Goal: Task Accomplishment & Management: Complete application form

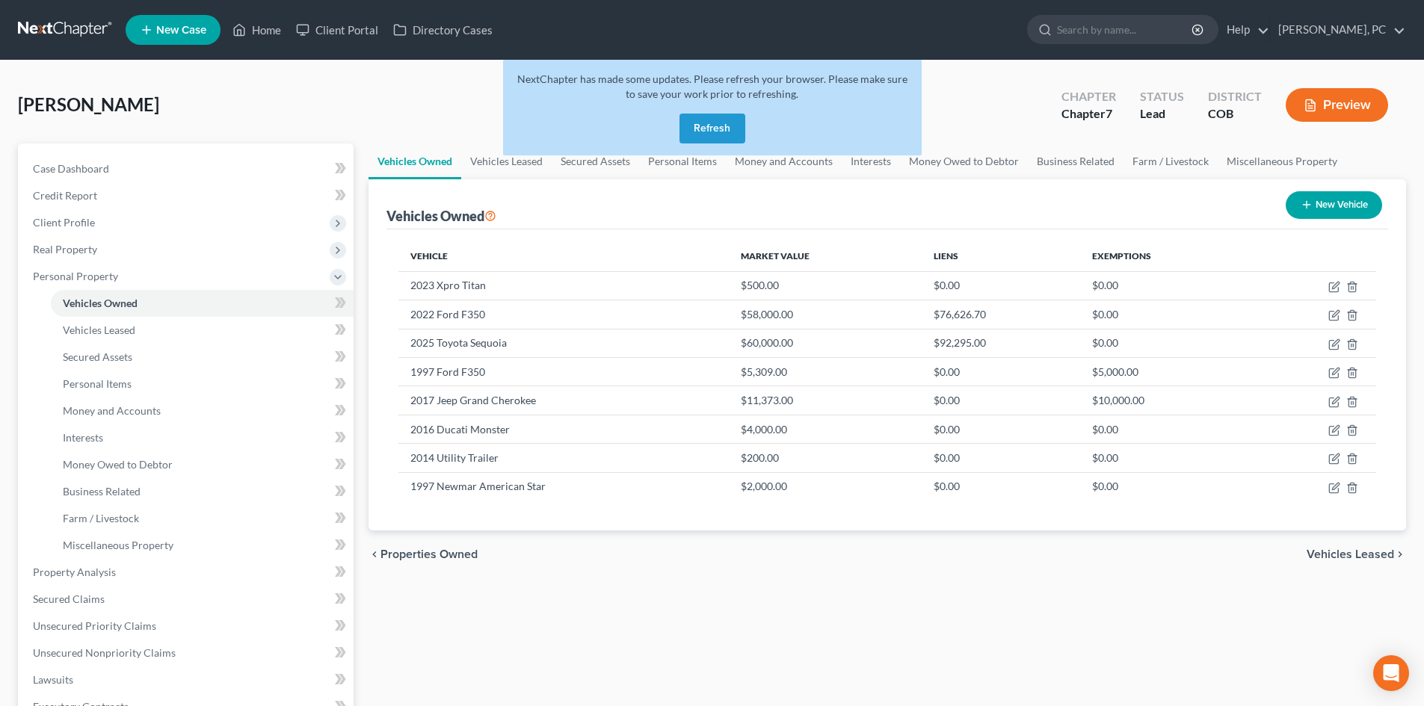
click at [706, 127] on button "Refresh" at bounding box center [712, 129] width 66 height 30
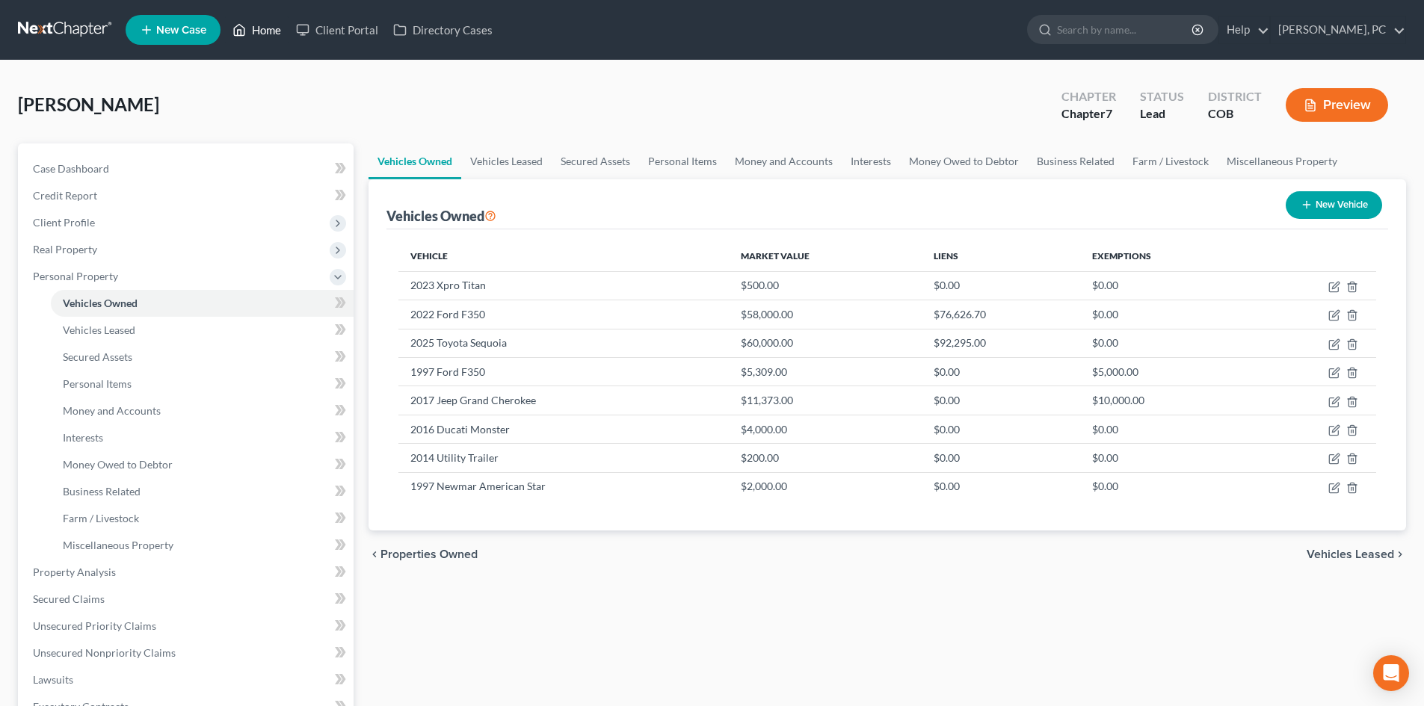
click at [268, 22] on link "Home" at bounding box center [257, 29] width 64 height 27
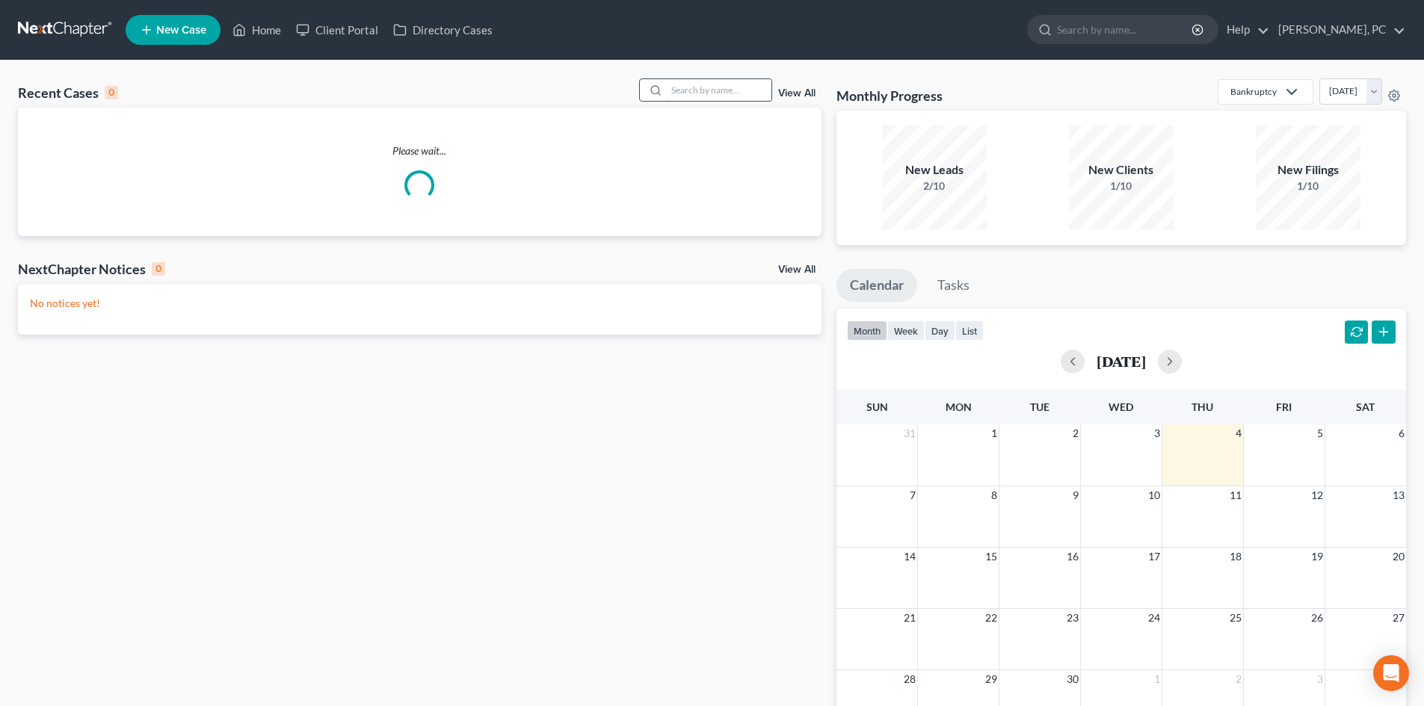
click at [741, 93] on input "search" at bounding box center [719, 90] width 105 height 22
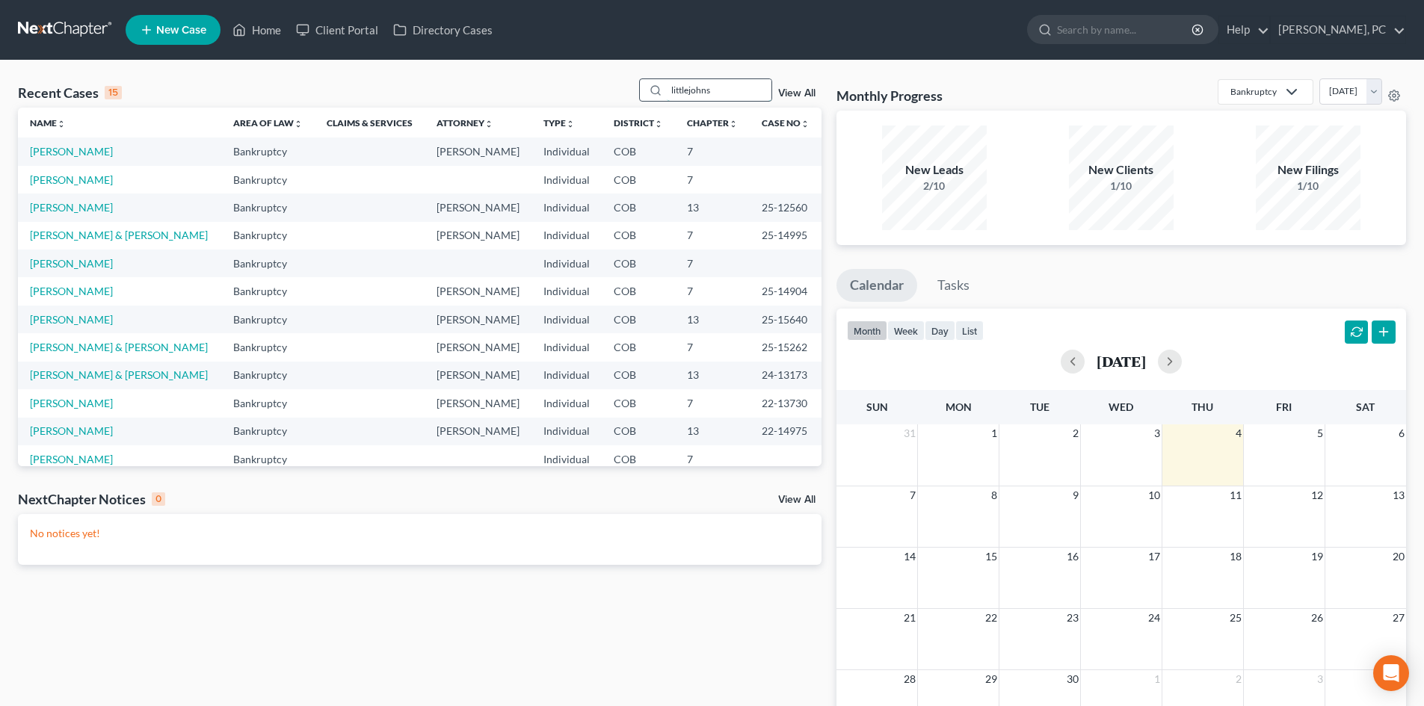
type input "littlejohns"
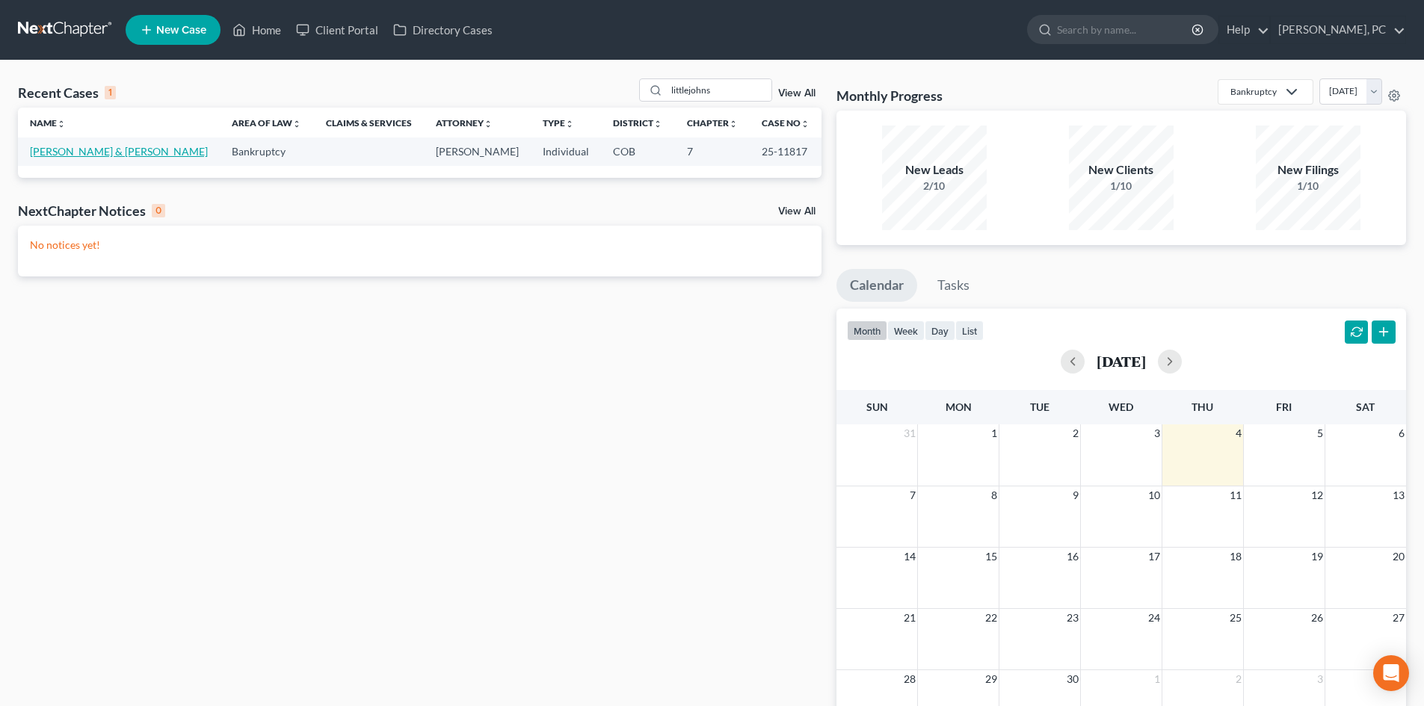
click at [130, 152] on link "Littlejohns, Drew & Nicole" at bounding box center [119, 151] width 178 height 13
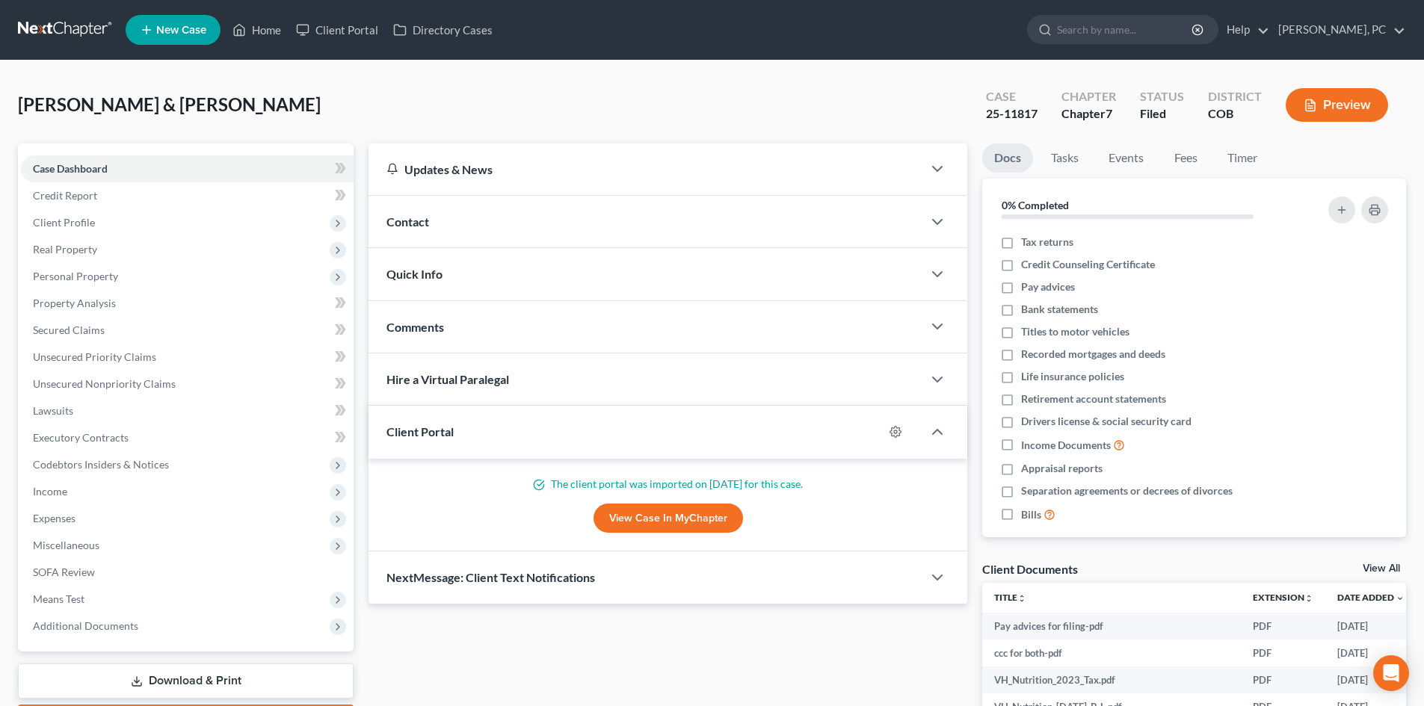
click at [645, 519] on link "View Case in MyChapter" at bounding box center [667, 519] width 149 height 30
click at [268, 28] on link "Home" at bounding box center [257, 29] width 64 height 27
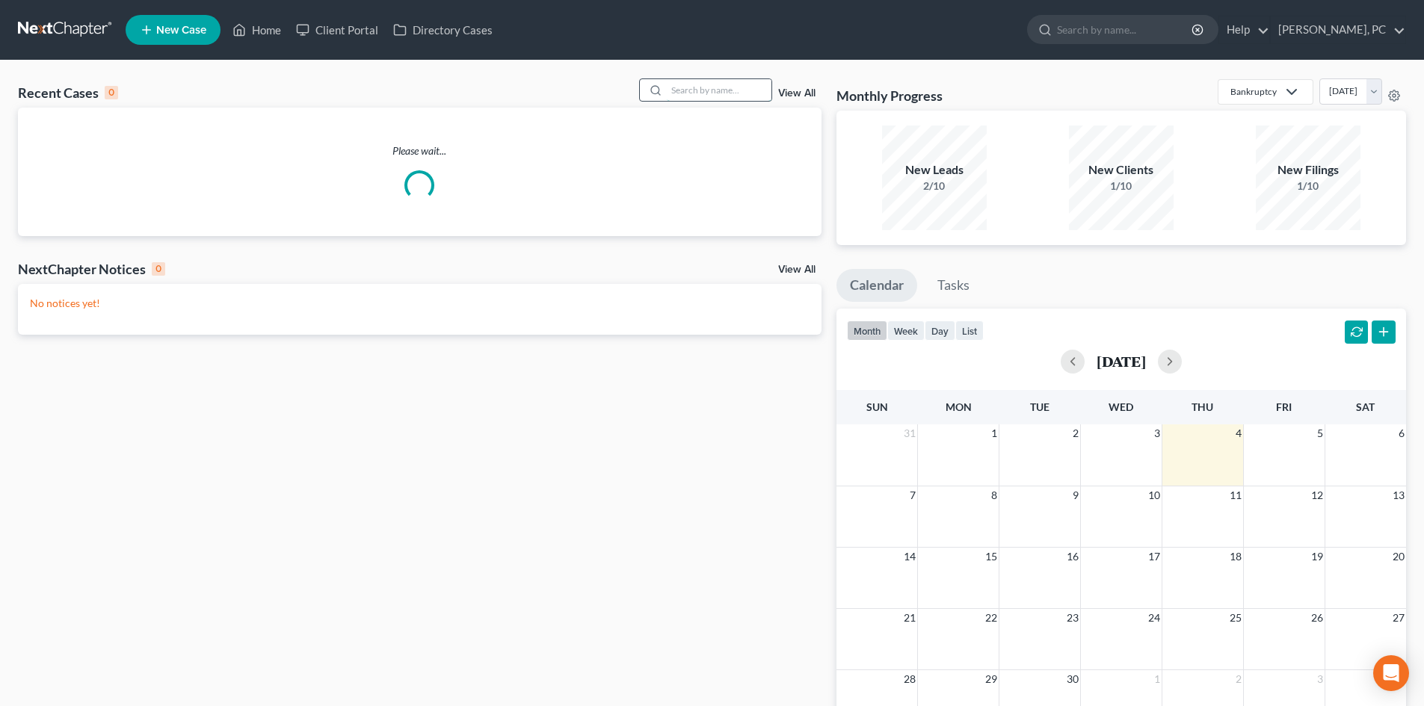
click at [671, 84] on input "search" at bounding box center [719, 90] width 105 height 22
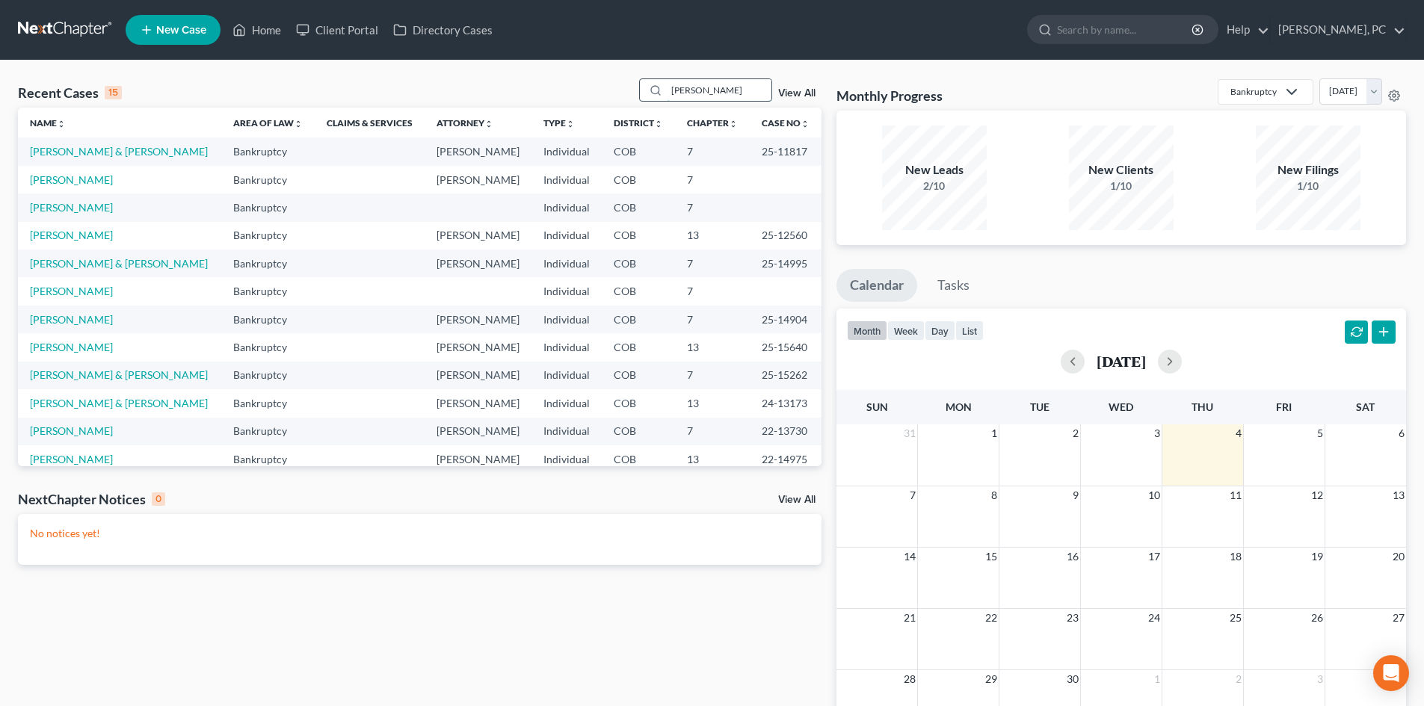
type input "jason morin"
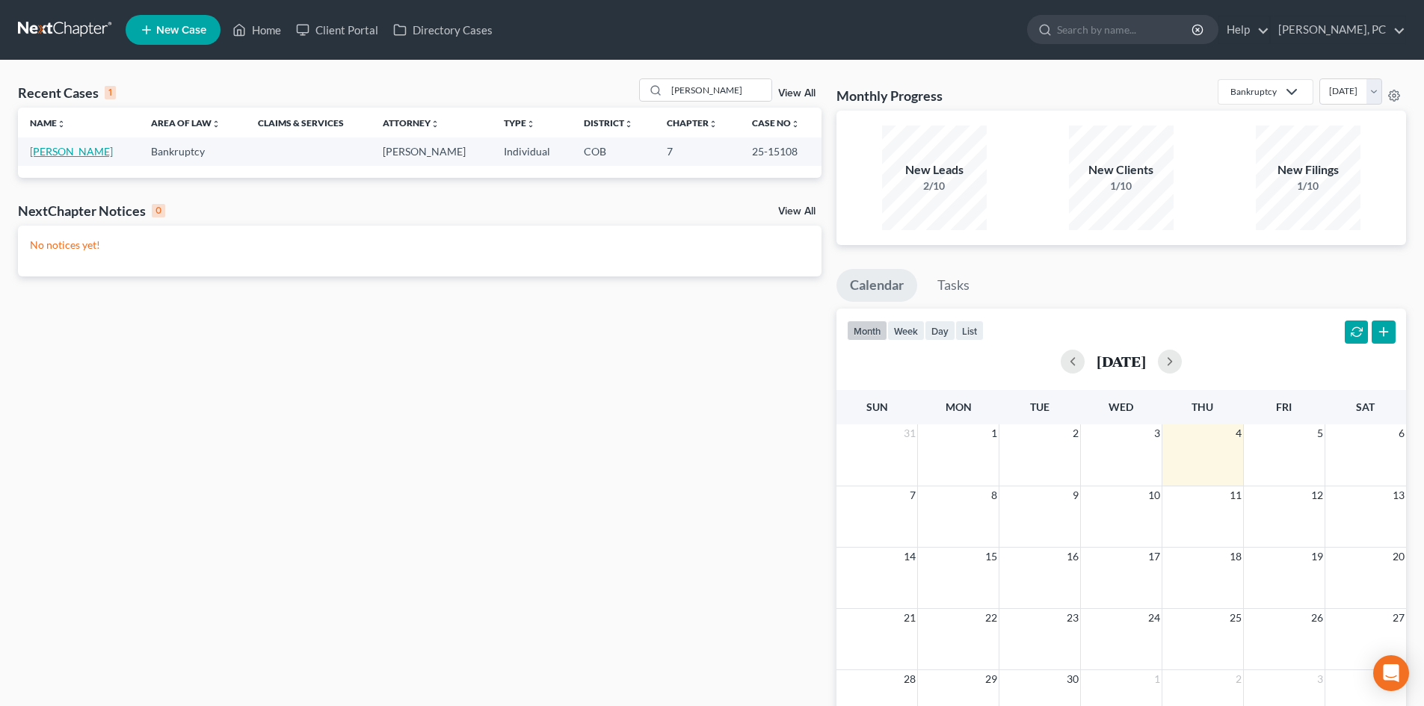
click at [64, 150] on link "Morin, Jason" at bounding box center [71, 151] width 83 height 13
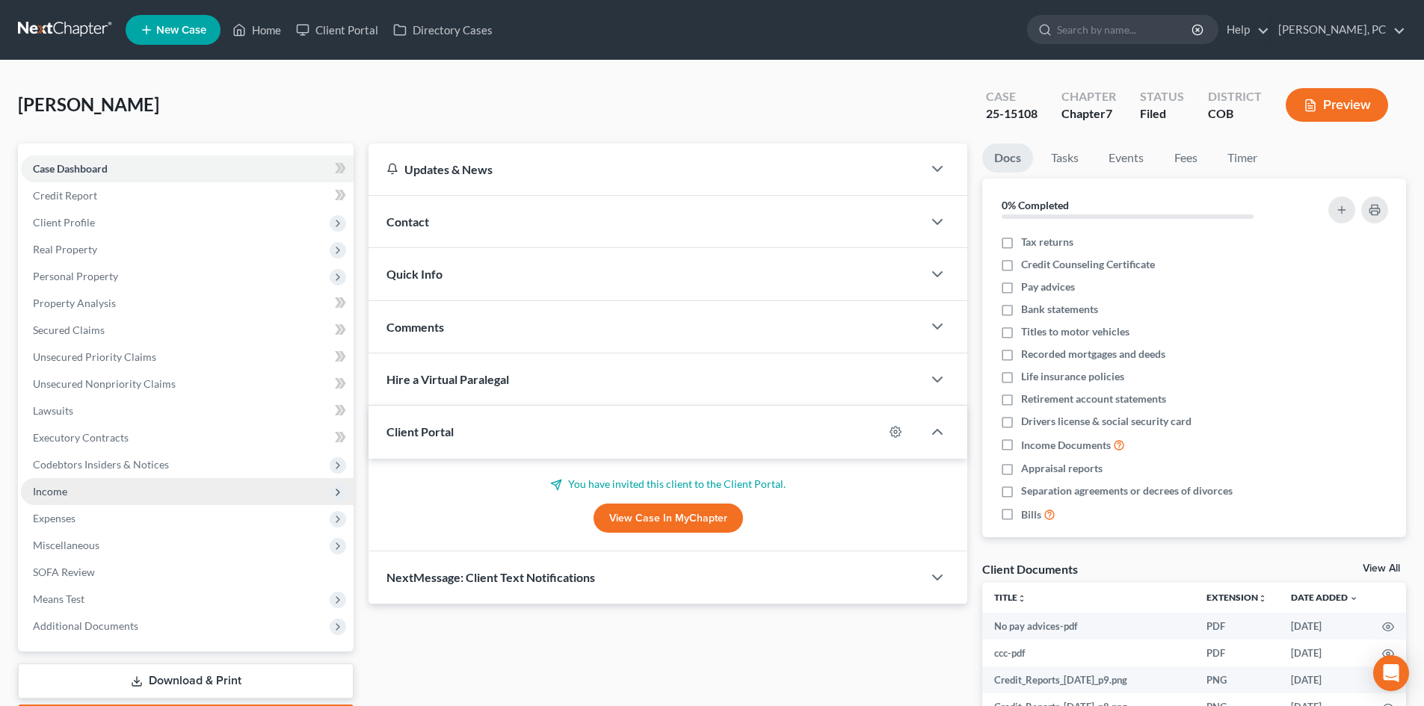
click at [48, 487] on span "Income" at bounding box center [50, 491] width 34 height 13
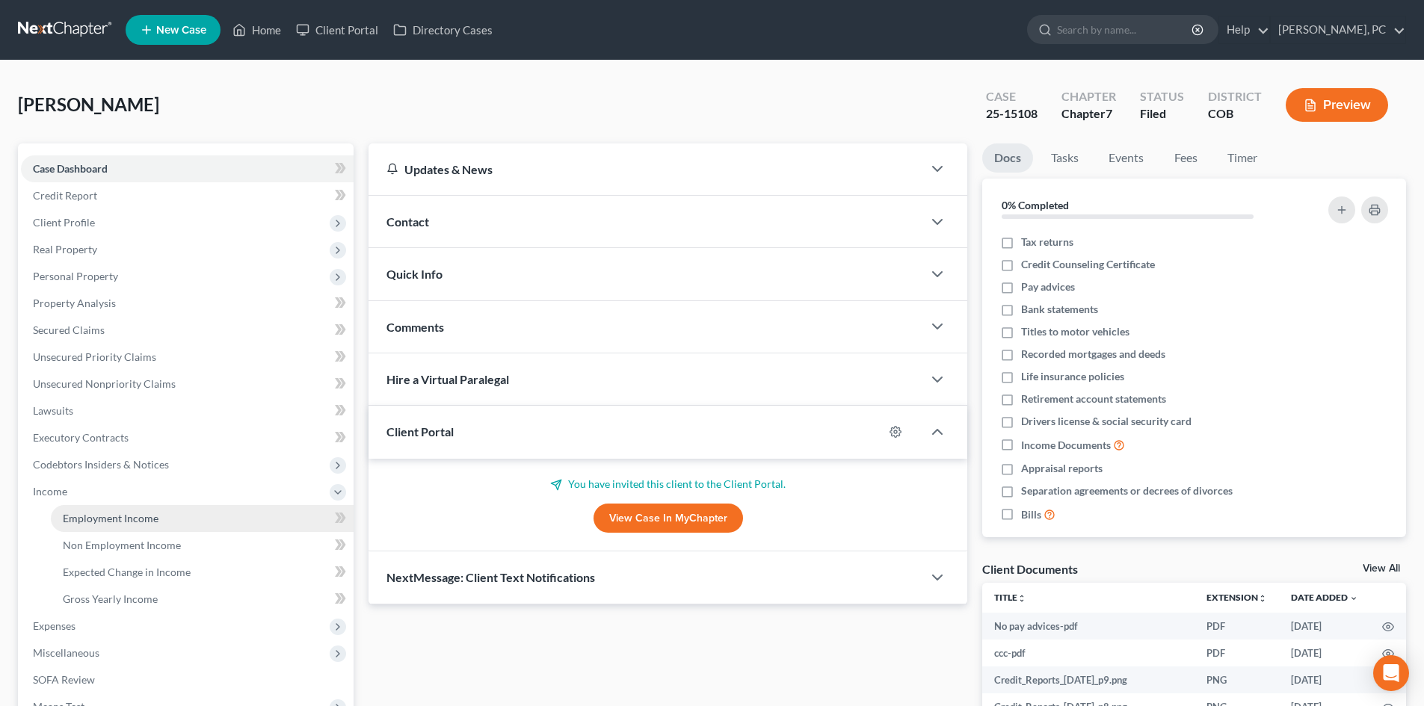
click at [91, 512] on span "Employment Income" at bounding box center [111, 518] width 96 height 13
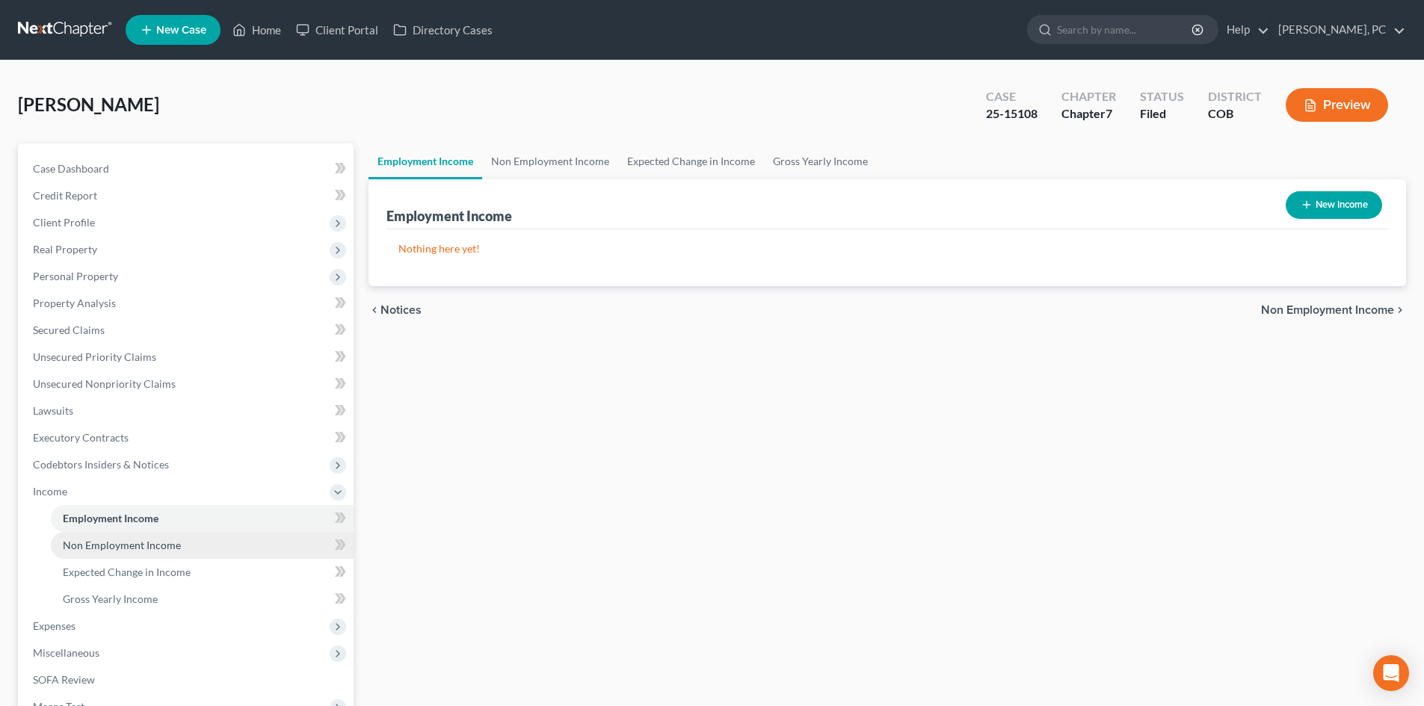
click at [144, 556] on link "Non Employment Income" at bounding box center [202, 545] width 303 height 27
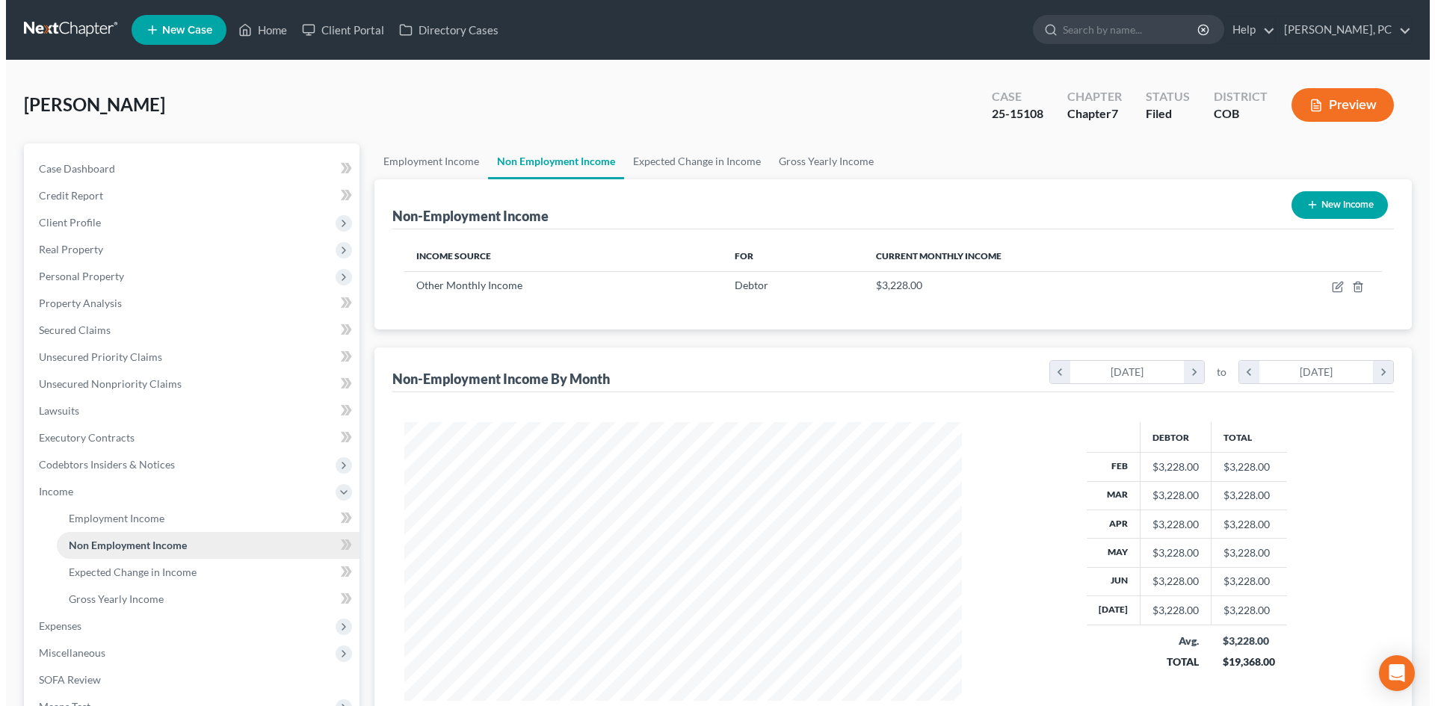
scroll to position [279, 587]
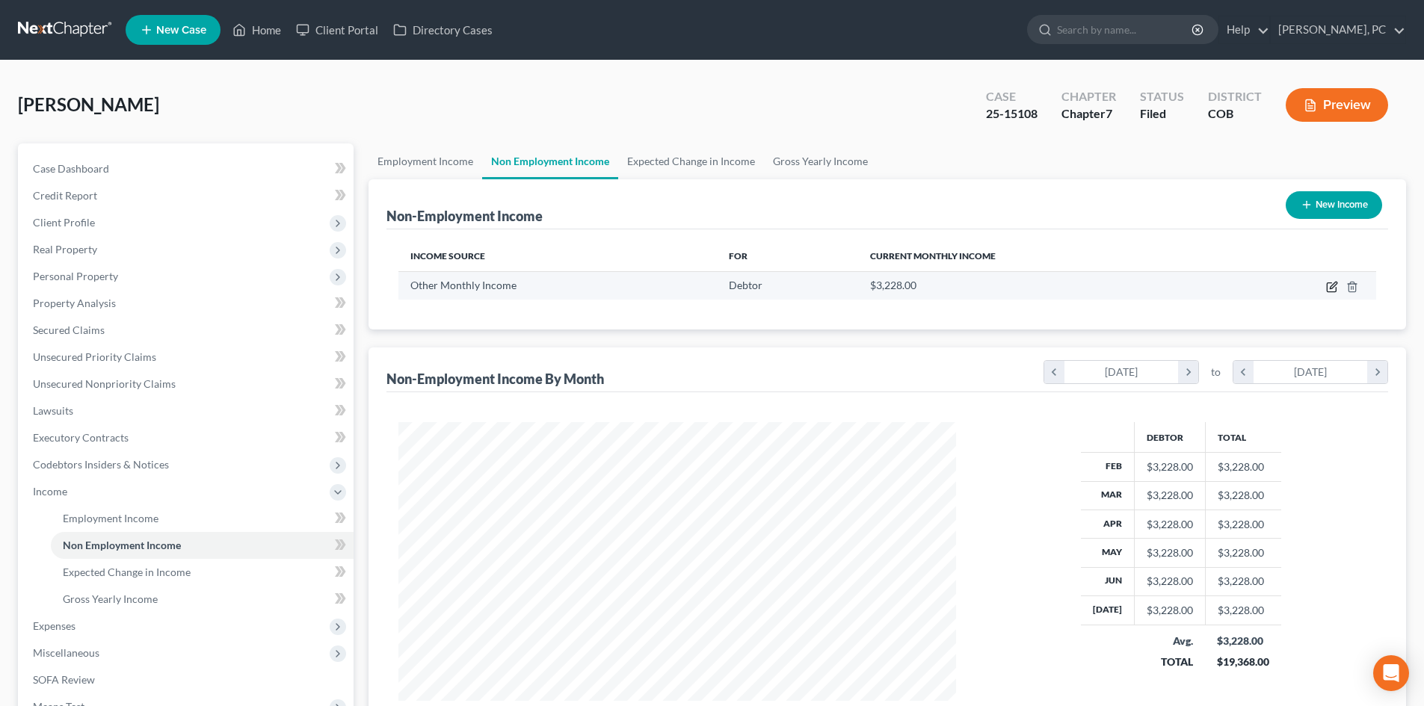
click at [1327, 288] on icon "button" at bounding box center [1330, 287] width 9 height 9
select select "13"
select select "0"
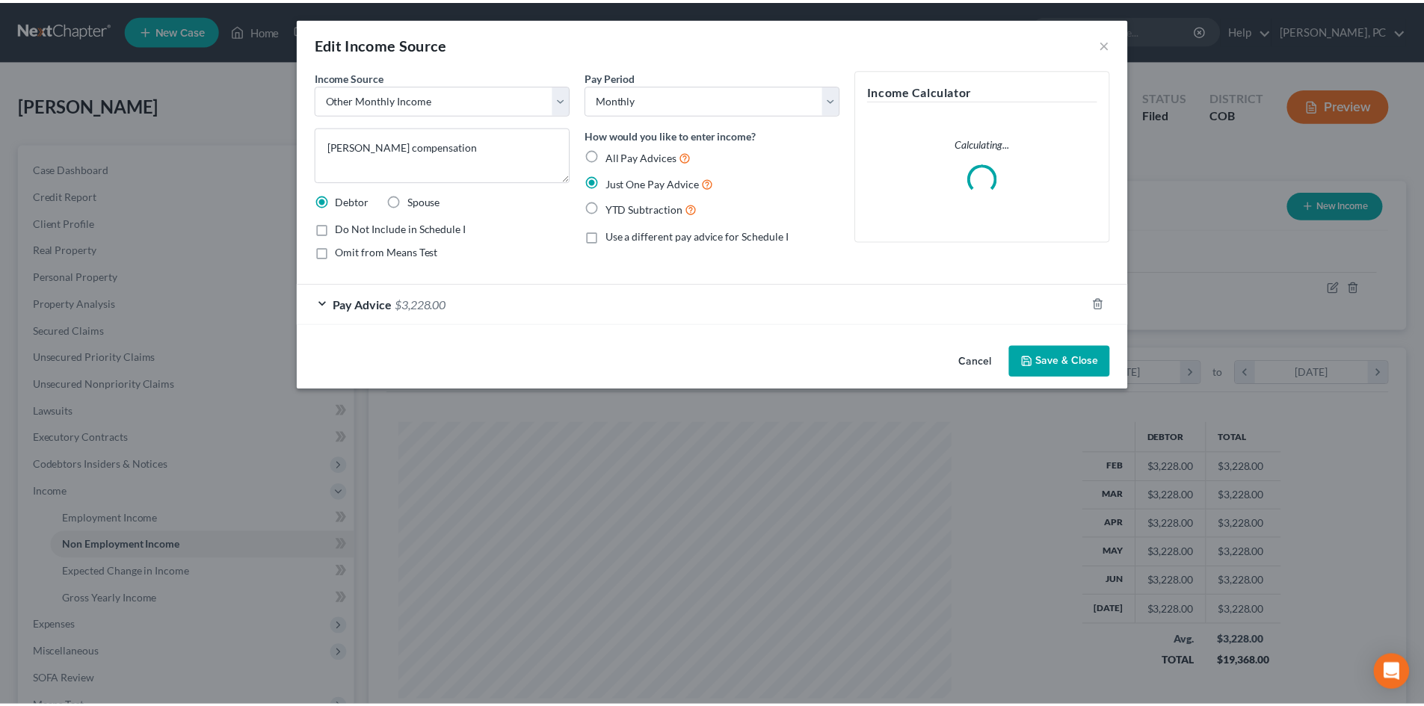
scroll to position [281, 593]
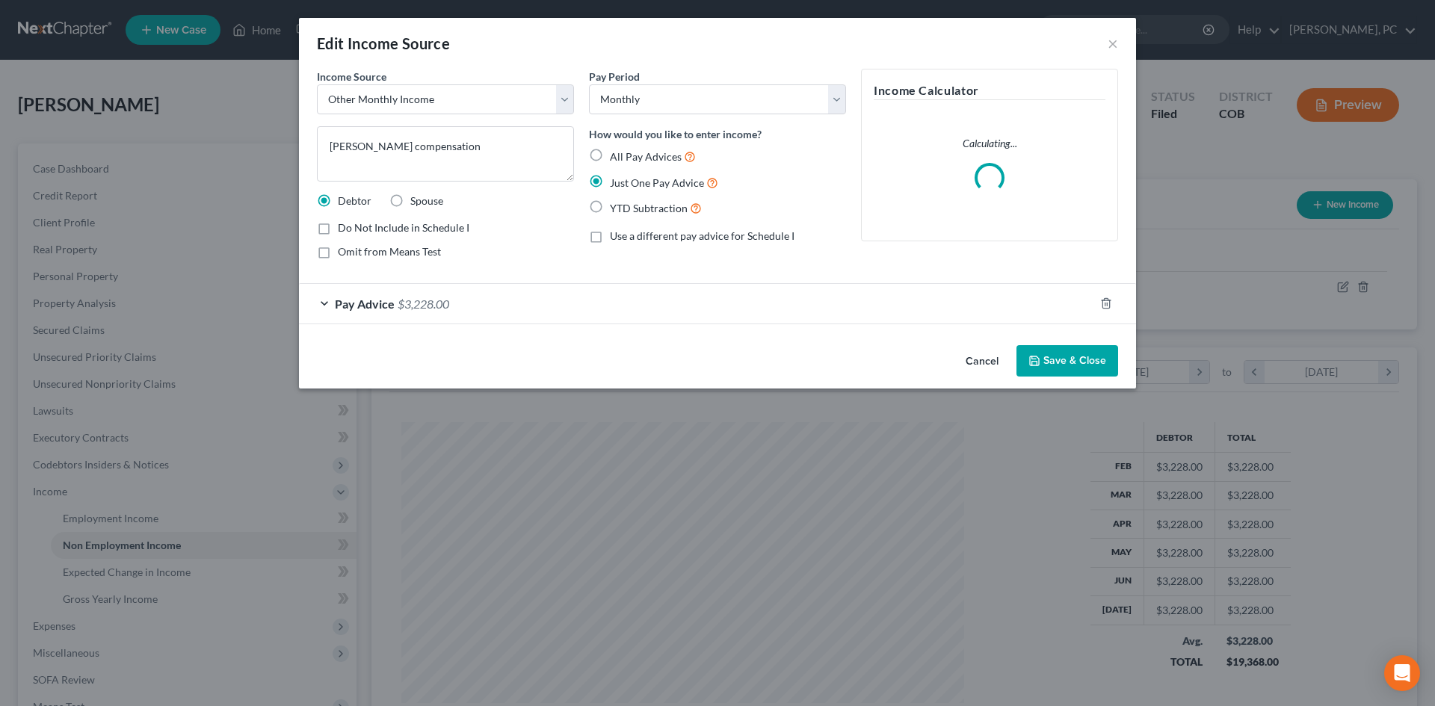
click at [1068, 358] on button "Save & Close" at bounding box center [1067, 360] width 102 height 31
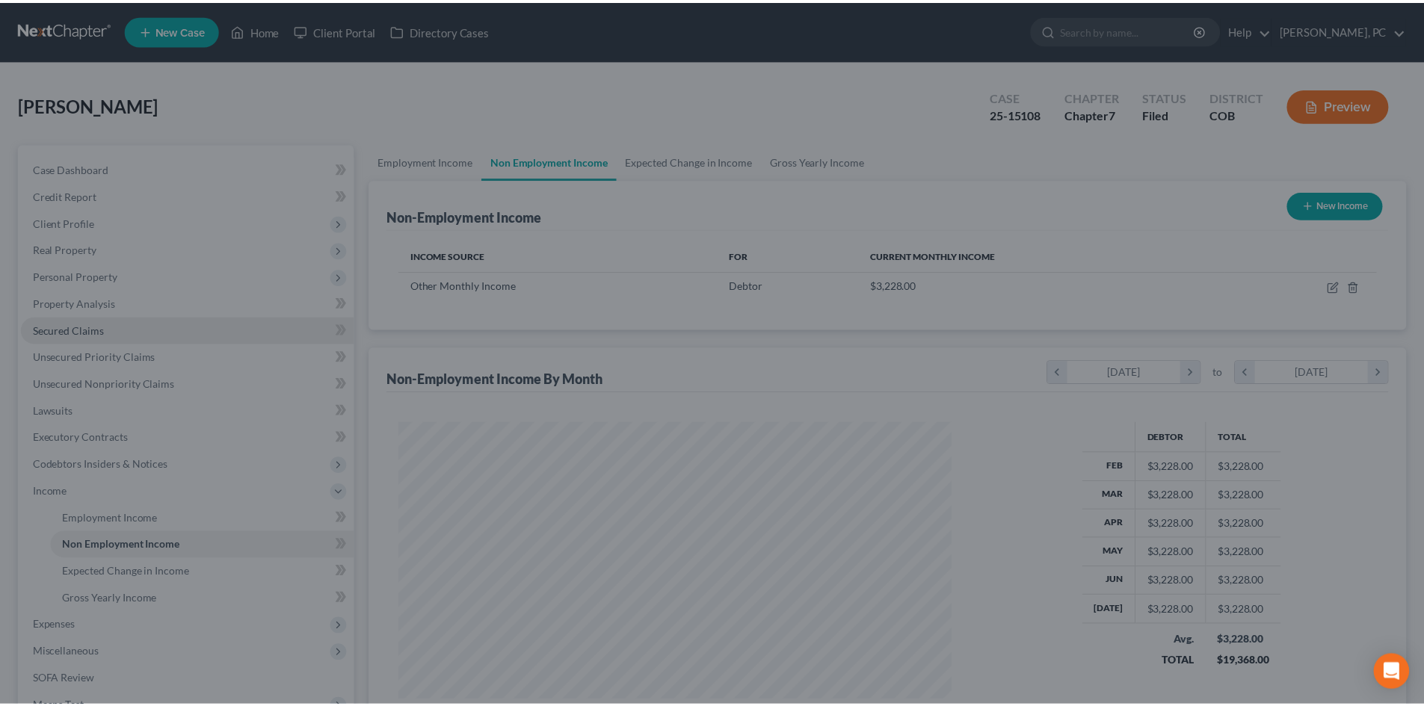
scroll to position [746991, 746682]
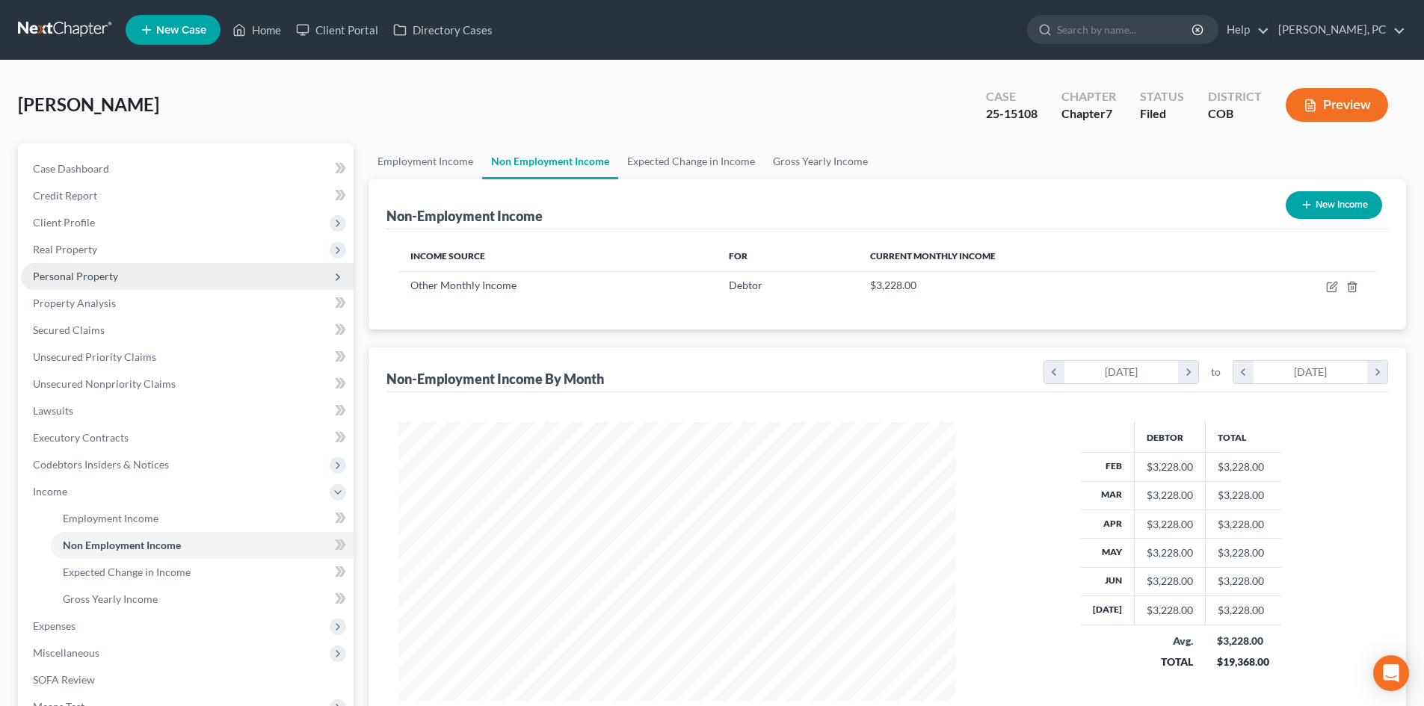
click at [89, 271] on span "Personal Property" at bounding box center [75, 276] width 85 height 13
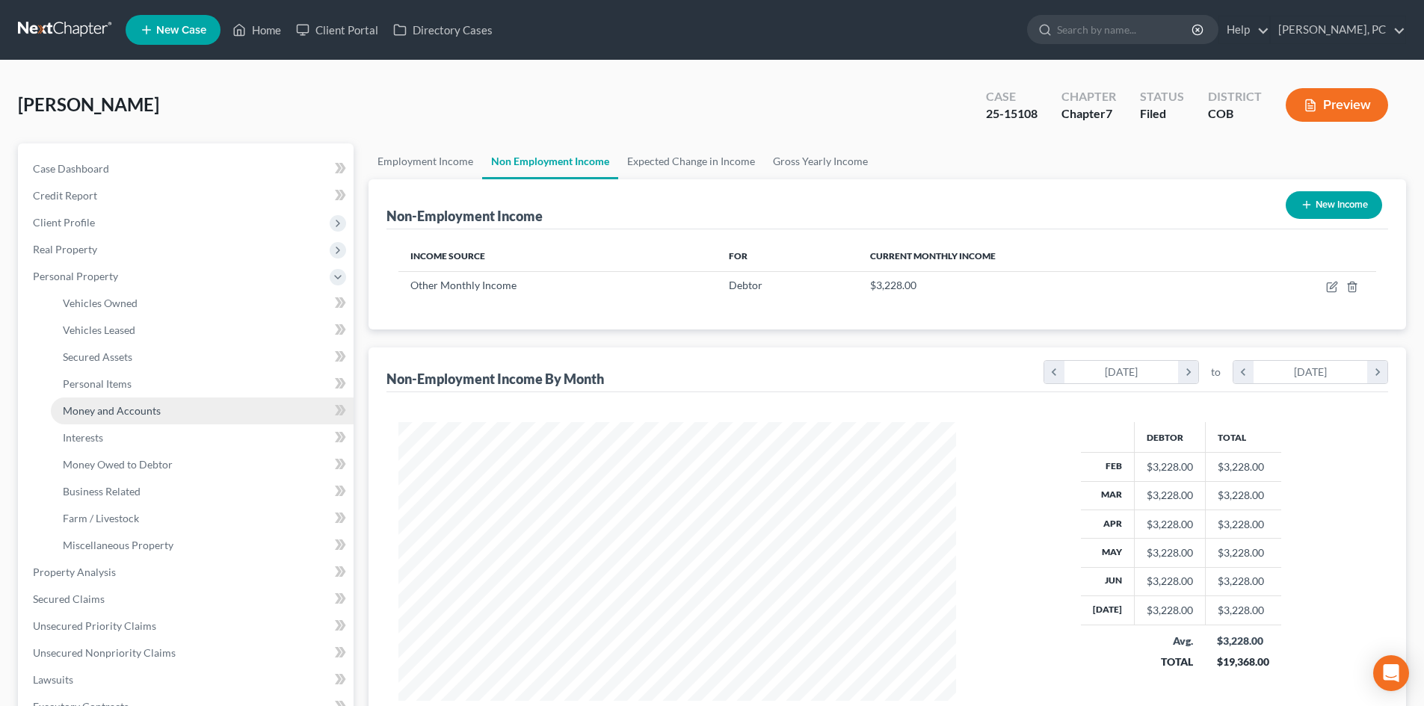
click at [111, 414] on span "Money and Accounts" at bounding box center [112, 410] width 98 height 13
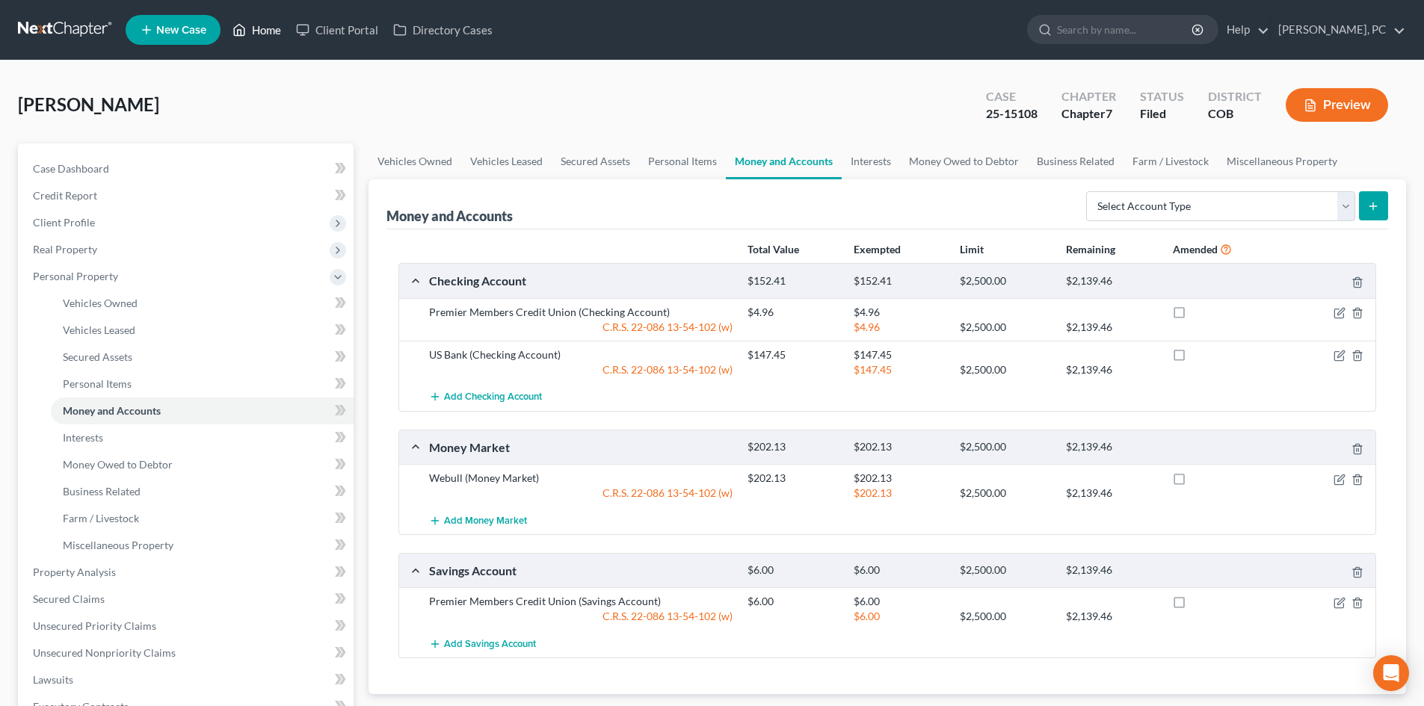
click at [265, 30] on link "Home" at bounding box center [257, 29] width 64 height 27
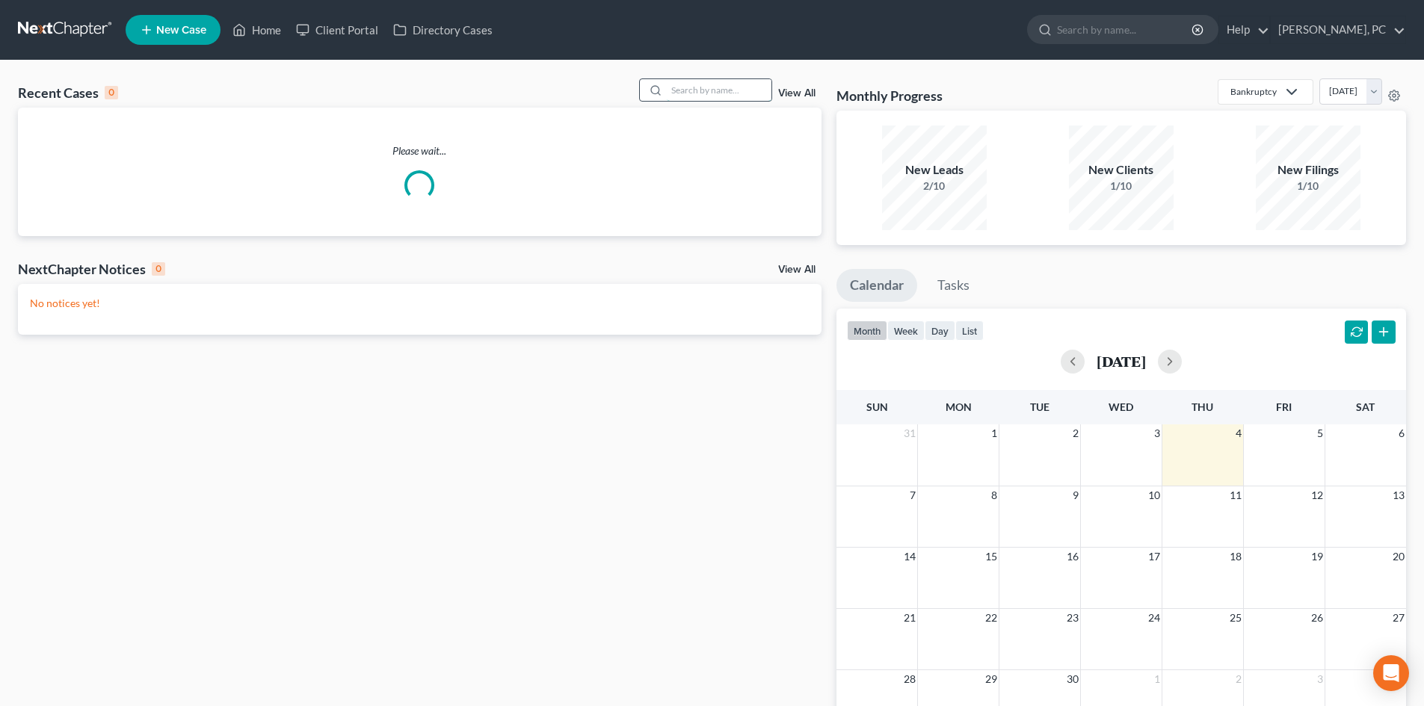
click at [696, 93] on input "search" at bounding box center [719, 90] width 105 height 22
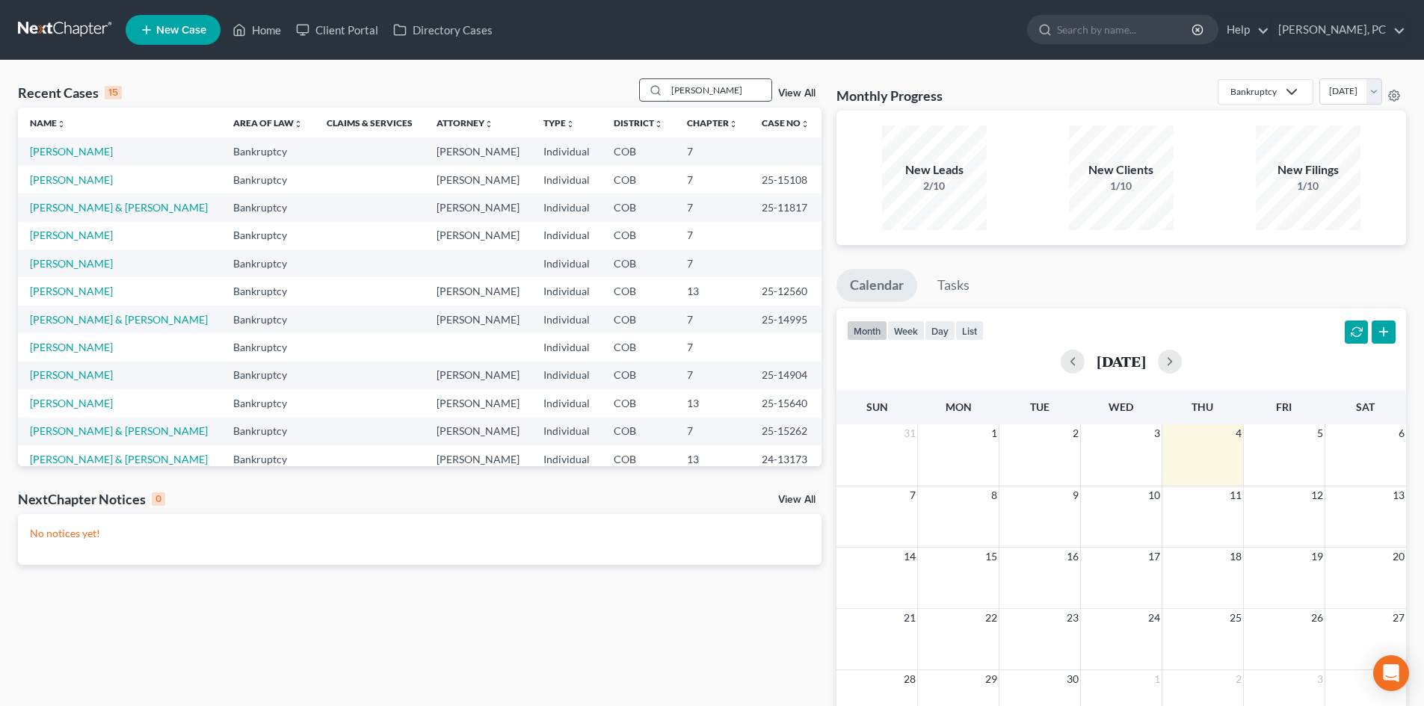
type input "todd"
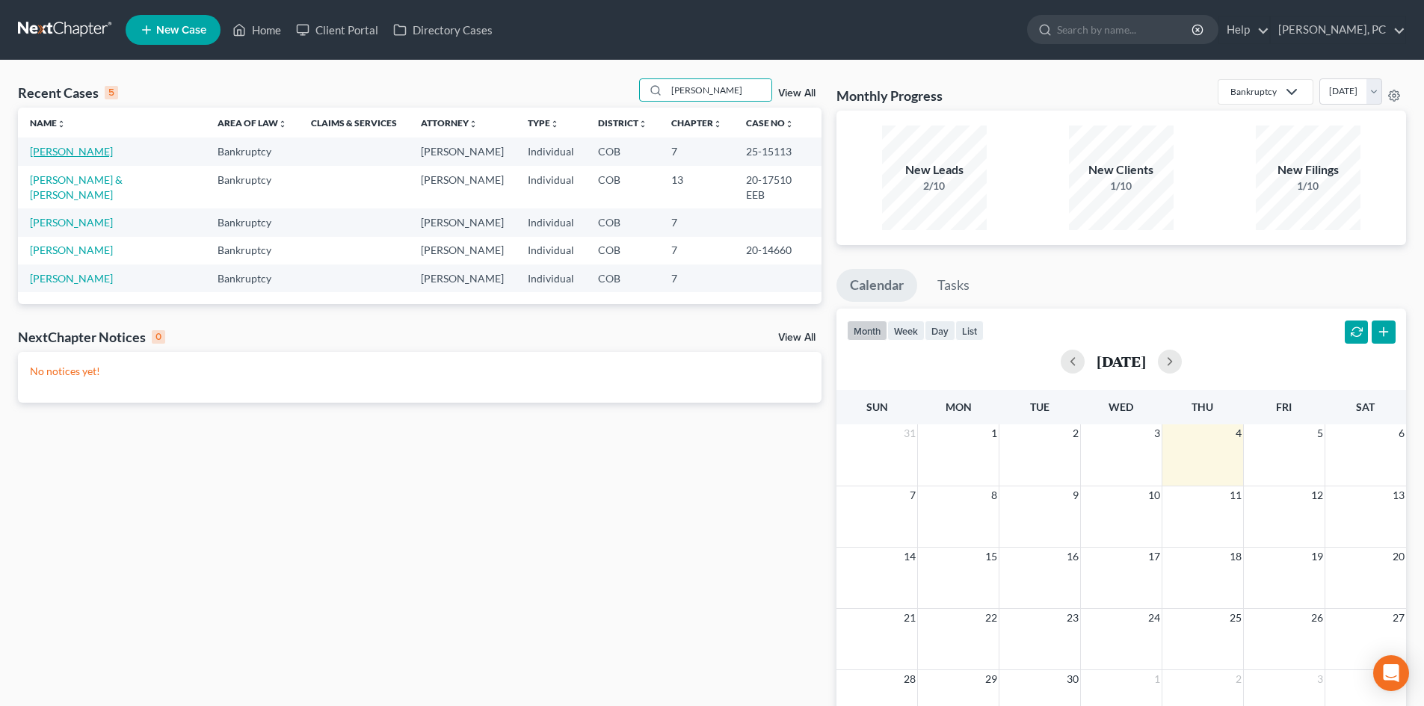
click at [61, 151] on link "Todd, Karen" at bounding box center [71, 151] width 83 height 13
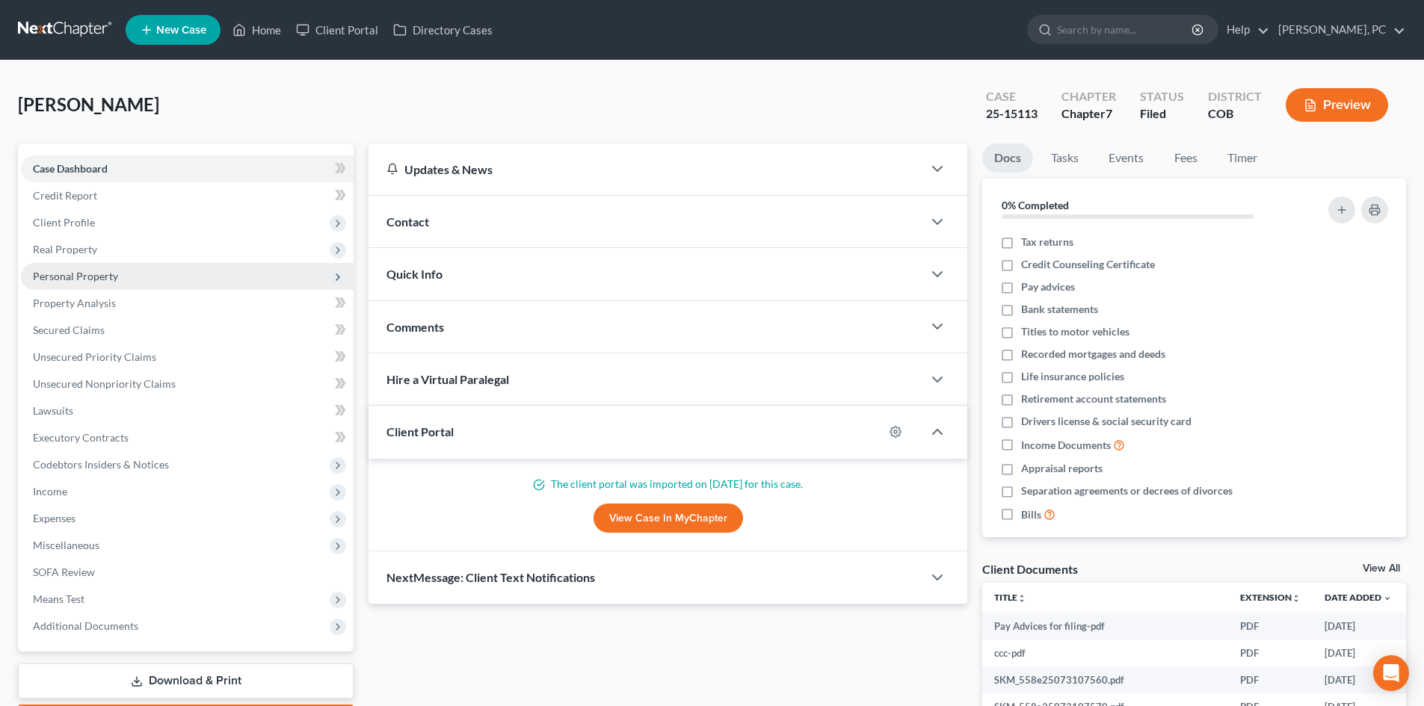
click at [91, 268] on span "Personal Property" at bounding box center [187, 276] width 333 height 27
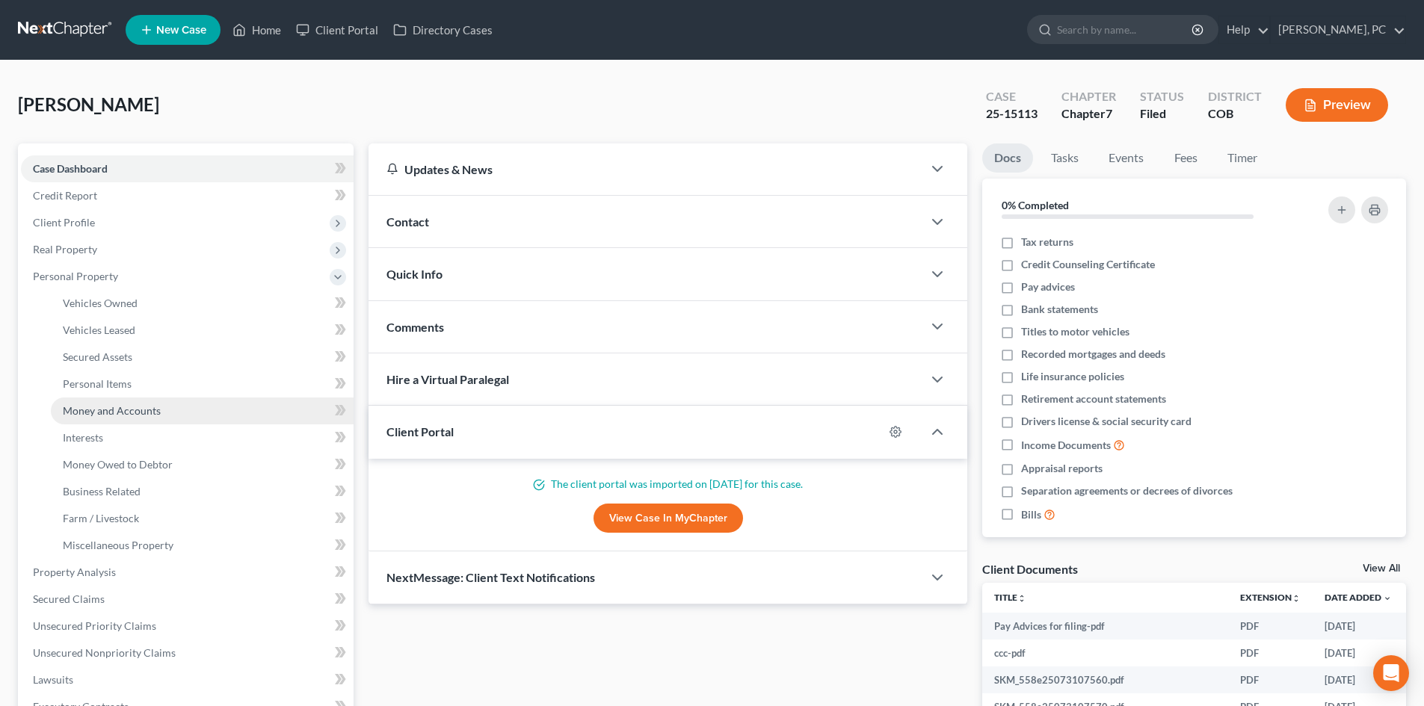
click at [110, 409] on span "Money and Accounts" at bounding box center [112, 410] width 98 height 13
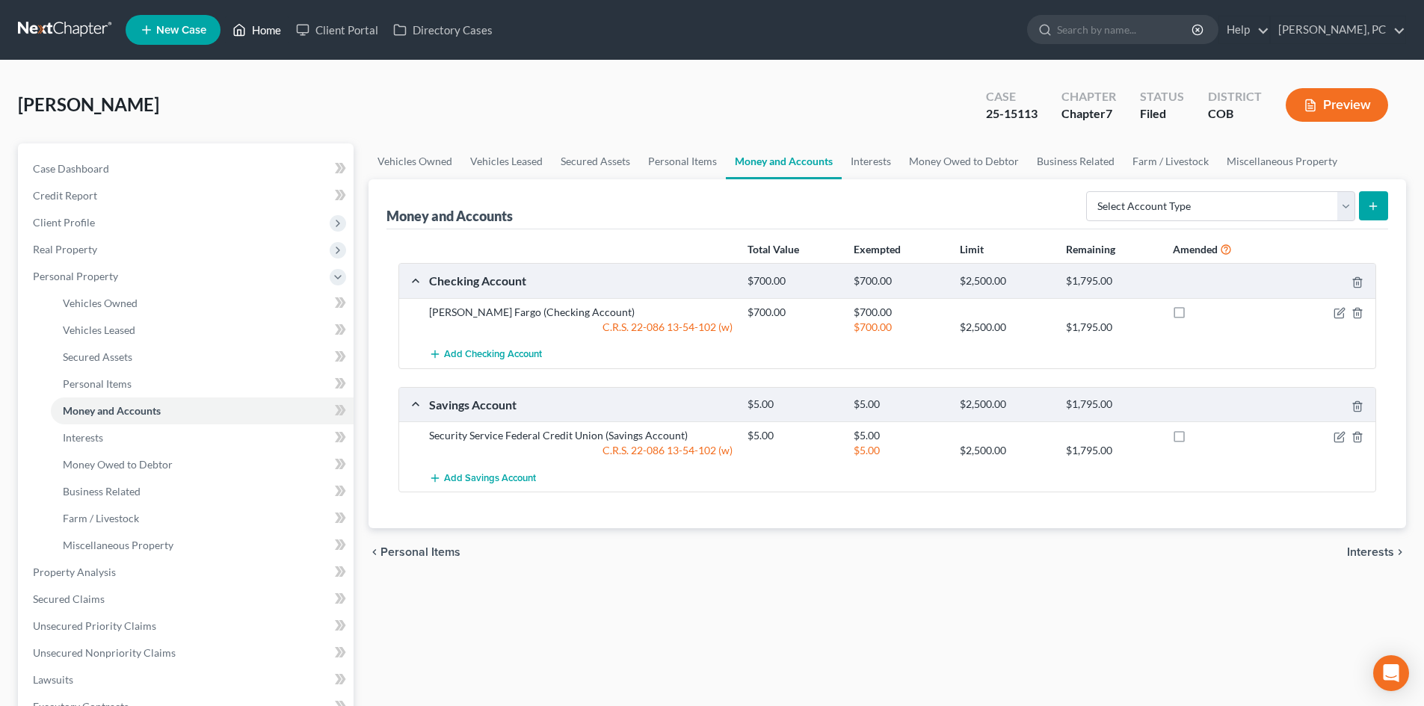
click at [267, 29] on link "Home" at bounding box center [257, 29] width 64 height 27
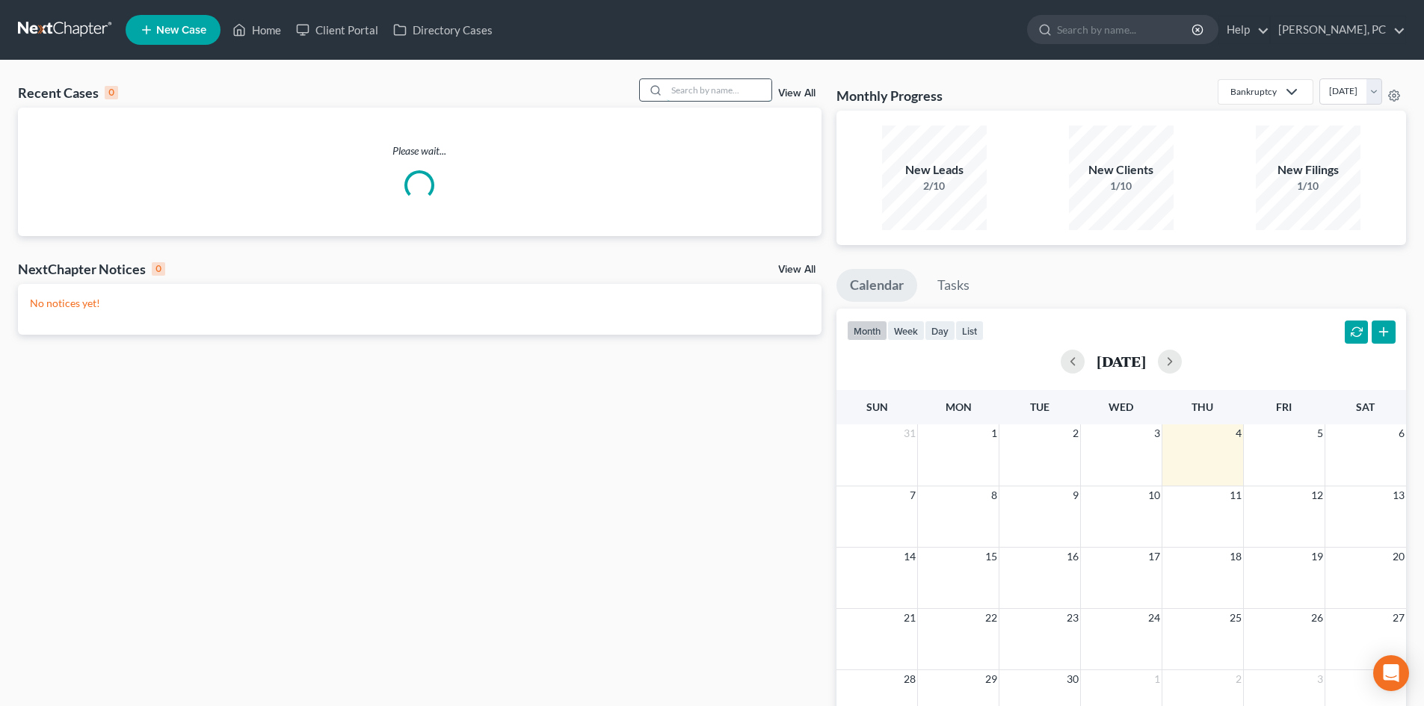
click at [693, 93] on input "search" at bounding box center [719, 90] width 105 height 22
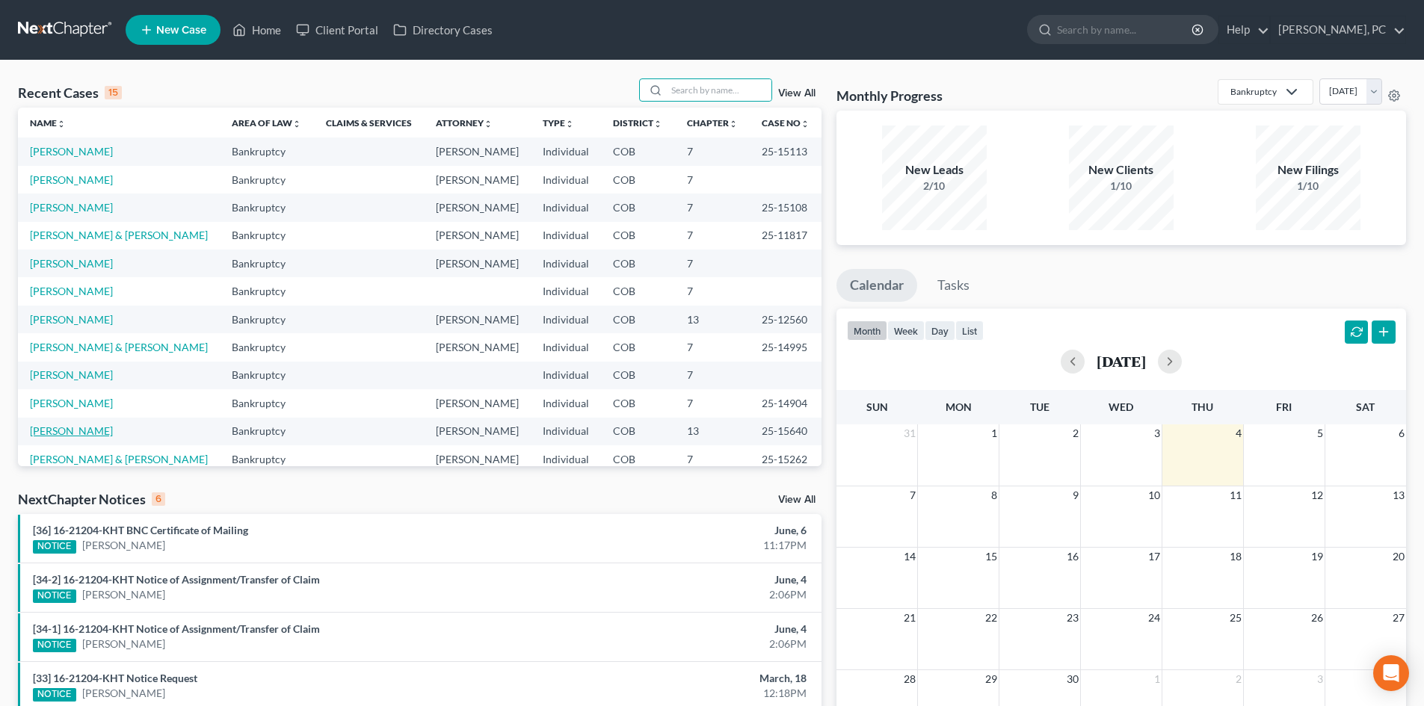
click at [76, 429] on link "Manlove, Sandra" at bounding box center [71, 430] width 83 height 13
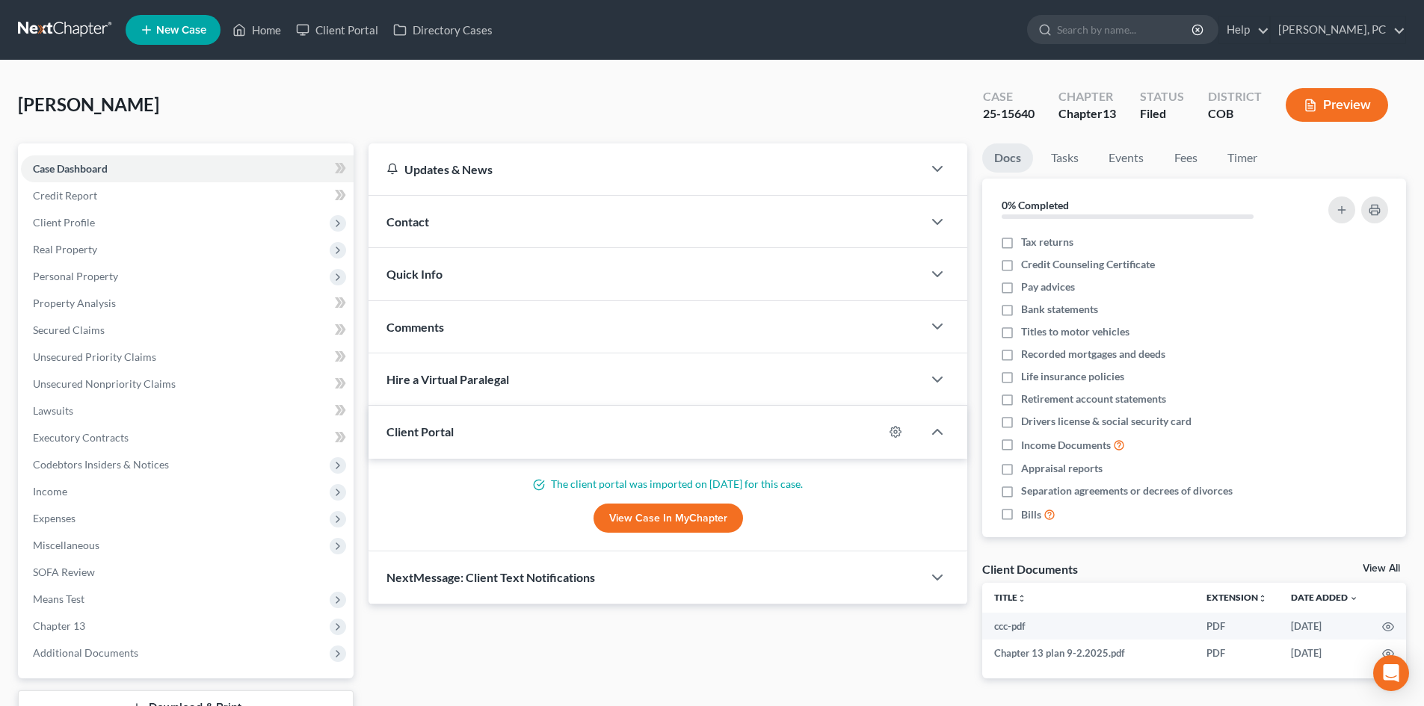
click at [977, 296] on div "Docs Tasks Events Fees Timer 0% Completed Nothing here yet! Tax returns Credit …" at bounding box center [1193, 422] width 439 height 559
click at [69, 253] on span "Real Property" at bounding box center [65, 249] width 64 height 13
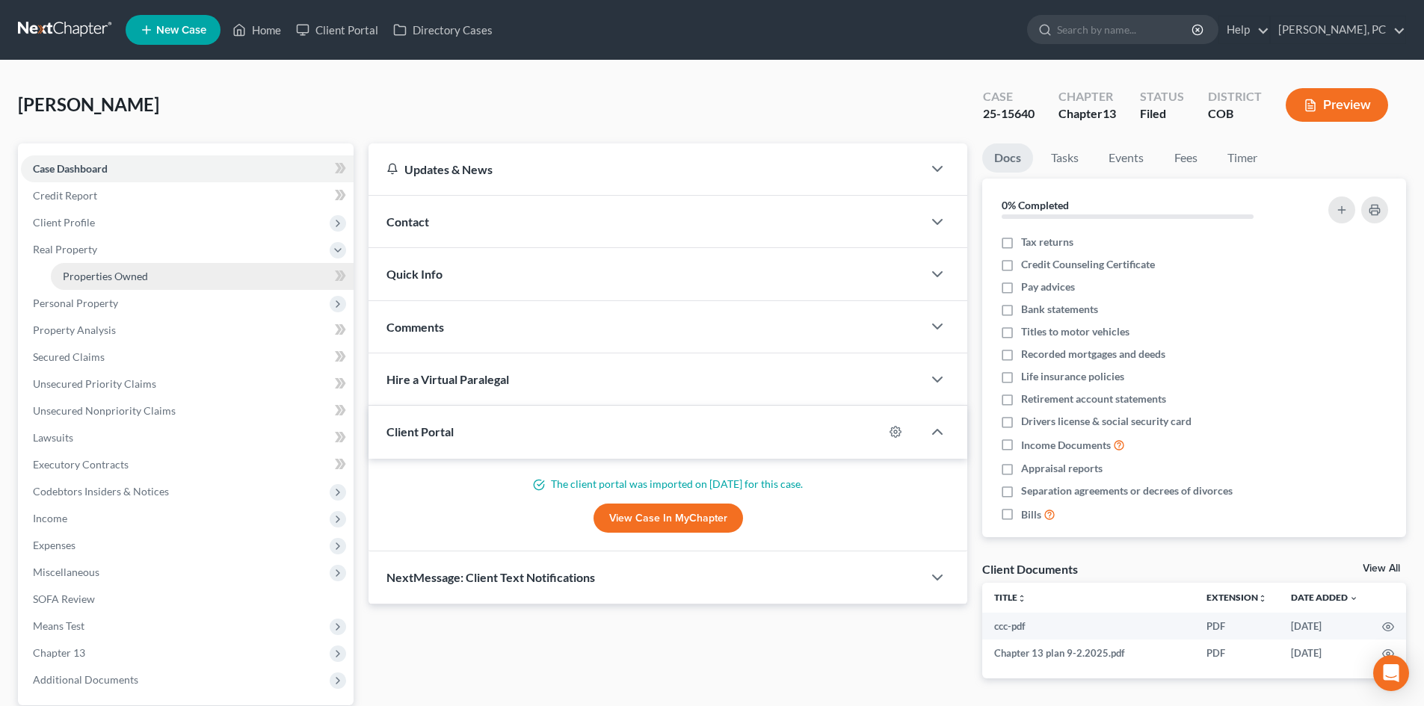
click at [118, 276] on span "Properties Owned" at bounding box center [105, 276] width 85 height 13
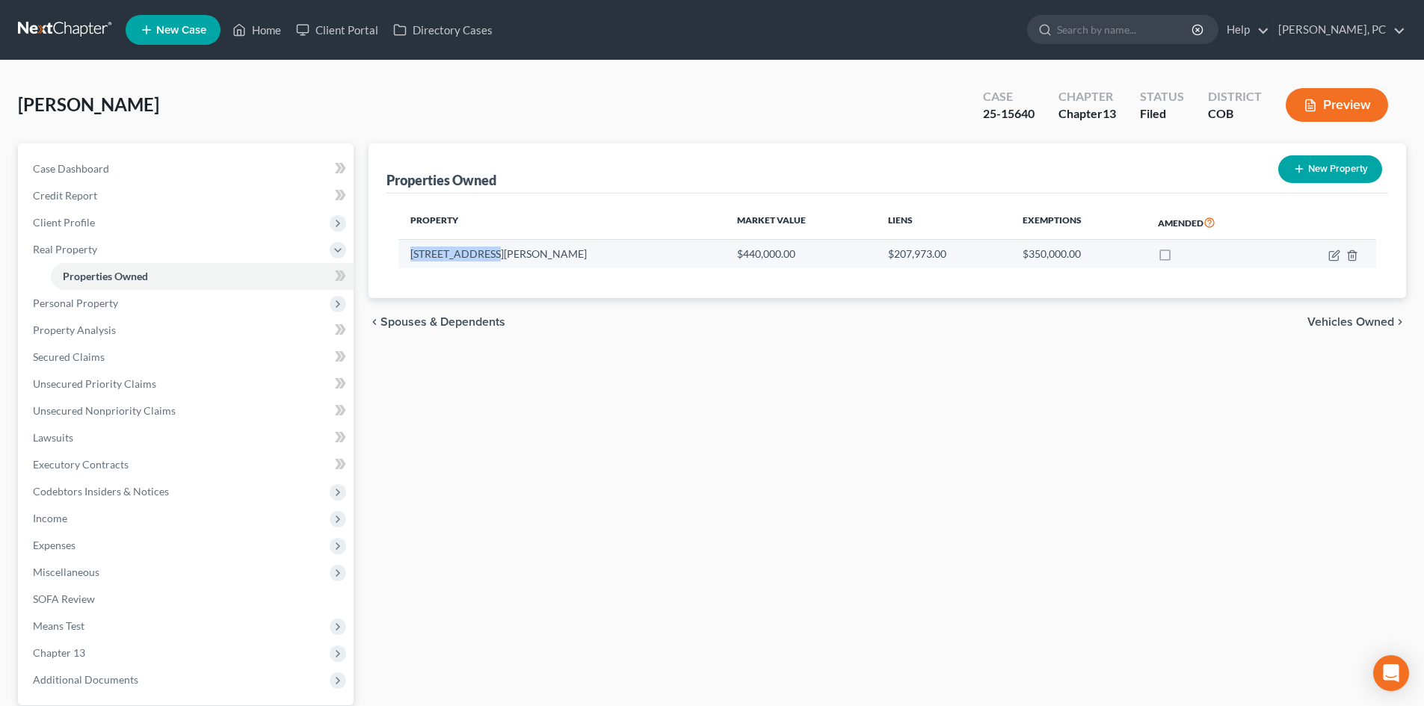
drag, startPoint x: 408, startPoint y: 253, endPoint x: 489, endPoint y: 261, distance: 81.1
click at [489, 261] on td "5082 Victor Way" at bounding box center [561, 254] width 327 height 28
click at [454, 268] on div "Property Market Value Liens Exemptions Amended 5082 Victor Way $440,000.00 $207…" at bounding box center [886, 246] width 1001 height 105
drag, startPoint x: 411, startPoint y: 254, endPoint x: 494, endPoint y: 255, distance: 83.0
click at [494, 255] on td "5082 Victor Way" at bounding box center [561, 254] width 327 height 28
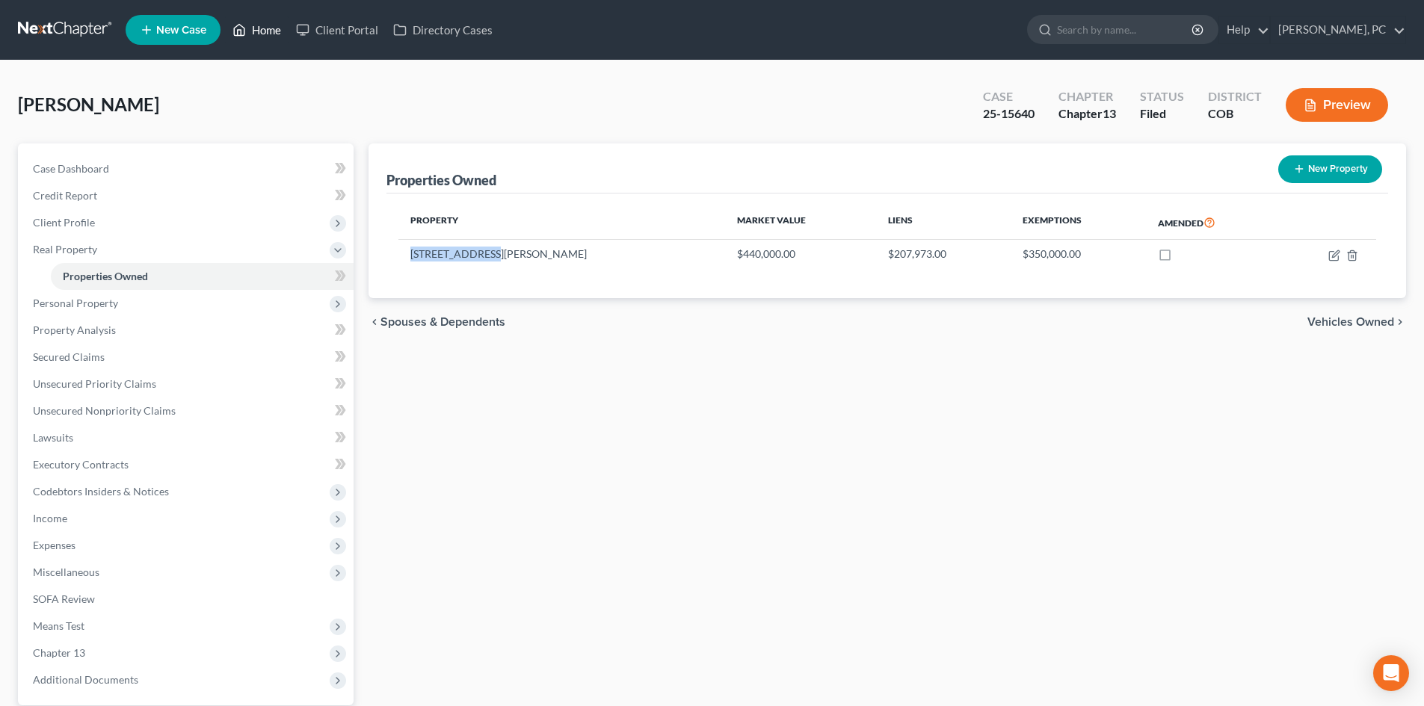
click at [273, 28] on link "Home" at bounding box center [257, 29] width 64 height 27
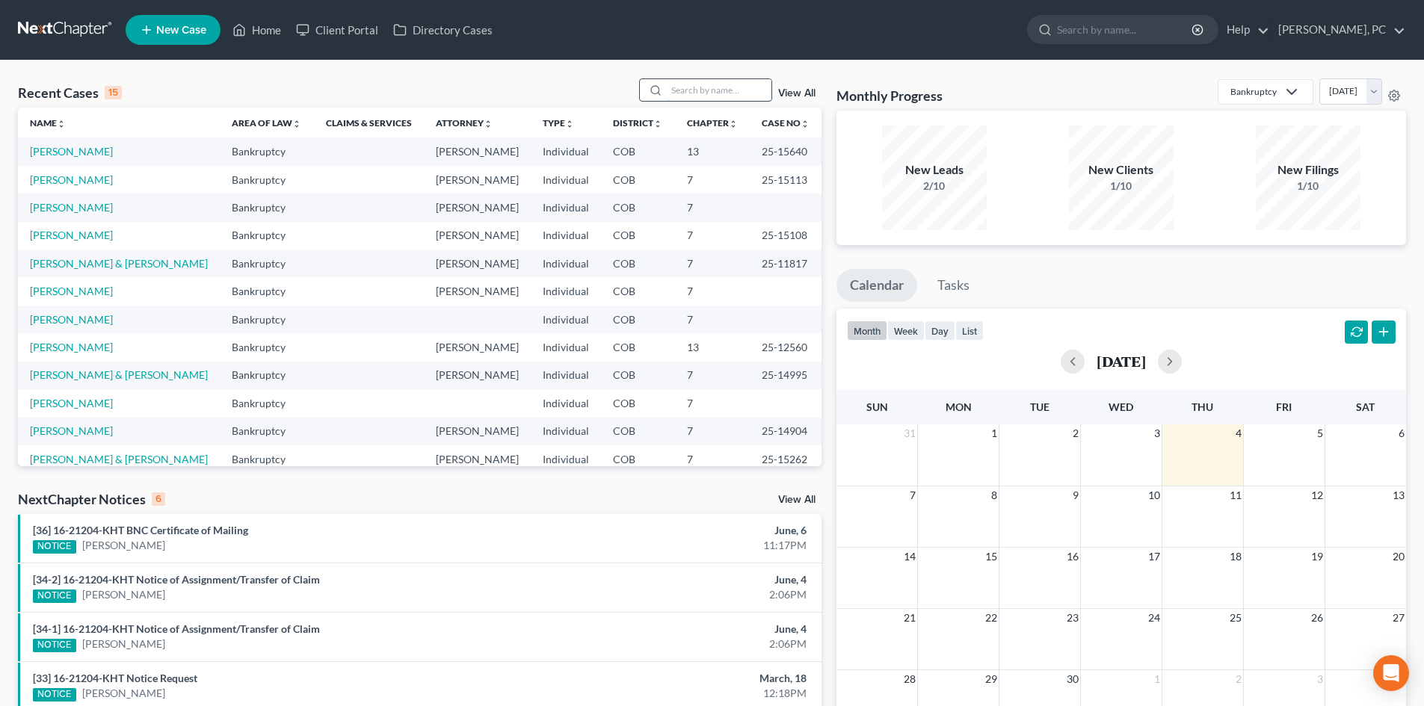
click at [690, 96] on input "search" at bounding box center [719, 90] width 105 height 22
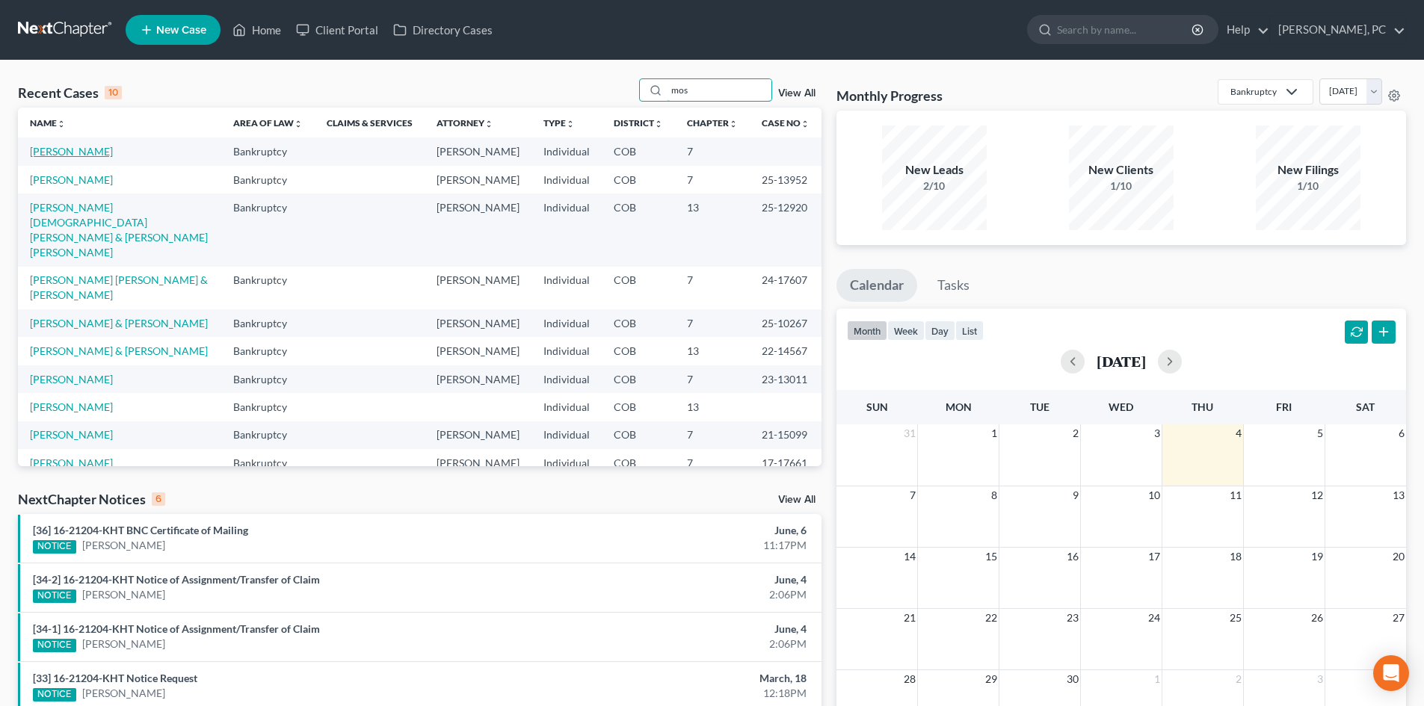
type input "mos"
click at [88, 148] on link "Moscariello, Susan" at bounding box center [71, 151] width 83 height 13
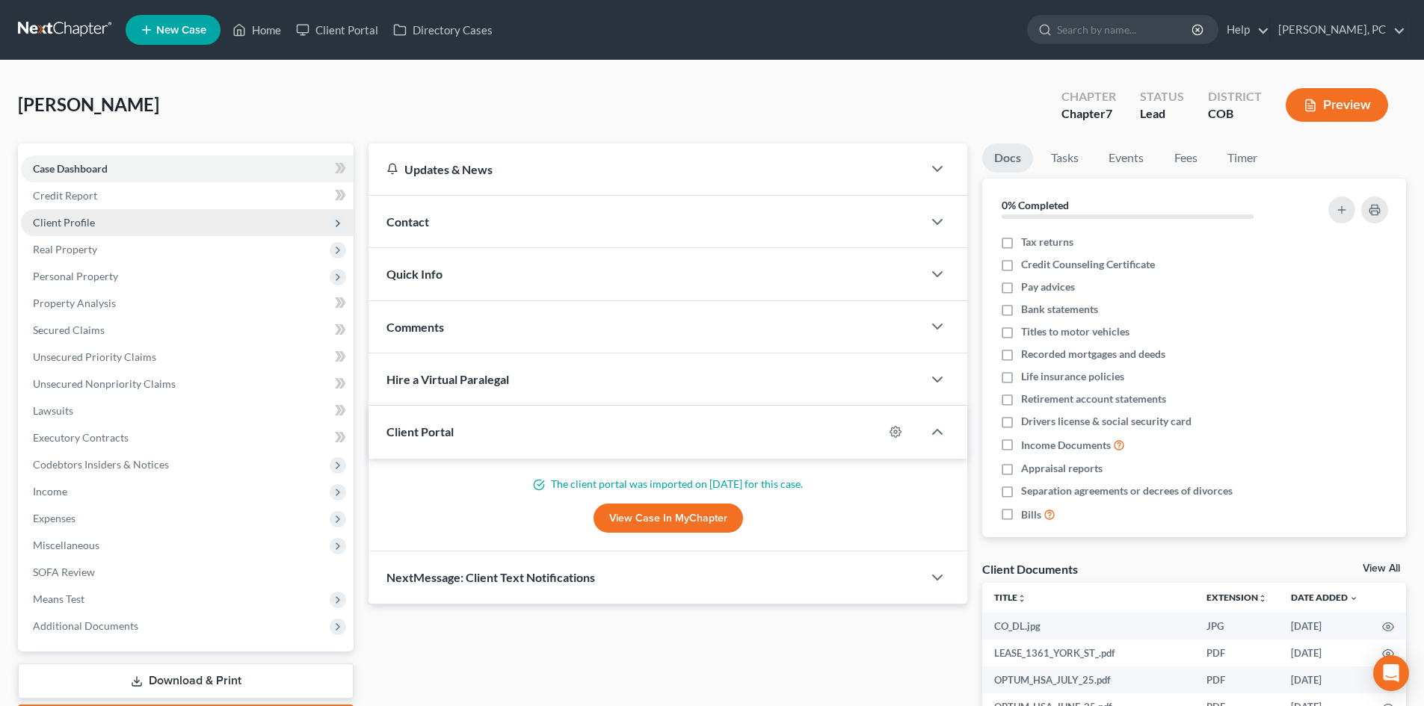
click at [69, 227] on span "Client Profile" at bounding box center [64, 222] width 62 height 13
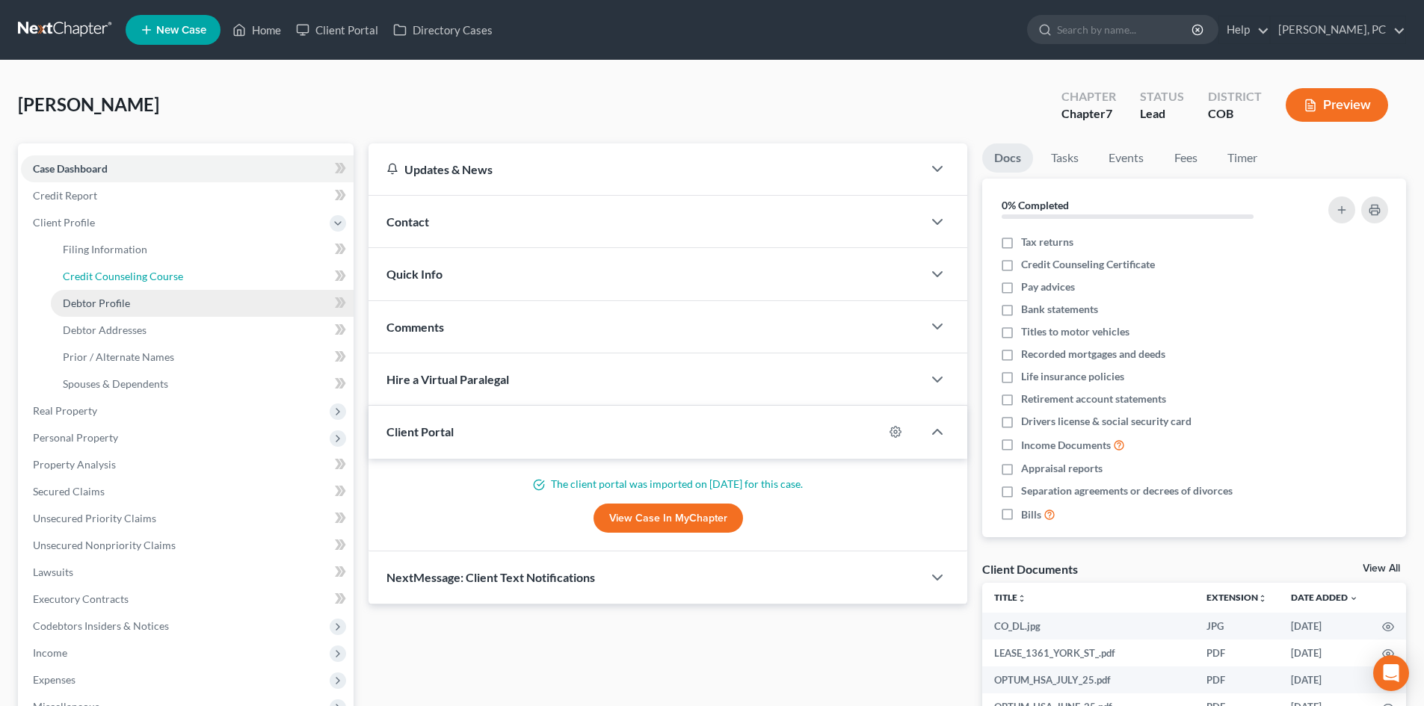
drag, startPoint x: 108, startPoint y: 268, endPoint x: 252, endPoint y: 307, distance: 148.8
click at [108, 268] on link "Credit Counseling Course" at bounding box center [202, 276] width 303 height 27
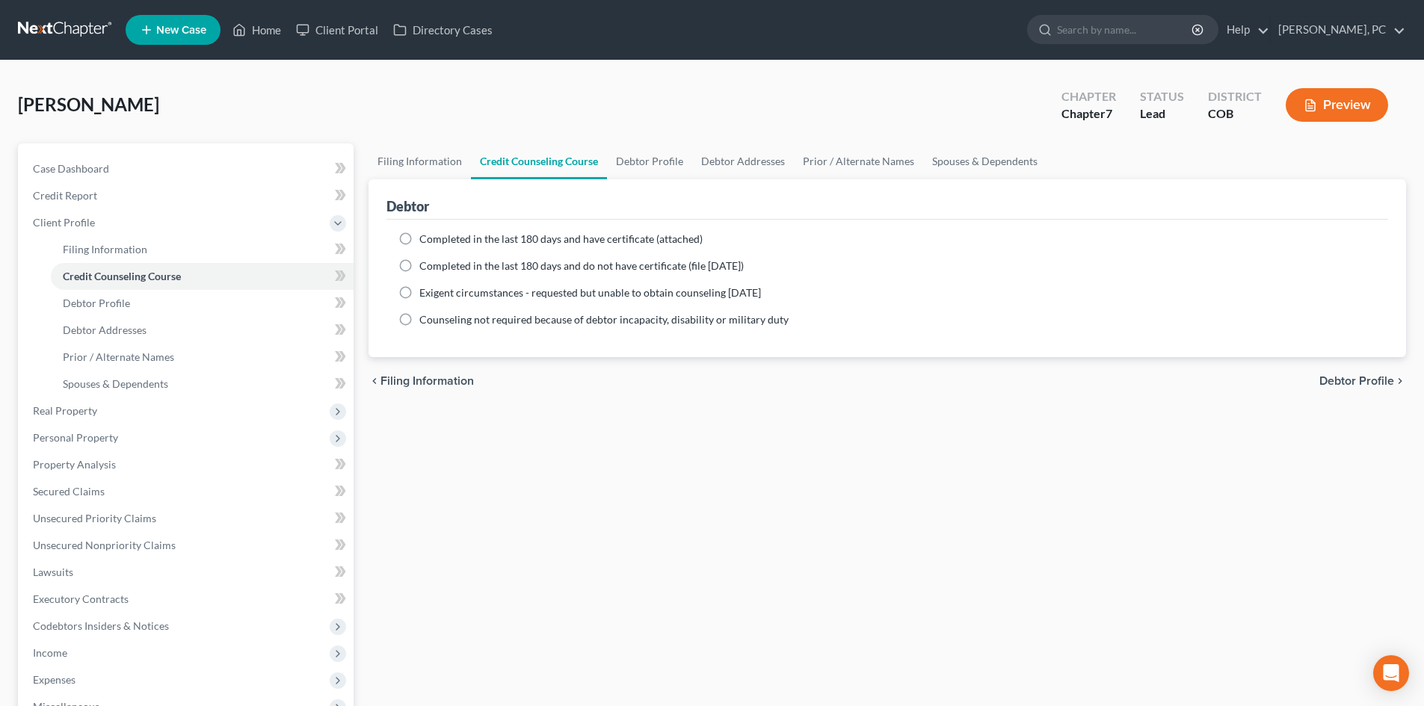
click at [419, 235] on label "Completed in the last 180 days and have certificate (attached)" at bounding box center [560, 239] width 283 height 15
click at [425, 235] on input "Completed in the last 180 days and have certificate (attached)" at bounding box center [430, 237] width 10 height 10
radio input "true"
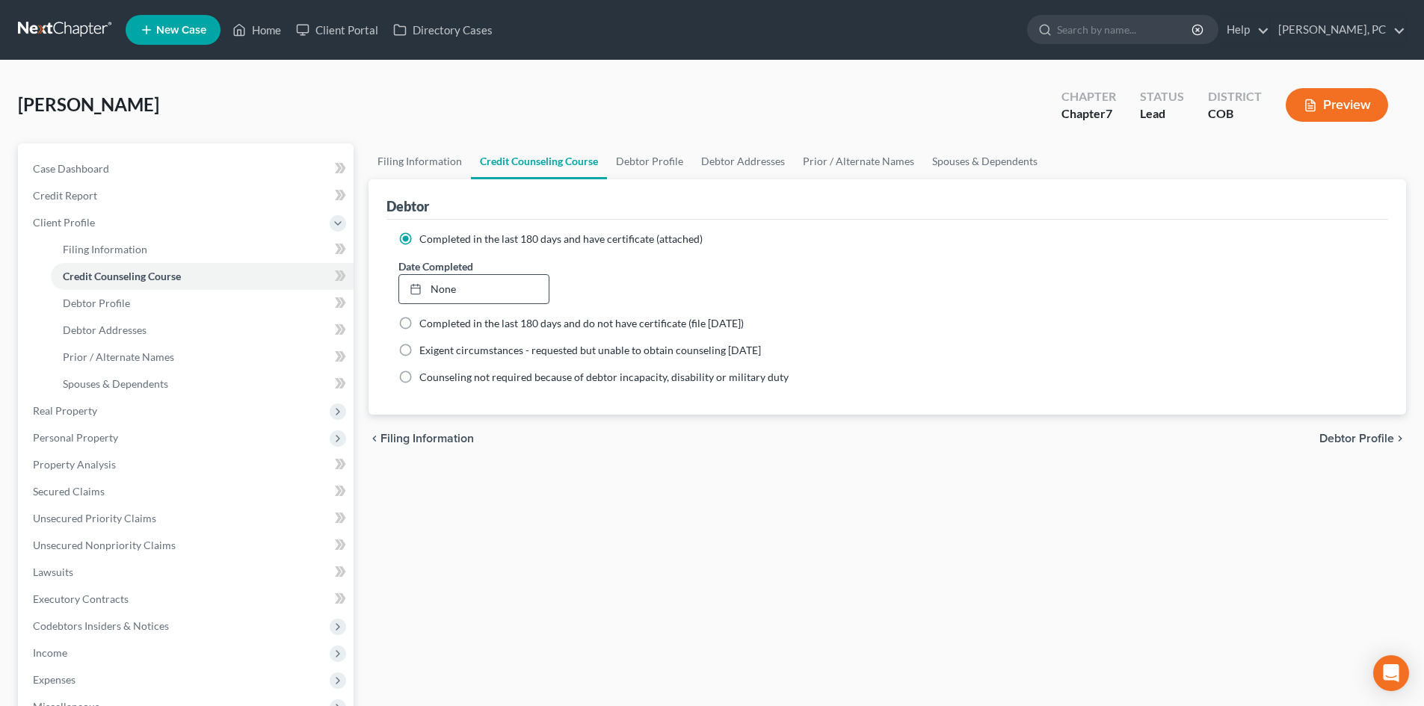
click at [443, 274] on div "None close Date Time chevron_left September 2025 chevron_right Su M Tu W Th F S…" at bounding box center [473, 289] width 150 height 30
click at [443, 288] on link "None" at bounding box center [473, 289] width 149 height 28
type input "9/4/2025"
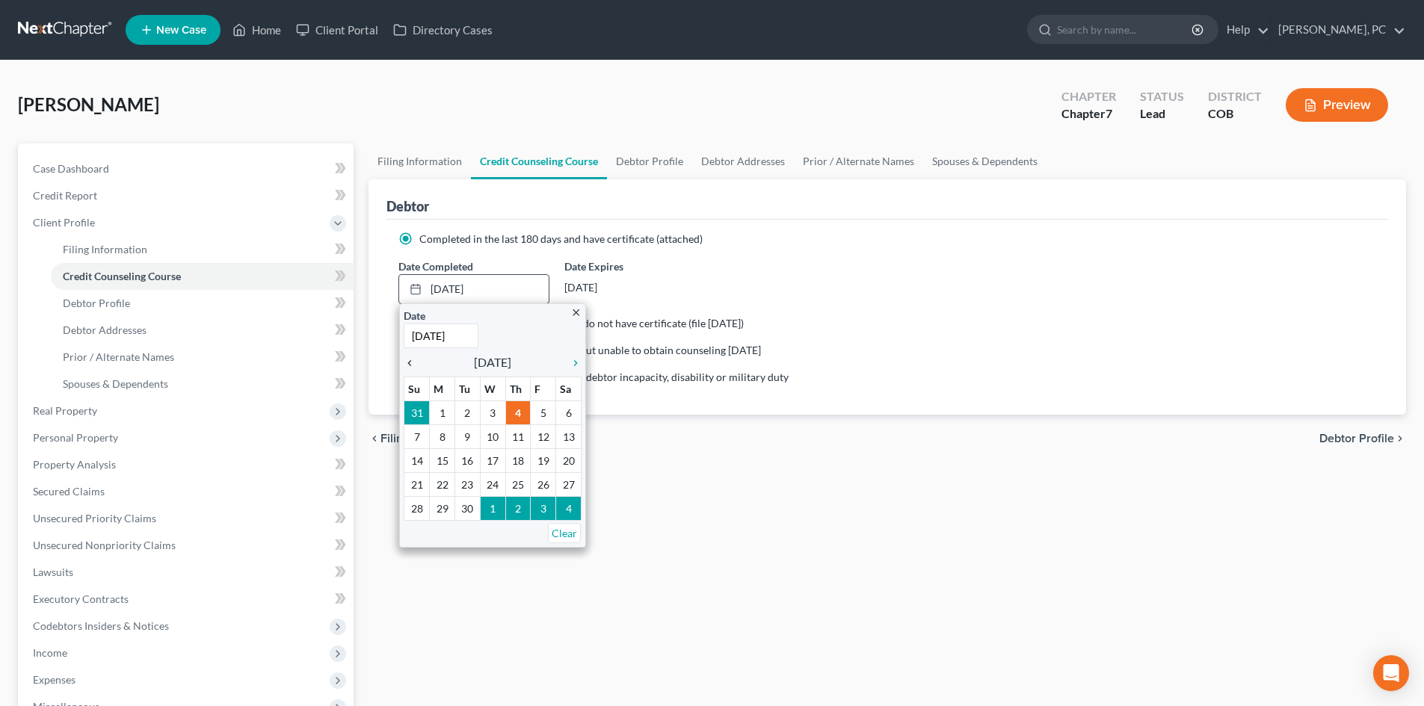
click at [411, 365] on icon "chevron_left" at bounding box center [413, 363] width 19 height 12
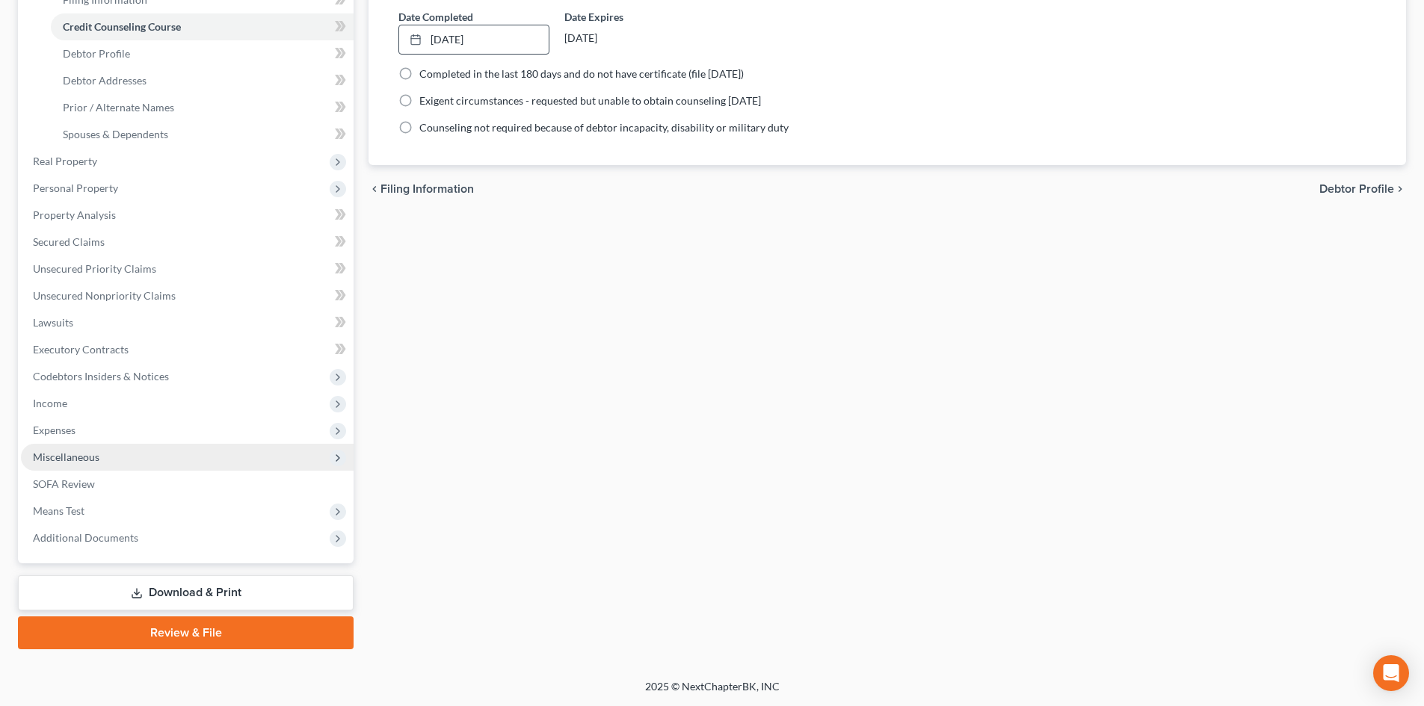
click at [91, 451] on span "Miscellaneous" at bounding box center [66, 457] width 67 height 13
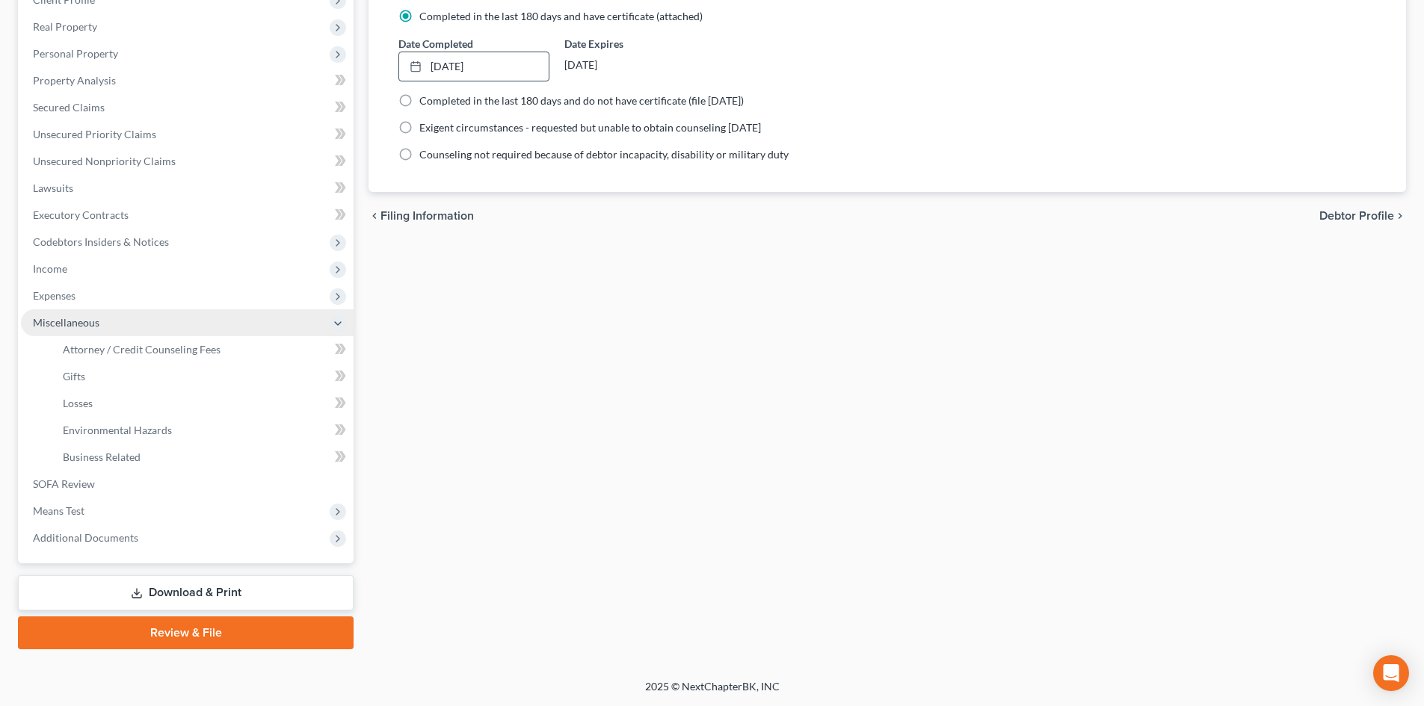
click at [145, 335] on span "Miscellaneous" at bounding box center [187, 322] width 333 height 27
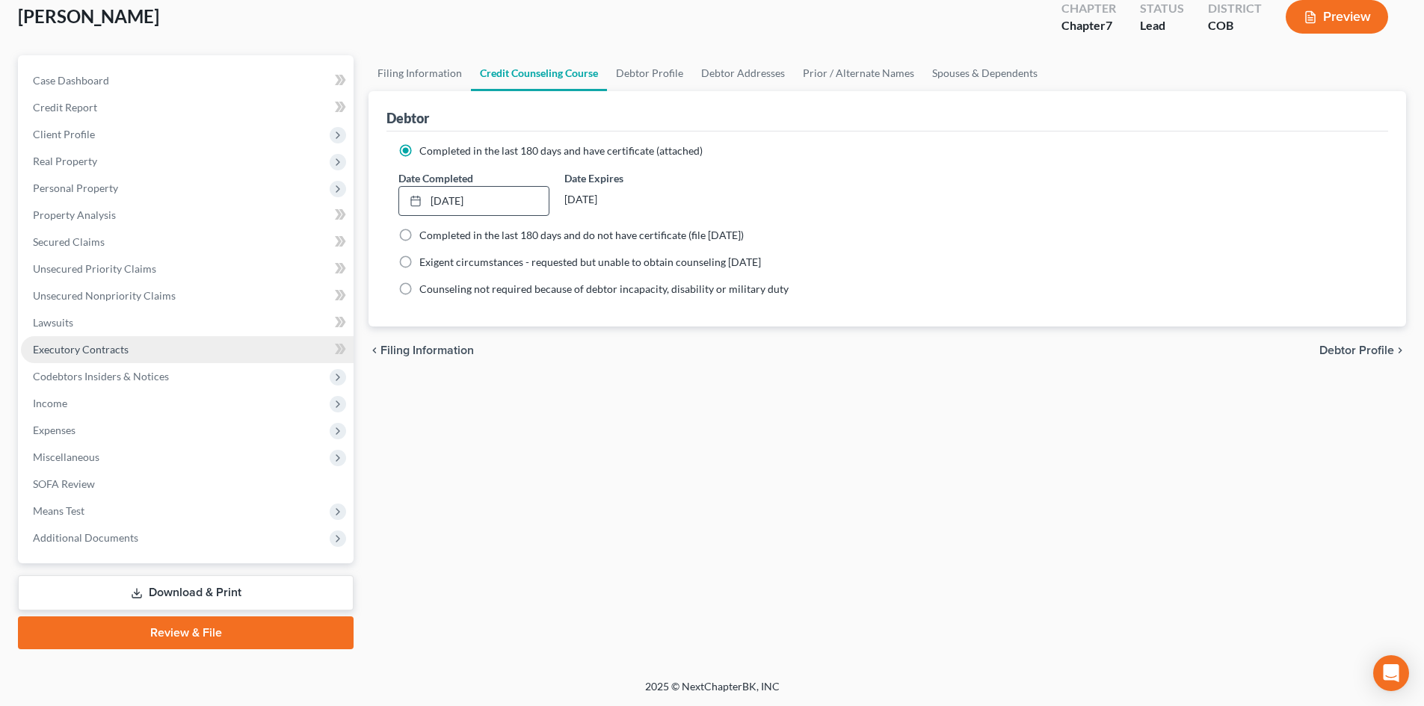
scroll to position [88, 0]
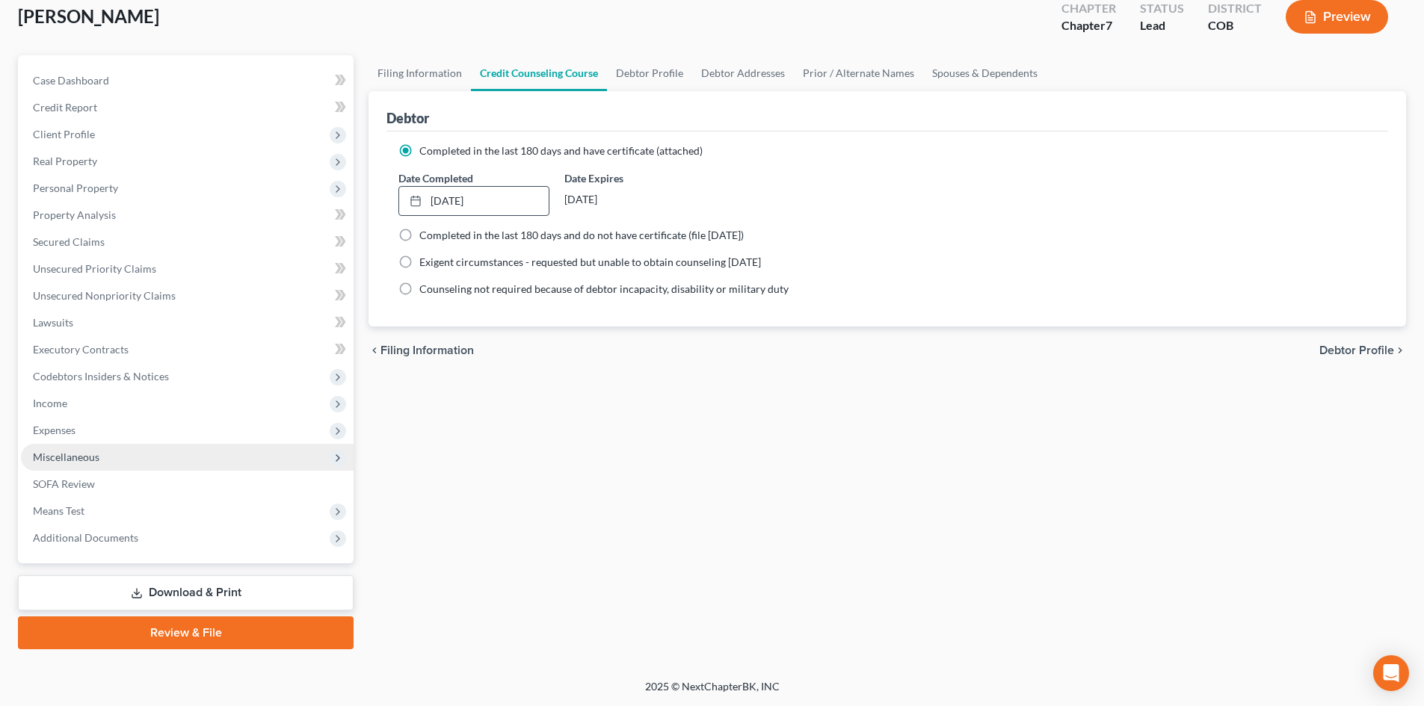
click at [66, 451] on span "Miscellaneous" at bounding box center [66, 457] width 67 height 13
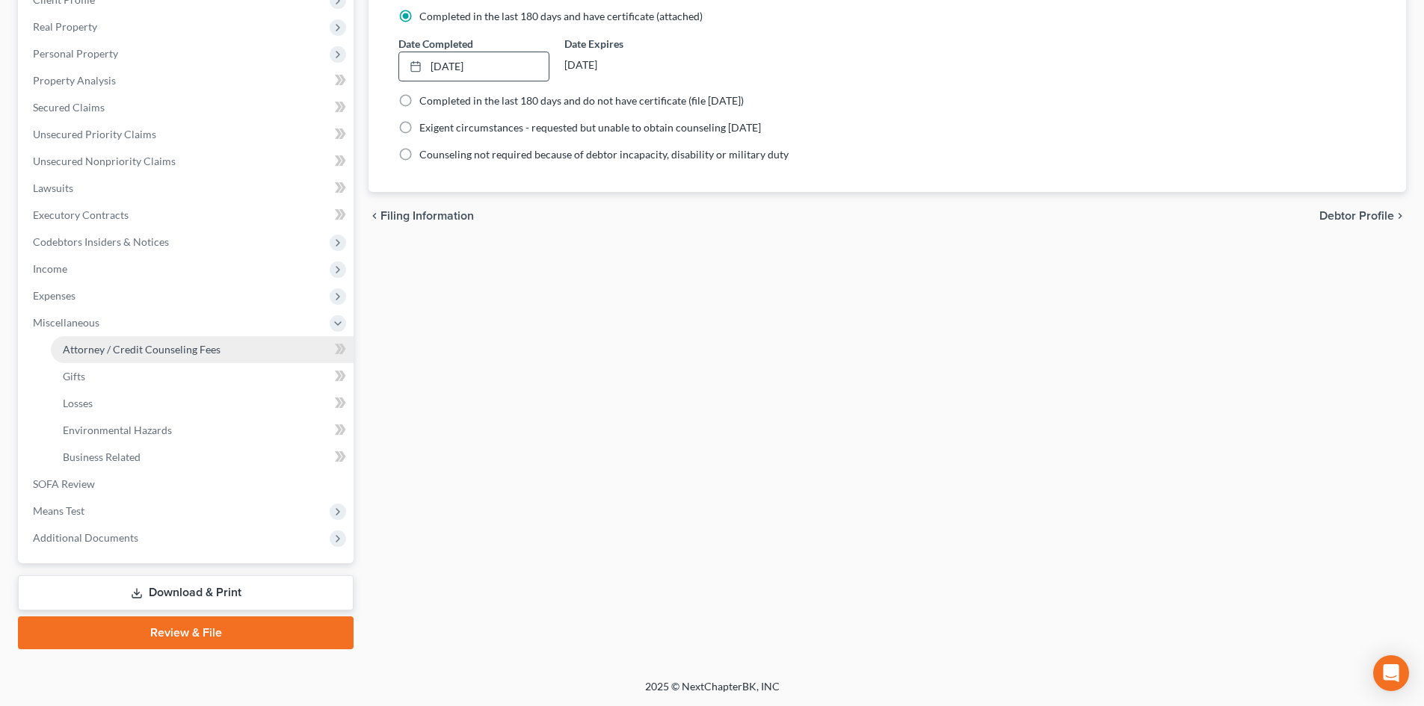
click at [129, 350] on span "Attorney / Credit Counseling Fees" at bounding box center [142, 349] width 158 height 13
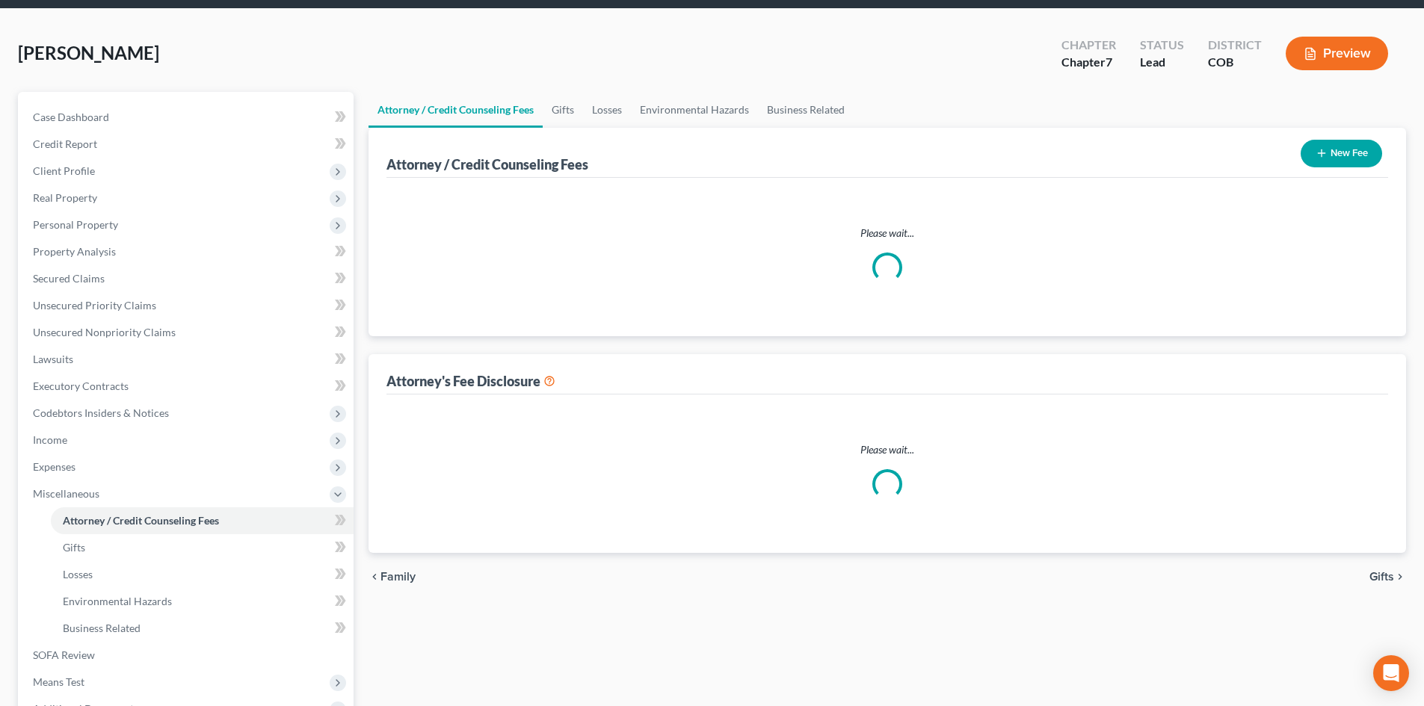
scroll to position [1, 0]
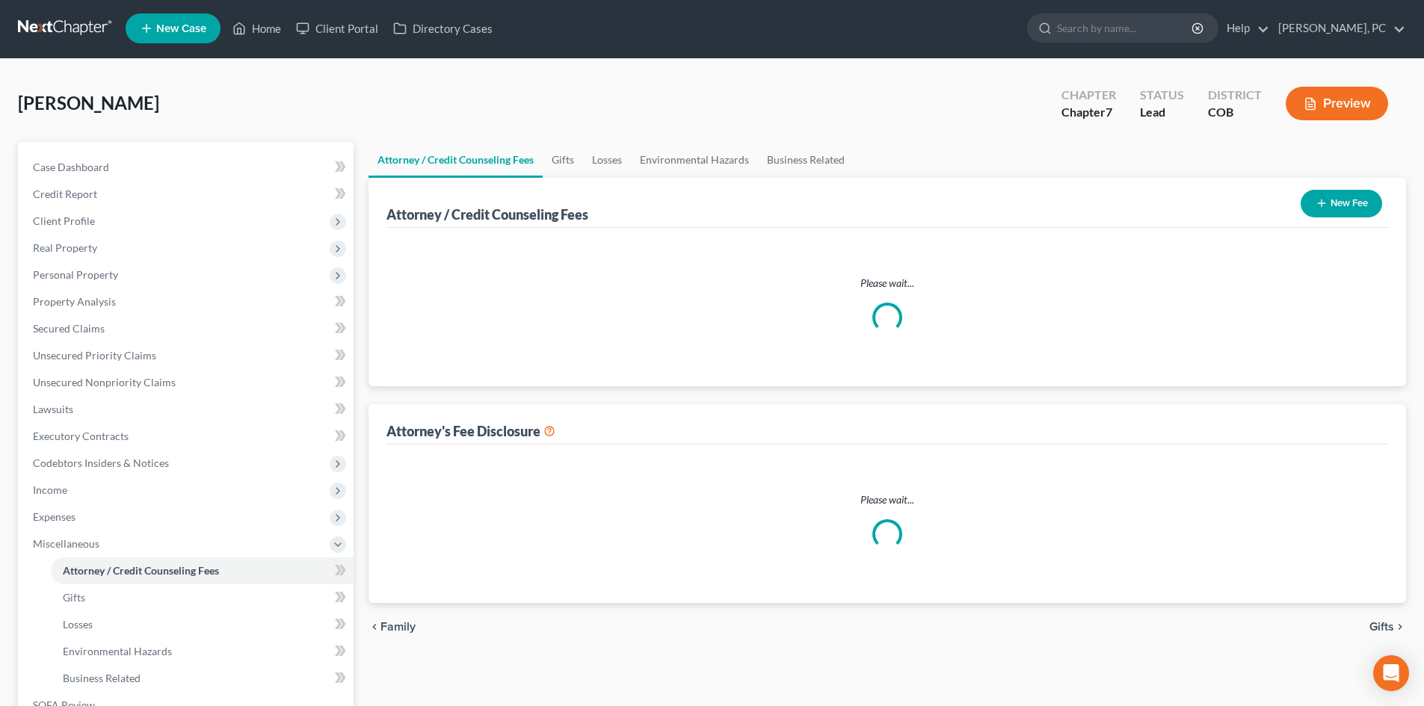
select select "0"
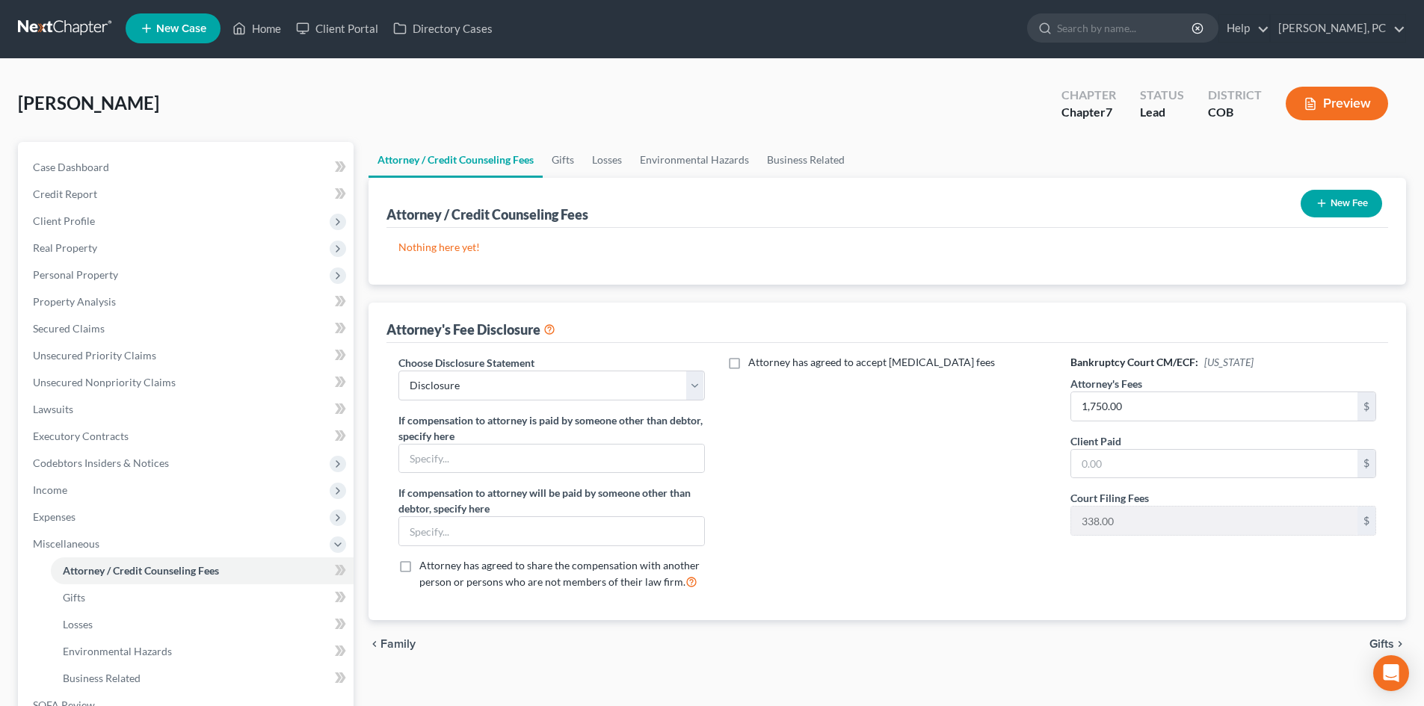
scroll to position [0, 0]
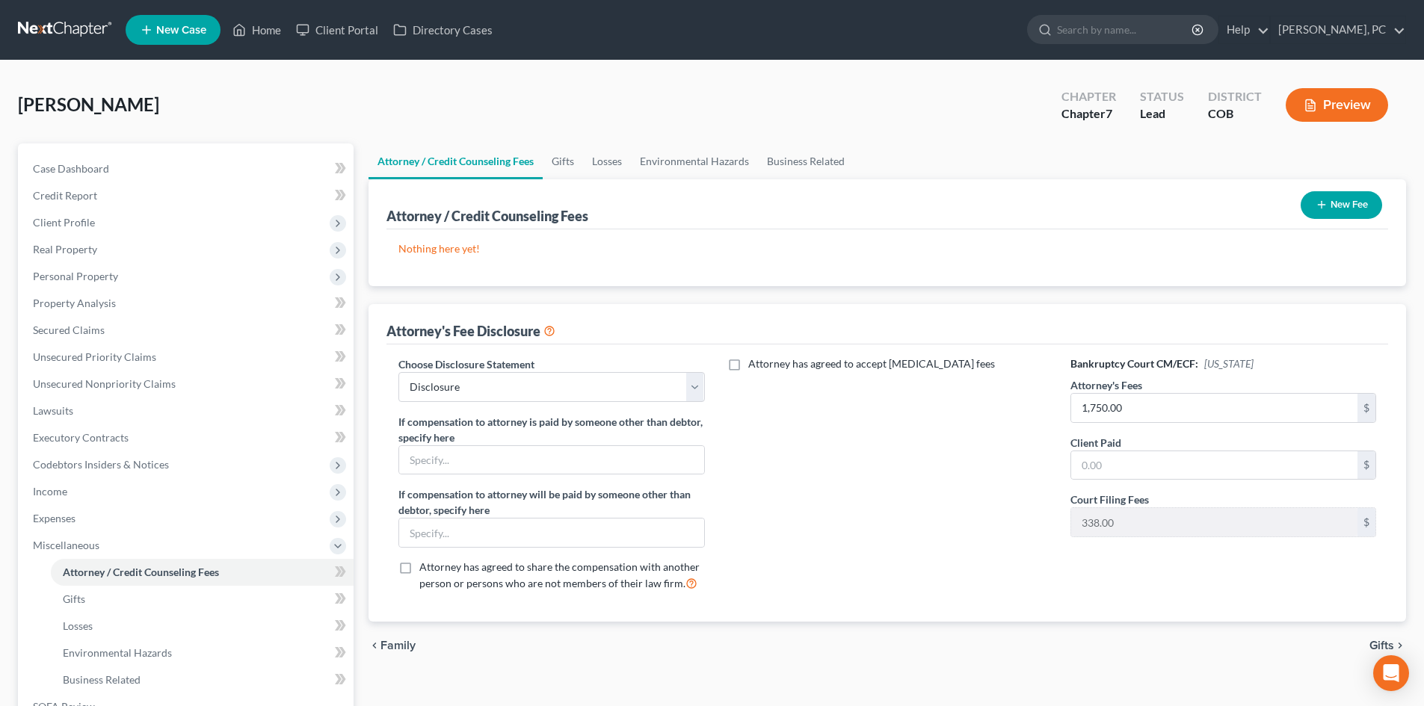
click at [1344, 206] on button "New Fee" at bounding box center [1340, 205] width 81 height 28
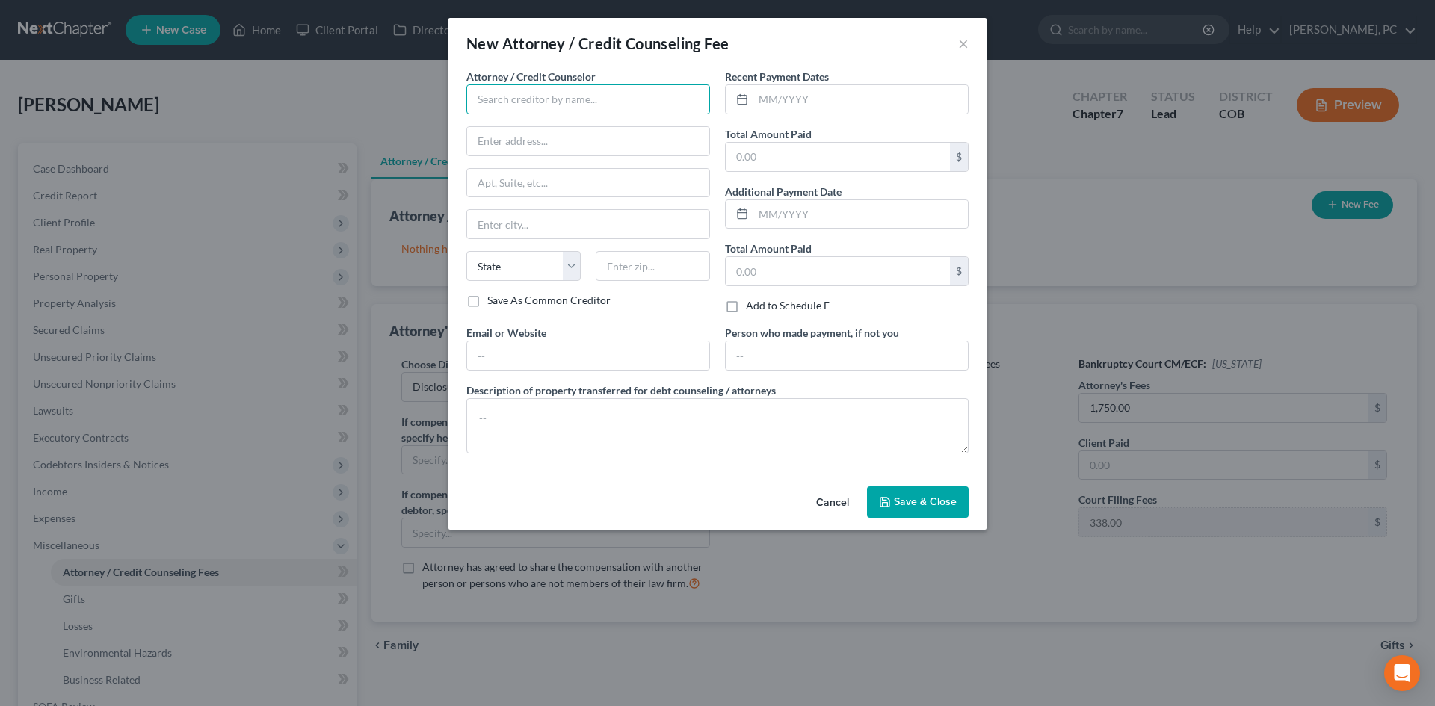
click at [548, 111] on input "text" at bounding box center [588, 99] width 244 height 30
type input "Summit Financial Education"
click at [779, 100] on input "text" at bounding box center [860, 99] width 214 height 28
type input "08/2025"
click at [745, 162] on input "text" at bounding box center [838, 157] width 224 height 28
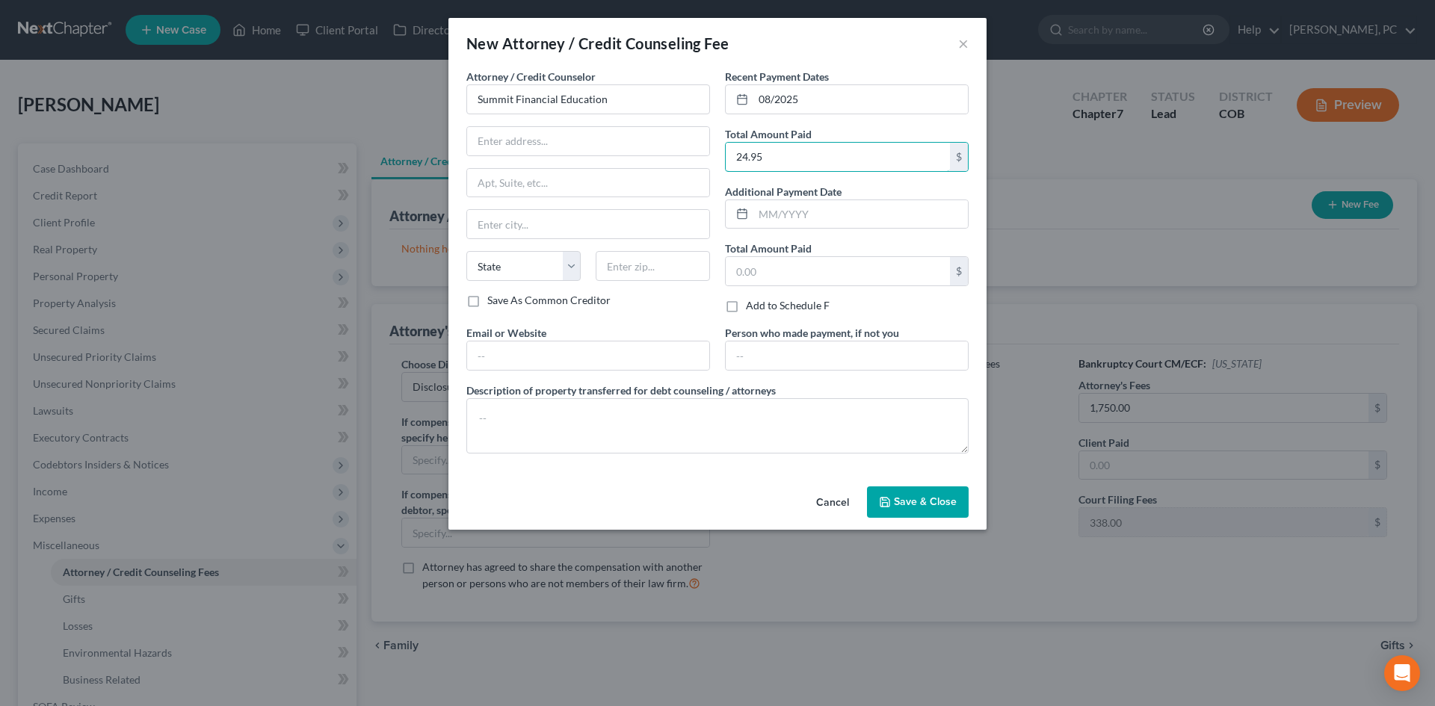
type input "24.95"
click at [903, 497] on span "Save & Close" at bounding box center [925, 501] width 63 height 13
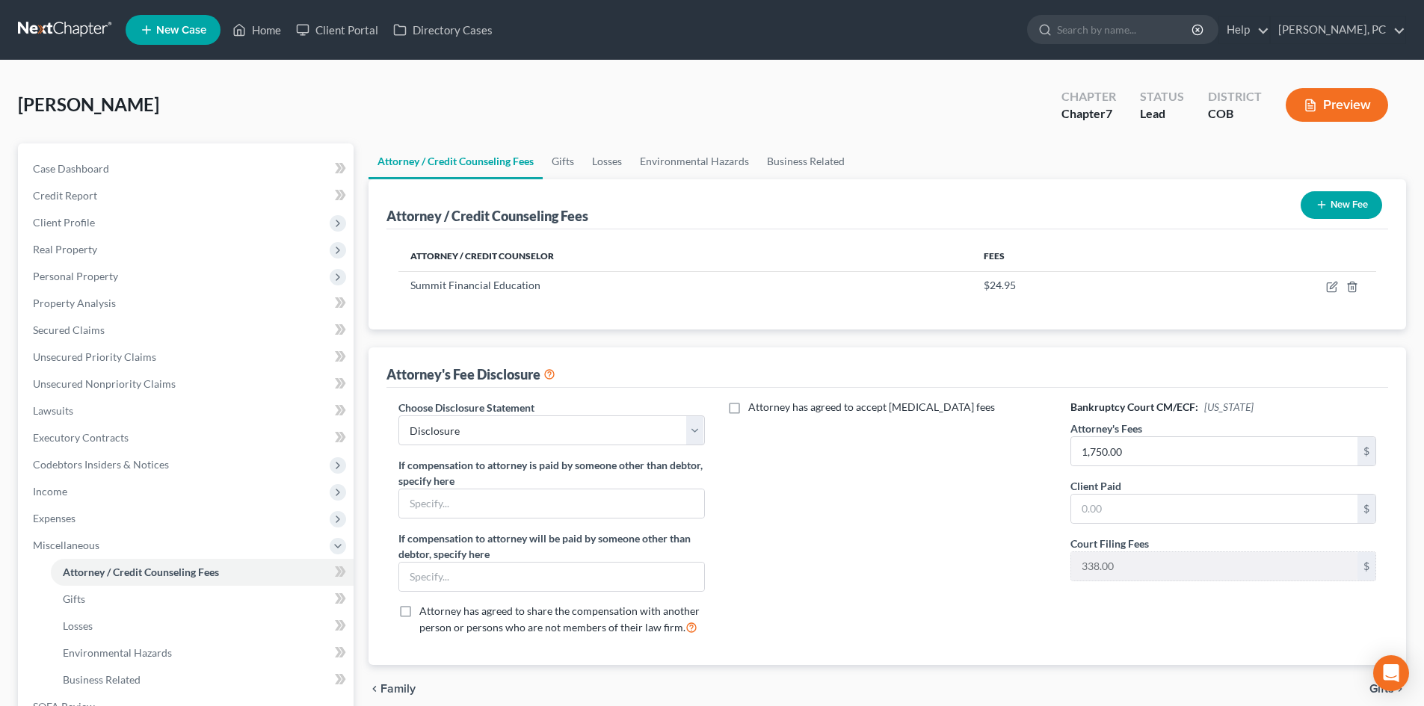
click at [1356, 213] on button "New Fee" at bounding box center [1340, 205] width 81 height 28
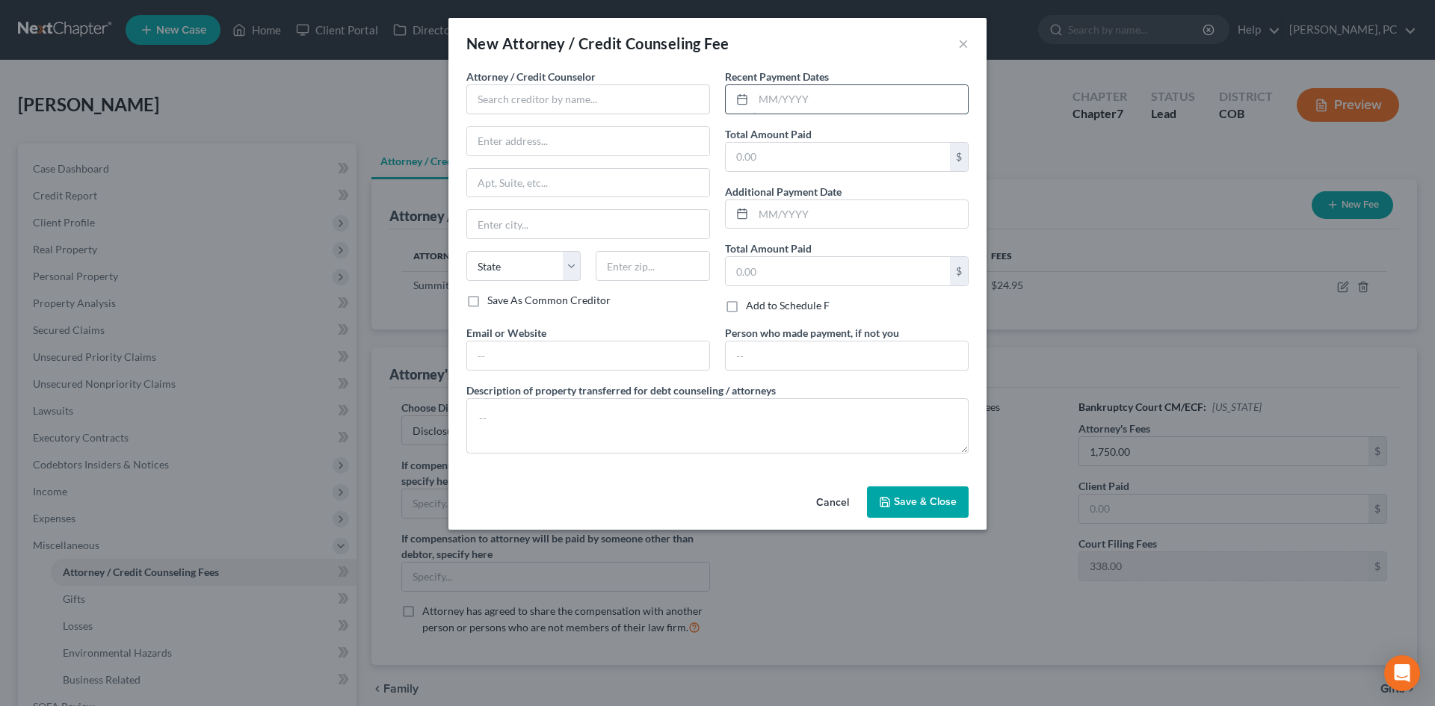
click at [797, 96] on input "text" at bounding box center [860, 99] width 214 height 28
type input "03/2025"
click at [750, 146] on input "text" at bounding box center [838, 157] width 224 height 28
type input "1,750"
click at [648, 99] on input "text" at bounding box center [588, 99] width 244 height 30
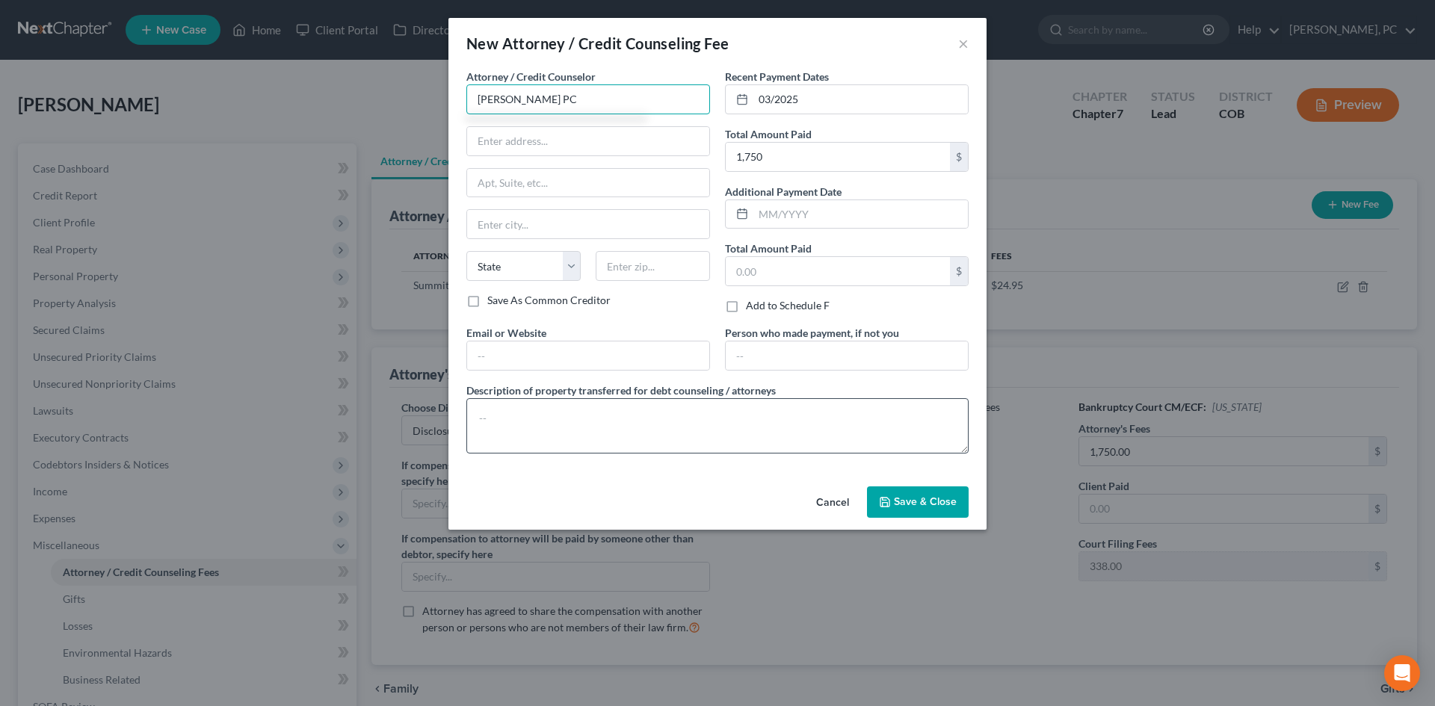
type input "Berken Cloyes PC"
click at [589, 438] on textarea at bounding box center [717, 425] width 502 height 55
type textarea "$1,750 plus FF"
click at [923, 504] on span "Save & Close" at bounding box center [925, 501] width 63 height 13
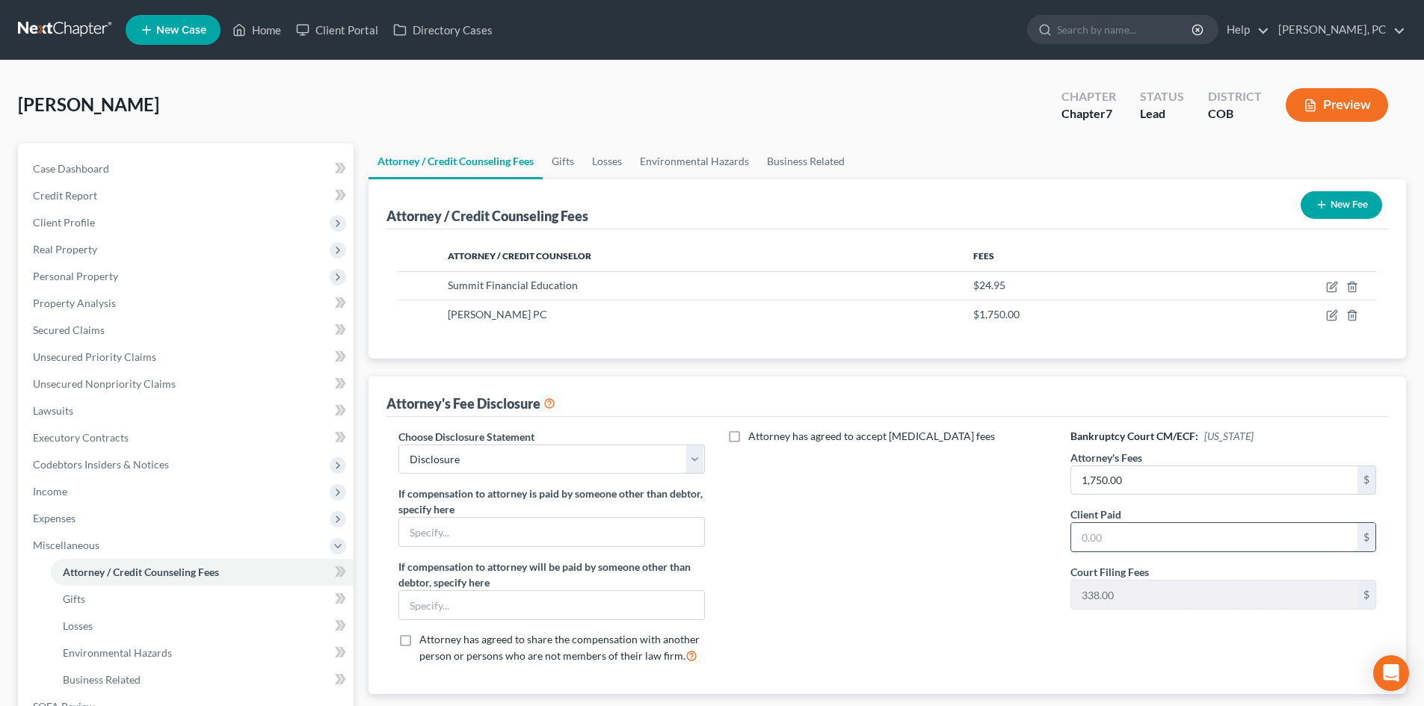
click at [1092, 540] on input "text" at bounding box center [1214, 537] width 286 height 28
type input "1,750"
click at [72, 175] on link "Case Dashboard" at bounding box center [187, 168] width 333 height 27
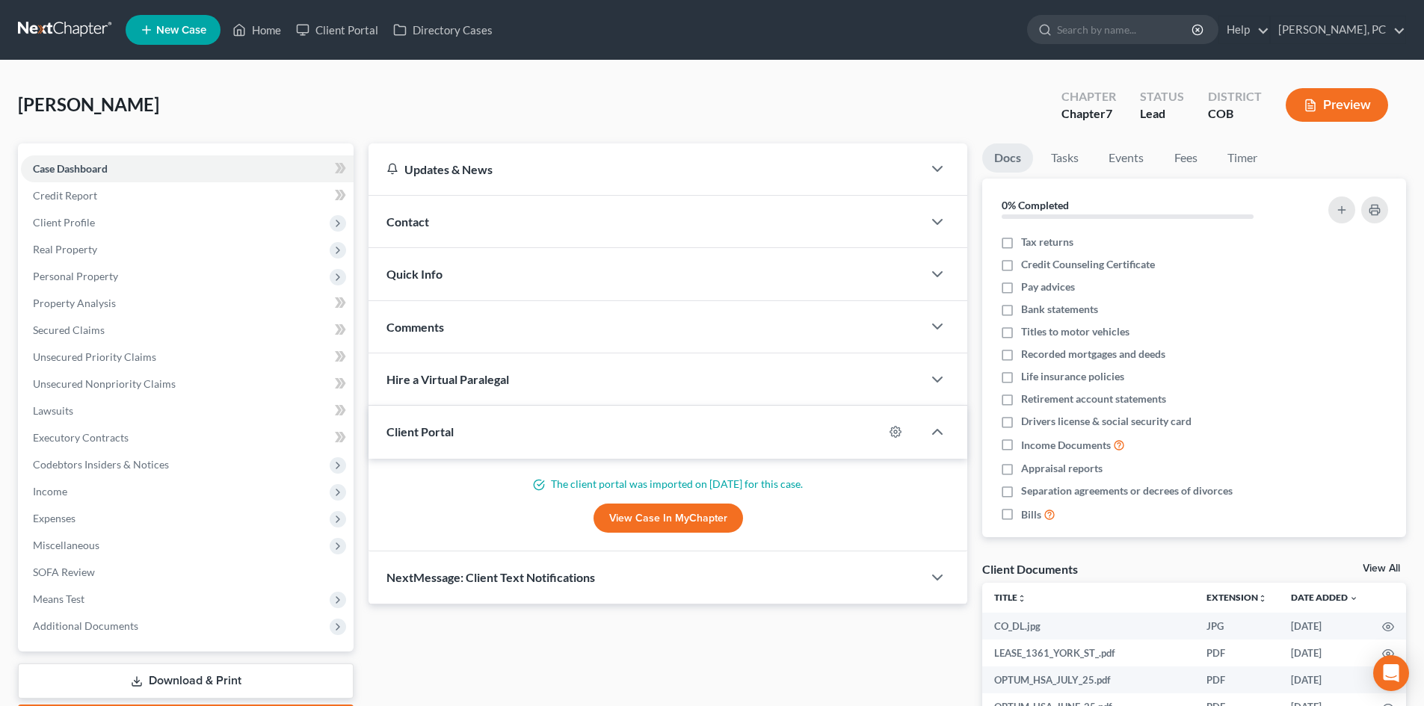
click at [1365, 562] on div "Client Documents View All" at bounding box center [1194, 572] width 424 height 22
click at [1379, 569] on link "View All" at bounding box center [1380, 568] width 37 height 10
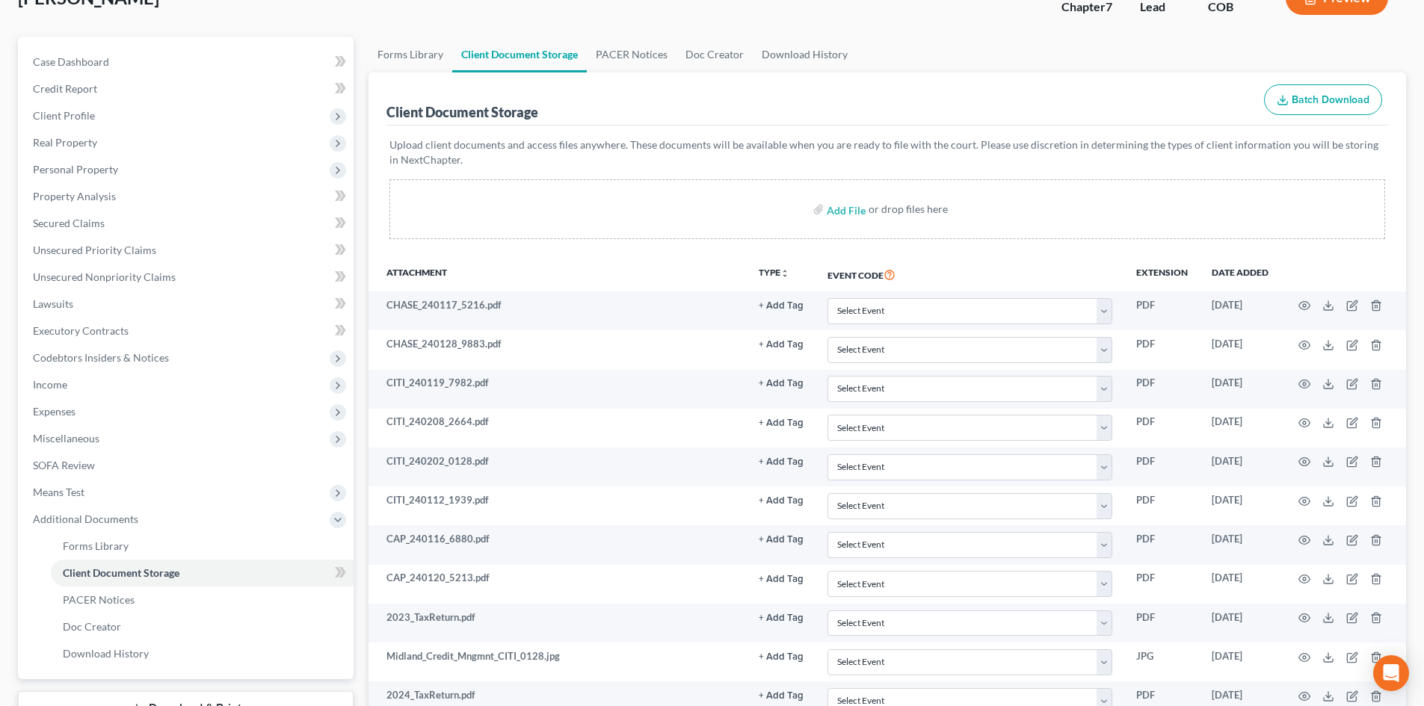
scroll to position [28, 0]
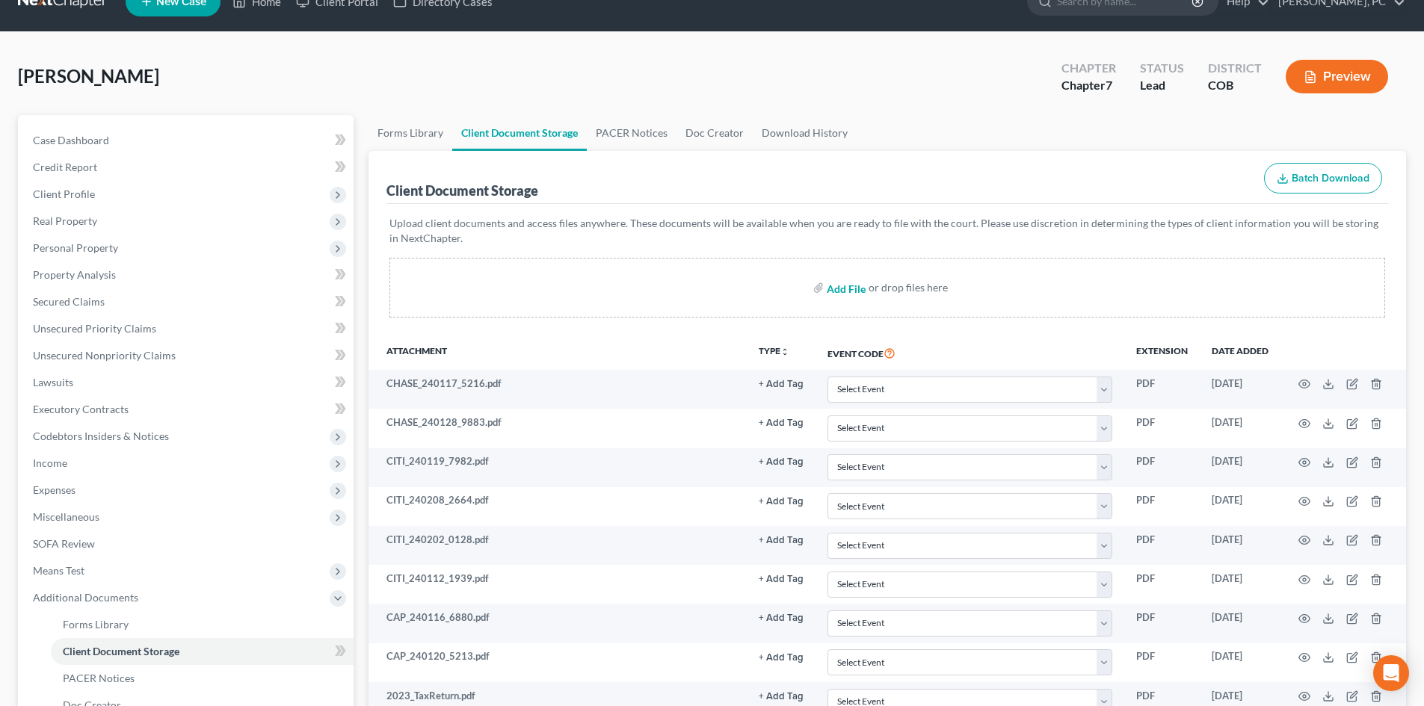
click at [851, 285] on input "file" at bounding box center [844, 287] width 36 height 27
type input "C:\fakepath\ccc.pdf"
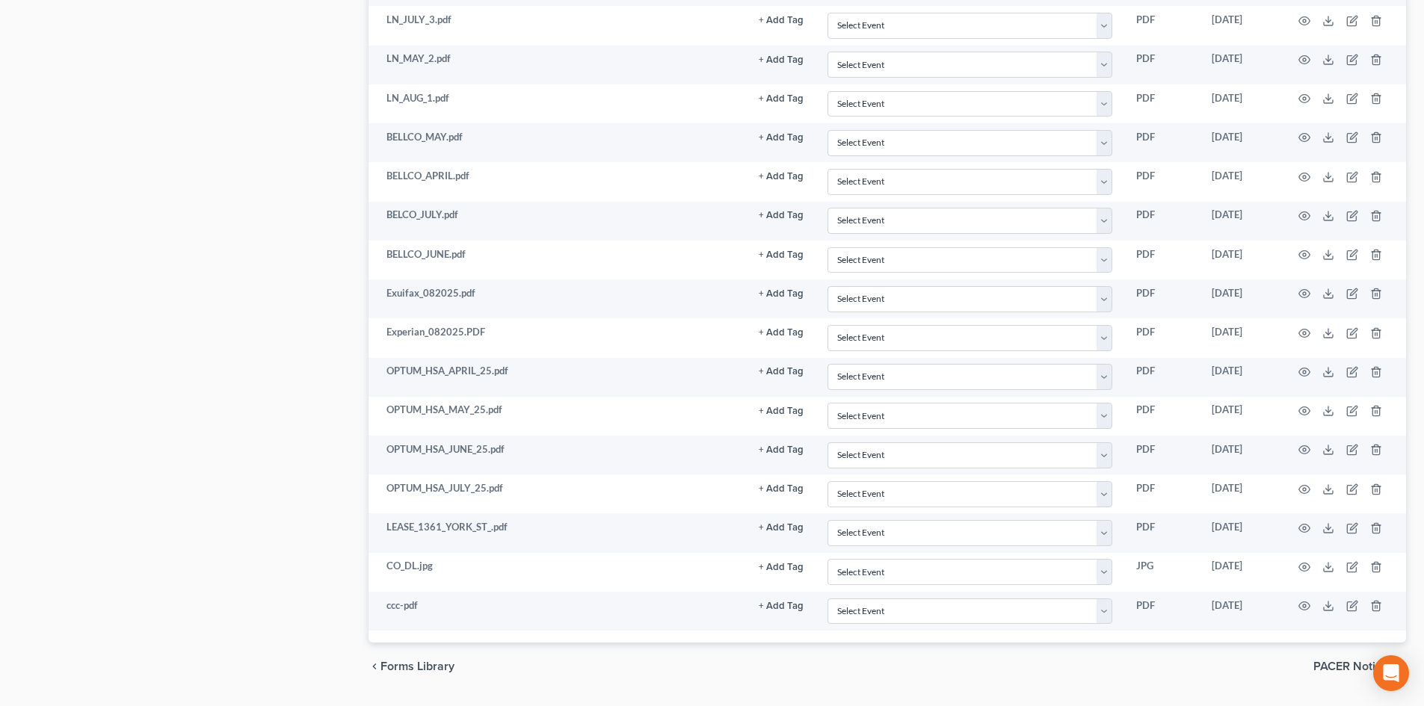
scroll to position [1487, 0]
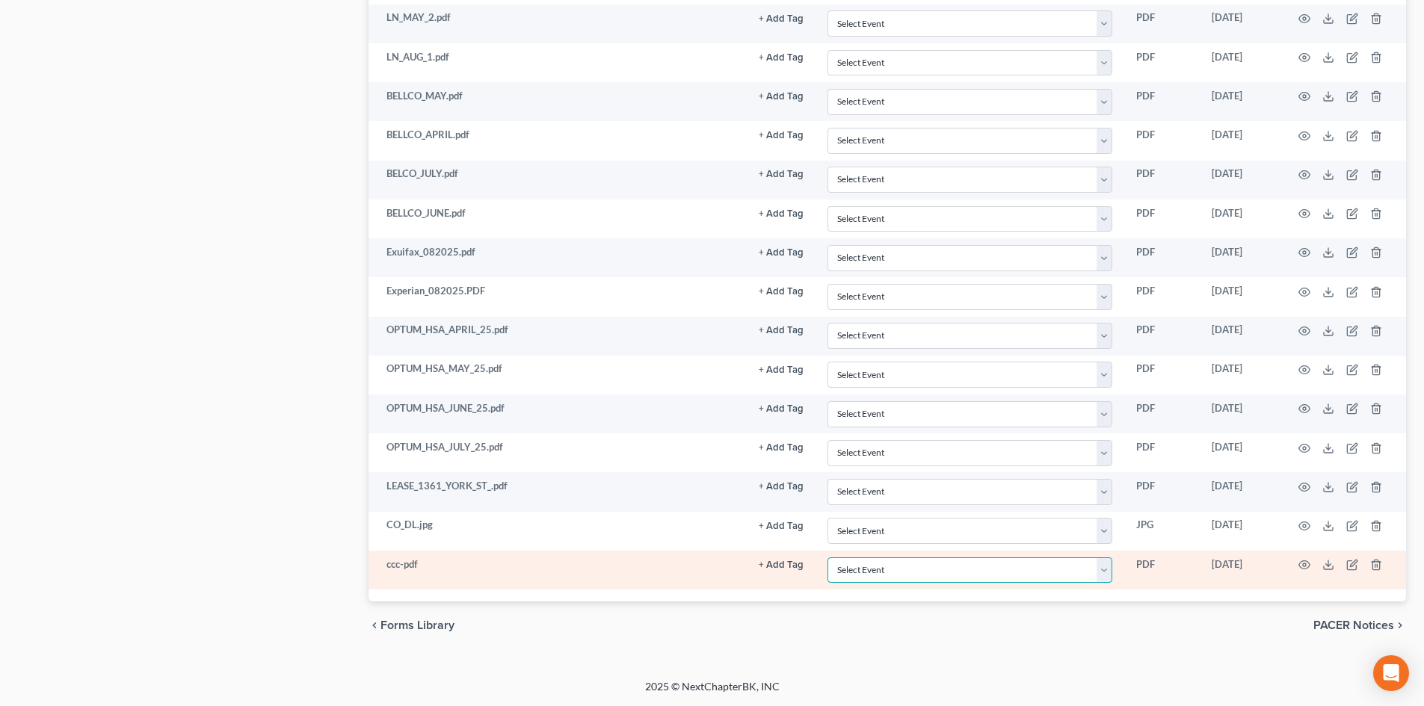
click at [908, 574] on select "Select Event 1009-1.1 Notice of Amendments 20 Largest Unsecured Creditors Amend…" at bounding box center [969, 570] width 285 height 26
select select "5"
click at [827, 557] on select "Select Event 1009-1.1 Notice of Amendments 20 Largest Unsecured Creditors Amend…" at bounding box center [969, 570] width 285 height 26
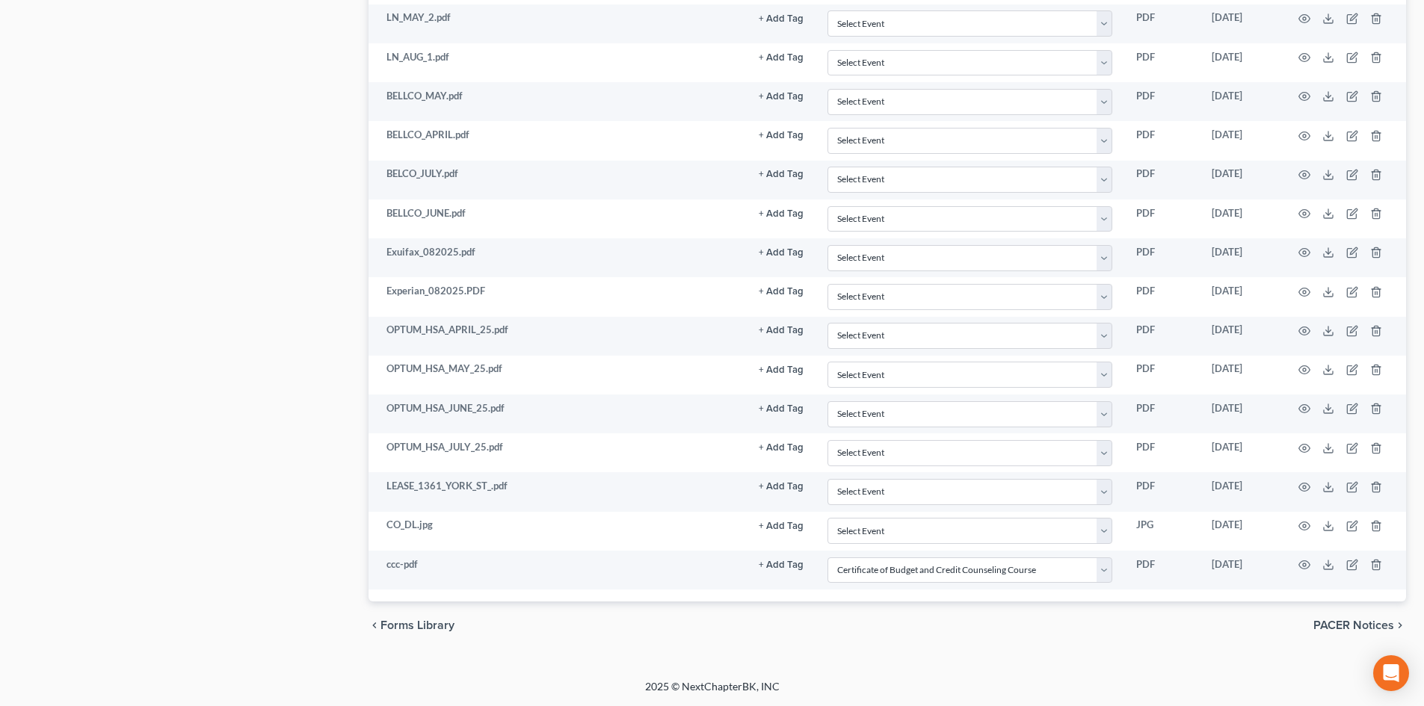
click at [589, 634] on div "chevron_left Forms Library PACER Notices chevron_right" at bounding box center [886, 626] width 1037 height 48
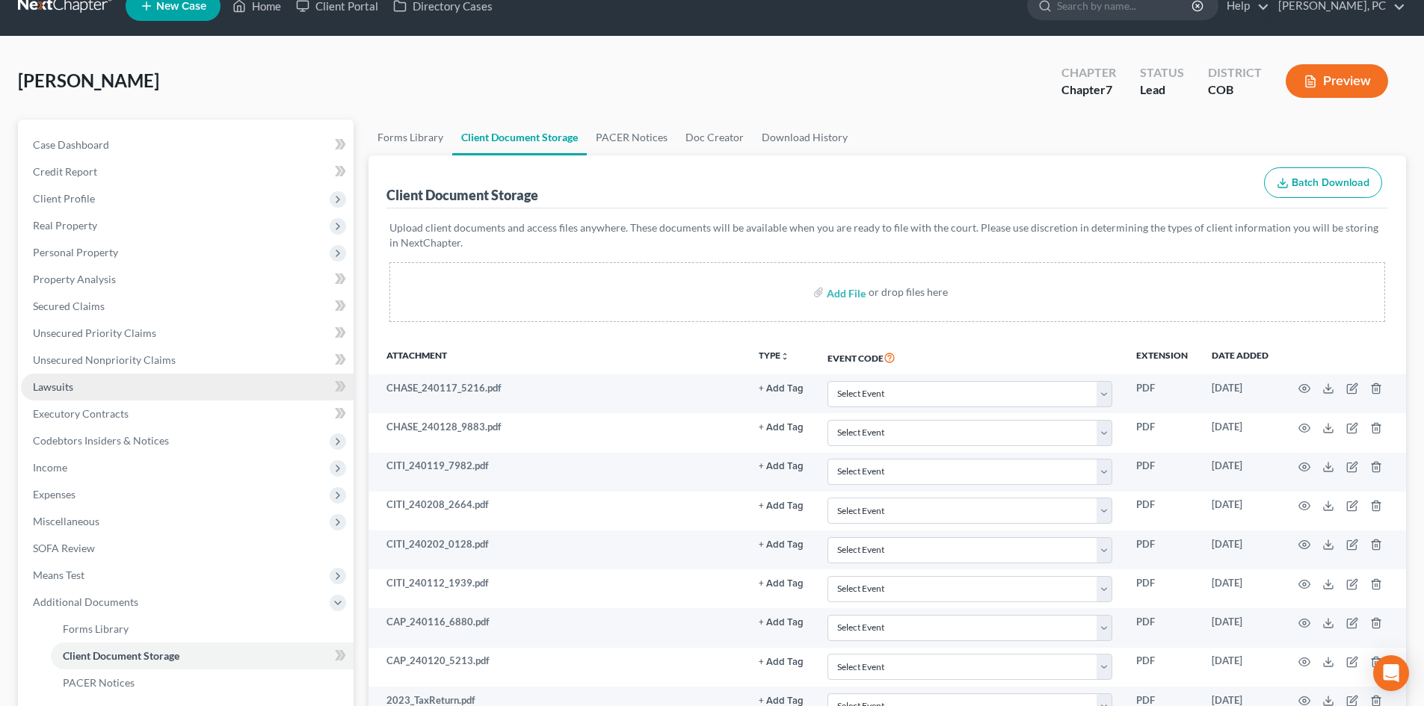
scroll to position [0, 0]
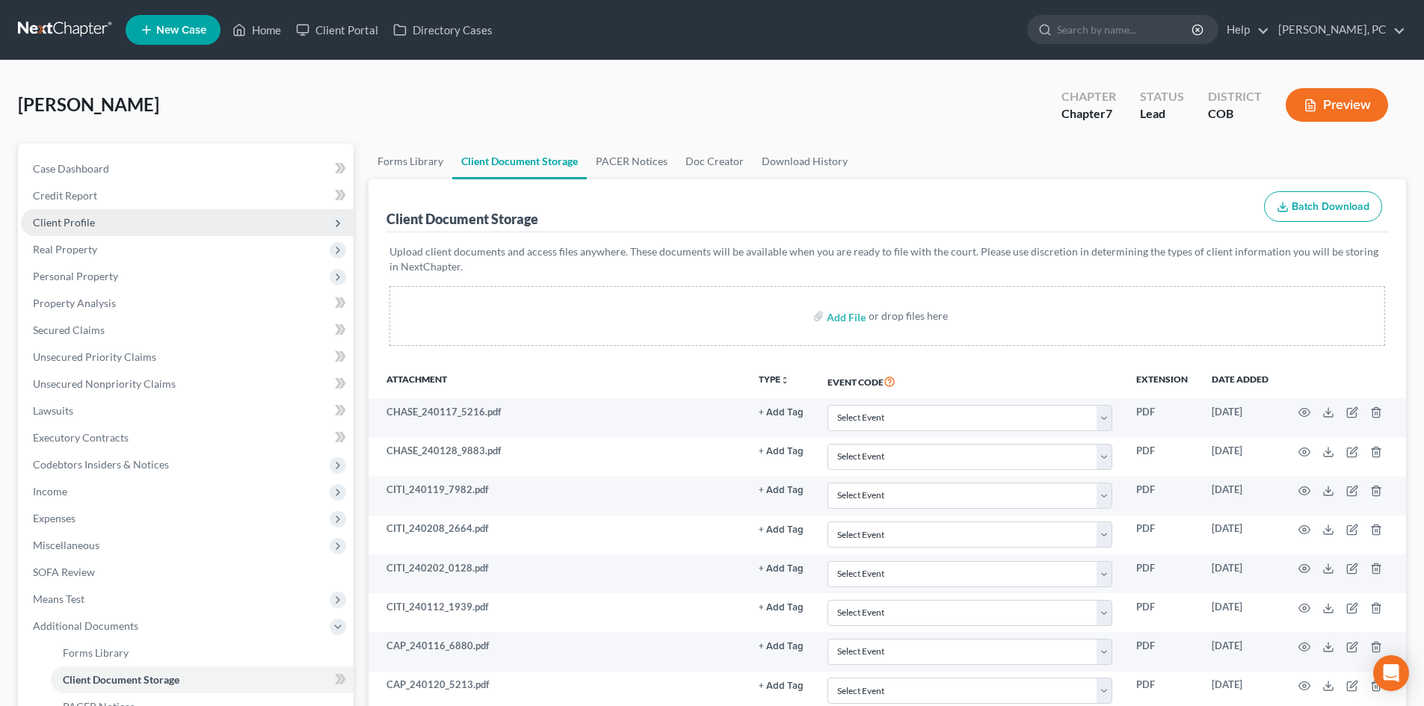
click at [73, 221] on span "Client Profile" at bounding box center [64, 222] width 62 height 13
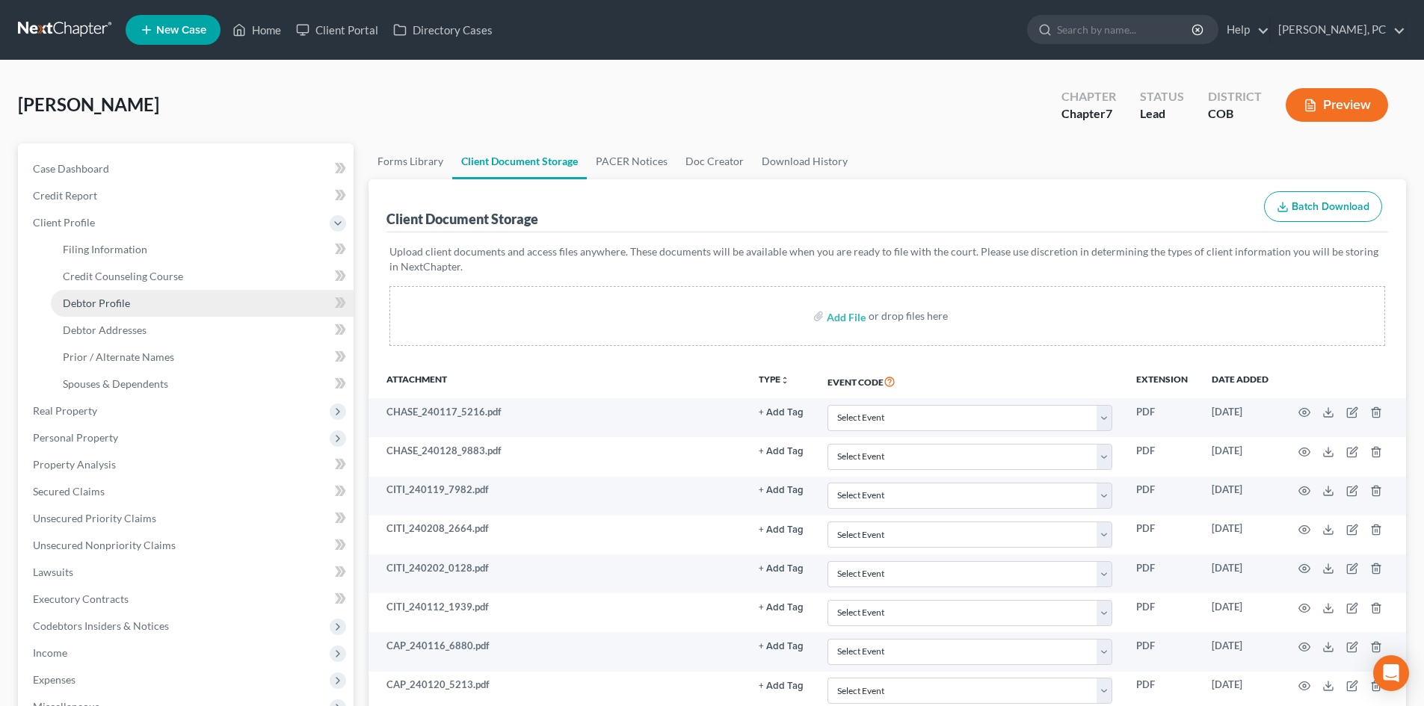
click at [101, 294] on link "Debtor Profile" at bounding box center [202, 303] width 303 height 27
select select "0"
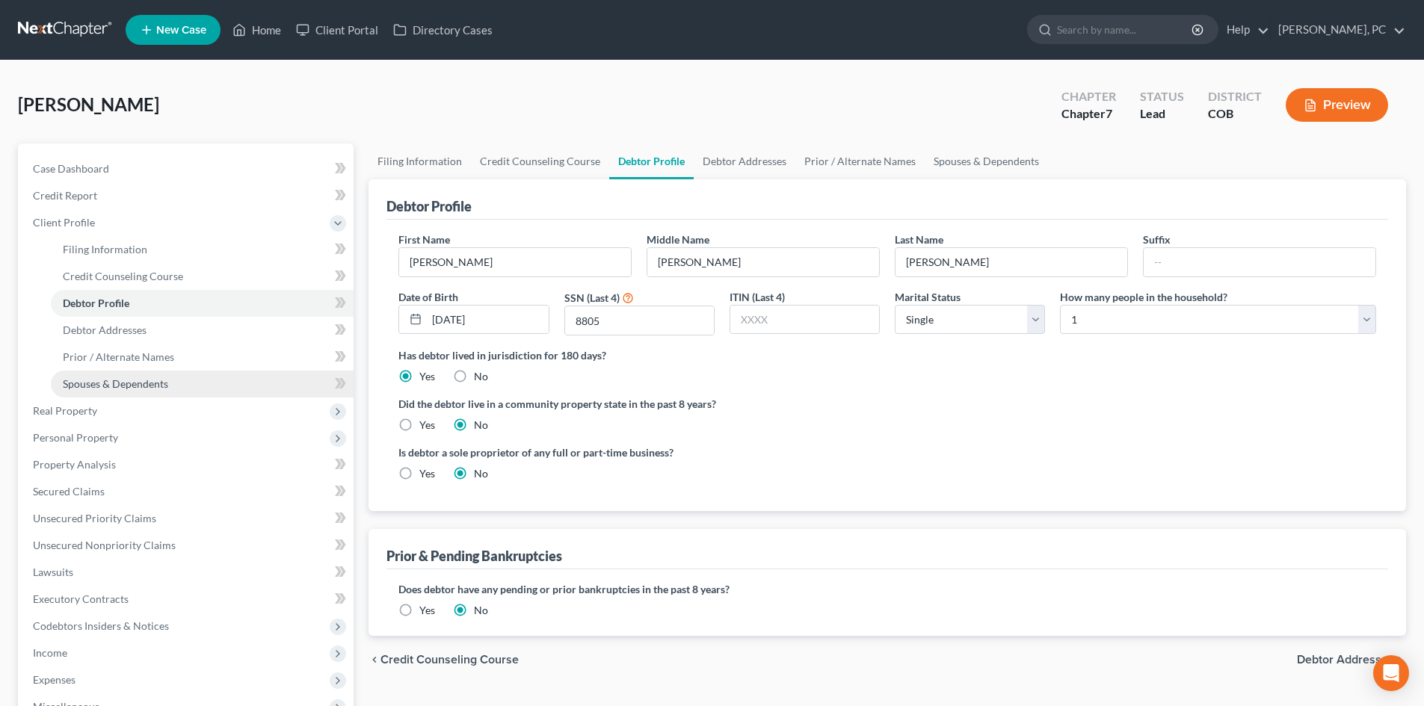
click at [130, 380] on span "Spouses & Dependents" at bounding box center [115, 383] width 105 height 13
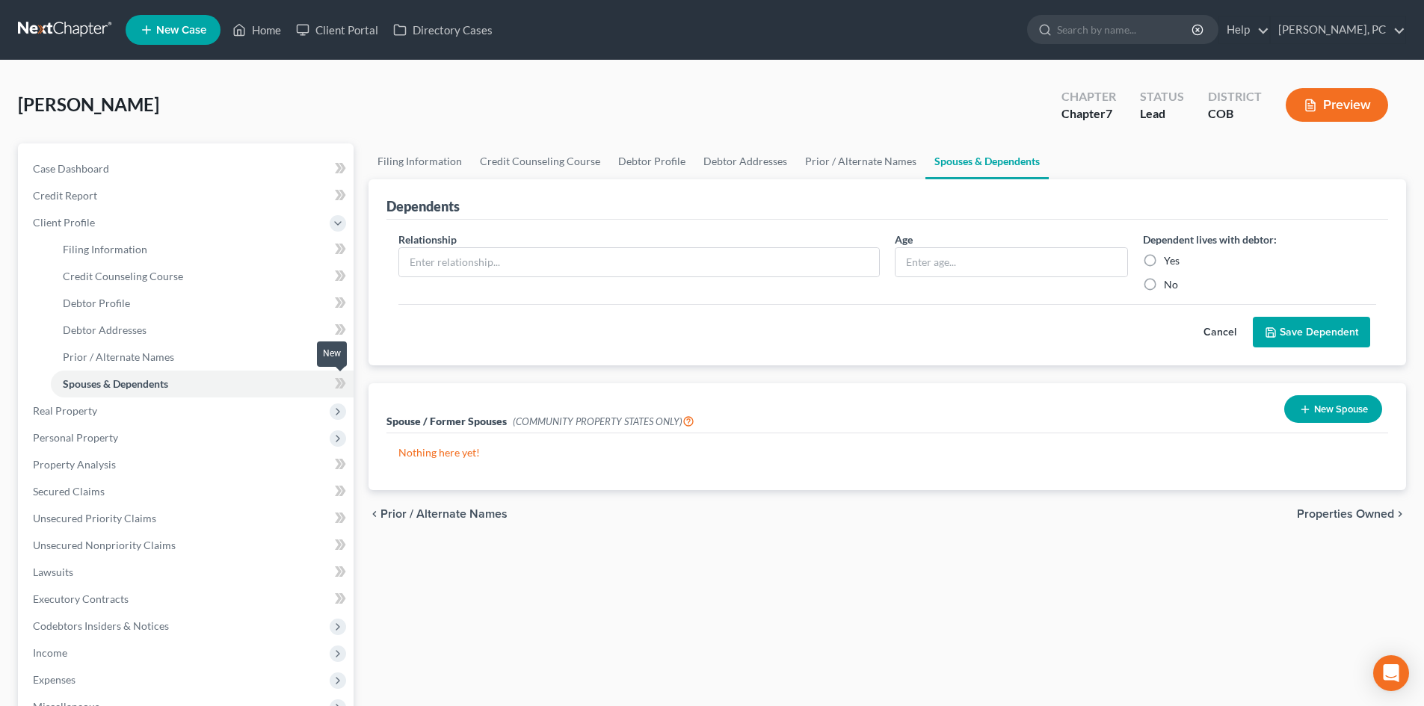
scroll to position [75, 0]
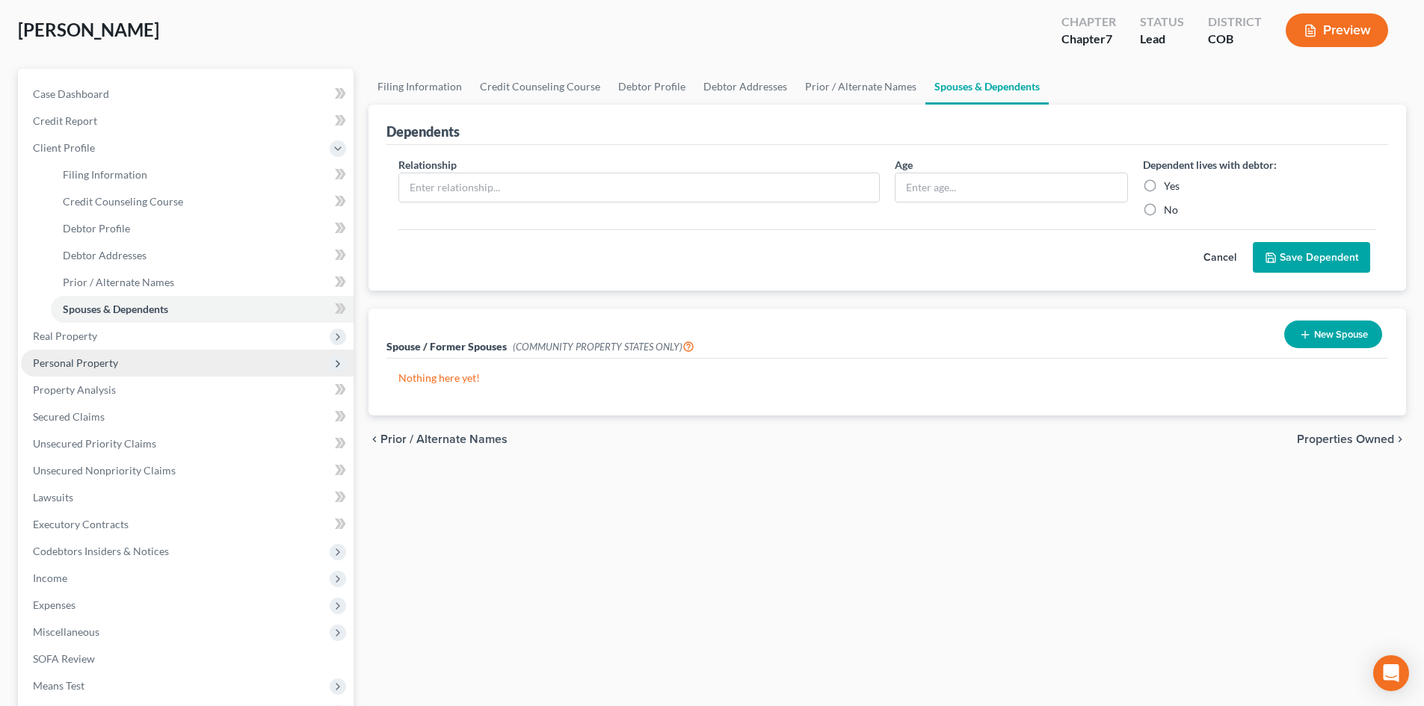
click at [84, 366] on span "Personal Property" at bounding box center [75, 362] width 85 height 13
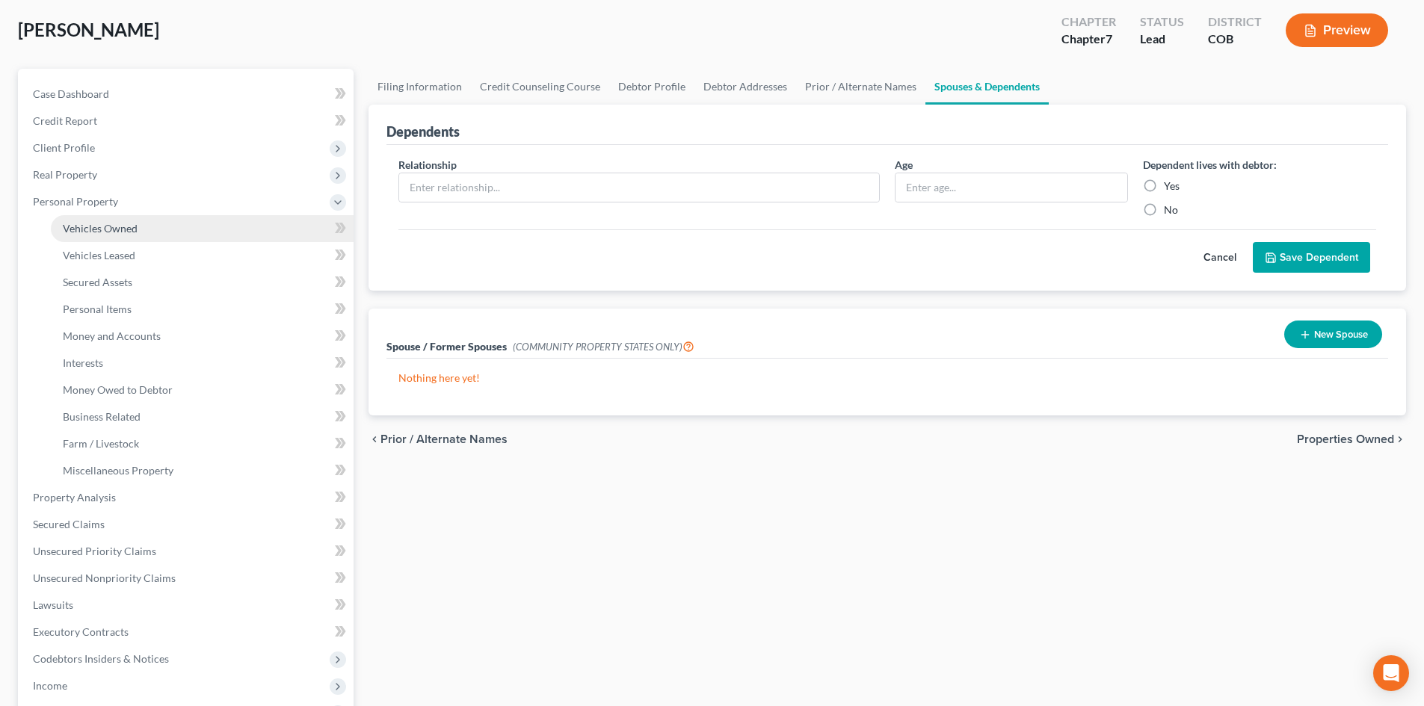
click at [135, 229] on span "Vehicles Owned" at bounding box center [100, 228] width 75 height 13
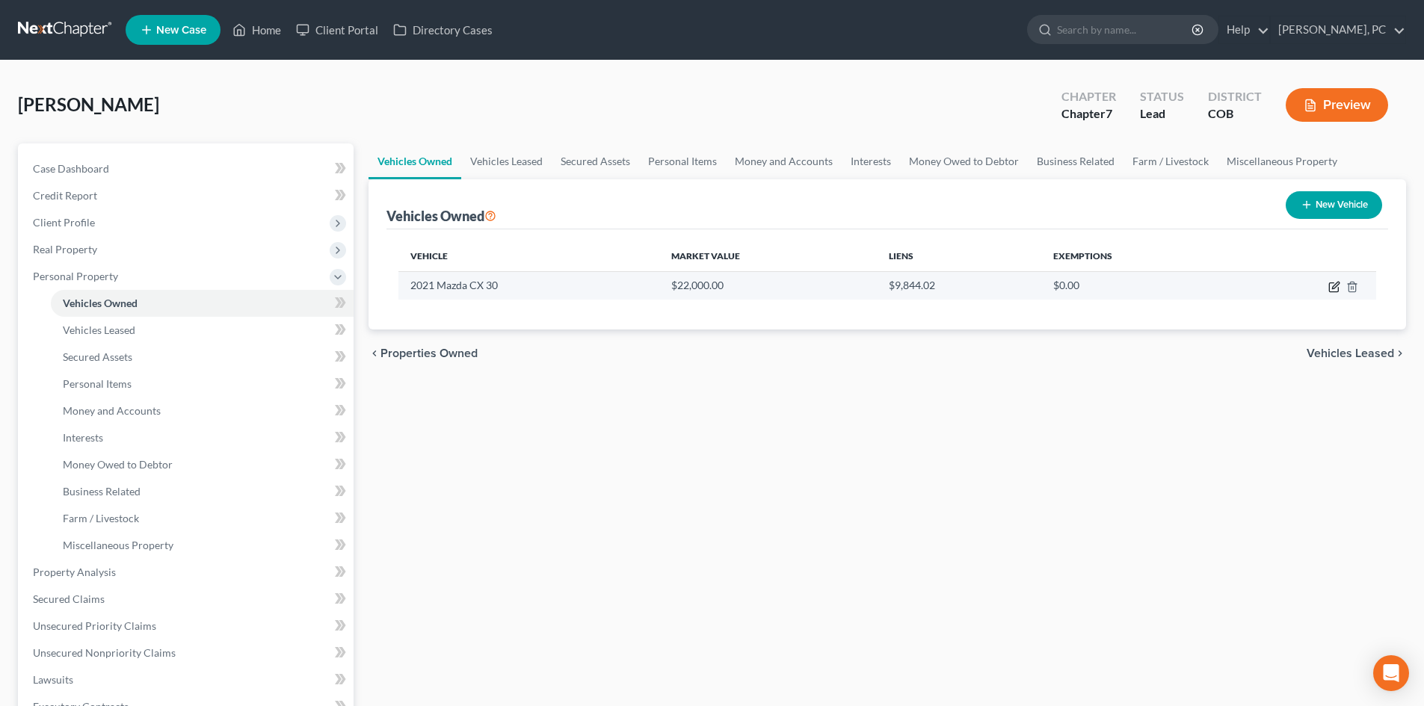
click at [1334, 282] on icon "button" at bounding box center [1334, 287] width 12 height 12
select select "0"
select select "5"
select select "2"
select select "0"
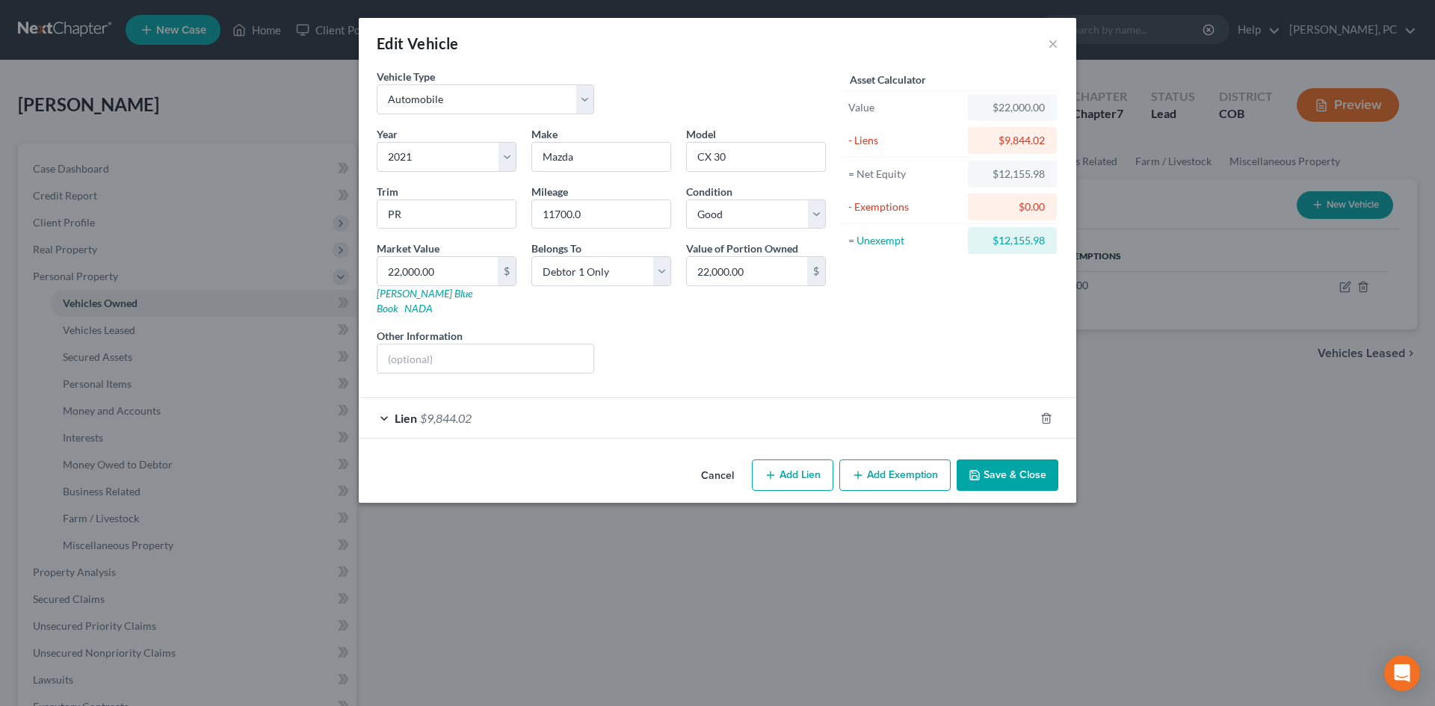
click at [870, 460] on button "Add Exemption" at bounding box center [894, 475] width 111 height 31
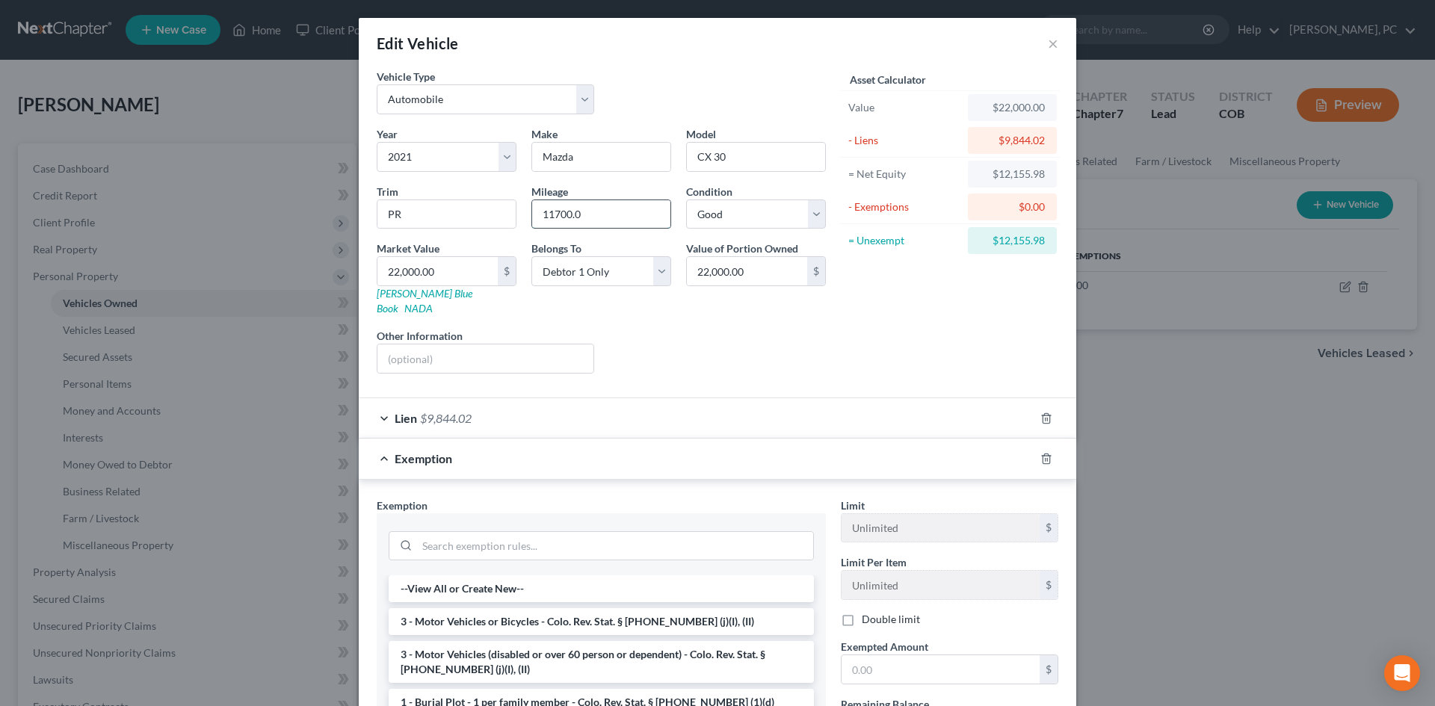
click at [586, 214] on input "11700.0" at bounding box center [601, 214] width 138 height 28
type input "11700"
click at [529, 613] on li "3 - Motor Vehicles or Bicycles - Colo. Rev. Stat. § 13-54-102 (j)(I), (II)" at bounding box center [601, 621] width 425 height 27
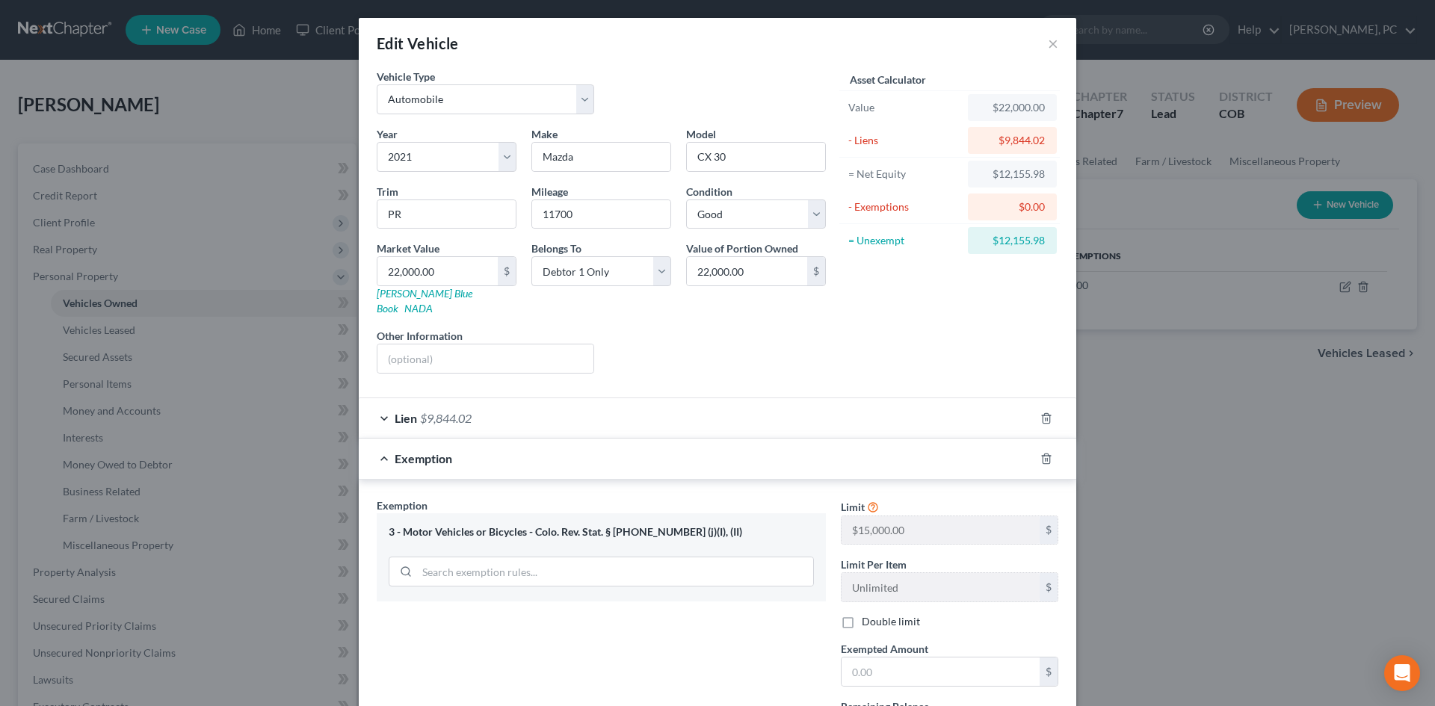
scroll to position [75, 0]
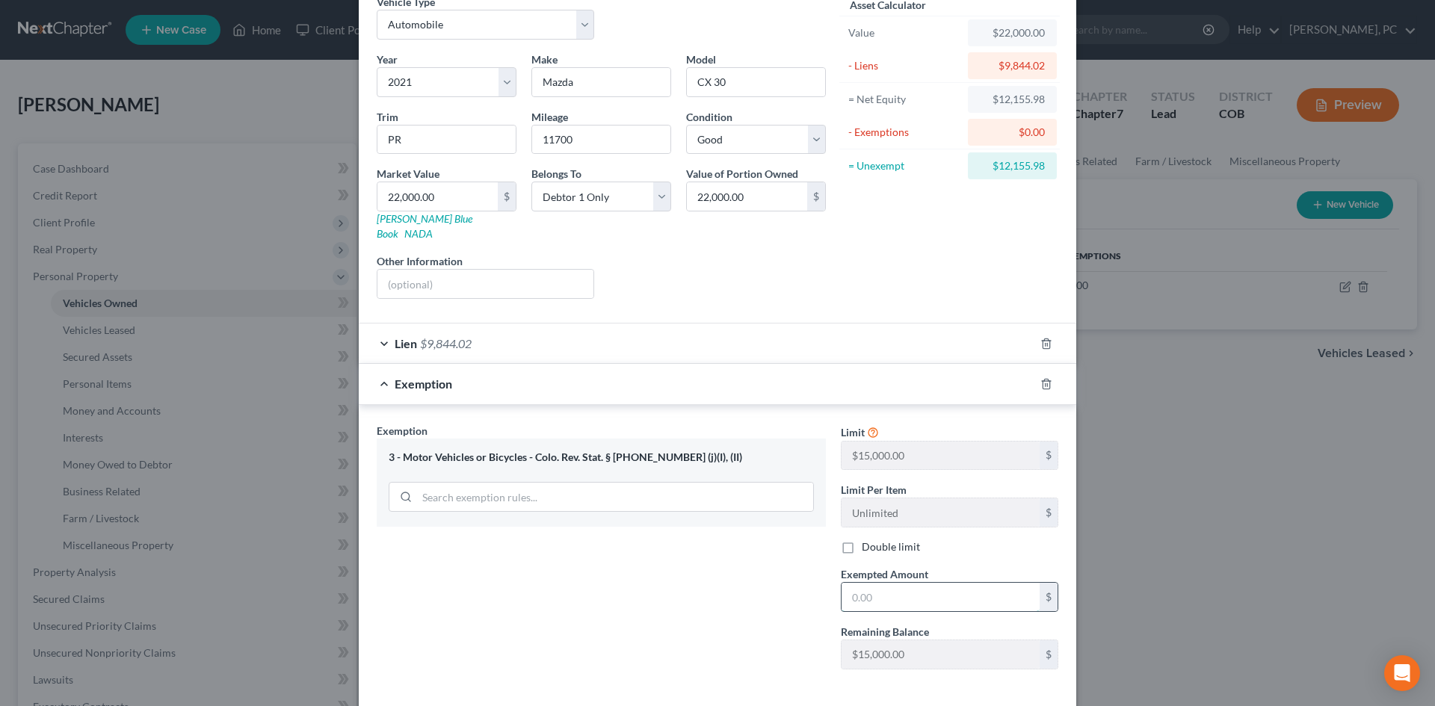
click at [886, 583] on input "text" at bounding box center [940, 597] width 198 height 28
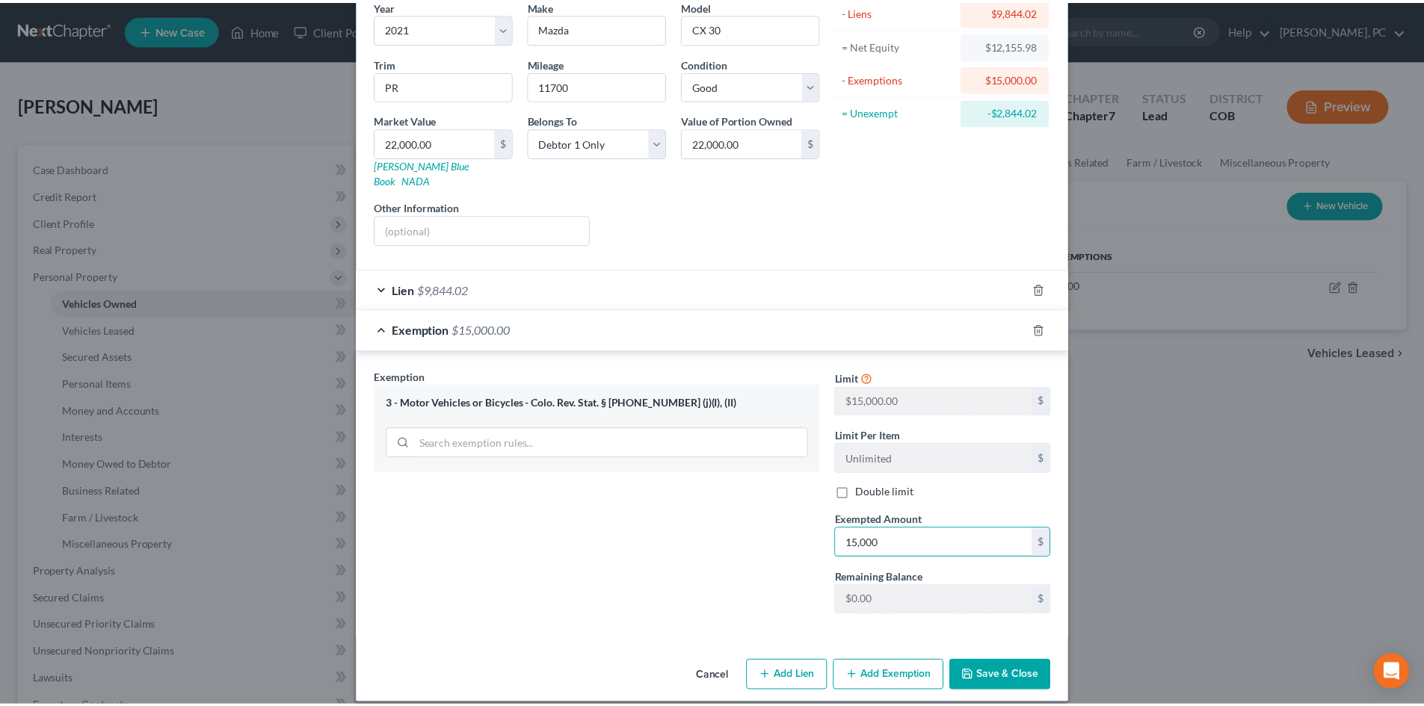
scroll to position [129, 0]
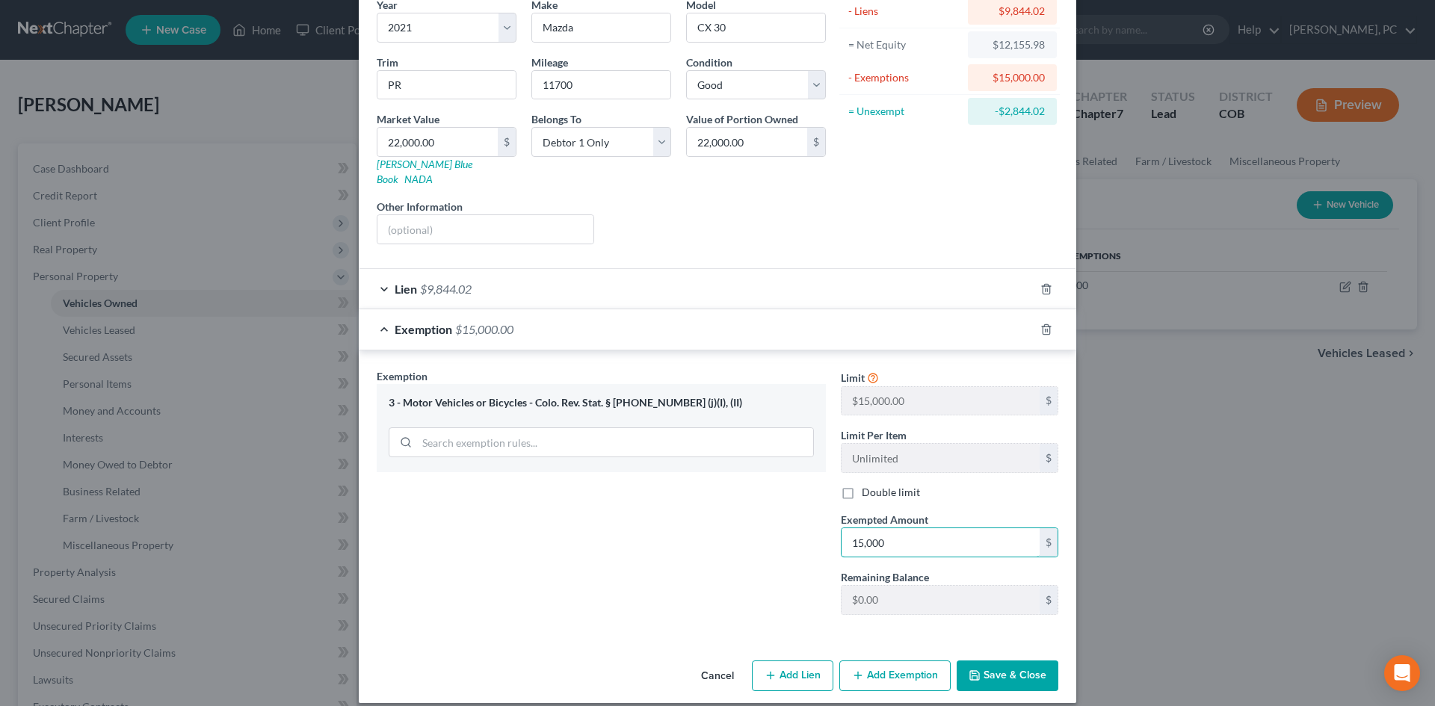
type input "15,000"
click at [999, 670] on button "Save & Close" at bounding box center [1008, 676] width 102 height 31
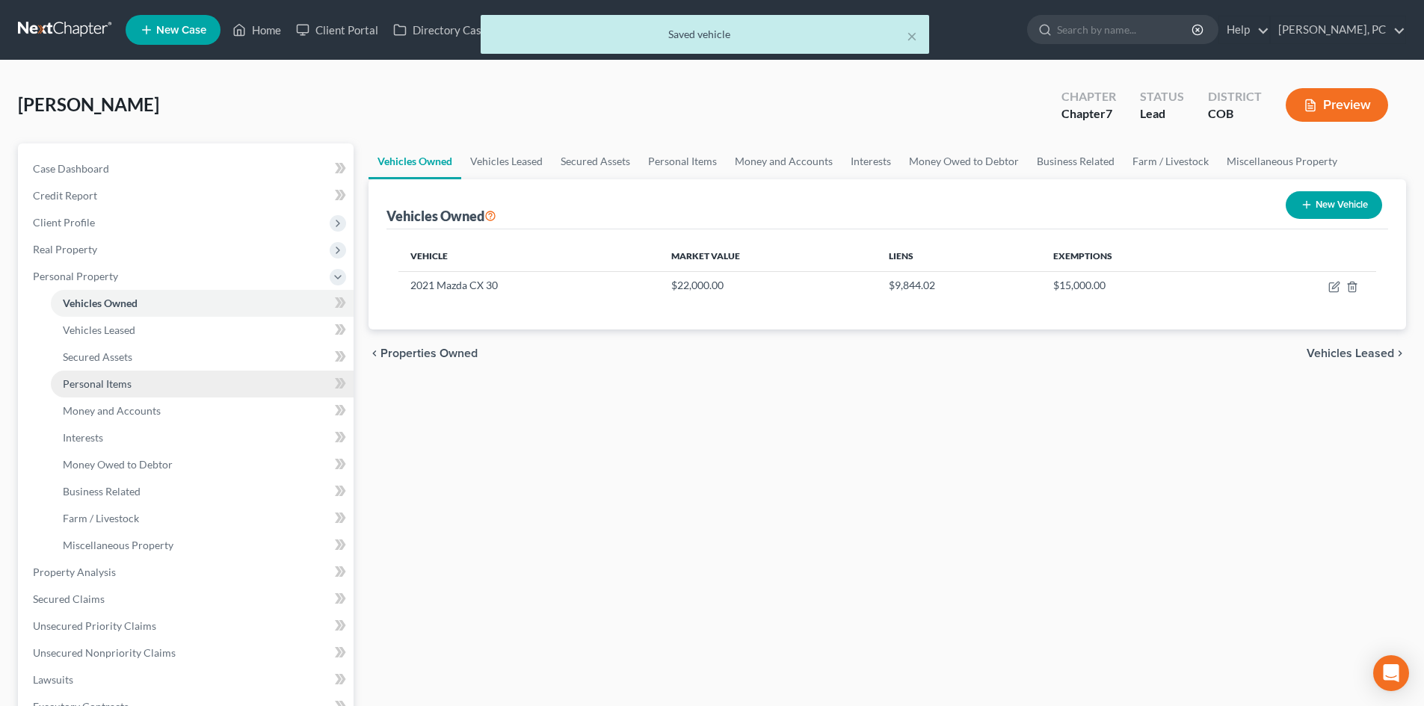
click at [112, 375] on link "Personal Items" at bounding box center [202, 384] width 303 height 27
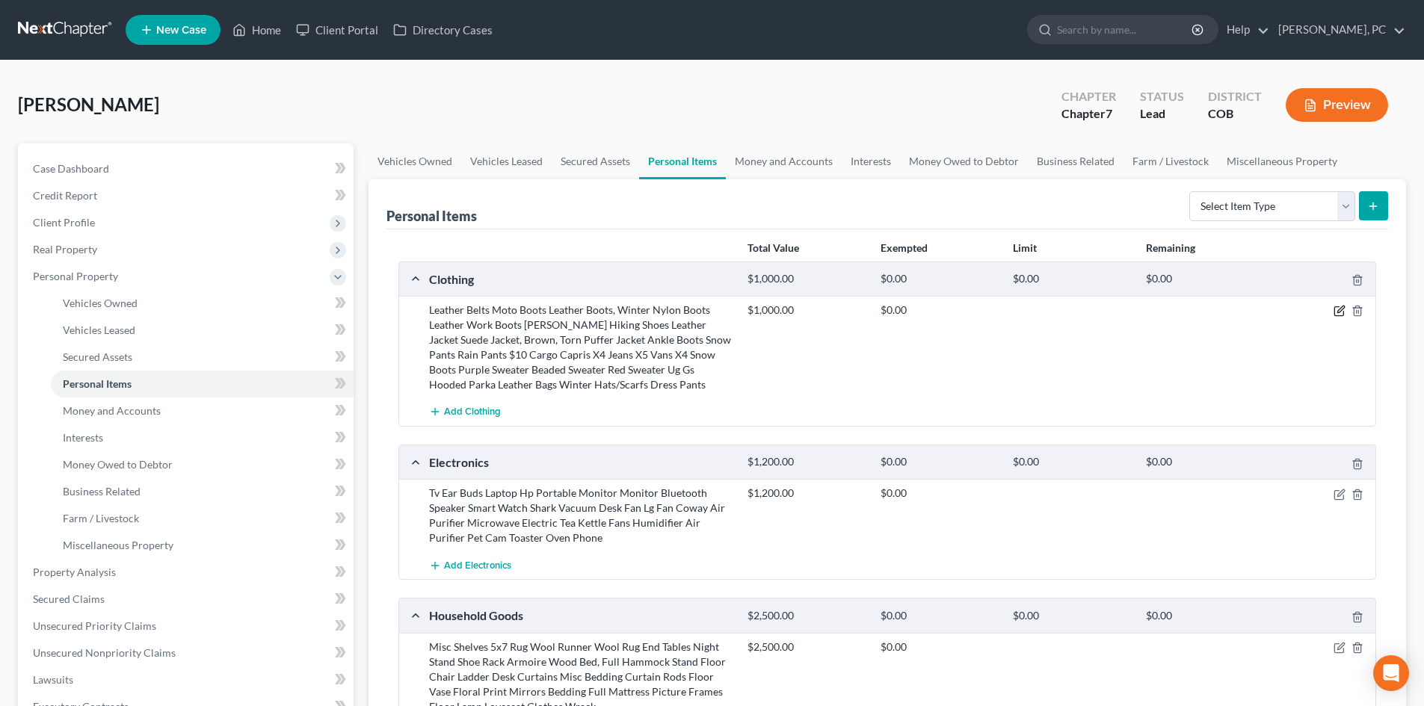
click at [1334, 310] on icon "button" at bounding box center [1338, 311] width 9 height 9
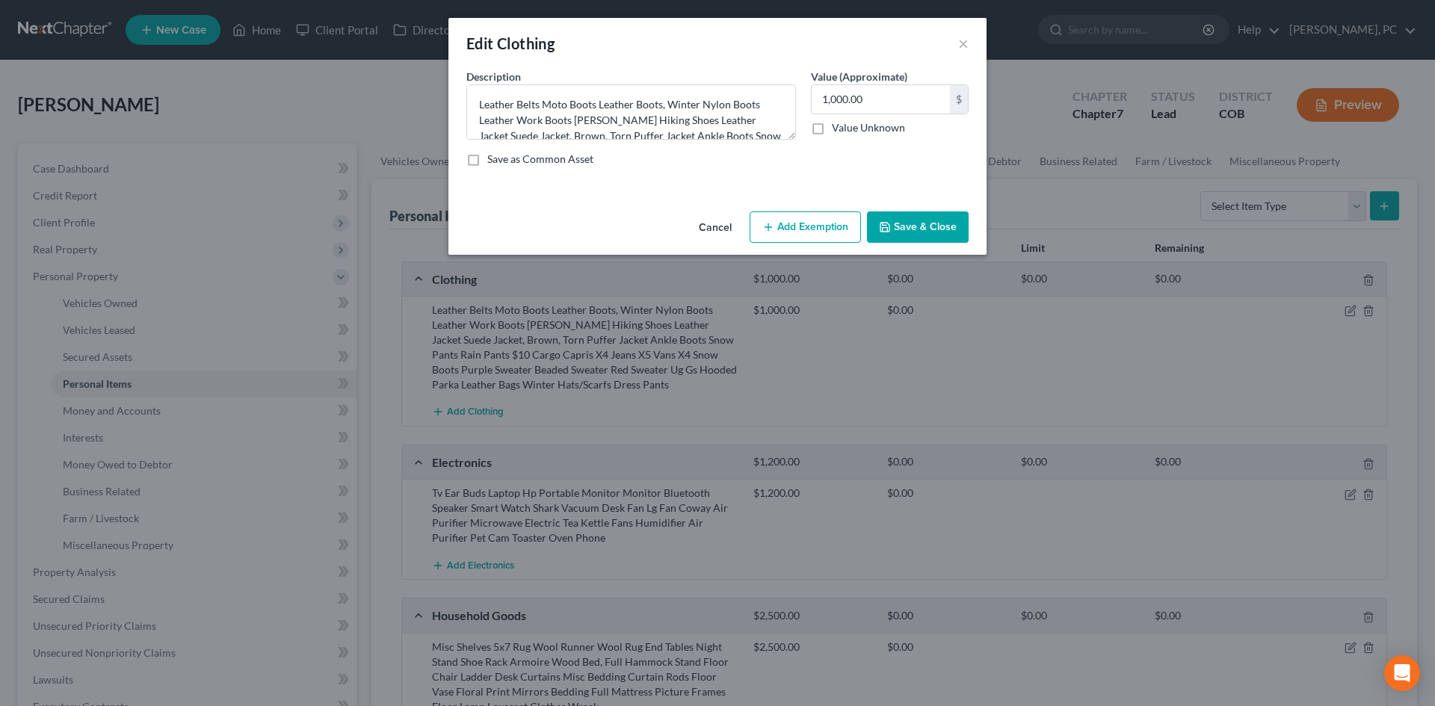
click at [783, 234] on button "Add Exemption" at bounding box center [805, 226] width 111 height 31
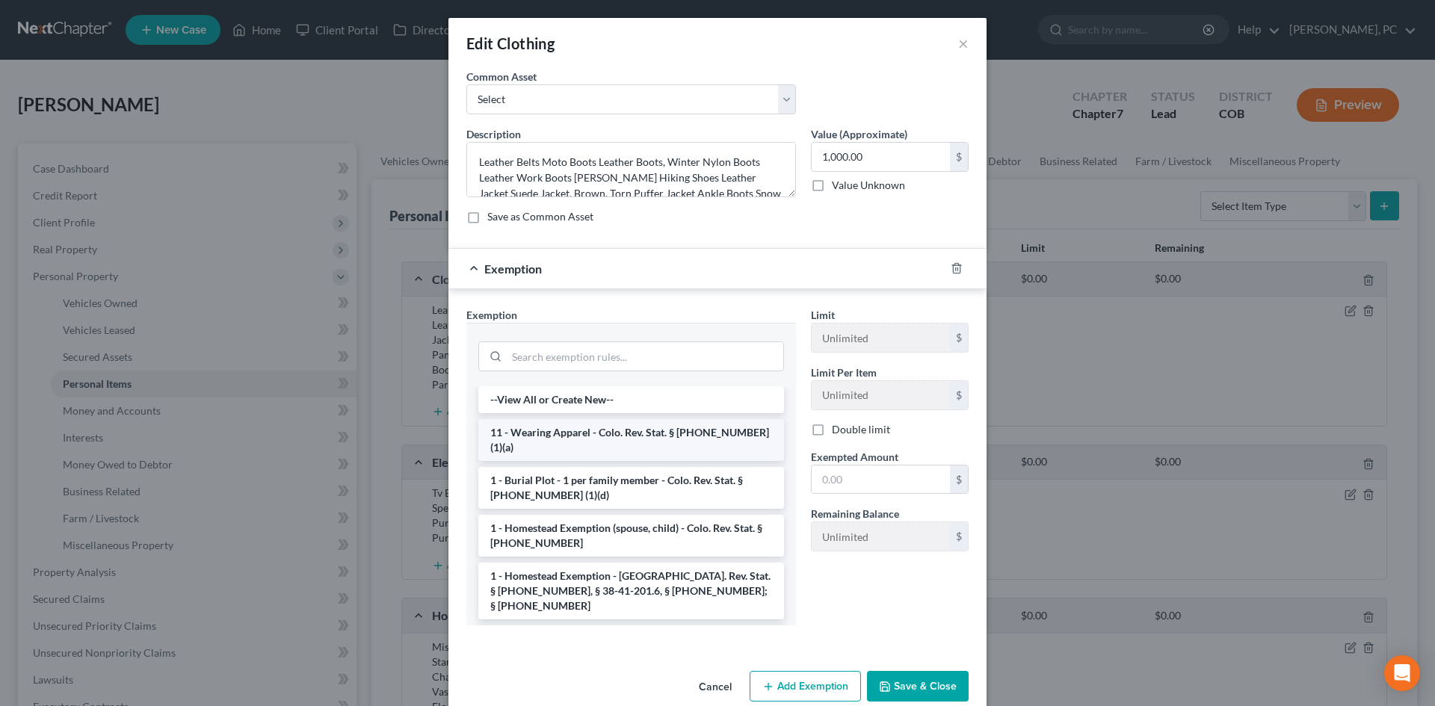
click at [577, 422] on li "11 - Wearing Apparel - Colo. Rev. Stat. § 13-54-102 (1)(a)" at bounding box center [631, 440] width 306 height 42
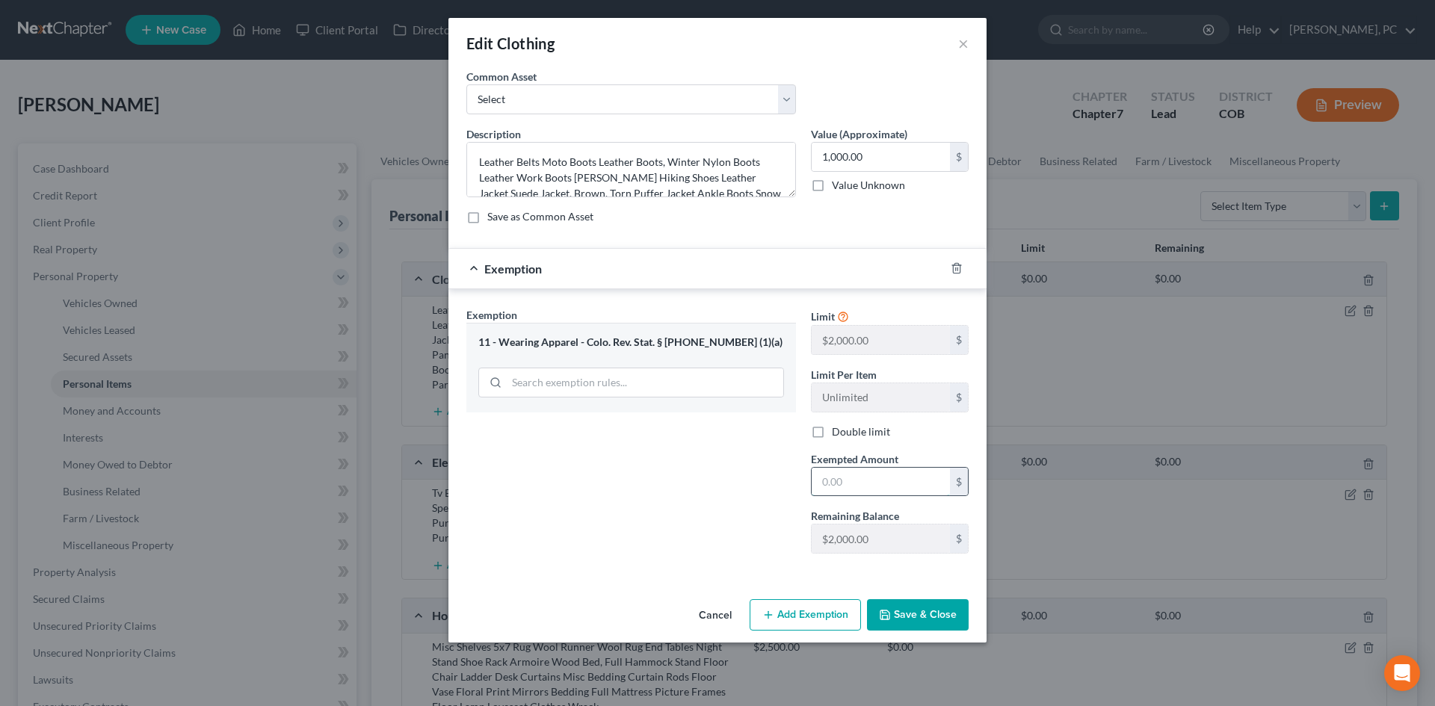
click at [831, 478] on input "text" at bounding box center [881, 482] width 138 height 28
type input "1,000"
click at [927, 619] on button "Save & Close" at bounding box center [918, 614] width 102 height 31
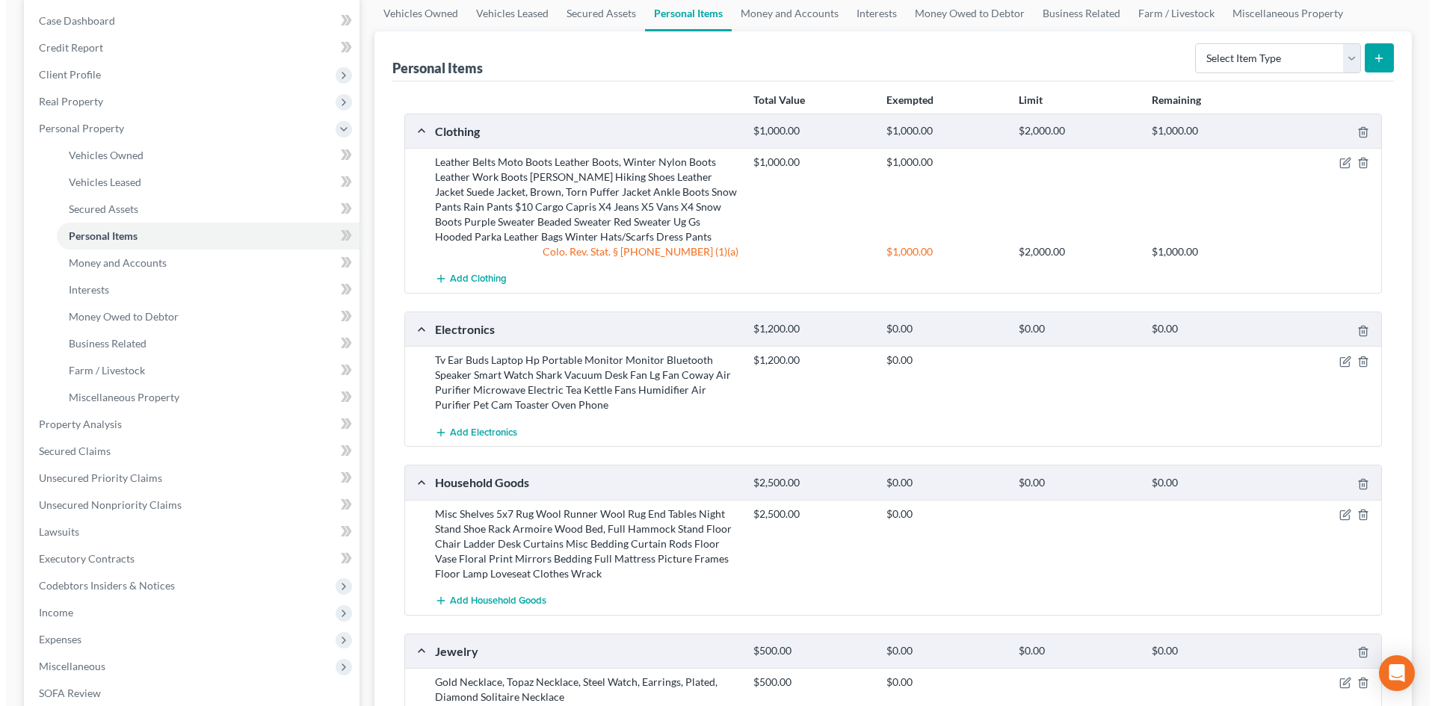
scroll to position [149, 0]
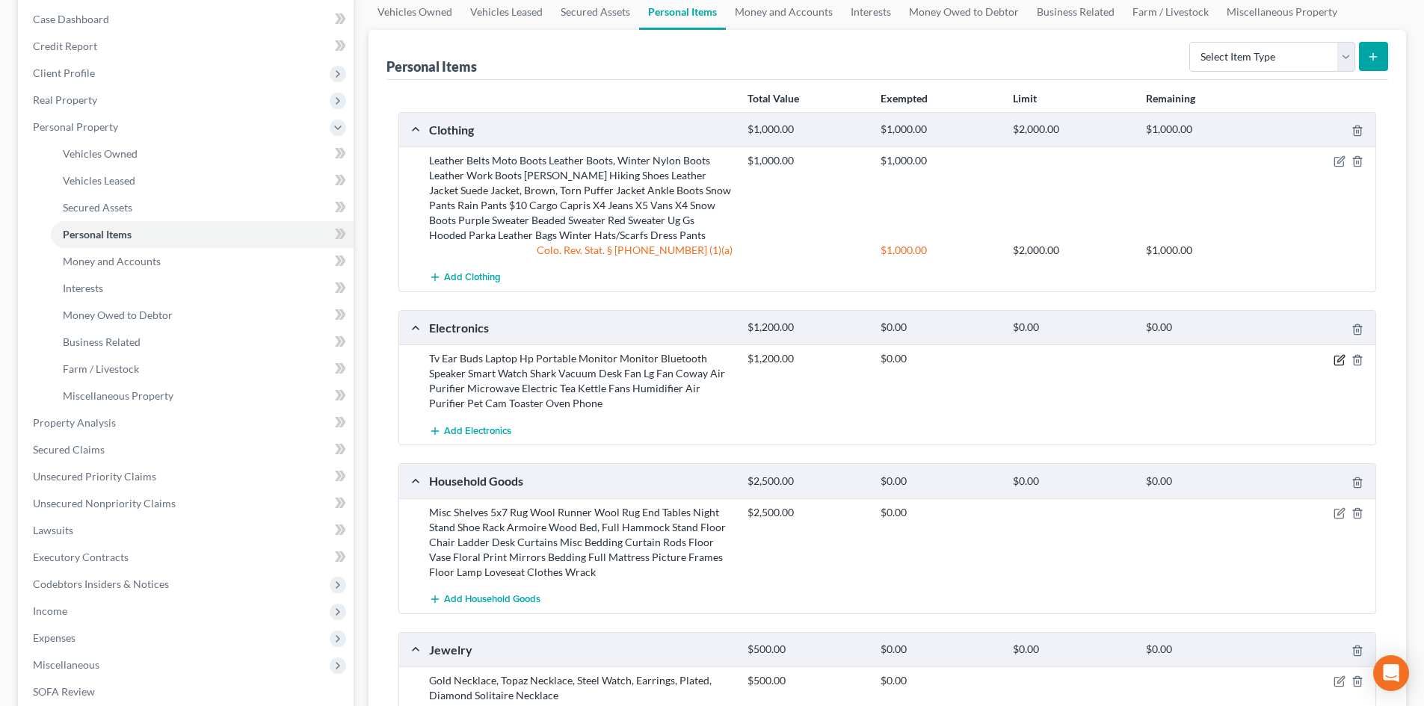
click at [1338, 363] on icon "button" at bounding box center [1339, 360] width 12 height 12
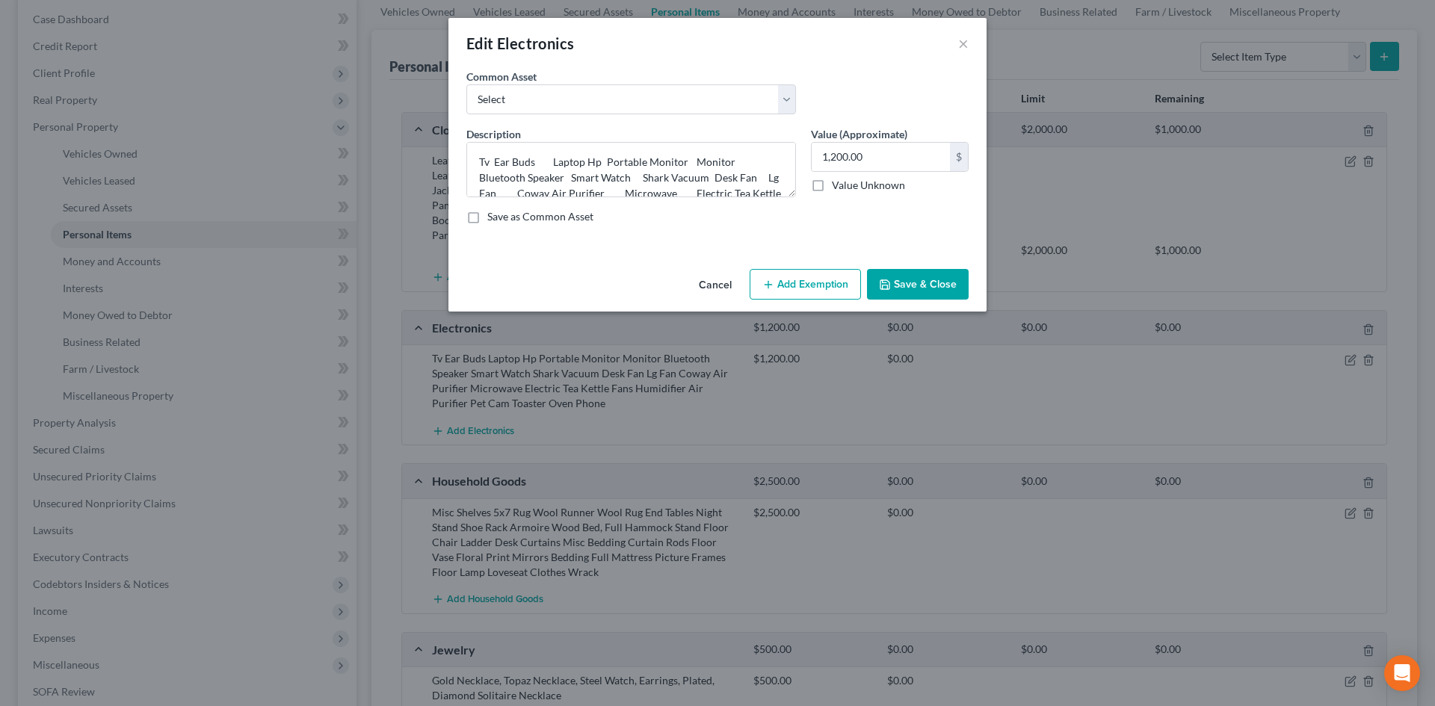
click at [821, 282] on button "Add Exemption" at bounding box center [805, 284] width 111 height 31
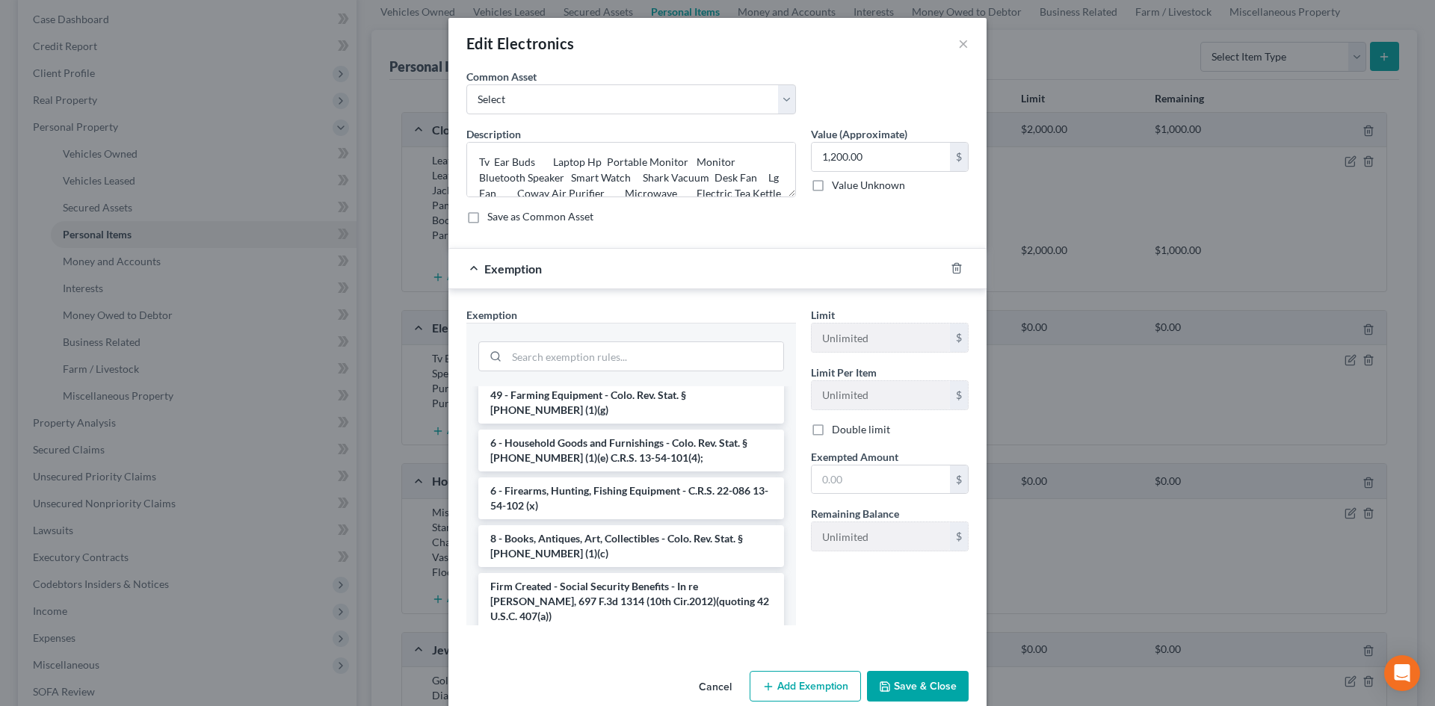
scroll to position [2145, 0]
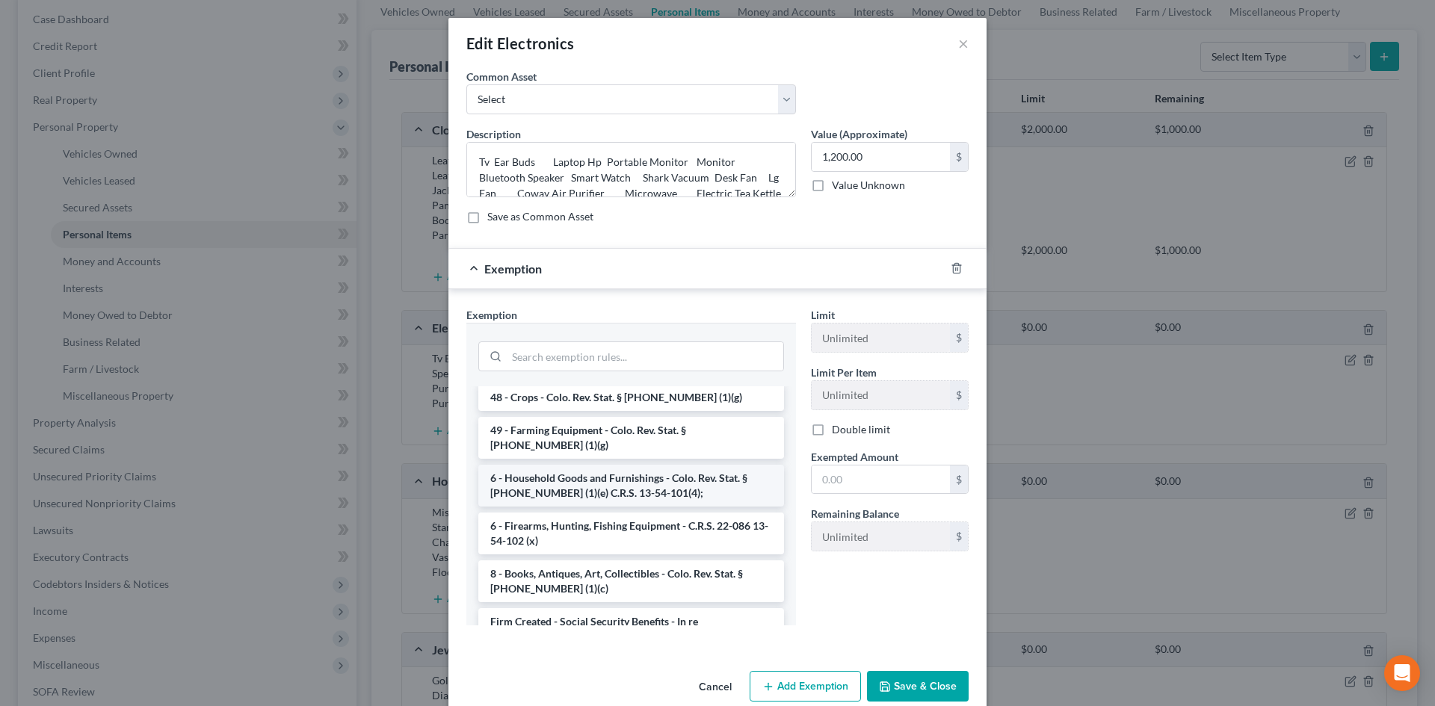
click at [578, 465] on li "6 - Household Goods and Furnishings - Colo. Rev. Stat. § 13-54-102 (1)(e) C.R.S…" at bounding box center [631, 486] width 306 height 42
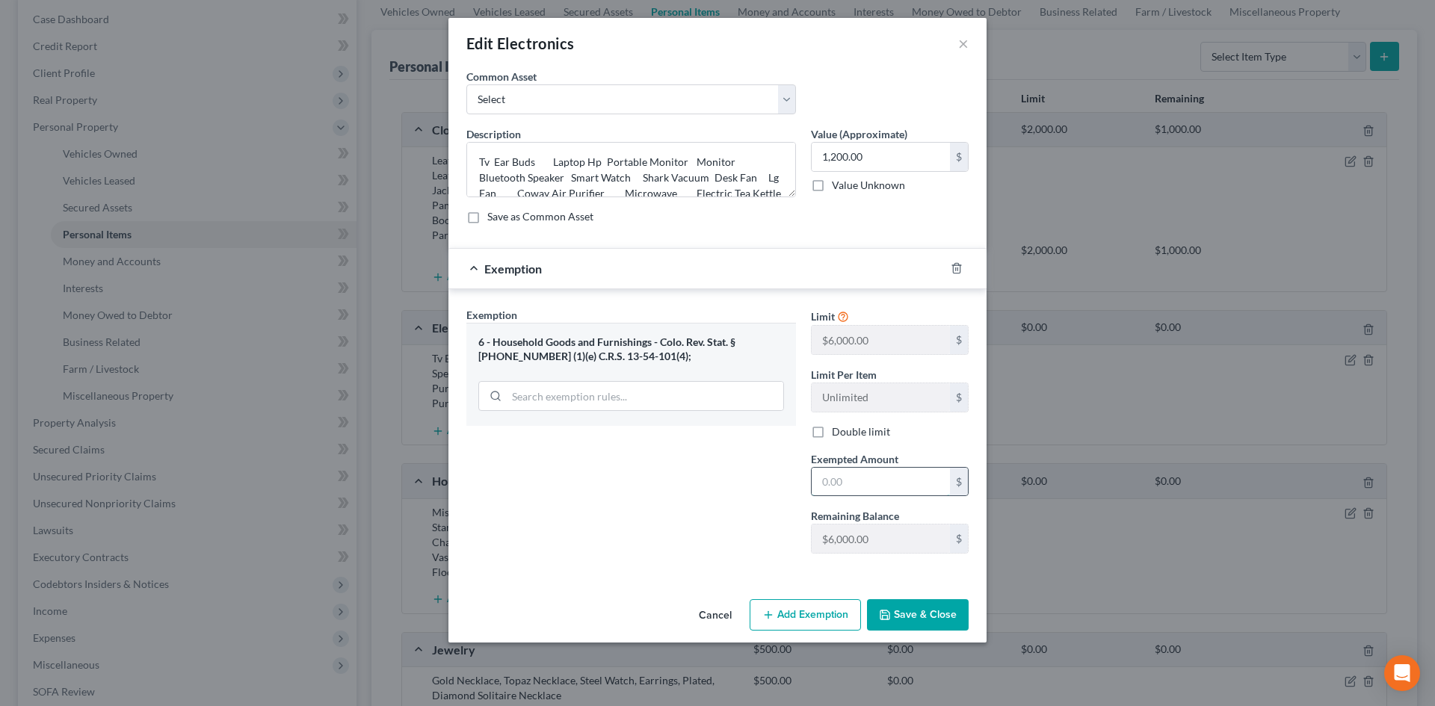
click at [837, 480] on input "text" at bounding box center [881, 482] width 138 height 28
type input "1,200"
click at [906, 614] on button "Save & Close" at bounding box center [918, 614] width 102 height 31
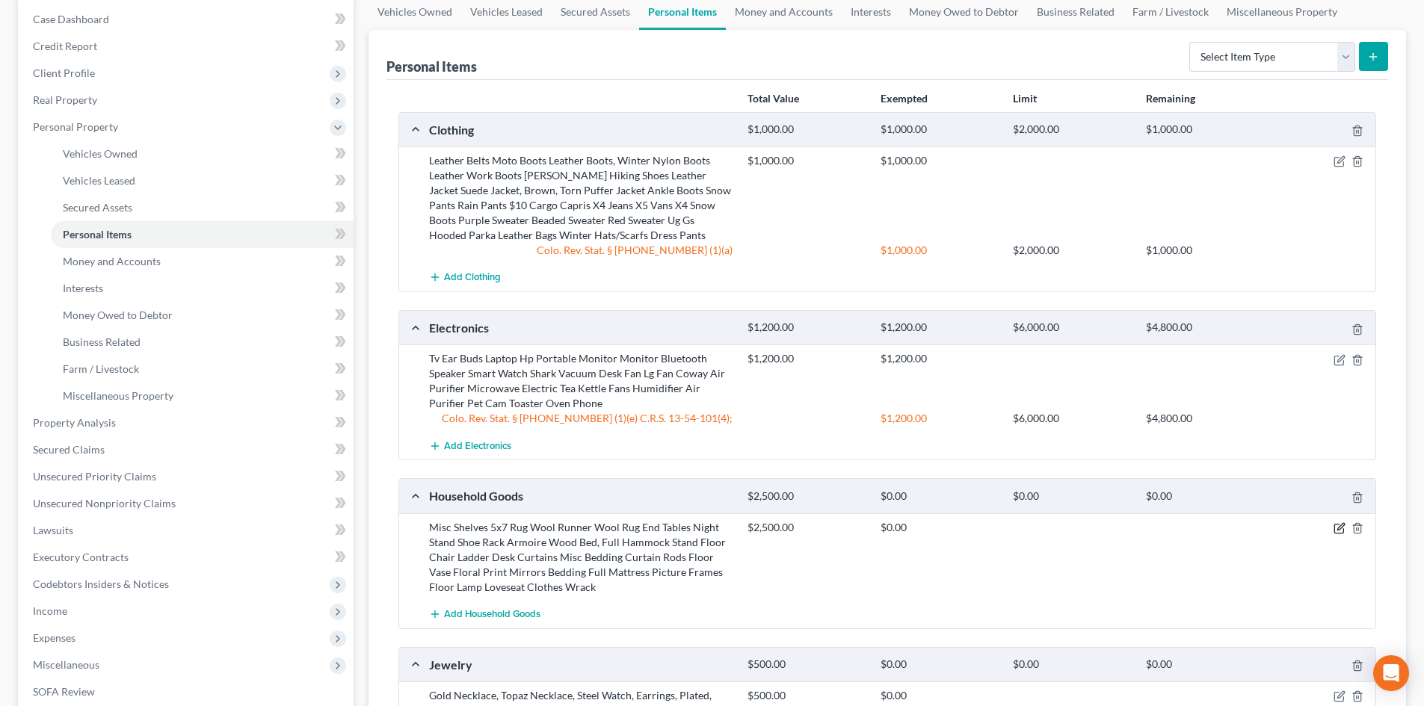
click at [1338, 528] on icon "button" at bounding box center [1340, 526] width 7 height 7
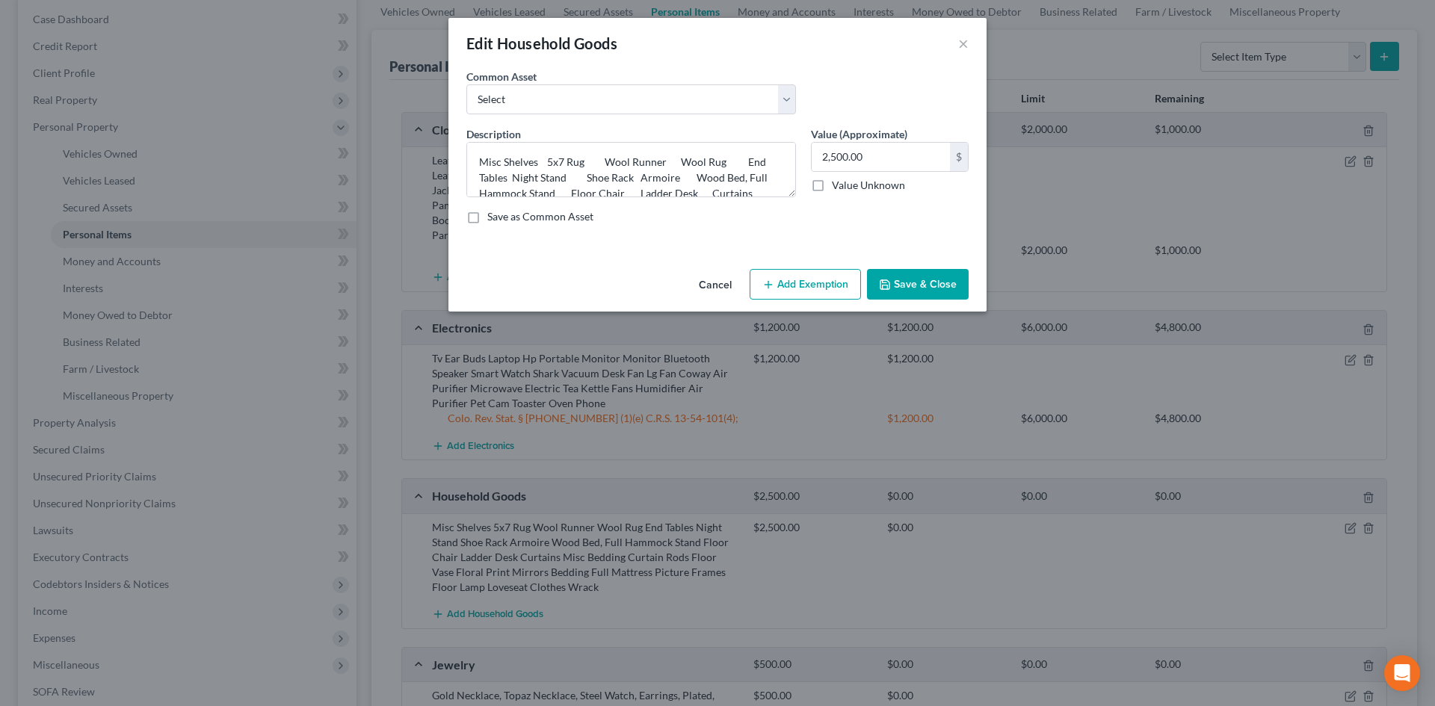
click at [794, 287] on button "Add Exemption" at bounding box center [805, 284] width 111 height 31
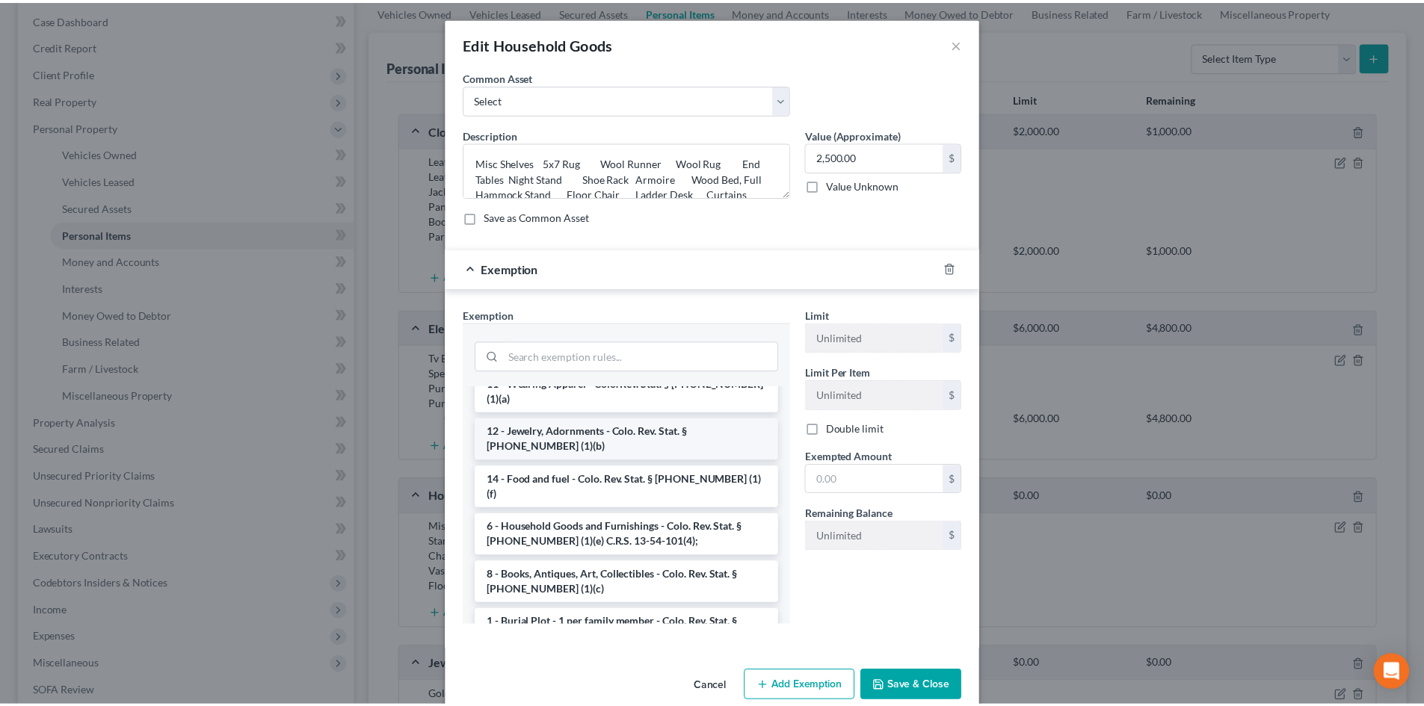
scroll to position [75, 0]
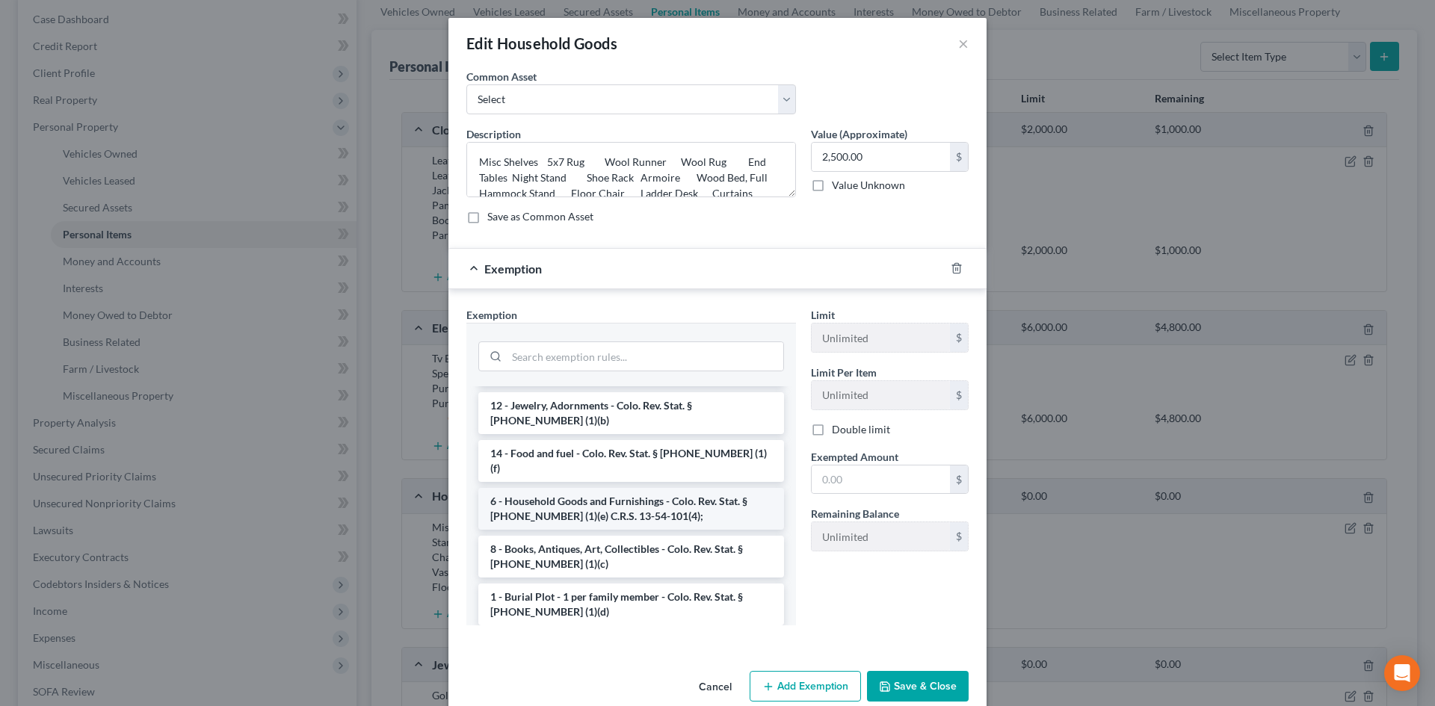
click at [601, 488] on li "6 - Household Goods and Furnishings - Colo. Rev. Stat. § 13-54-102 (1)(e) C.R.S…" at bounding box center [631, 509] width 306 height 42
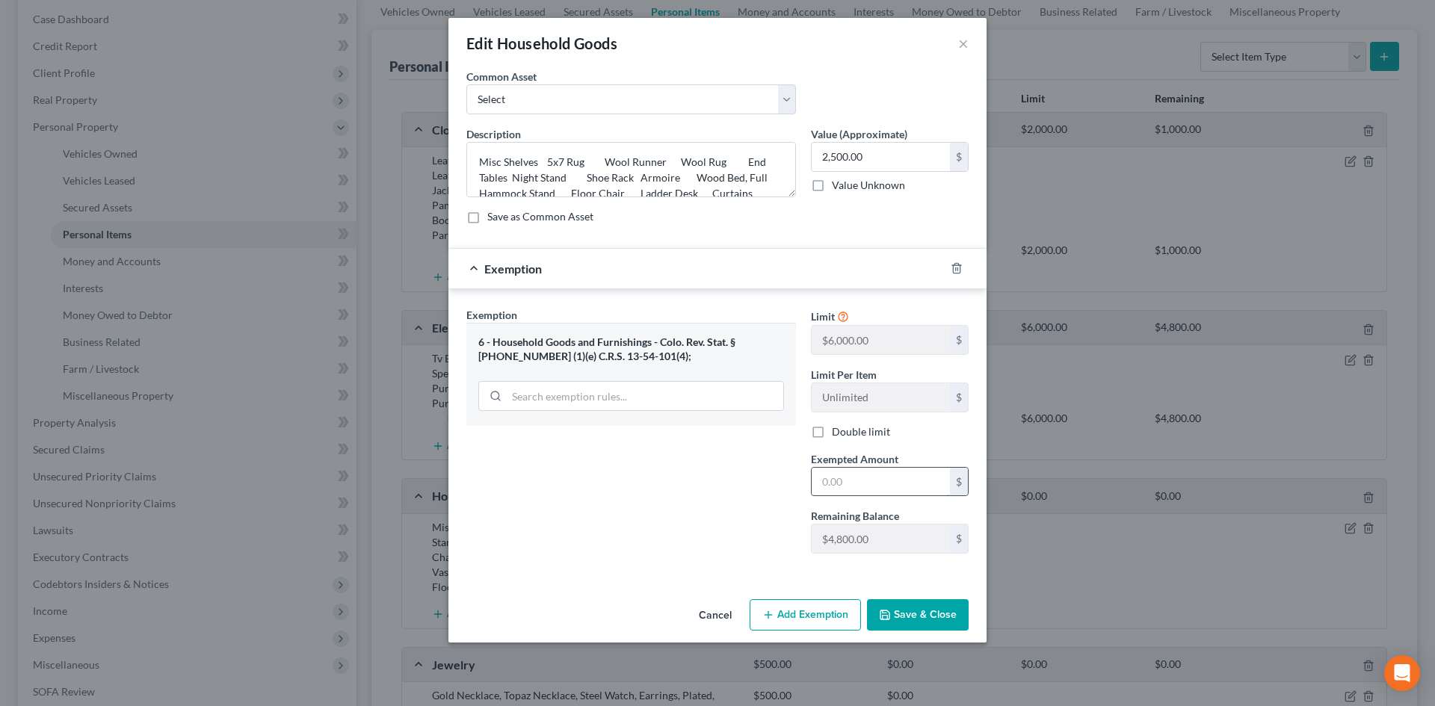
click at [829, 486] on input "text" at bounding box center [881, 482] width 138 height 28
type input "2,500"
click at [917, 621] on button "Save & Close" at bounding box center [918, 614] width 102 height 31
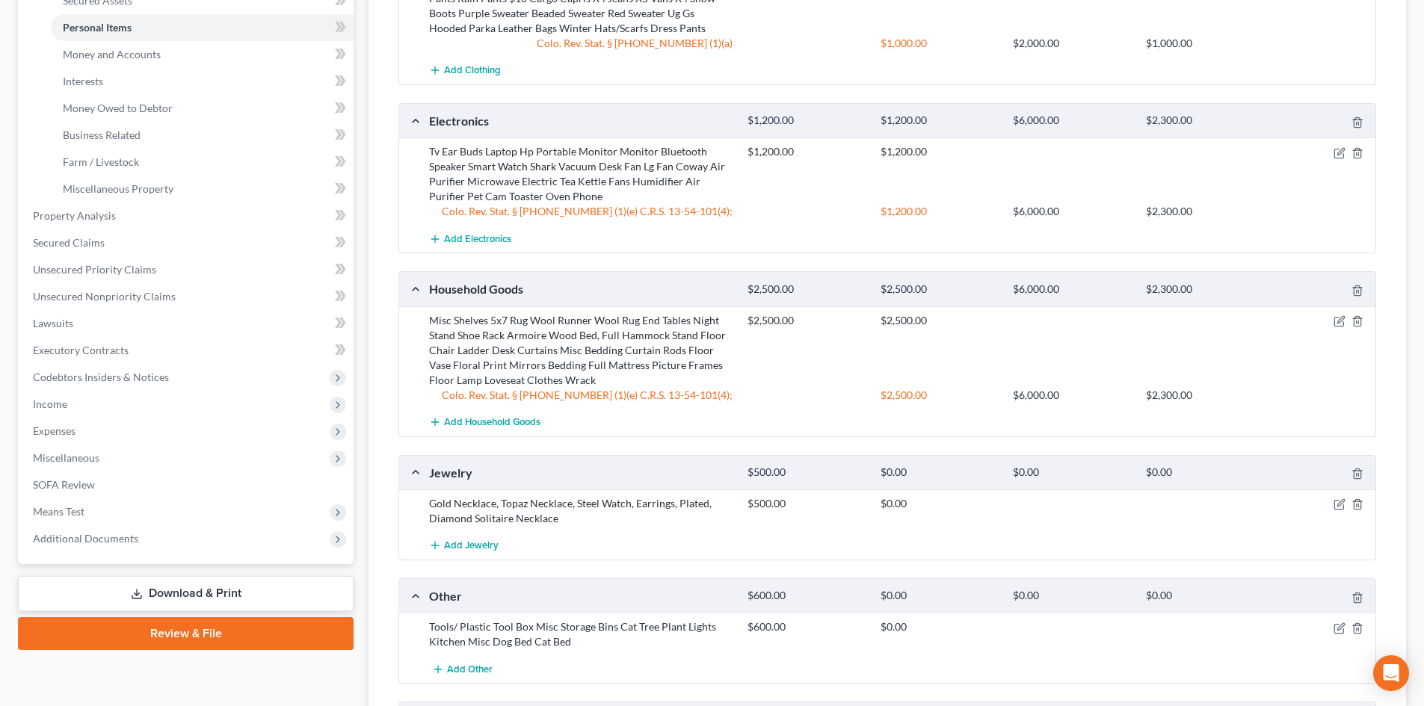
scroll to position [374, 0]
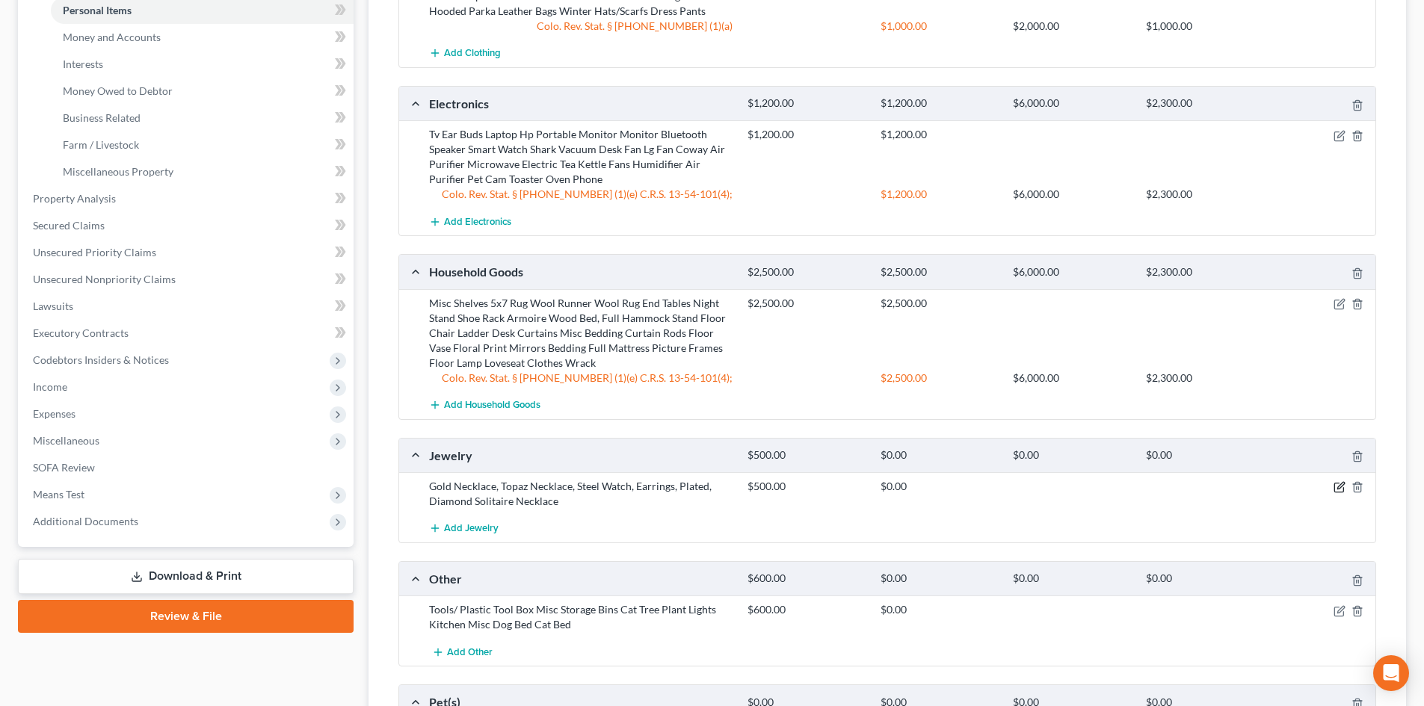
click at [1338, 487] on icon "button" at bounding box center [1340, 486] width 7 height 7
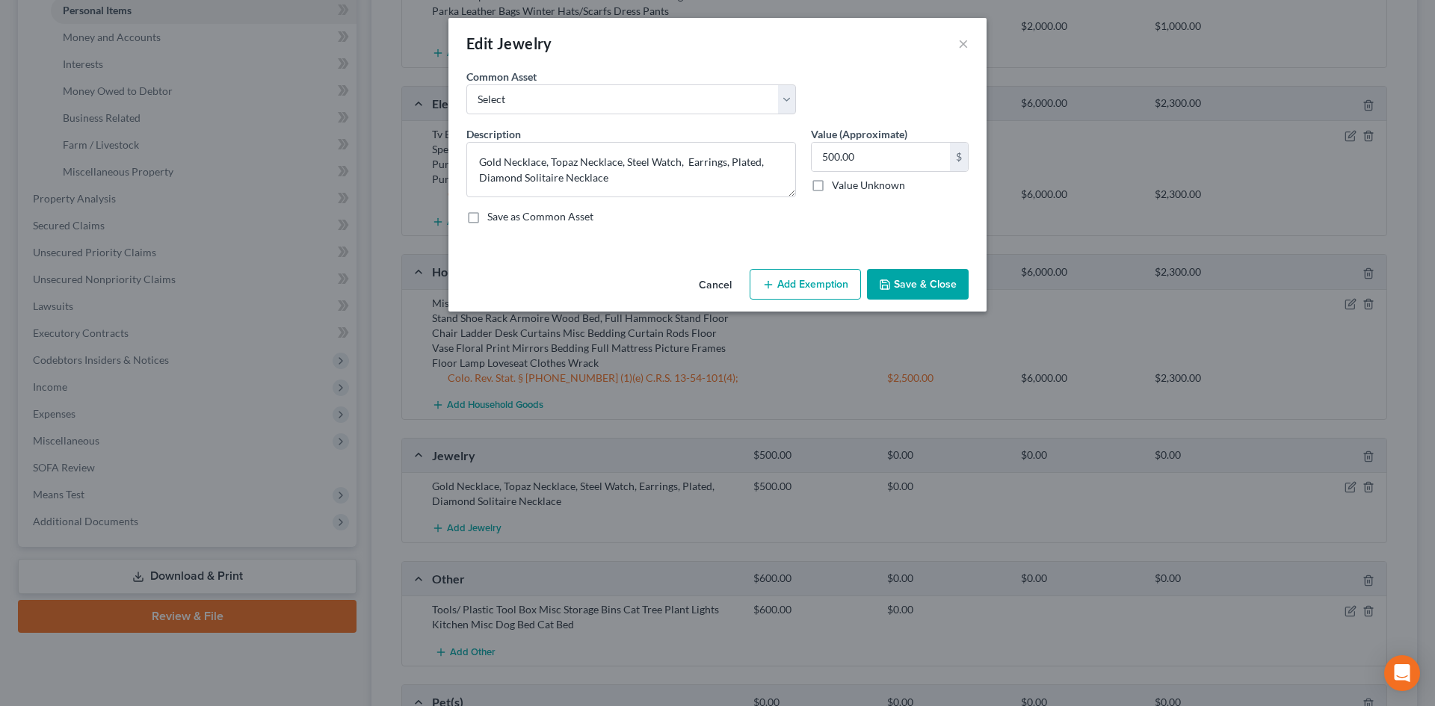
click at [795, 282] on button "Add Exemption" at bounding box center [805, 284] width 111 height 31
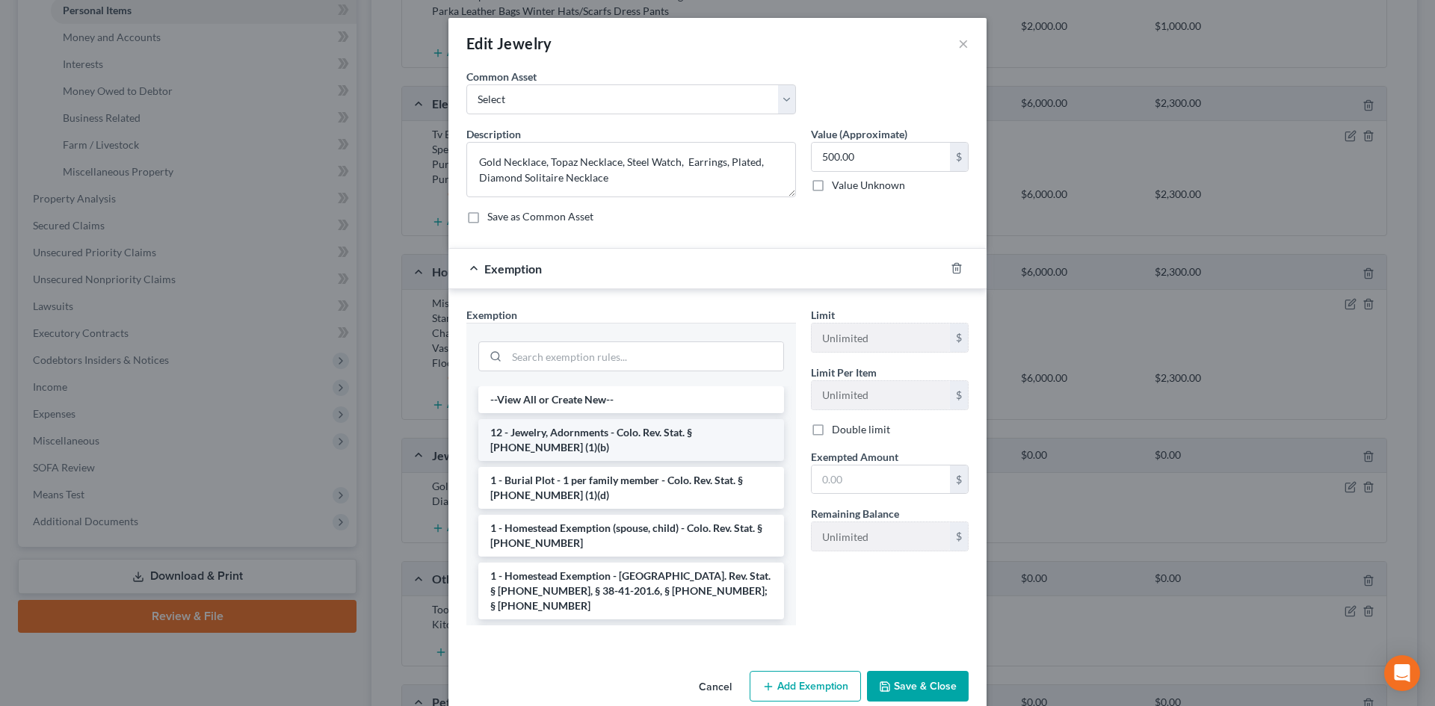
click at [613, 442] on li "12 - Jewelry, Adornments - Colo. Rev. Stat. § 13-54-102 (1)(b)" at bounding box center [631, 440] width 306 height 42
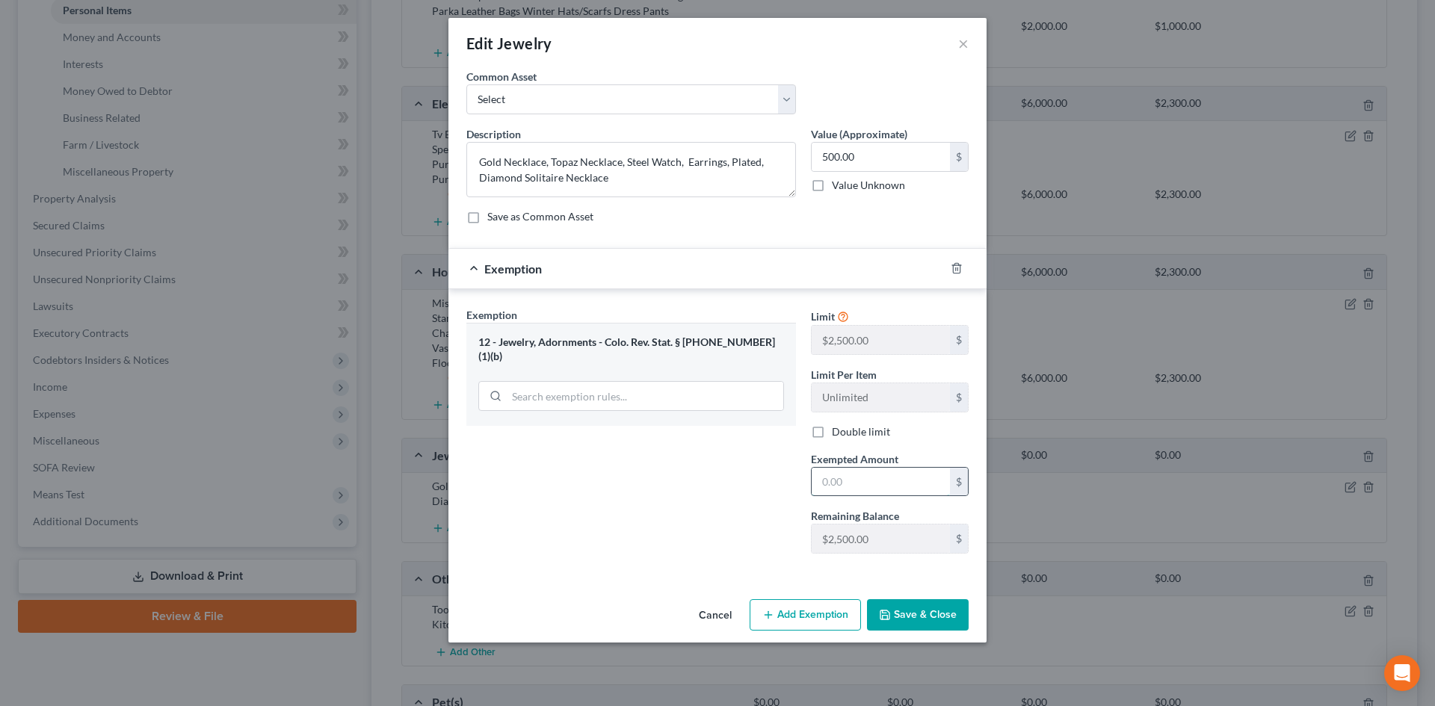
click at [853, 483] on input "text" at bounding box center [881, 482] width 138 height 28
type input "500"
click at [909, 616] on button "Save & Close" at bounding box center [918, 614] width 102 height 31
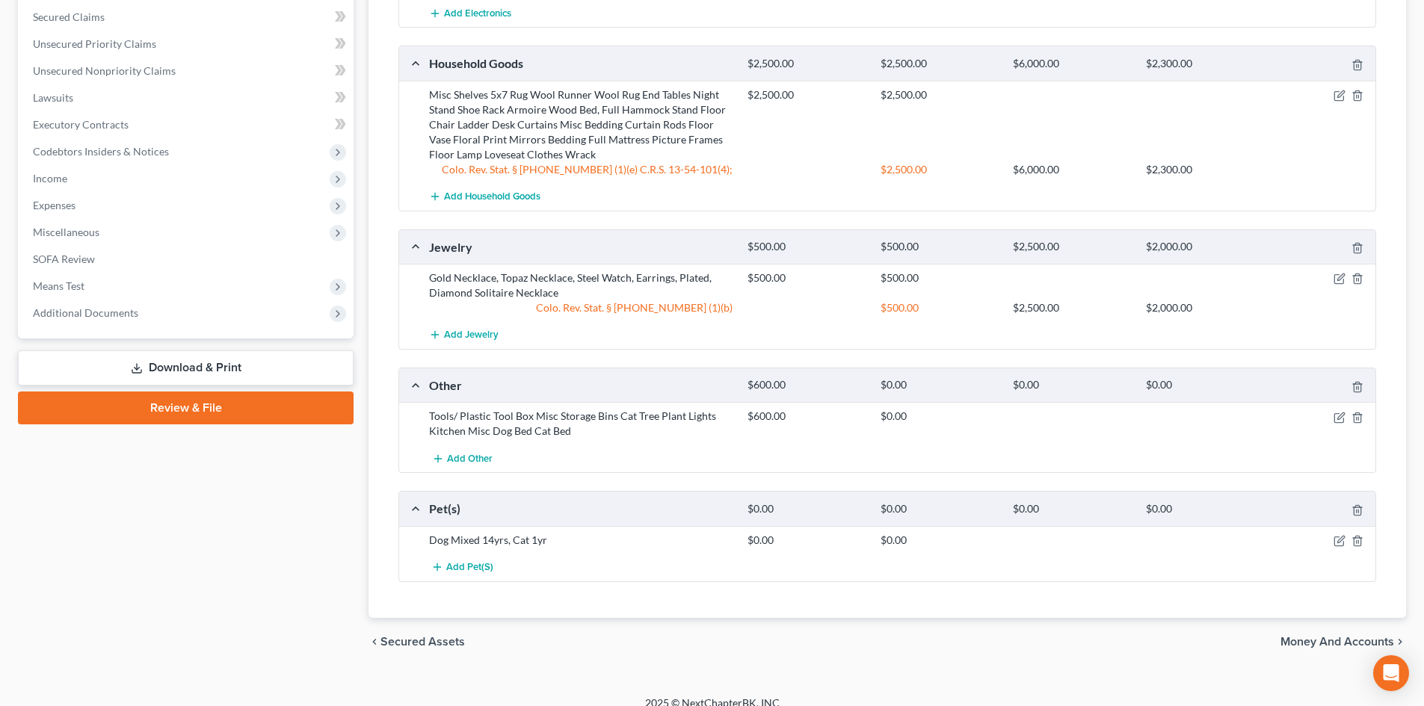
scroll to position [598, 0]
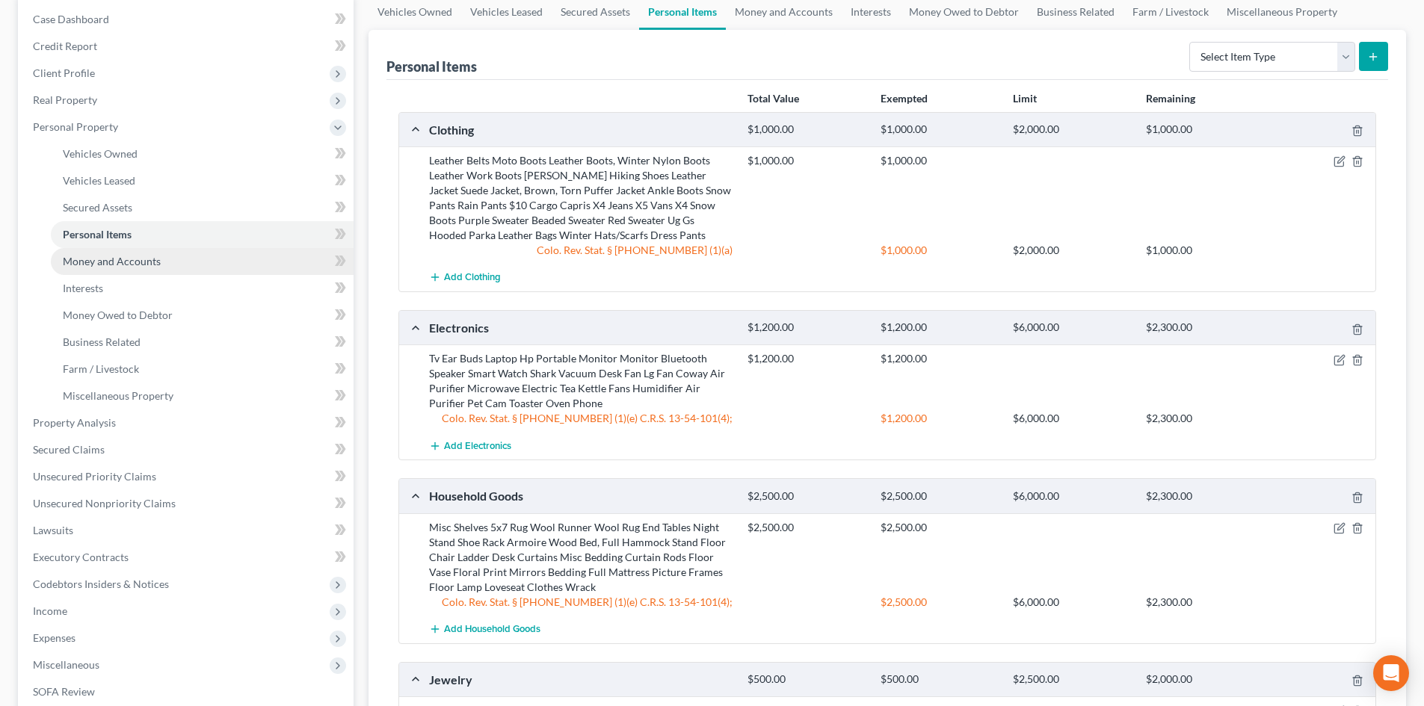
click at [129, 259] on span "Money and Accounts" at bounding box center [112, 261] width 98 height 13
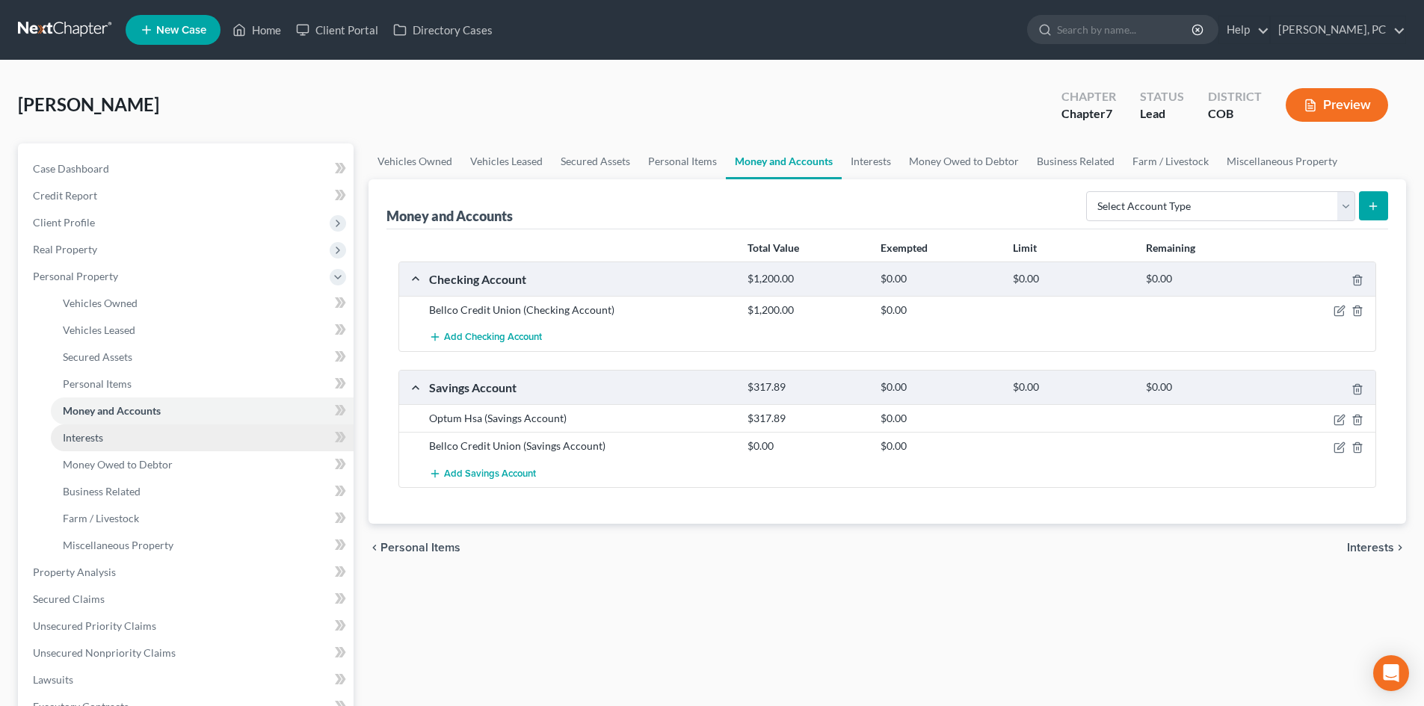
click at [88, 442] on span "Interests" at bounding box center [83, 437] width 40 height 13
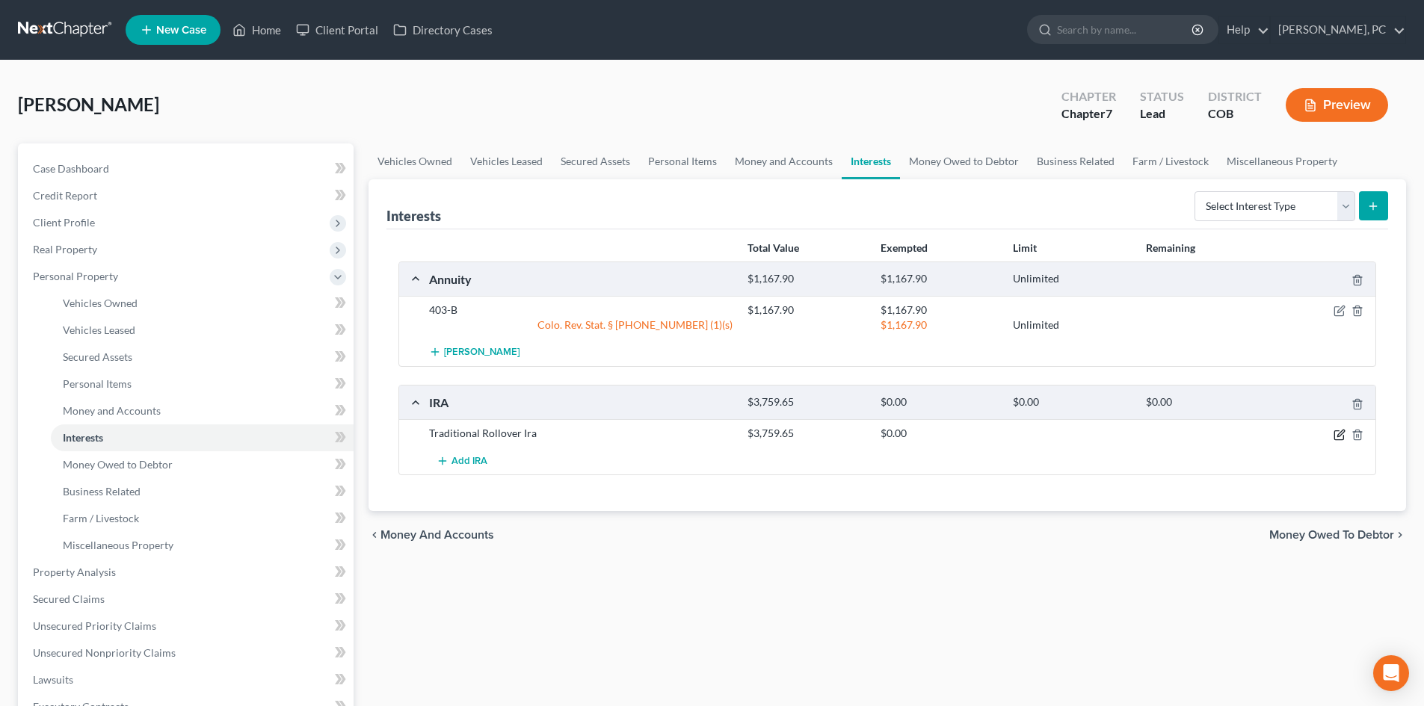
click at [1335, 430] on icon "button" at bounding box center [1338, 434] width 9 height 9
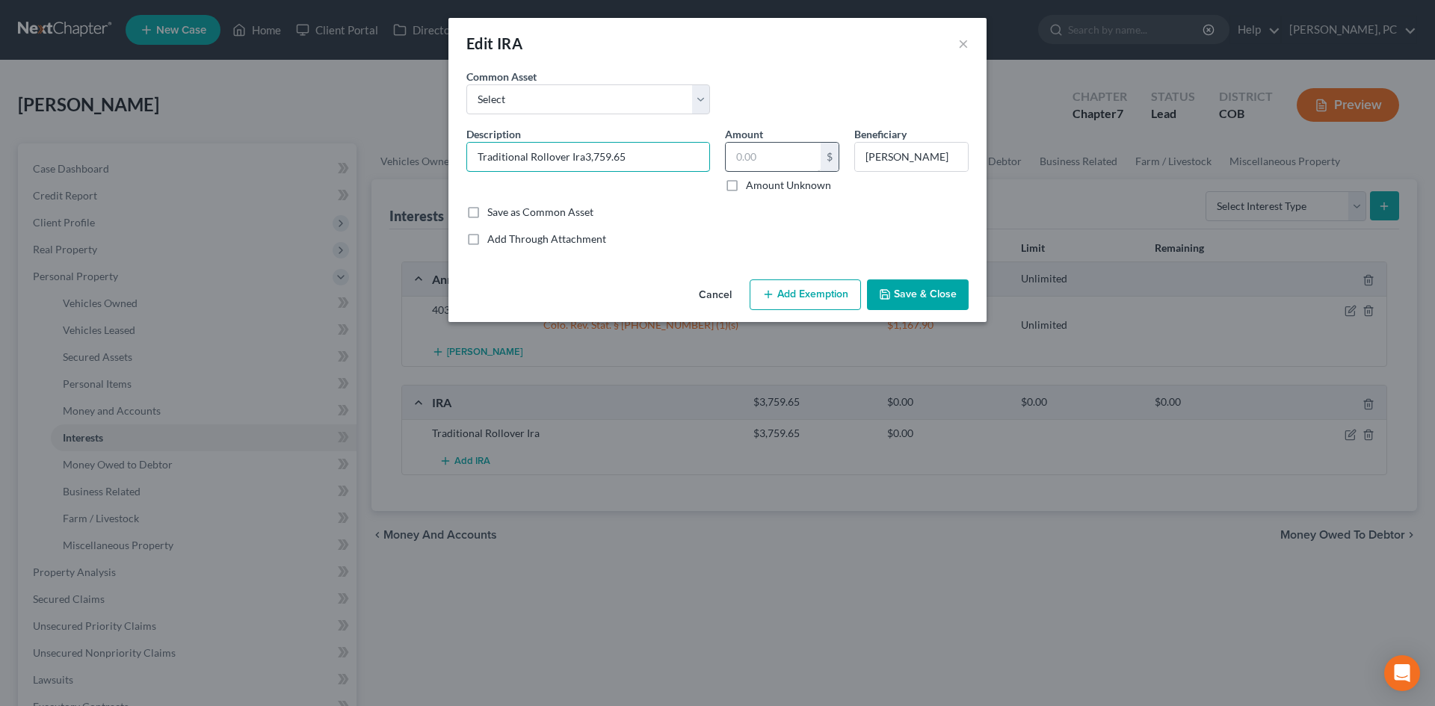
type input "Traditional Rollover Ira3,759.65"
click at [749, 158] on input "text" at bounding box center [773, 157] width 95 height 28
drag, startPoint x: 781, startPoint y: 155, endPoint x: 724, endPoint y: 155, distance: 56.8
click at [724, 155] on div "Amount 3,759.65 $ Amount Unknown" at bounding box center [781, 159] width 129 height 67
type input "3,759.65"
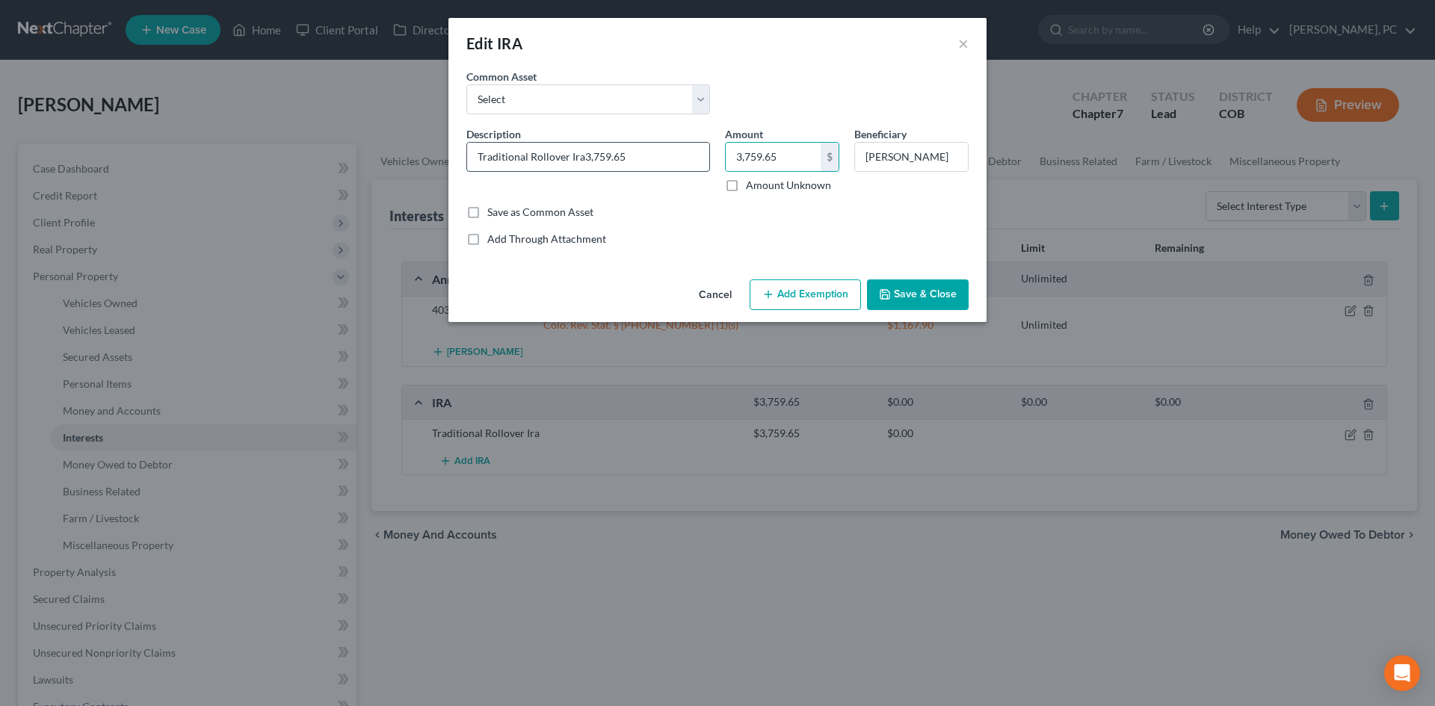
click at [653, 149] on input "Traditional Rollover Ira3,759.65" at bounding box center [588, 157] width 242 height 28
type input "Traditional Rollover Ira"
click at [784, 290] on button "Add Exemption" at bounding box center [805, 294] width 111 height 31
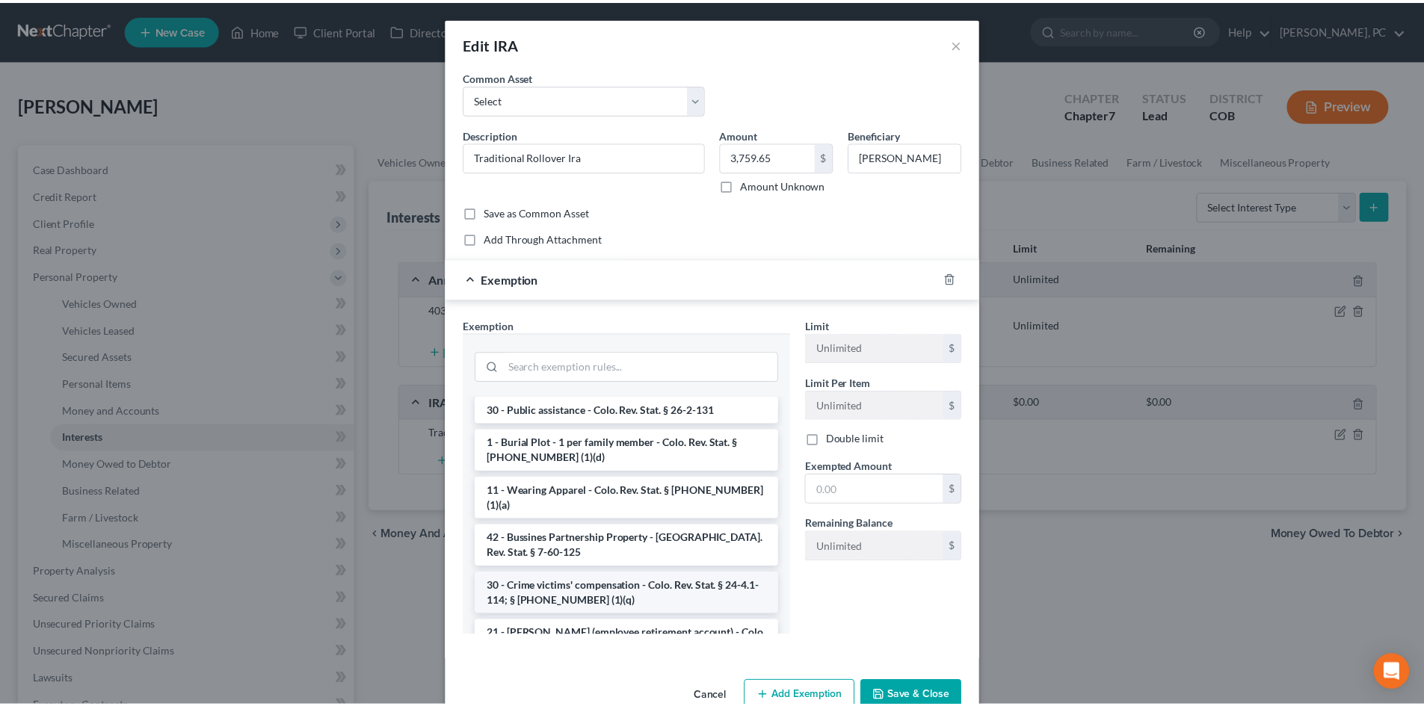
scroll to position [299, 0]
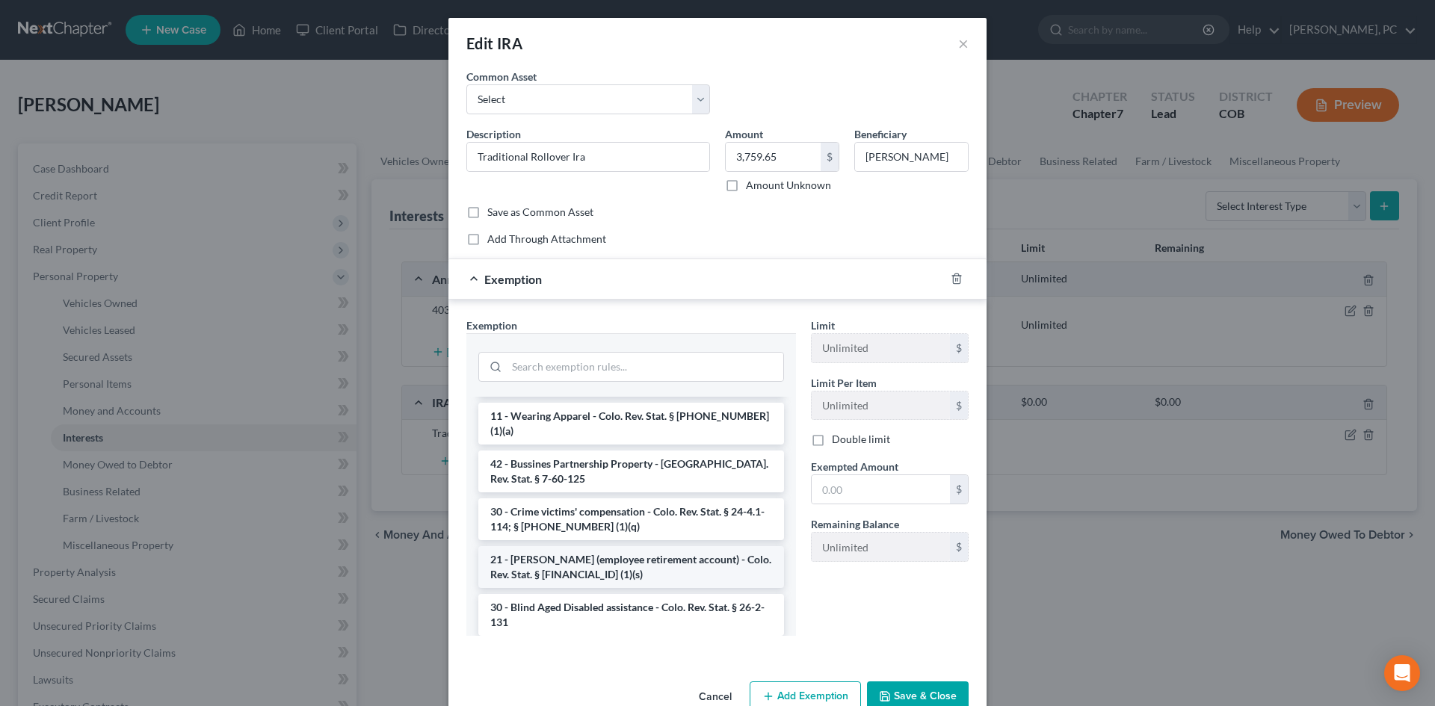
click at [679, 551] on li "21 - ERISA (employee retirement account) - Colo. Rev. Stat. § 13-54-102 (1)(s)" at bounding box center [631, 567] width 306 height 42
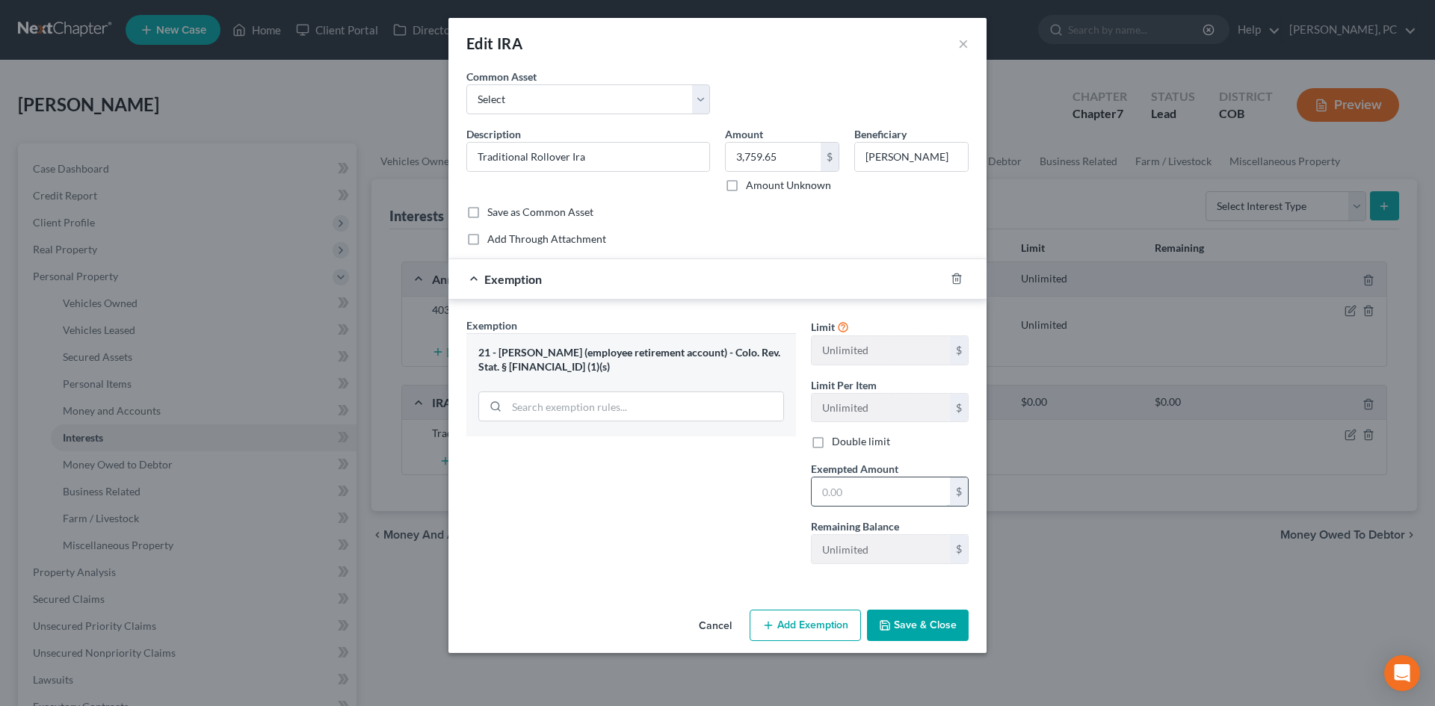
click at [879, 504] on input "text" at bounding box center [881, 492] width 138 height 28
paste input "3,759.65"
type input "3,759.65"
click at [933, 625] on button "Save & Close" at bounding box center [918, 625] width 102 height 31
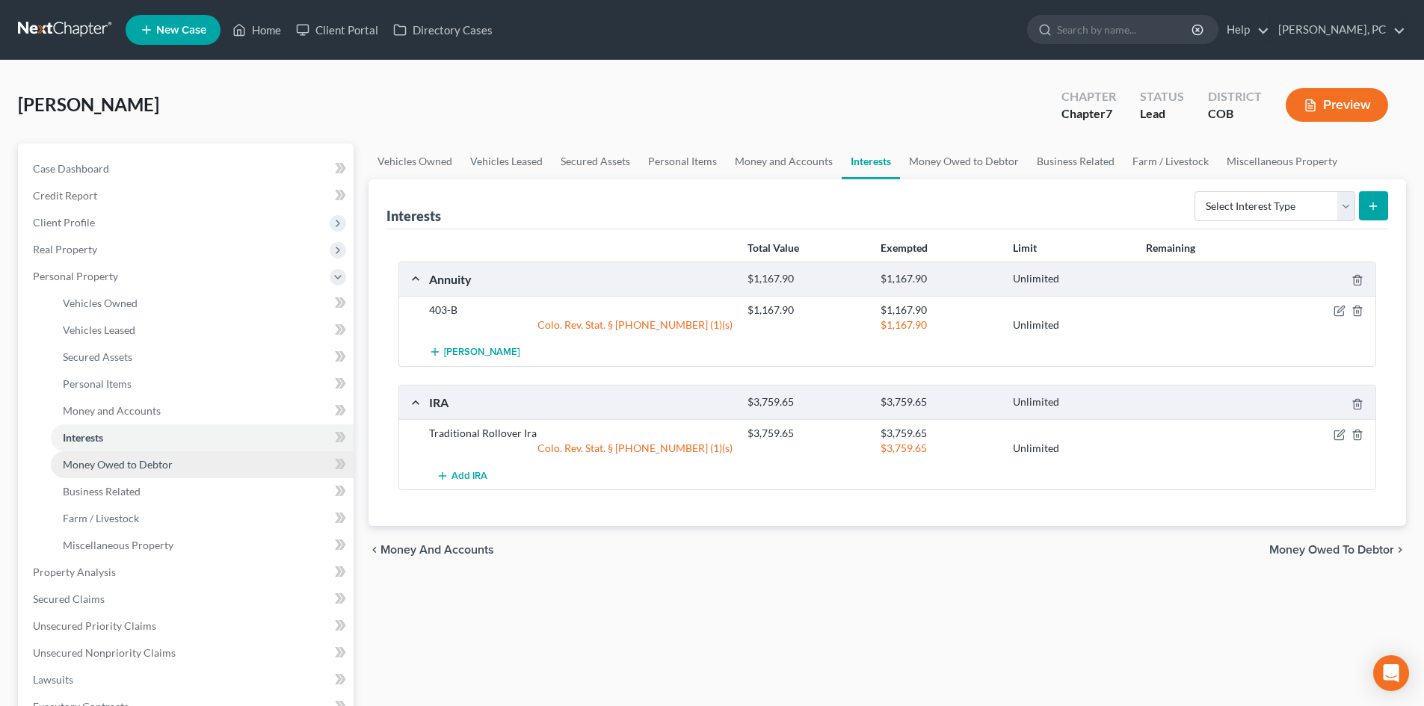
click at [140, 457] on link "Money Owed to Debtor" at bounding box center [202, 464] width 303 height 27
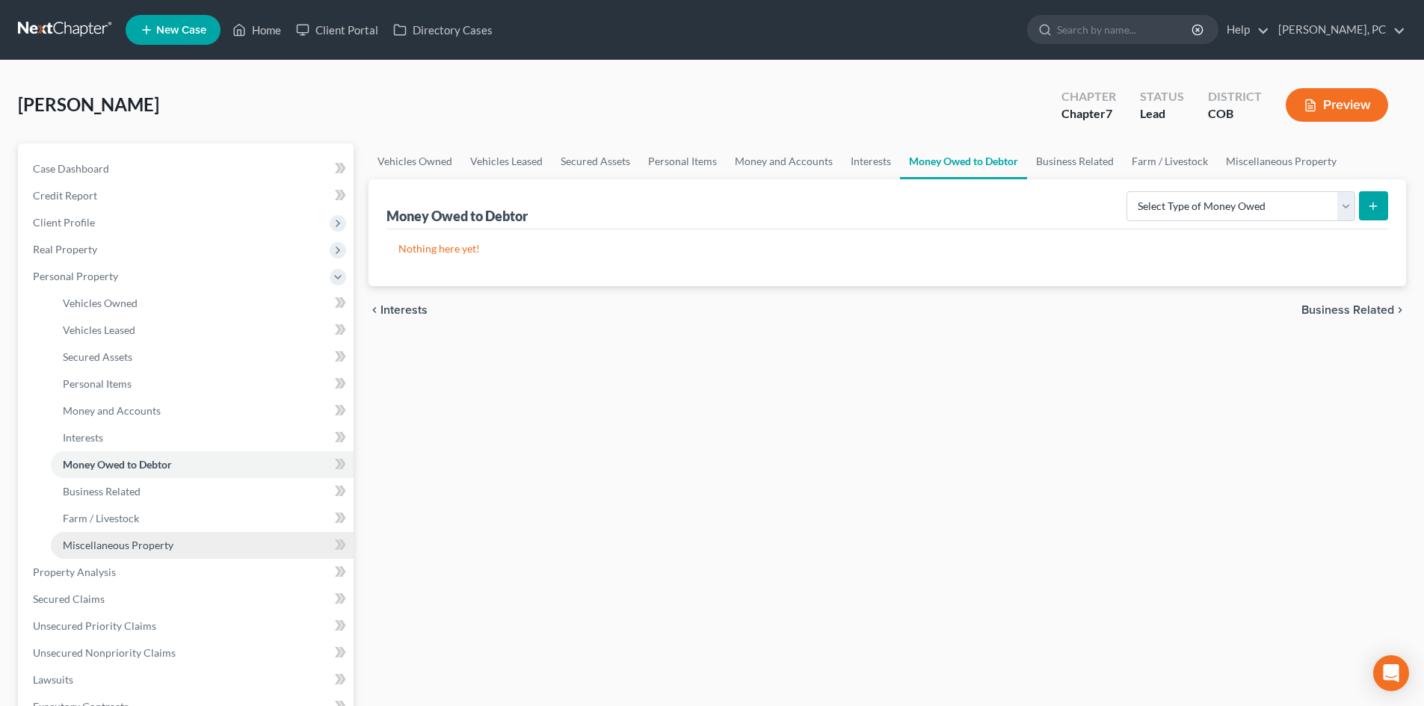
click at [115, 548] on span "Miscellaneous Property" at bounding box center [118, 545] width 111 height 13
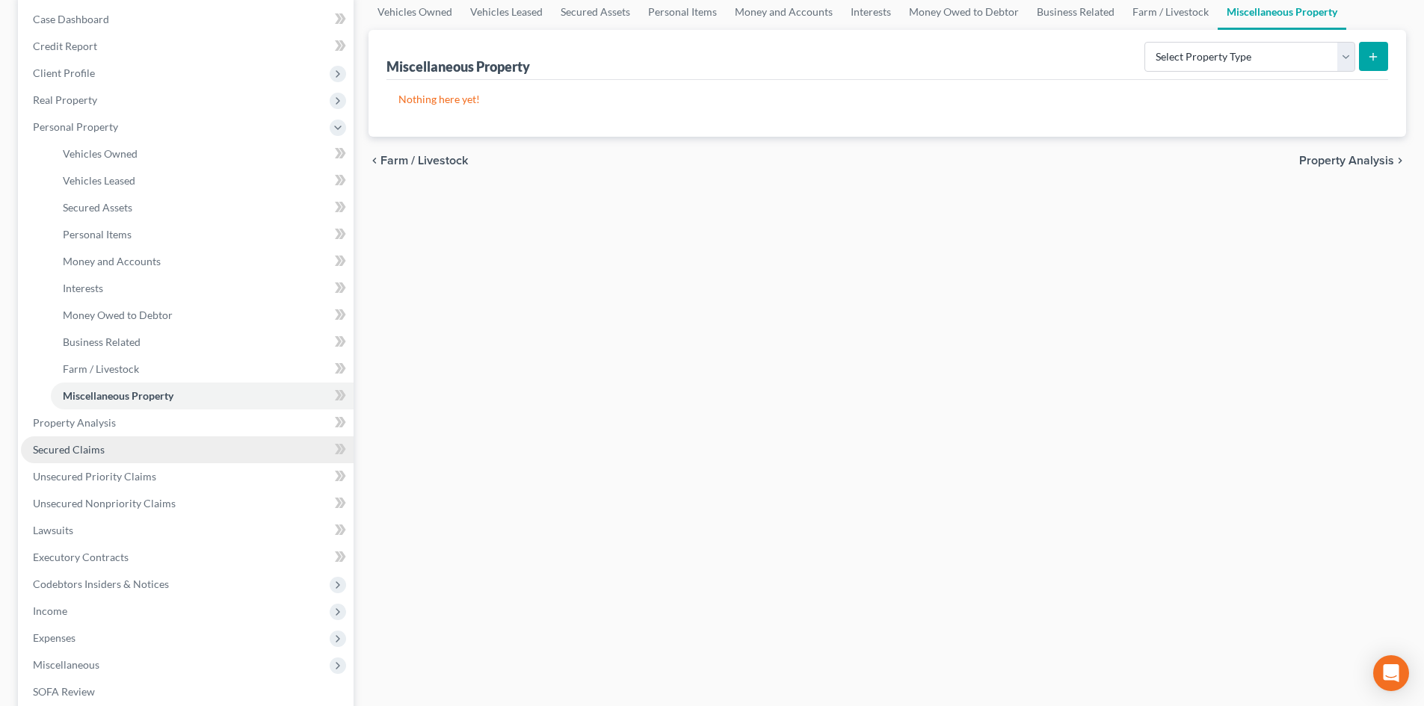
click at [61, 454] on span "Secured Claims" at bounding box center [69, 449] width 72 height 13
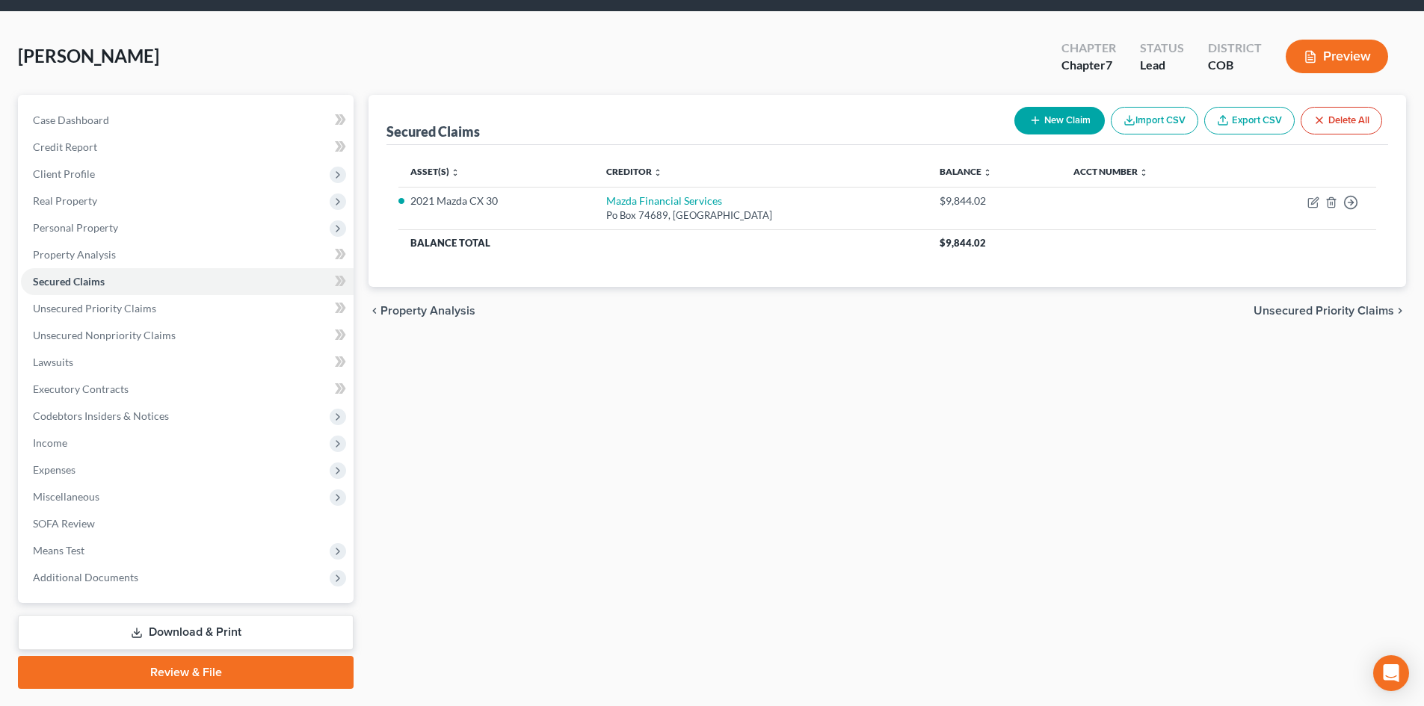
scroll to position [88, 0]
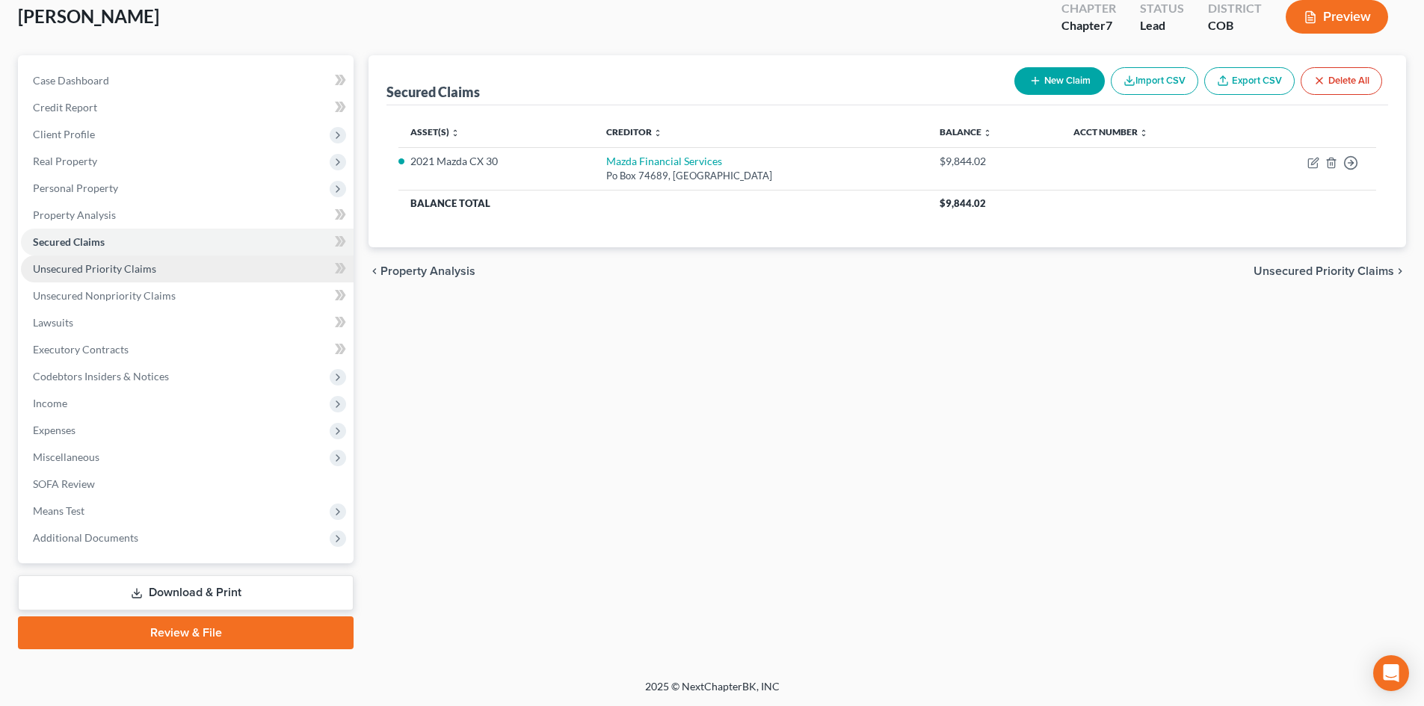
click at [146, 267] on span "Unsecured Priority Claims" at bounding box center [94, 268] width 123 height 13
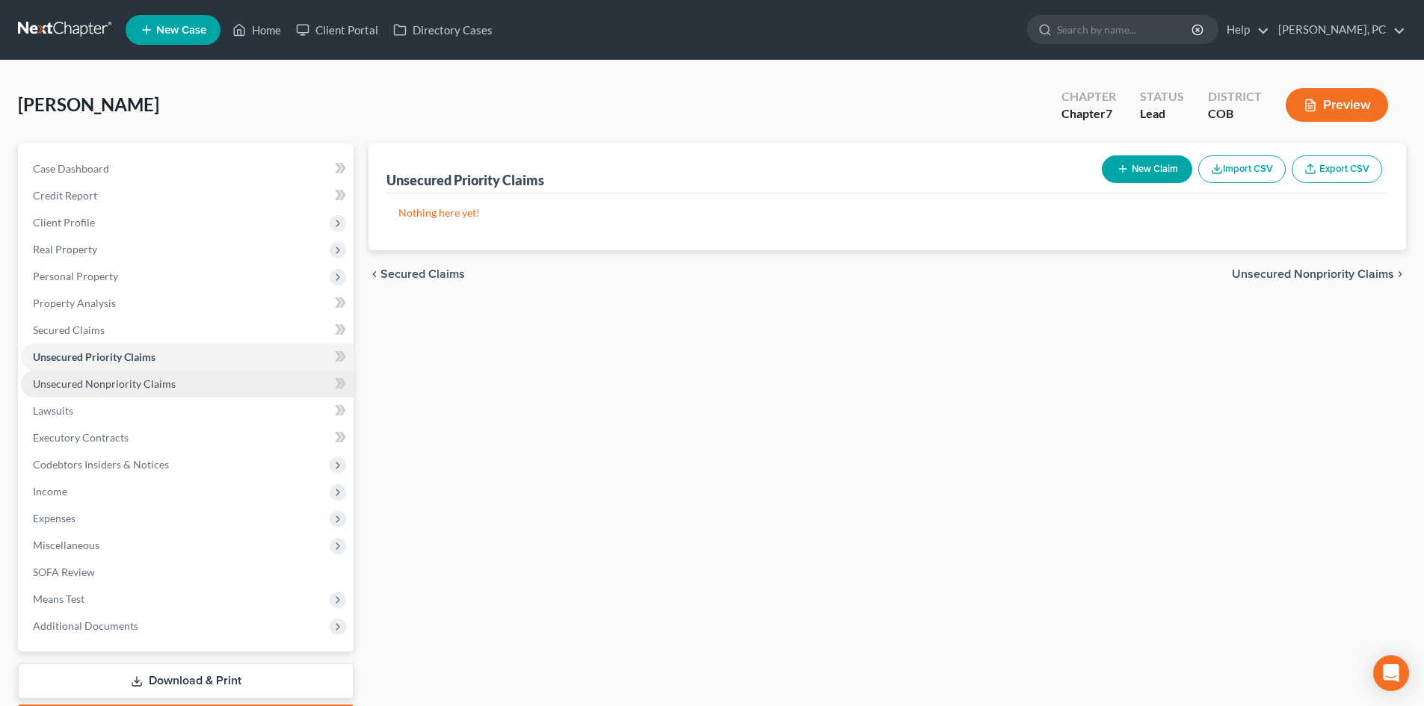
click at [108, 390] on link "Unsecured Nonpriority Claims" at bounding box center [187, 384] width 333 height 27
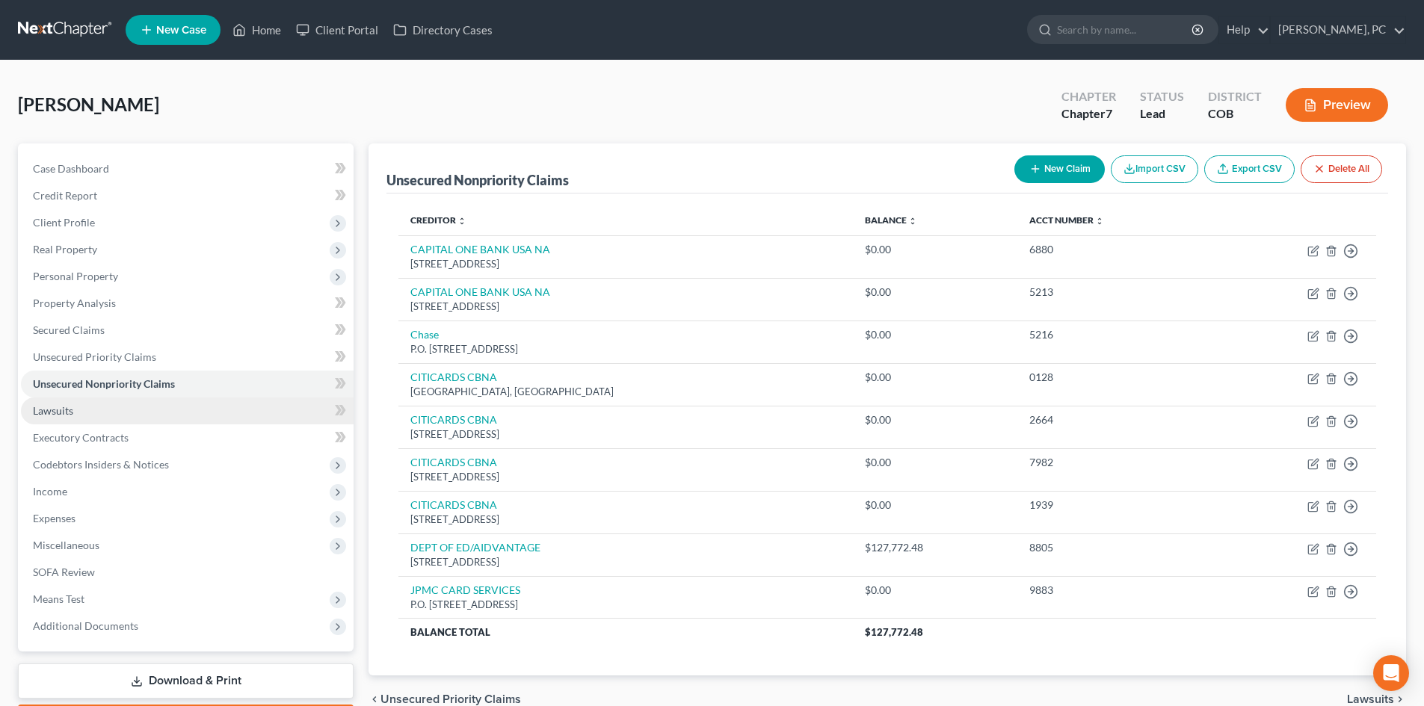
click at [56, 412] on span "Lawsuits" at bounding box center [53, 410] width 40 height 13
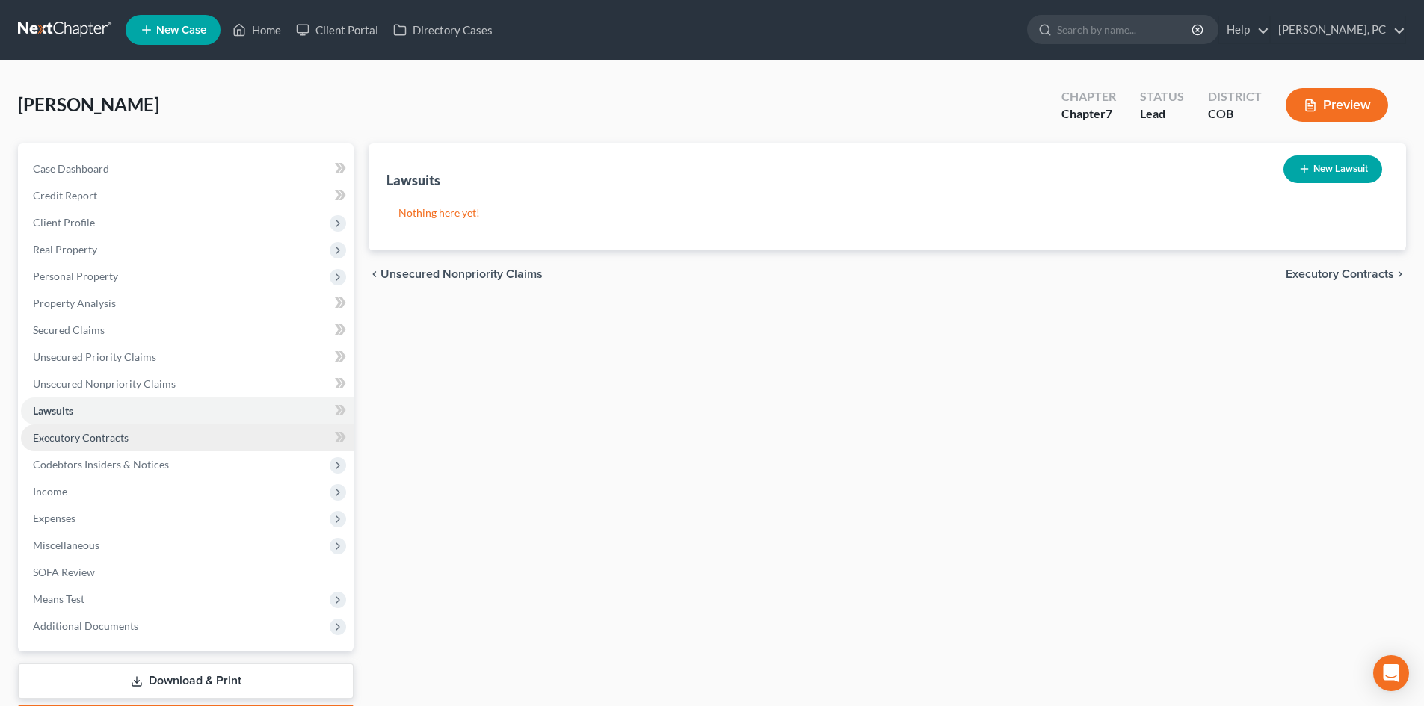
click at [79, 437] on span "Executory Contracts" at bounding box center [81, 437] width 96 height 13
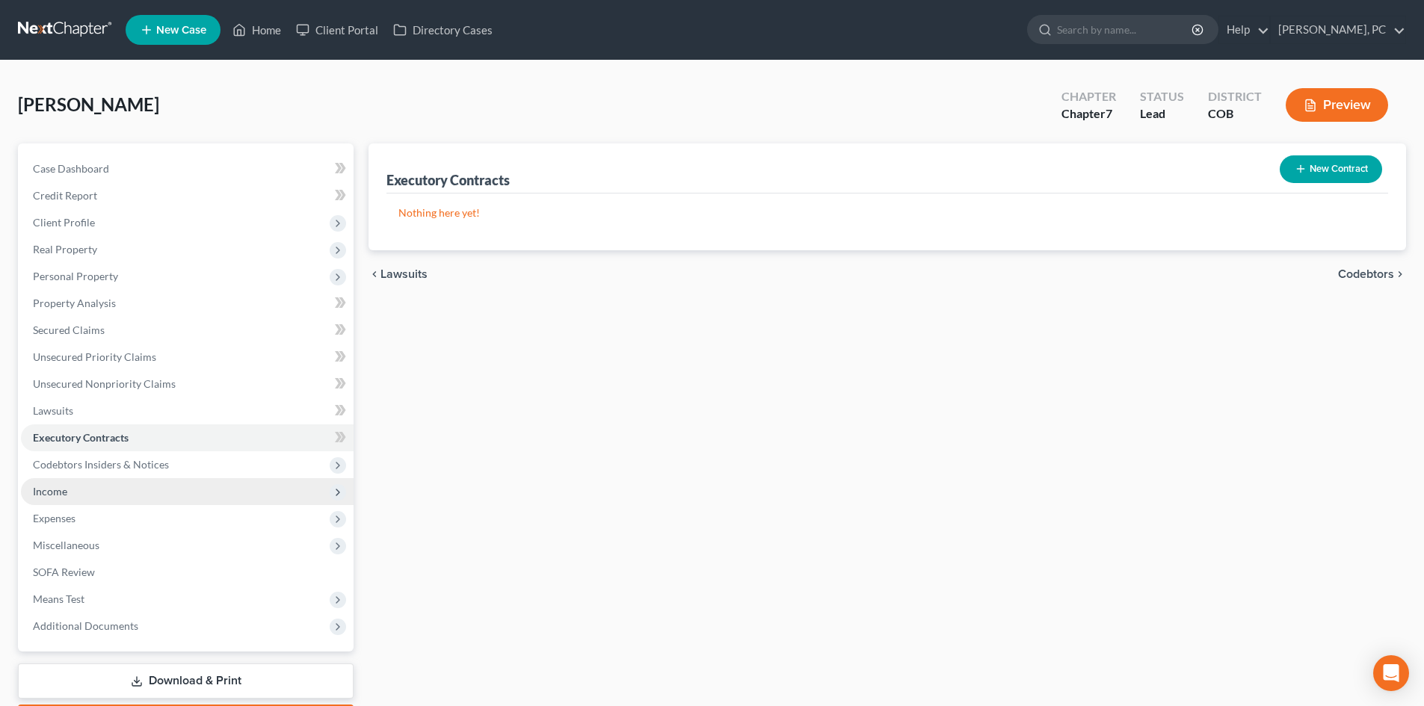
click at [54, 487] on span "Income" at bounding box center [50, 491] width 34 height 13
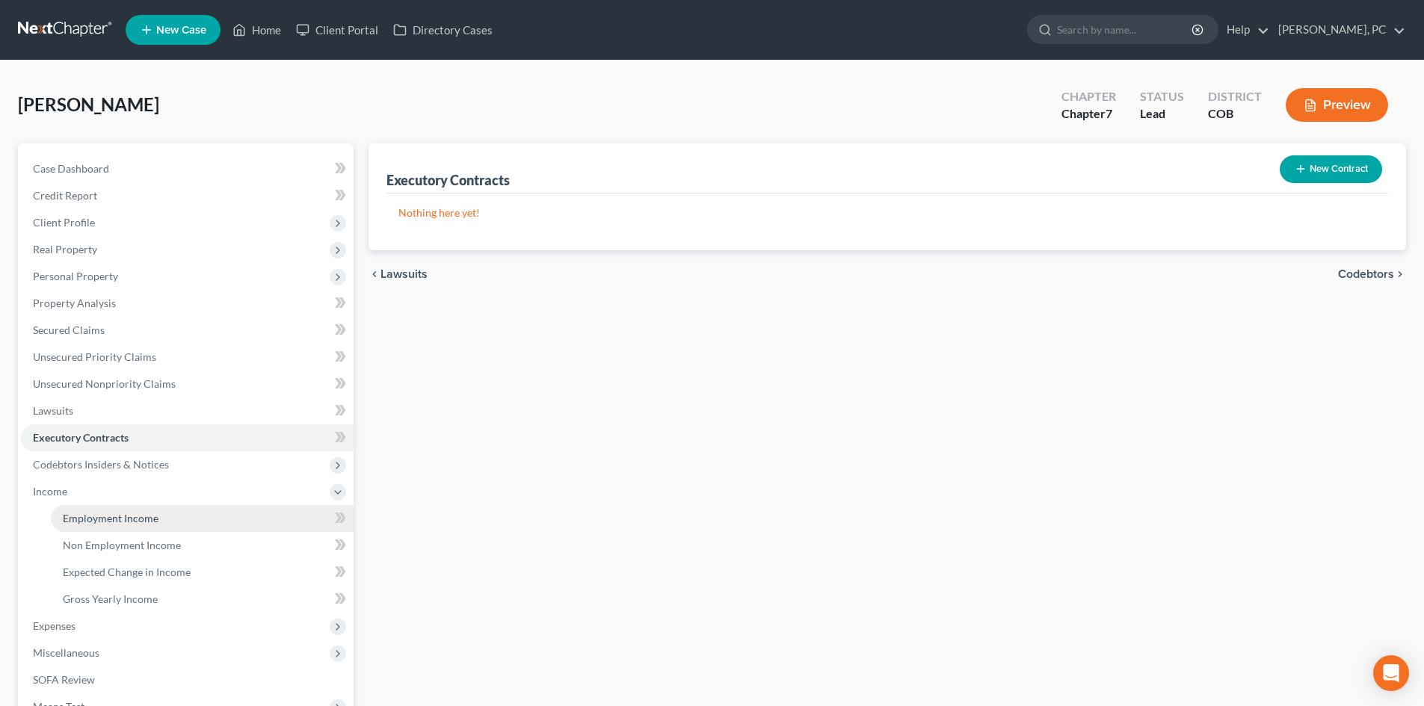
click at [120, 516] on span "Employment Income" at bounding box center [111, 518] width 96 height 13
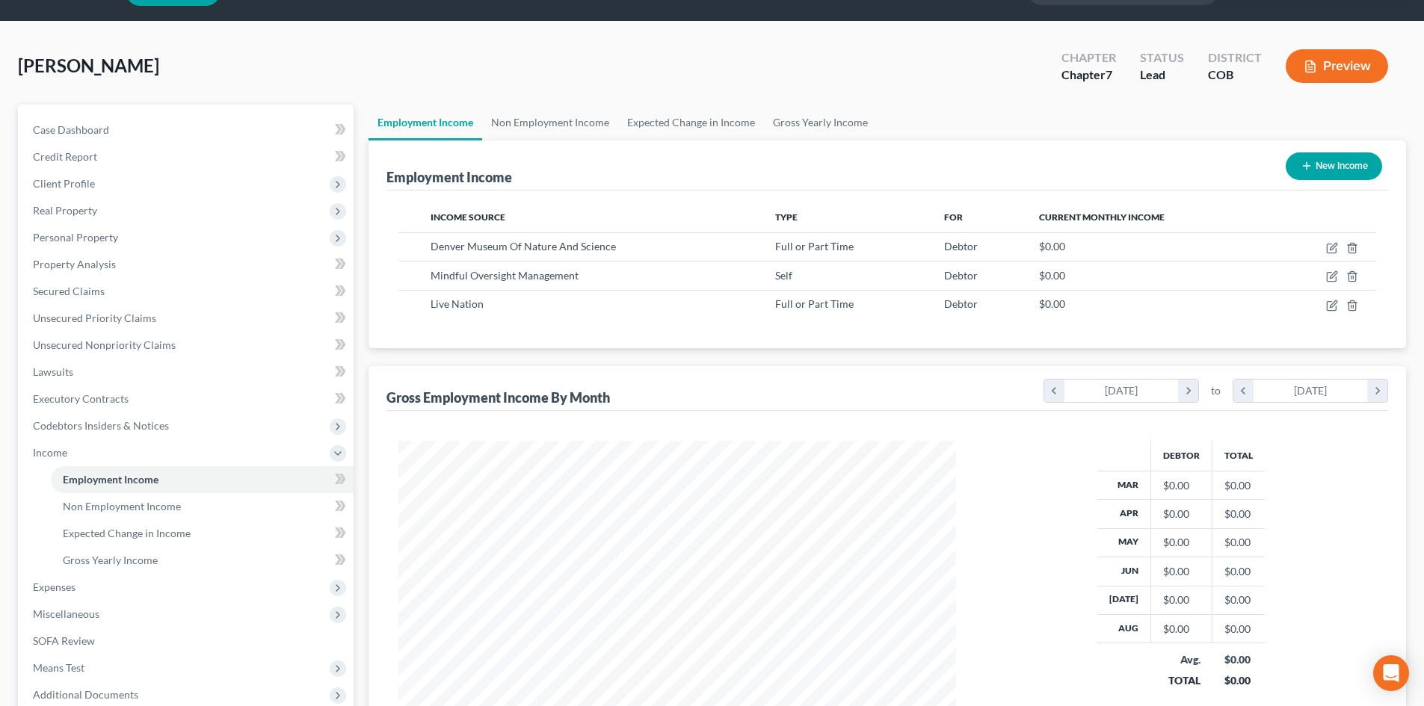
scroll to position [75, 0]
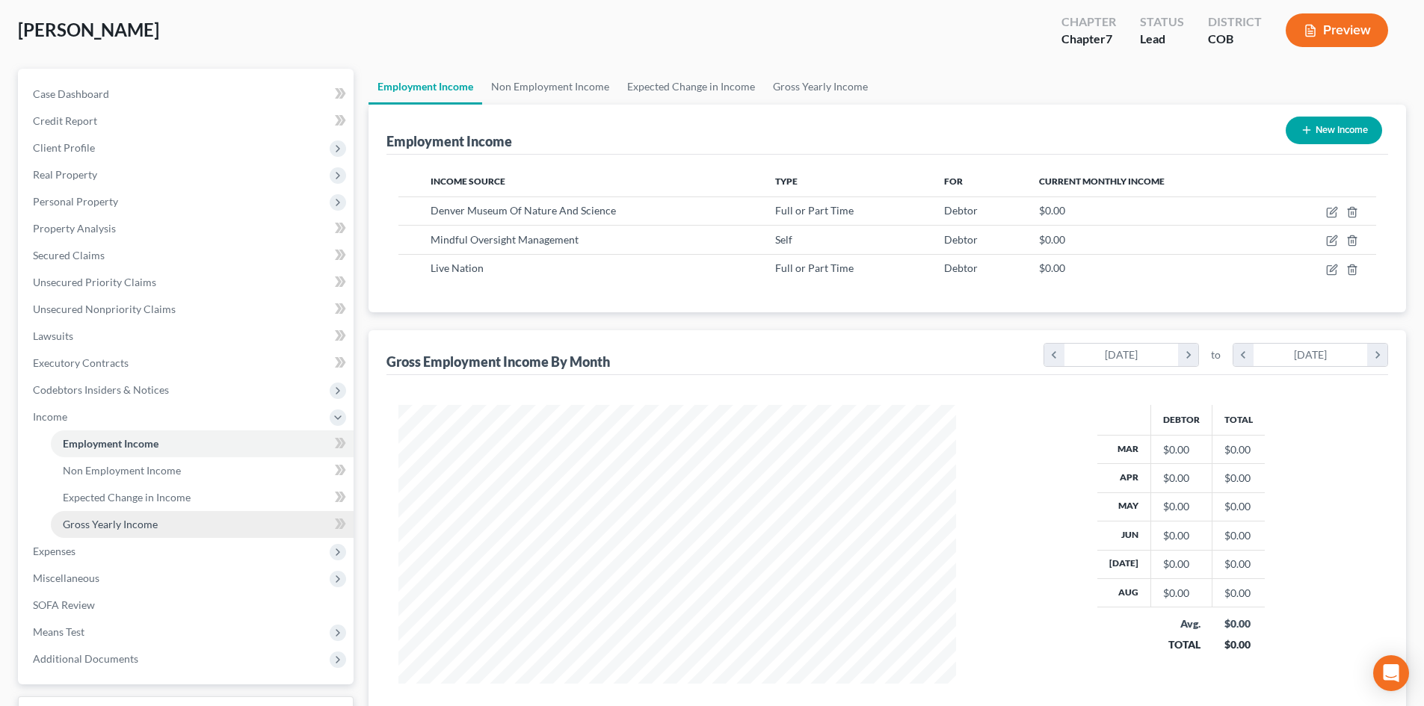
click at [116, 520] on span "Gross Yearly Income" at bounding box center [110, 524] width 95 height 13
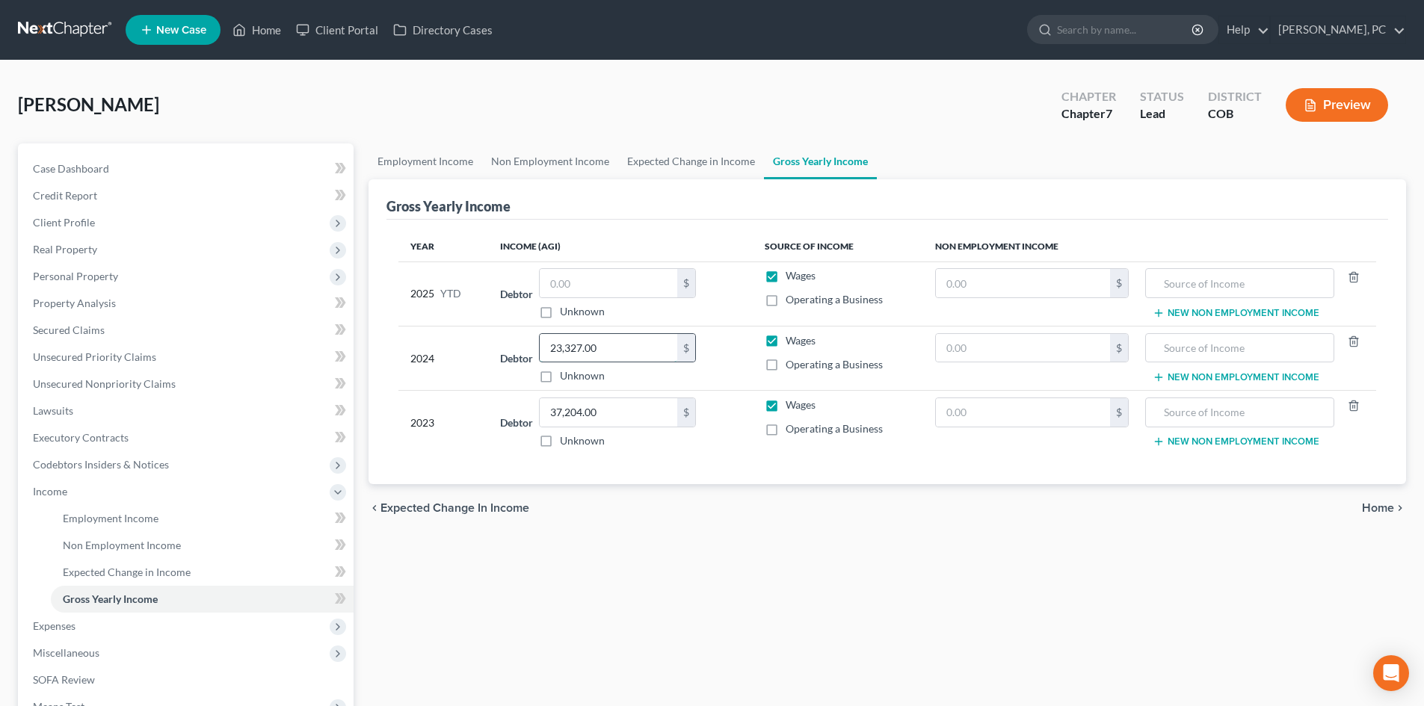
click at [621, 345] on input "23,327.00" at bounding box center [608, 348] width 137 height 28
type input "25,214"
click at [608, 407] on input "37,204.00" at bounding box center [608, 412] width 137 height 28
type input "29,154"
click at [989, 353] on input "text" at bounding box center [1023, 348] width 174 height 28
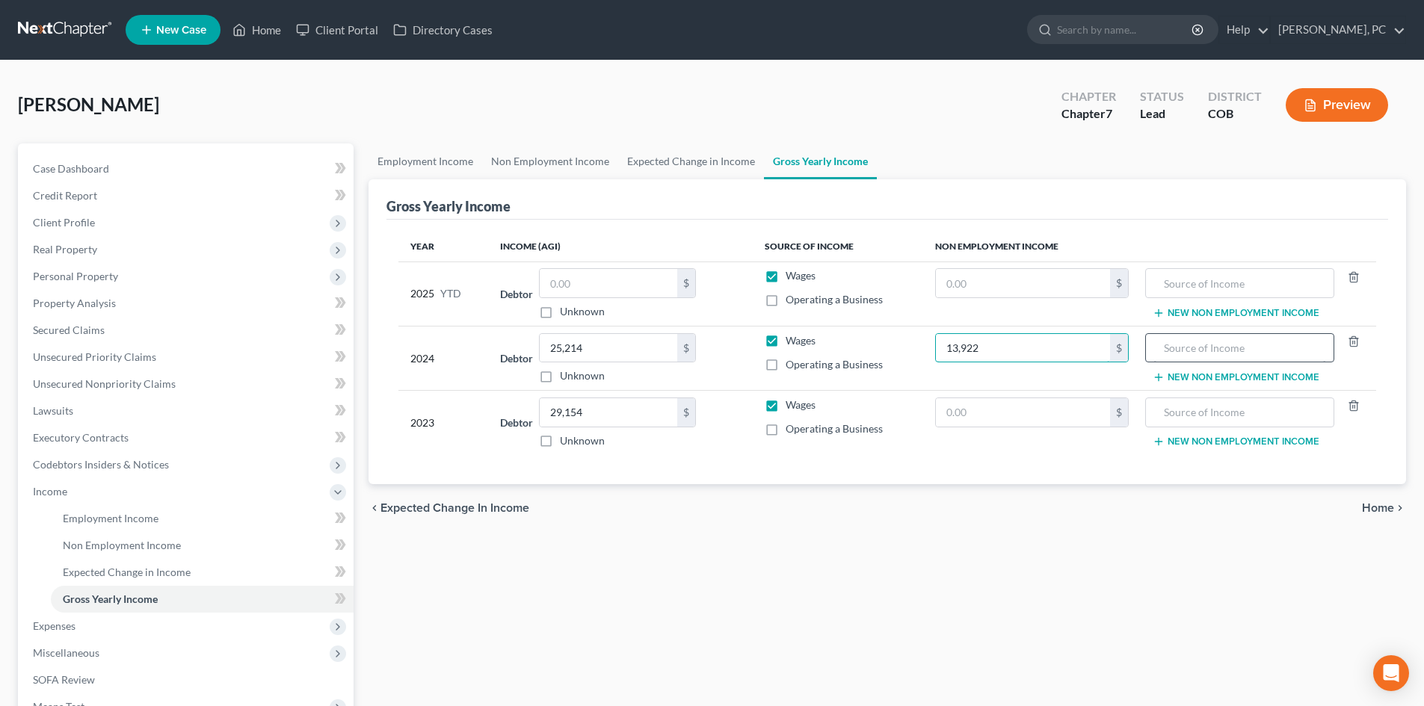
type input "13,922"
click at [1190, 350] on input "text" at bounding box center [1239, 348] width 172 height 28
type input "1099 Security Guard (net loss)"
click at [1011, 420] on input "text" at bounding box center [1023, 412] width 174 height 28
type input "994"
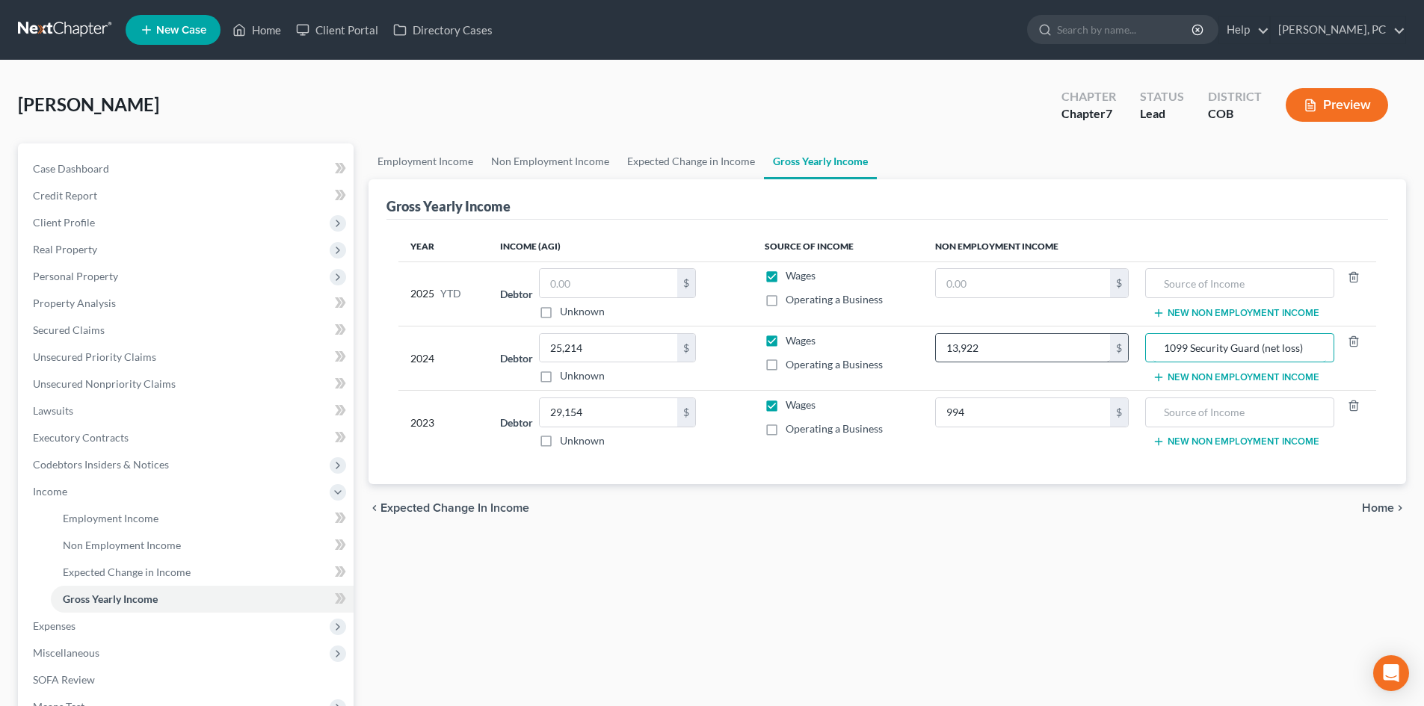
drag, startPoint x: 1311, startPoint y: 343, endPoint x: 1110, endPoint y: 343, distance: 201.8
click at [1110, 343] on tr "2024 Debtor 25,214.00 $ Unknown Balance Undetermined 25,214 $ Unknown Wages Ope…" at bounding box center [886, 358] width 977 height 64
click at [1219, 415] on input "text" at bounding box center [1239, 412] width 172 height 28
paste input "1099 Security Guard (net loss)"
type input "1099 Security Guard (net loss)"
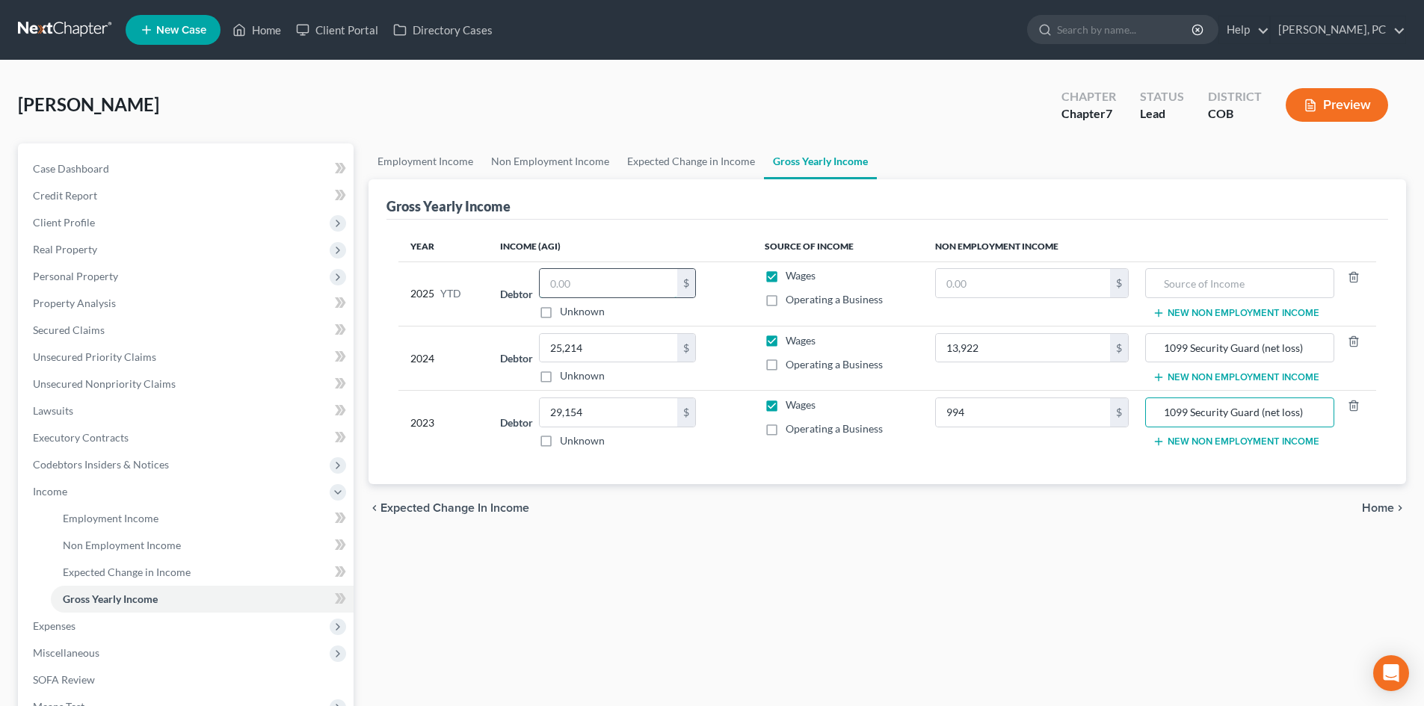
click at [569, 284] on input "text" at bounding box center [608, 283] width 137 height 28
type input "0"
click at [107, 513] on span "Employment Income" at bounding box center [111, 518] width 96 height 13
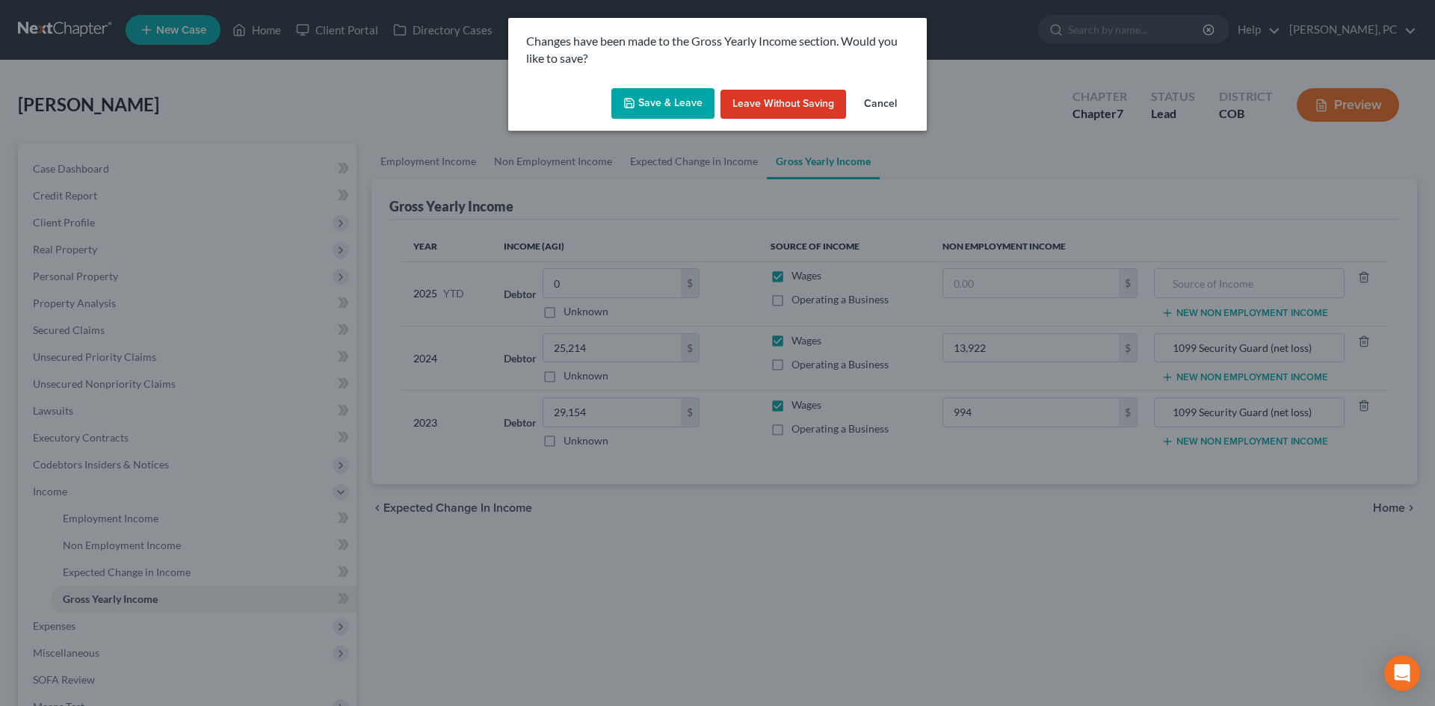
click at [646, 101] on button "Save & Leave" at bounding box center [662, 103] width 103 height 31
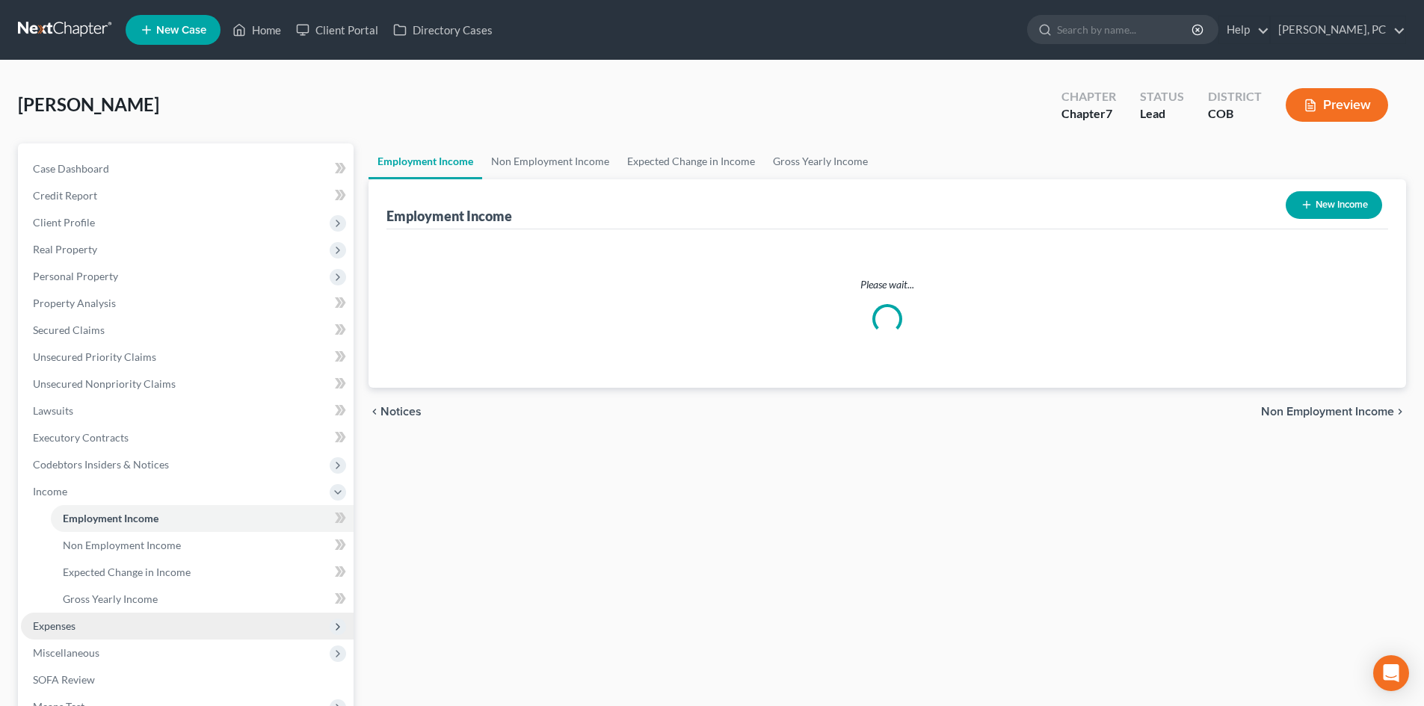
click at [66, 625] on span "Expenses" at bounding box center [54, 625] width 43 height 13
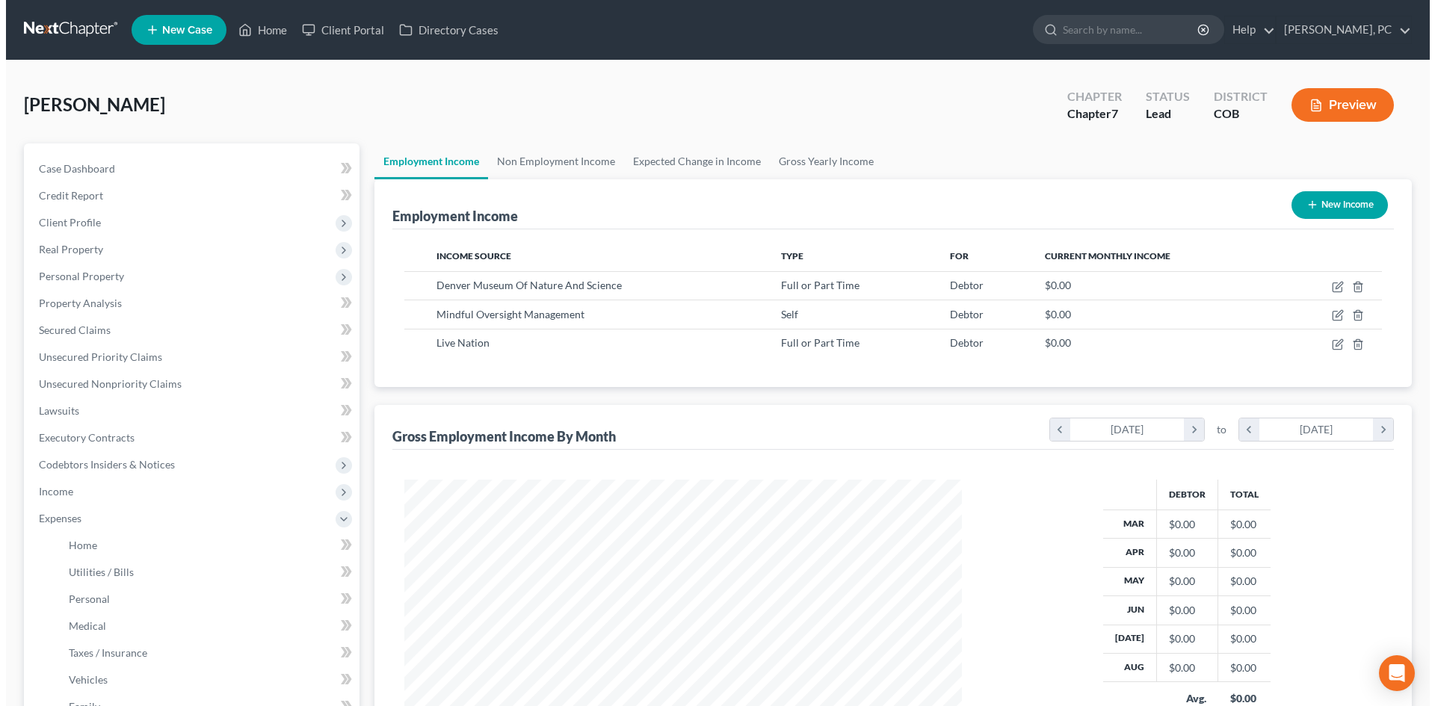
scroll to position [279, 587]
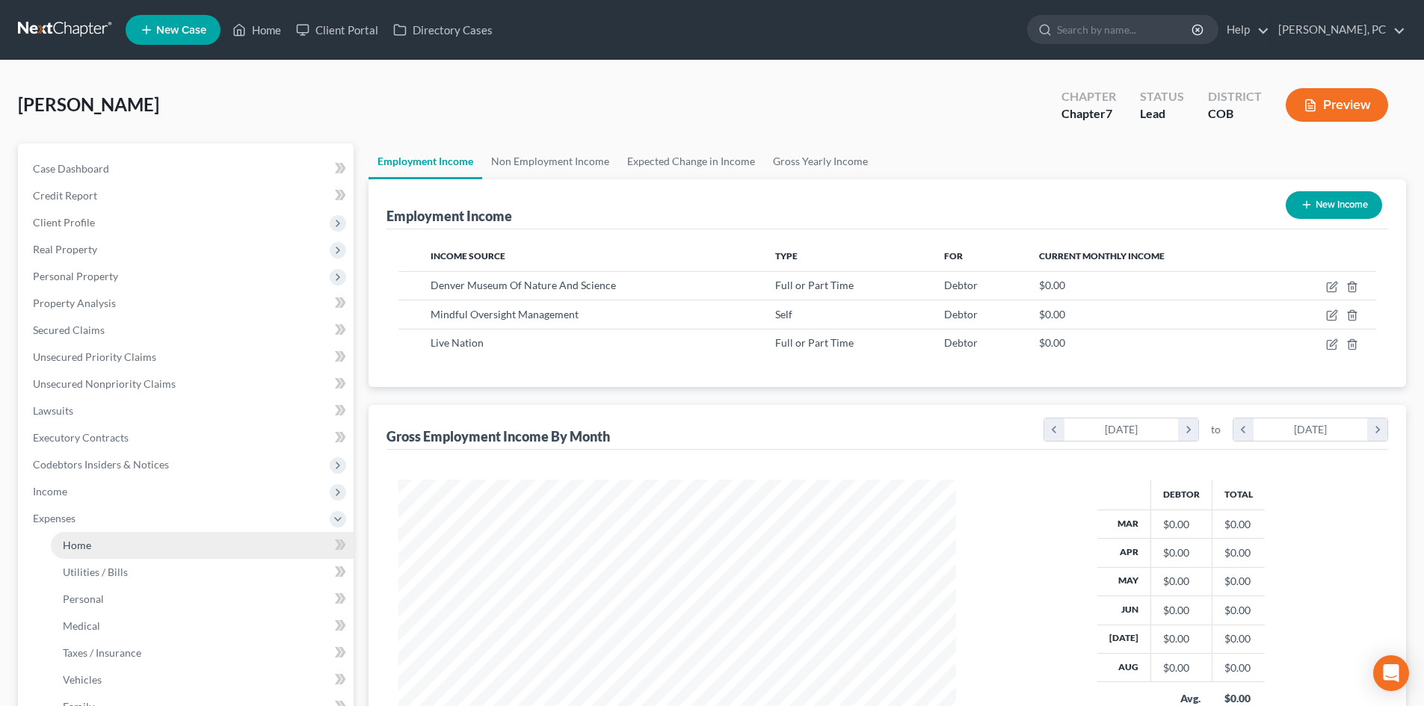
click at [78, 544] on span "Home" at bounding box center [77, 545] width 28 height 13
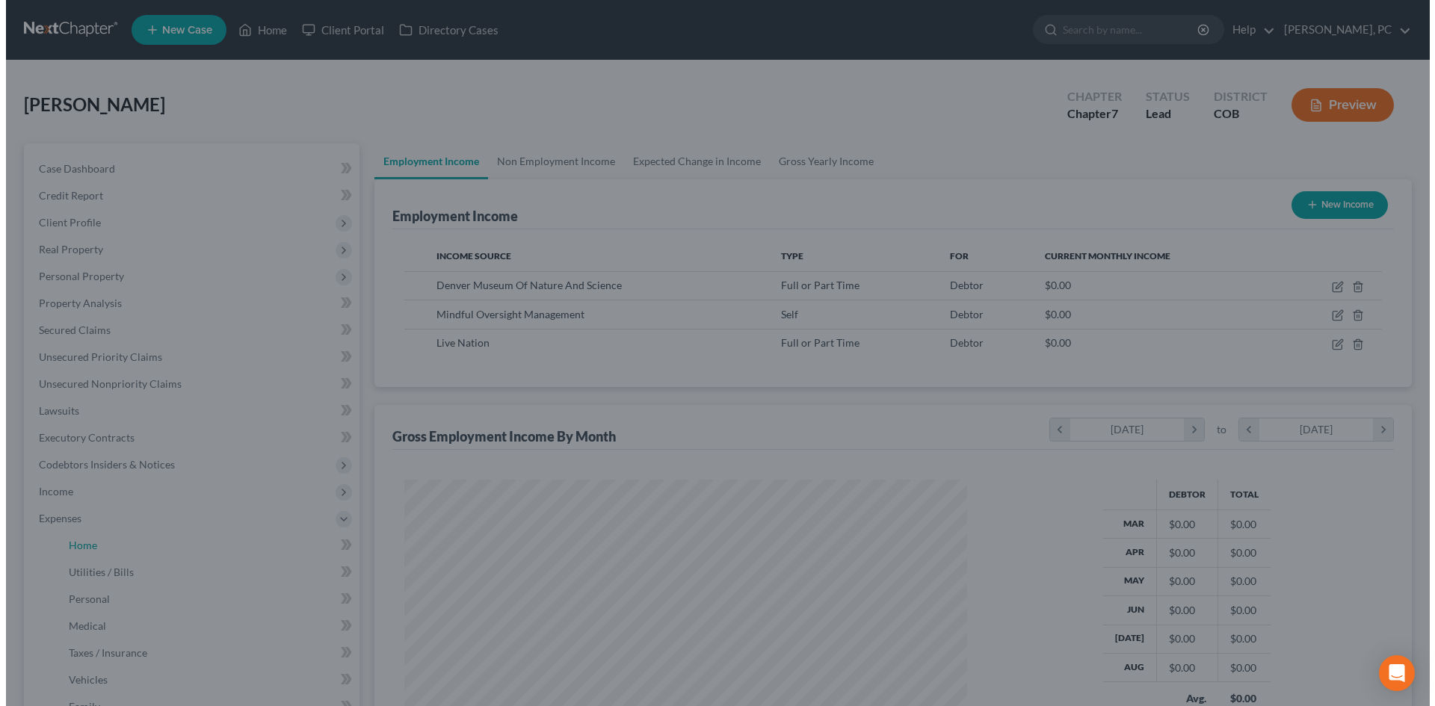
scroll to position [281, 593]
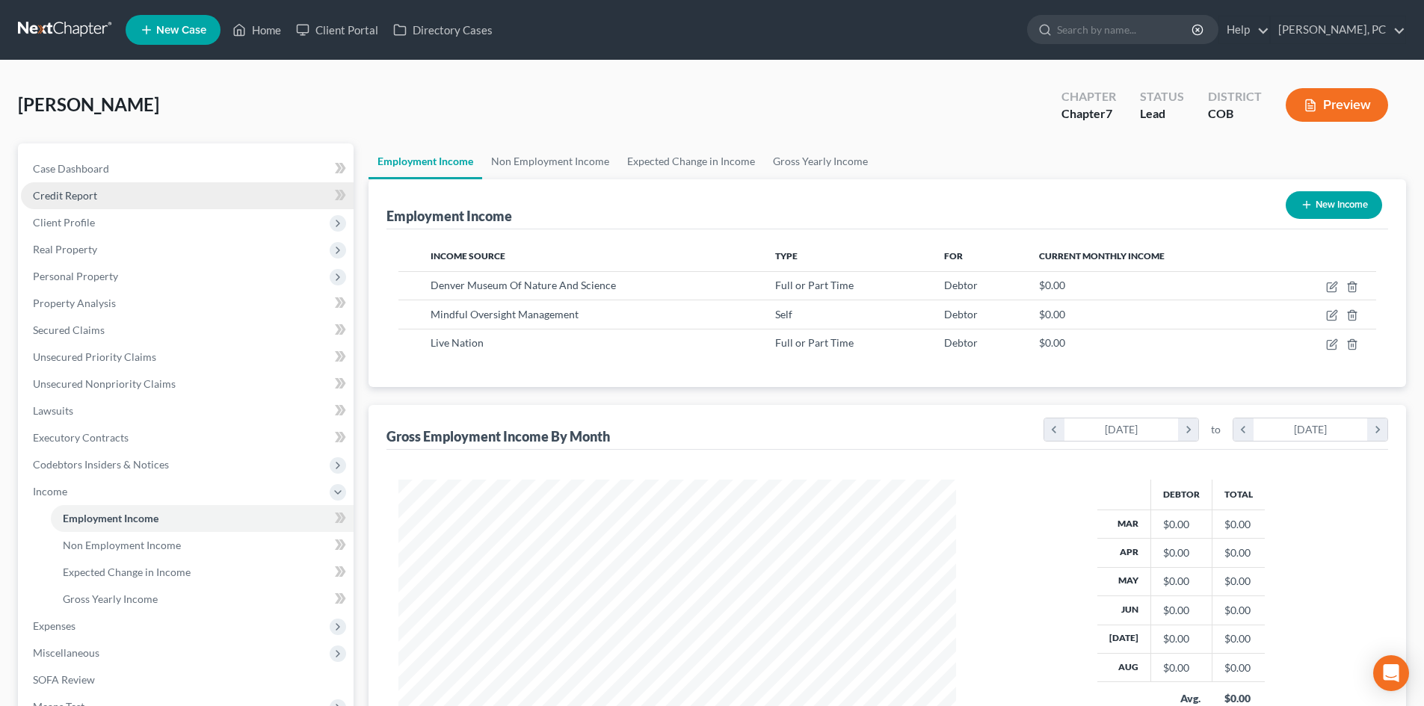
scroll to position [279, 587]
click at [78, 164] on span "Case Dashboard" at bounding box center [71, 168] width 76 height 13
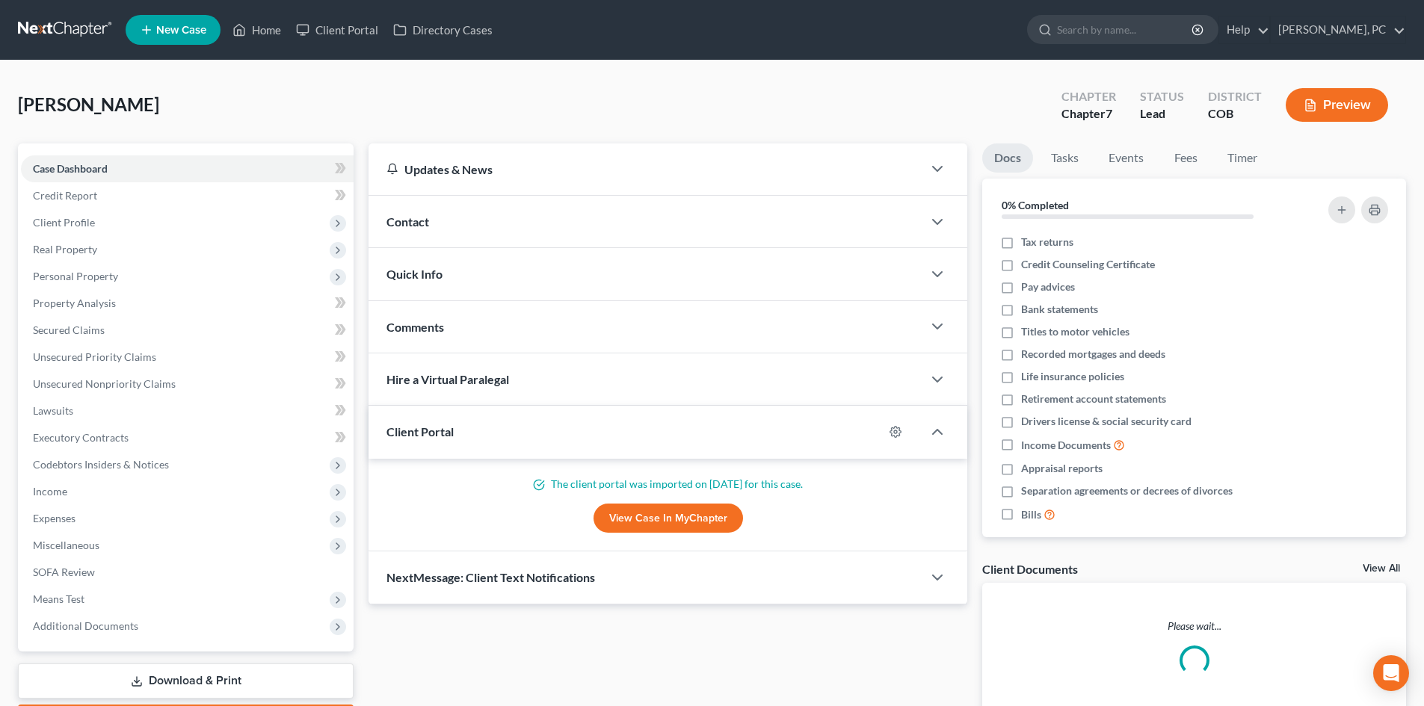
click at [667, 519] on link "View Case in MyChapter" at bounding box center [667, 519] width 149 height 30
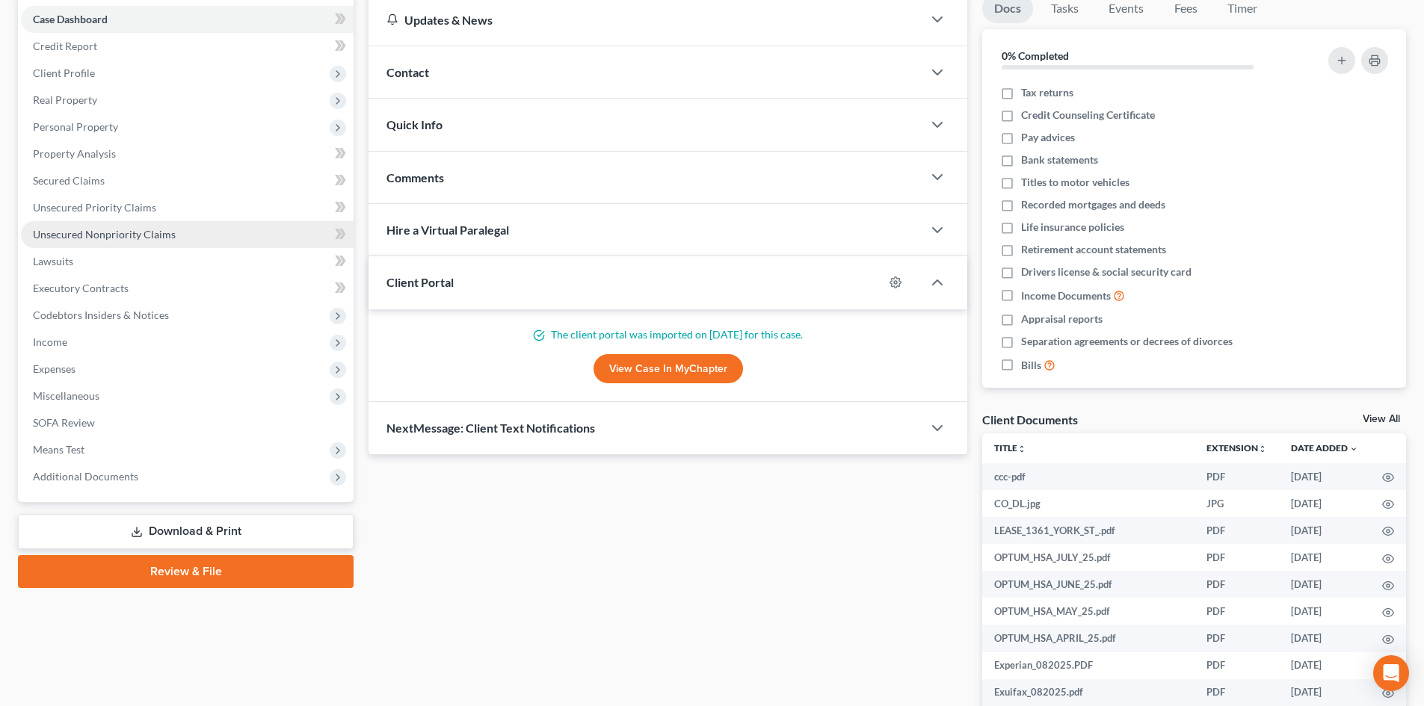
click at [144, 225] on link "Unsecured Nonpriority Claims" at bounding box center [187, 234] width 333 height 27
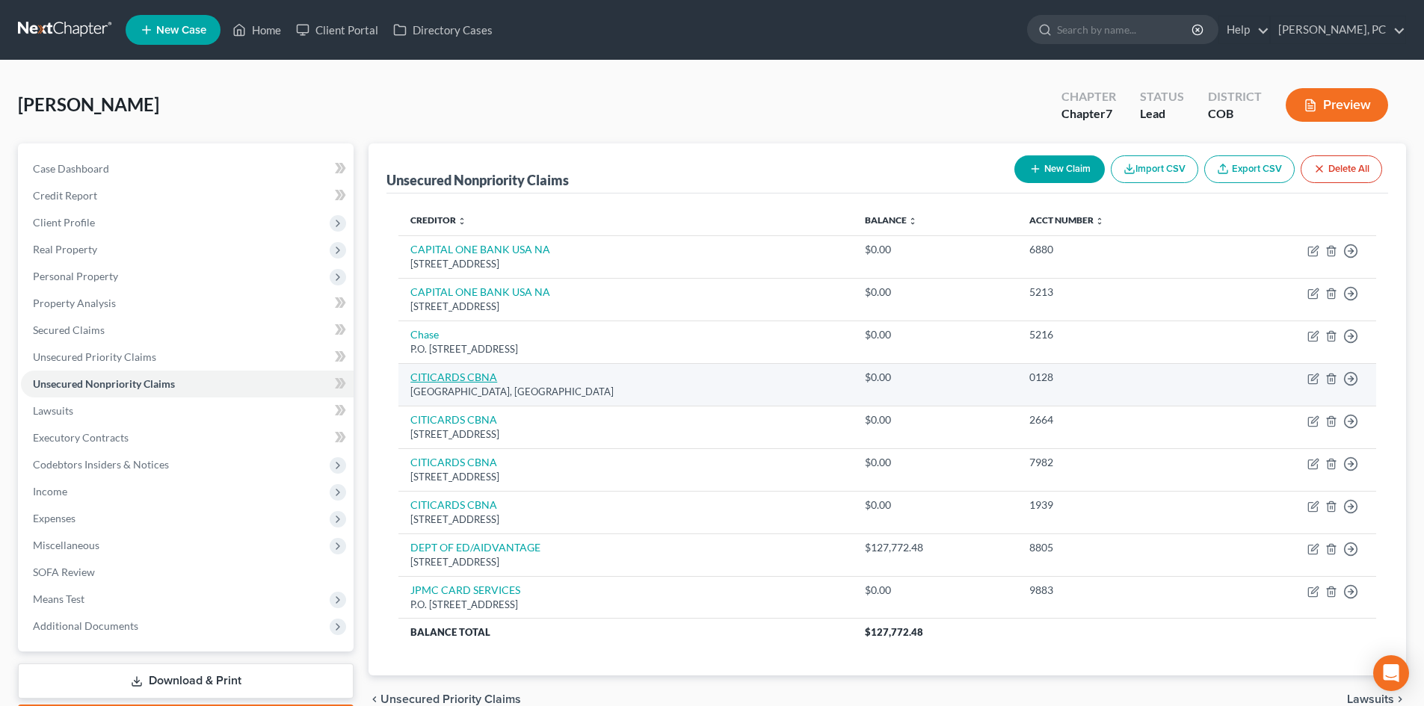
click at [452, 371] on link "CITICARDS CBNA" at bounding box center [453, 377] width 87 height 13
select select "43"
select select "2"
select select "0"
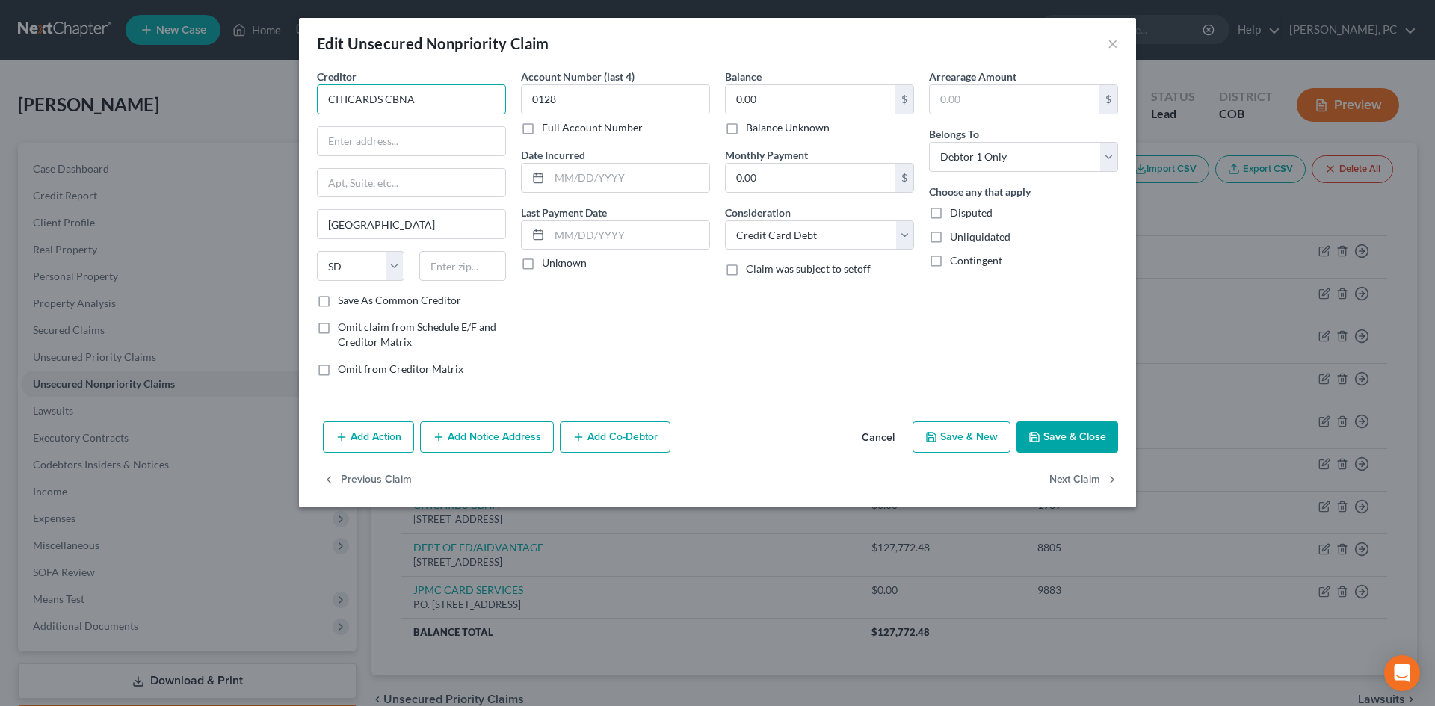
click at [449, 101] on input "CITICARDS CBNA" at bounding box center [411, 99] width 189 height 30
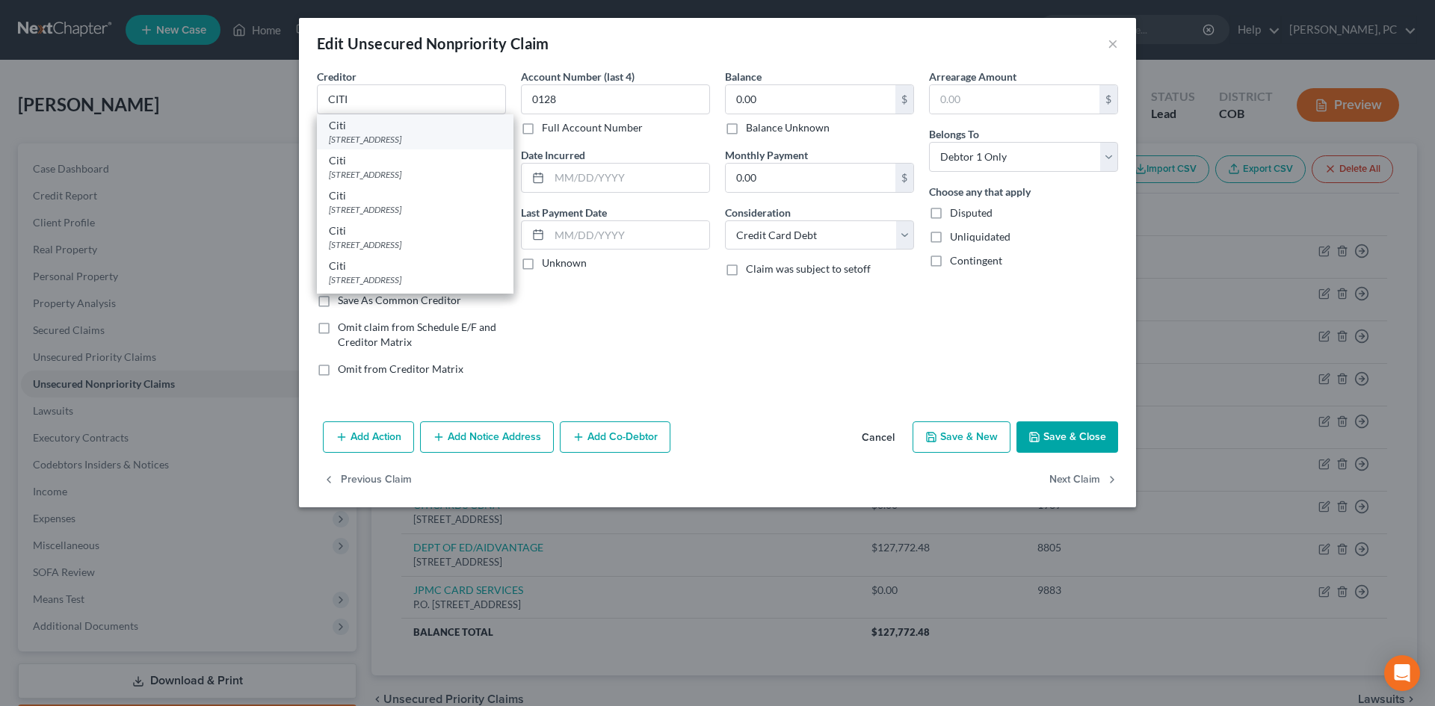
click at [380, 137] on div "PO Box 6241, Sioux Falls, SD 57117" at bounding box center [415, 139] width 173 height 13
type input "Citi"
type input "PO Box 6241"
type input "57117"
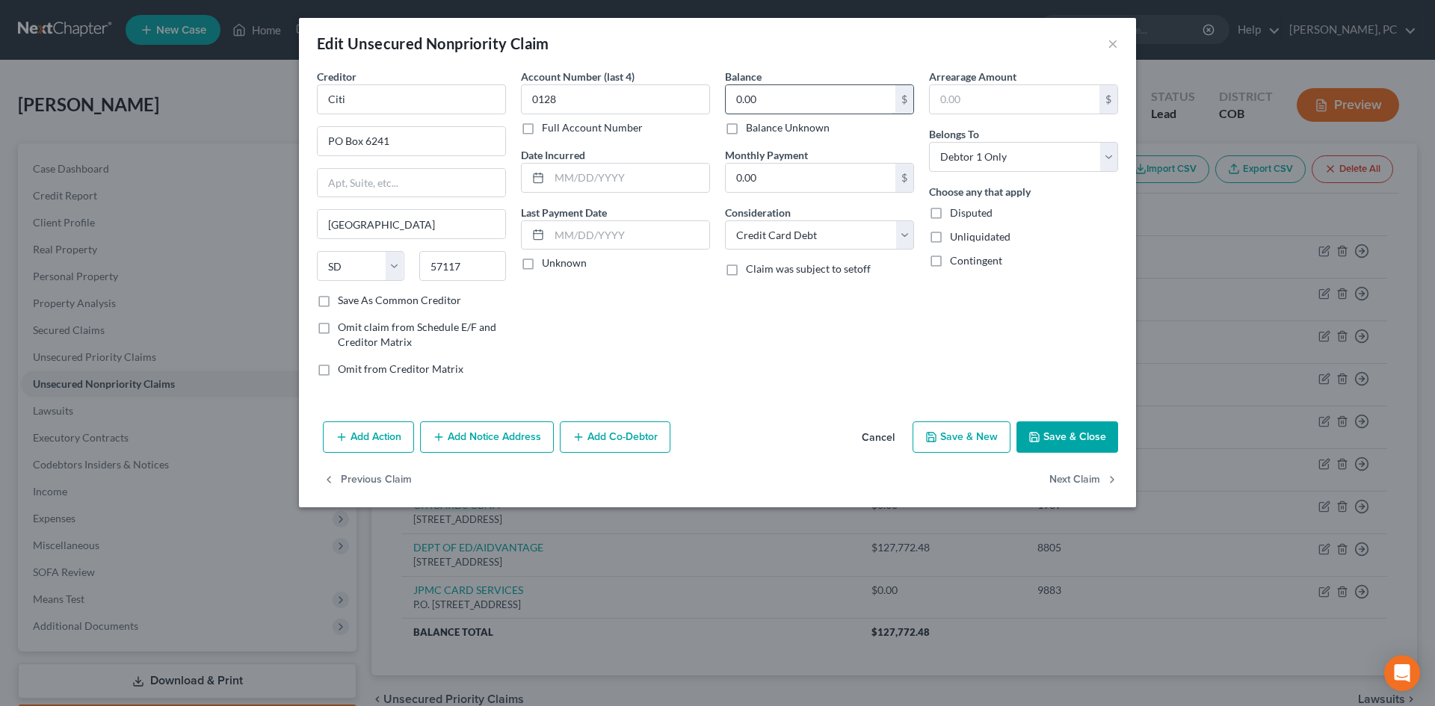
click at [759, 96] on input "0.00" at bounding box center [811, 99] width 170 height 28
type input "5,722"
click at [485, 445] on button "Add Notice Address" at bounding box center [487, 436] width 134 height 31
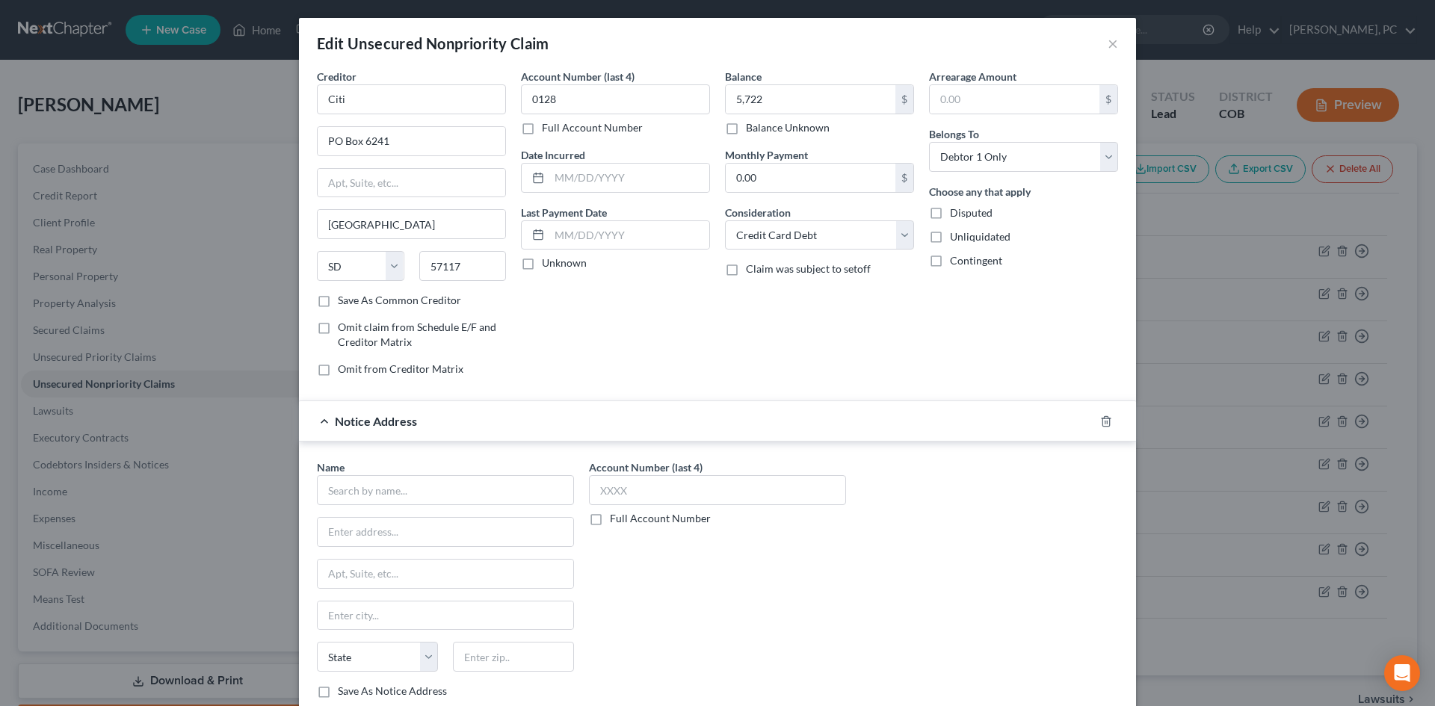
click at [457, 475] on div "Name *" at bounding box center [445, 483] width 257 height 46
click at [459, 483] on input "text" at bounding box center [445, 490] width 257 height 30
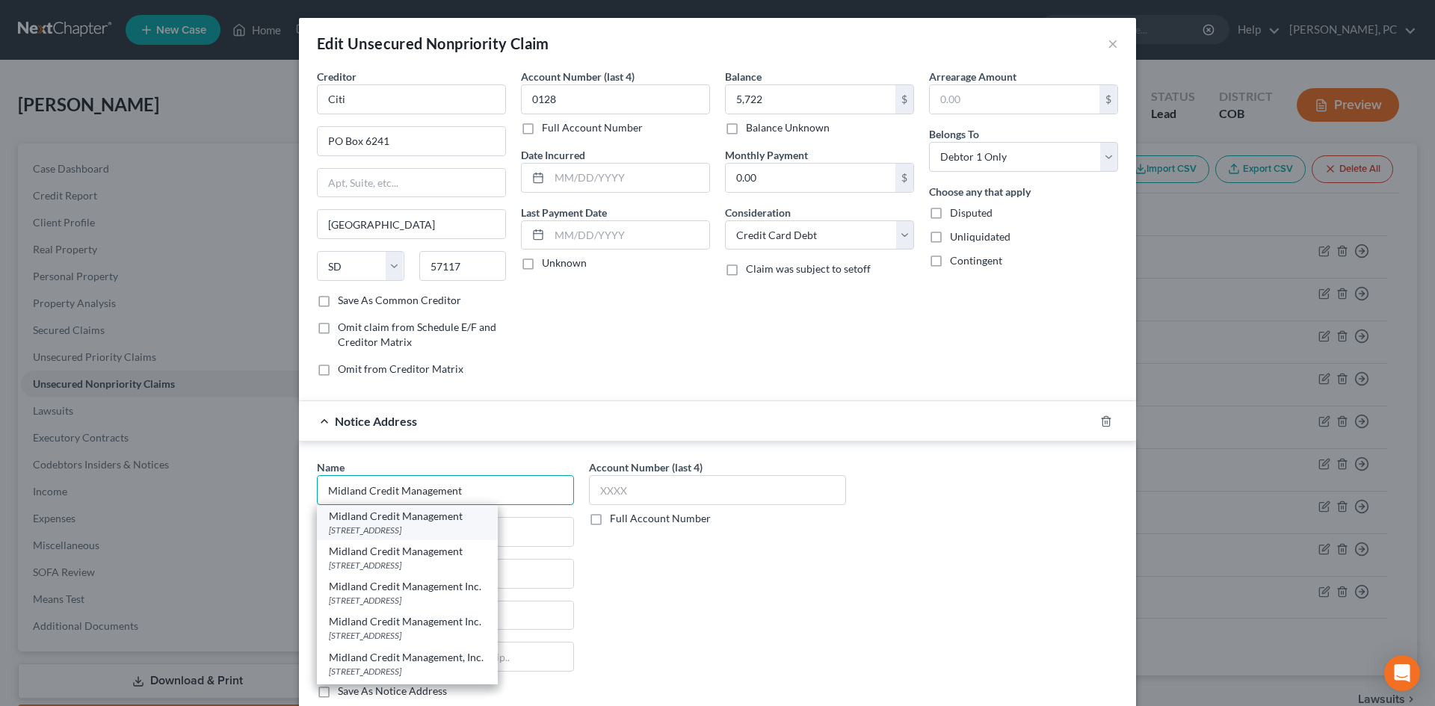
type input "Midland Credit Management"
click at [424, 524] on div "320 East Big Beaver Road STE 300, Troy, MI 48083" at bounding box center [407, 530] width 157 height 13
type input "320 East Big Beaver Road"
type input "STE 300"
type input "Troy"
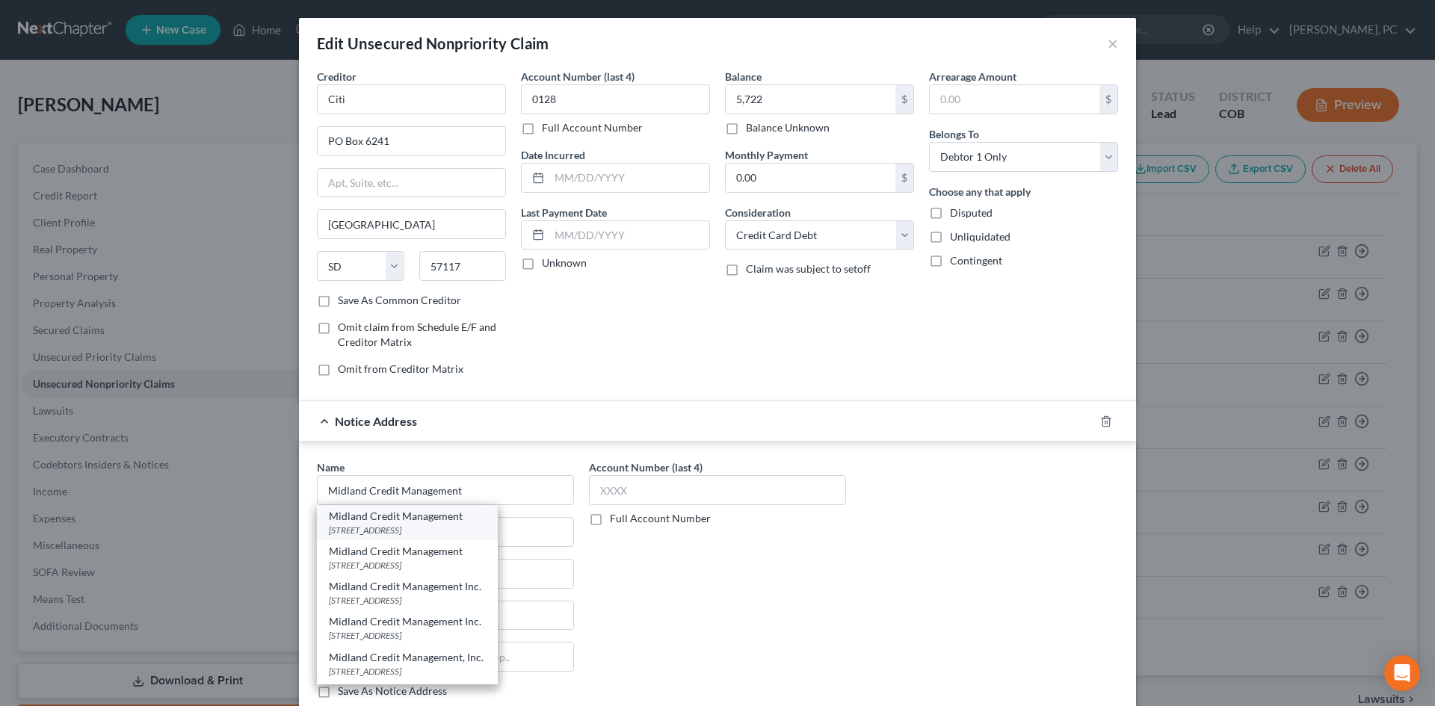
select select "23"
type input "48083"
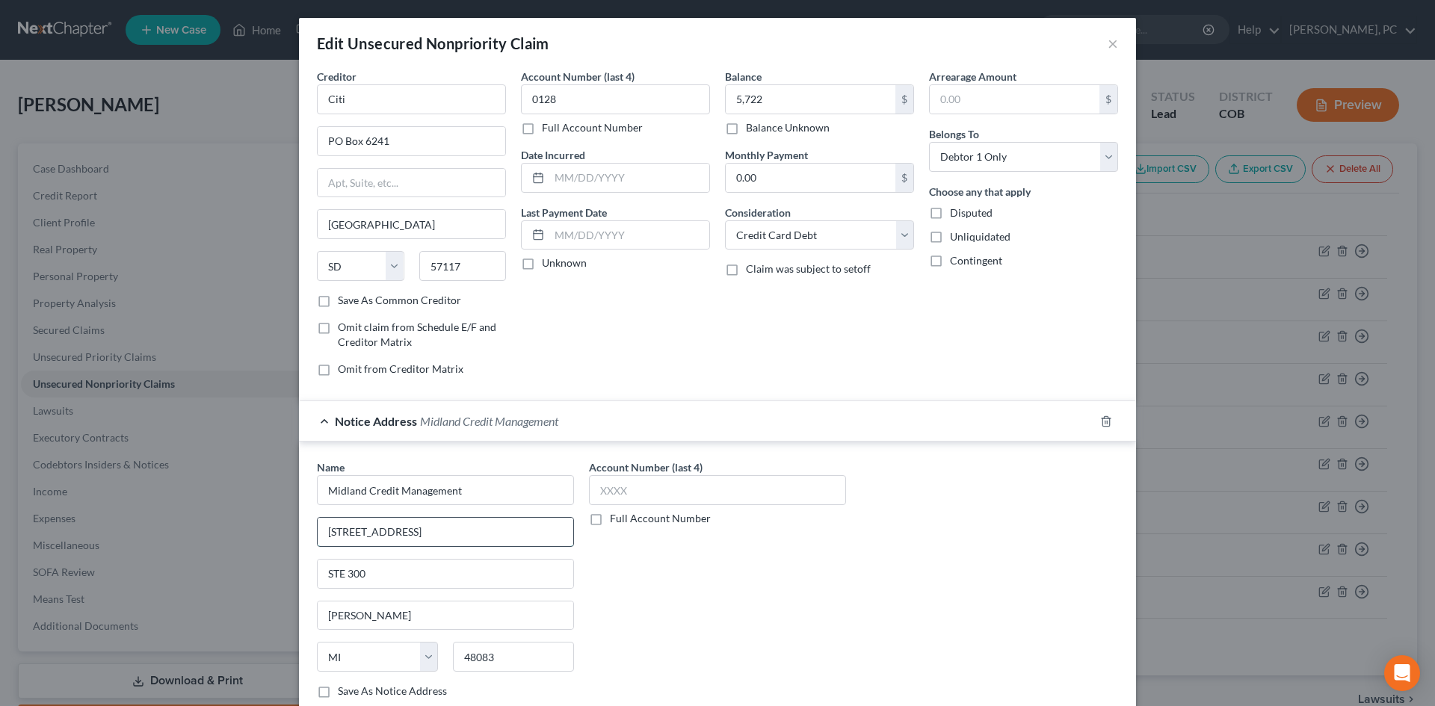
click at [463, 534] on input "320 East Big Beaver Road" at bounding box center [446, 532] width 256 height 28
type input "320 East Big Beaver Road Ste 300"
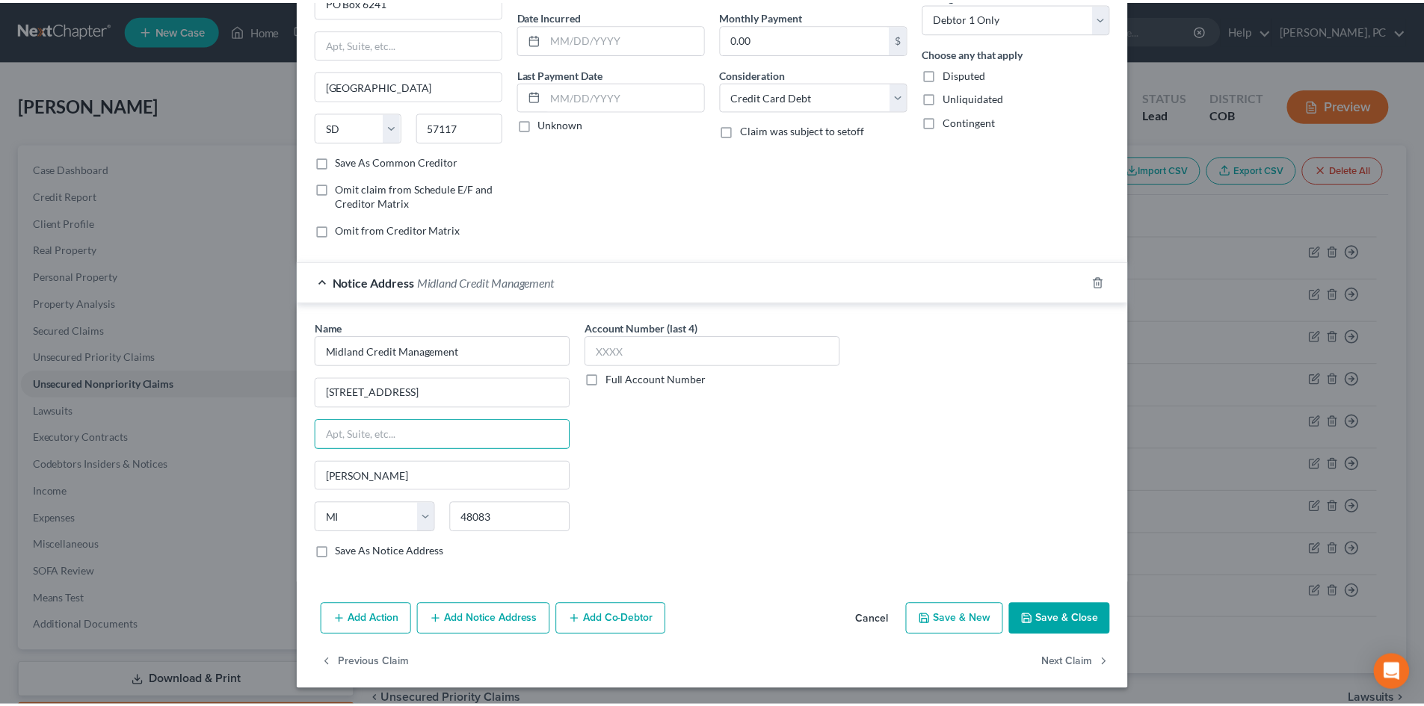
scroll to position [141, 0]
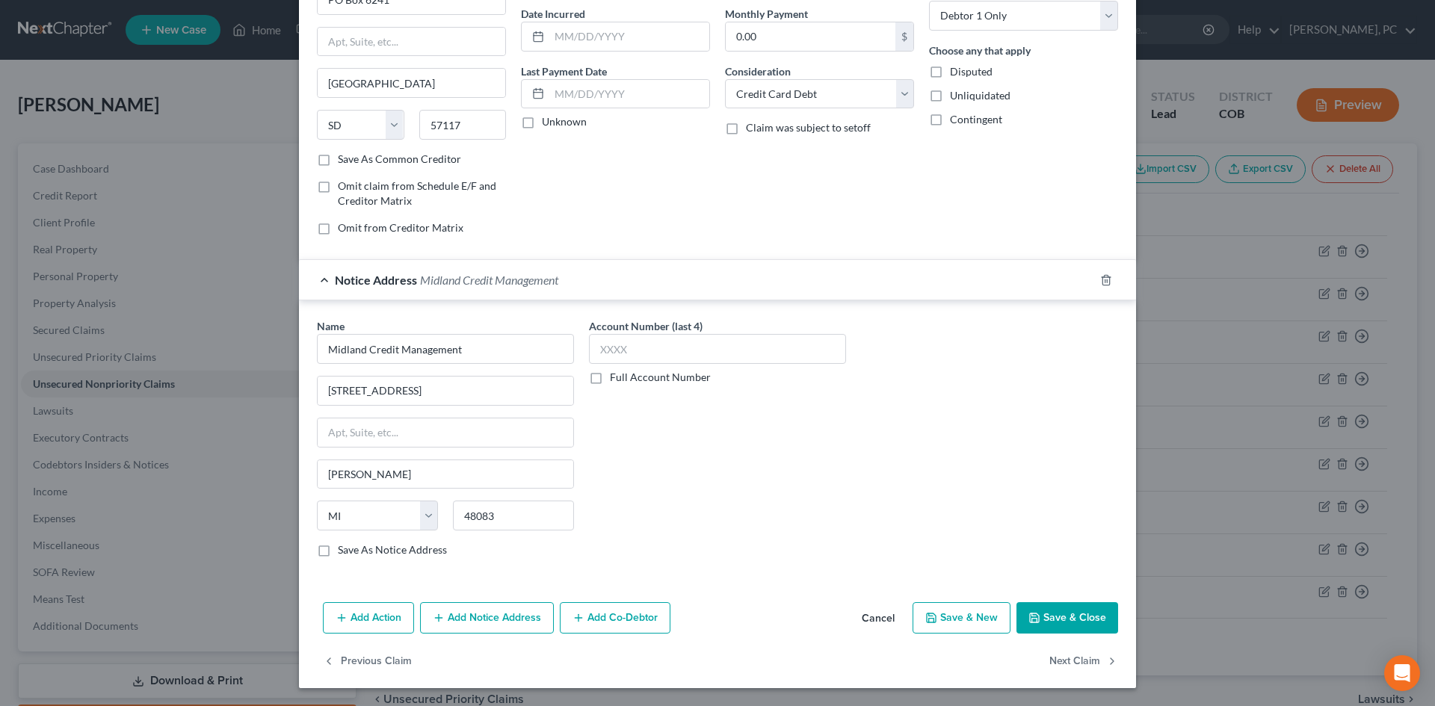
click at [1065, 615] on button "Save & Close" at bounding box center [1067, 617] width 102 height 31
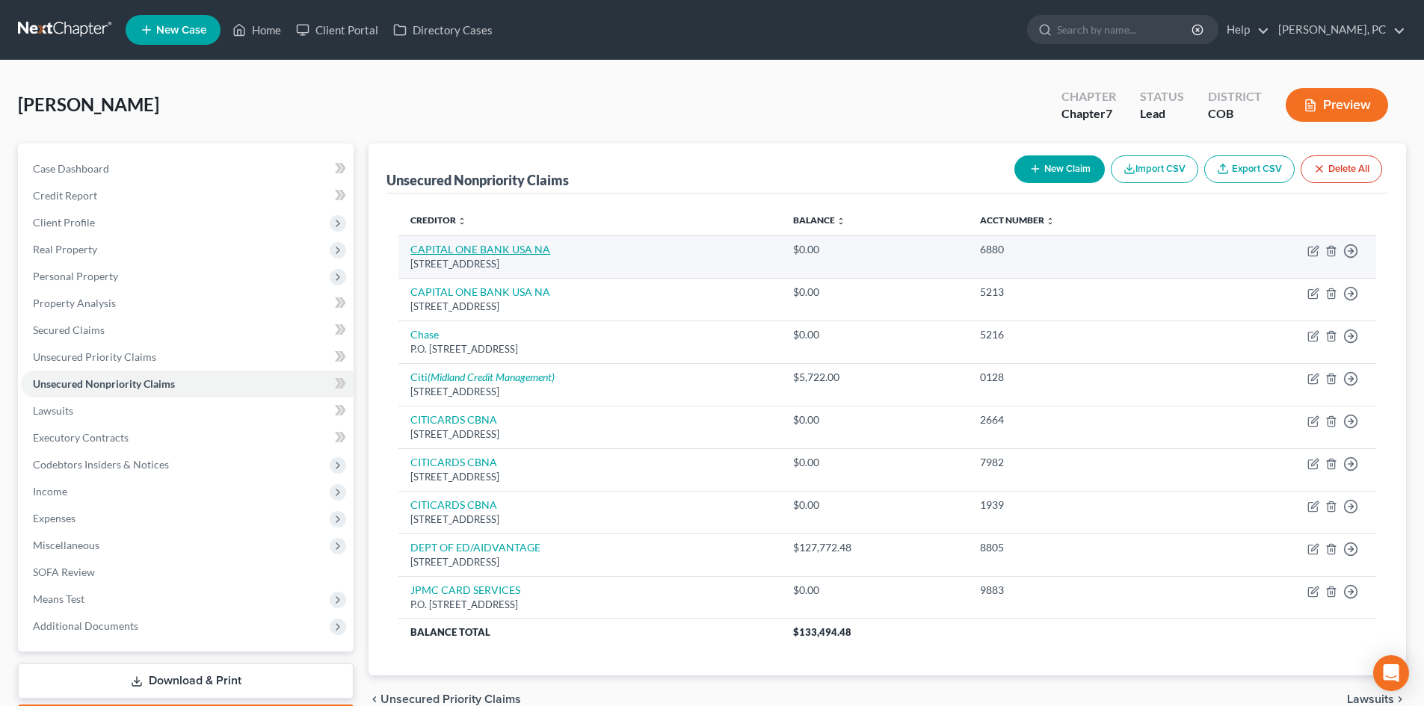
click at [500, 248] on link "CAPITAL ONE BANK USA NA" at bounding box center [480, 249] width 140 height 13
select select "46"
select select "2"
select select "0"
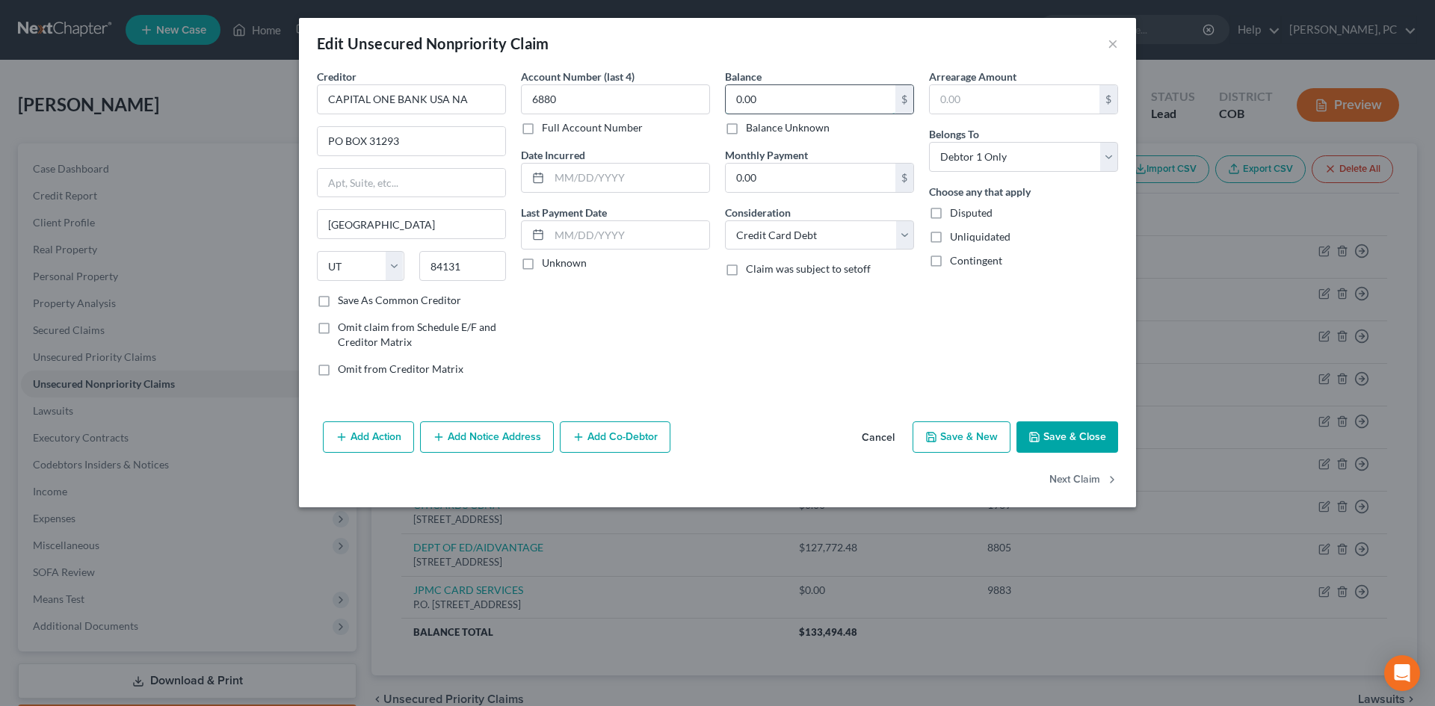
click at [771, 98] on input "0.00" at bounding box center [811, 99] width 170 height 28
click at [1090, 437] on button "Save & Close" at bounding box center [1067, 436] width 102 height 31
type input "8,942.00"
type input "0"
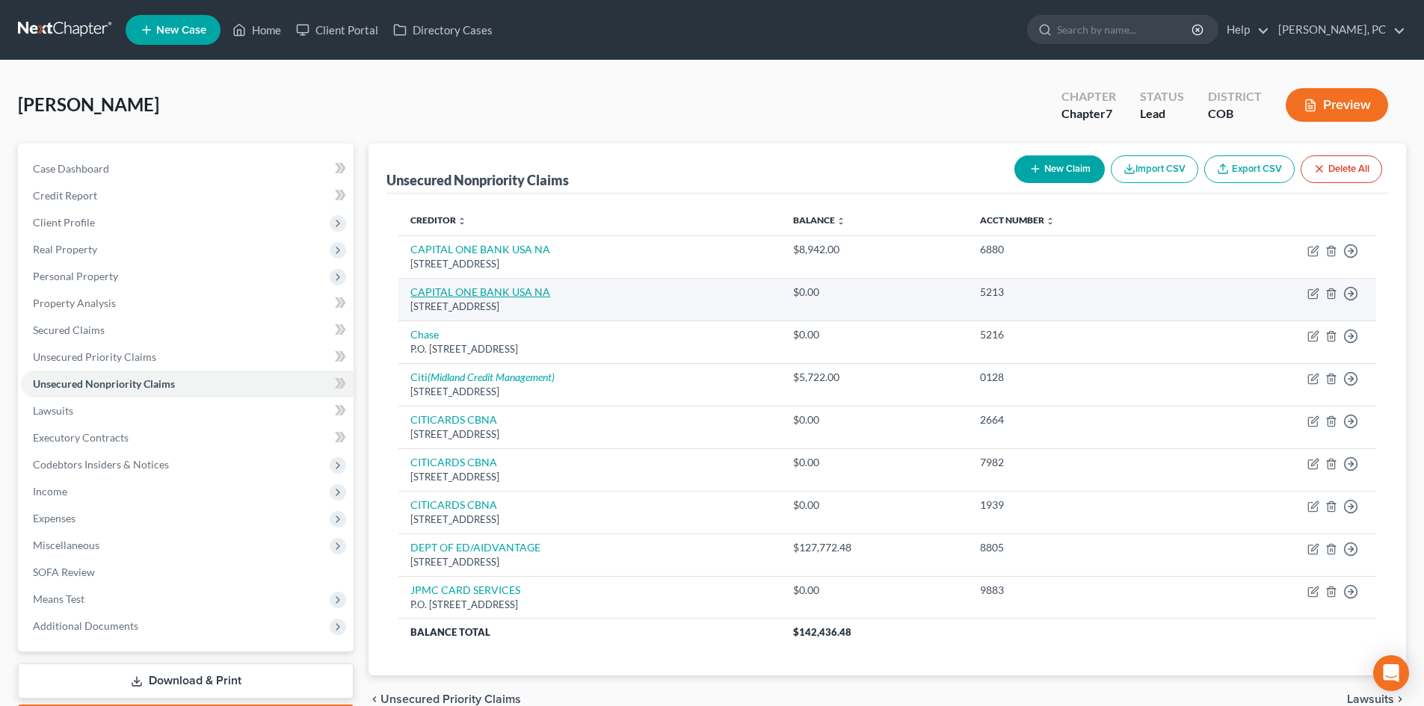
click at [485, 295] on link "CAPITAL ONE BANK USA NA" at bounding box center [480, 291] width 140 height 13
select select "46"
select select "2"
select select "0"
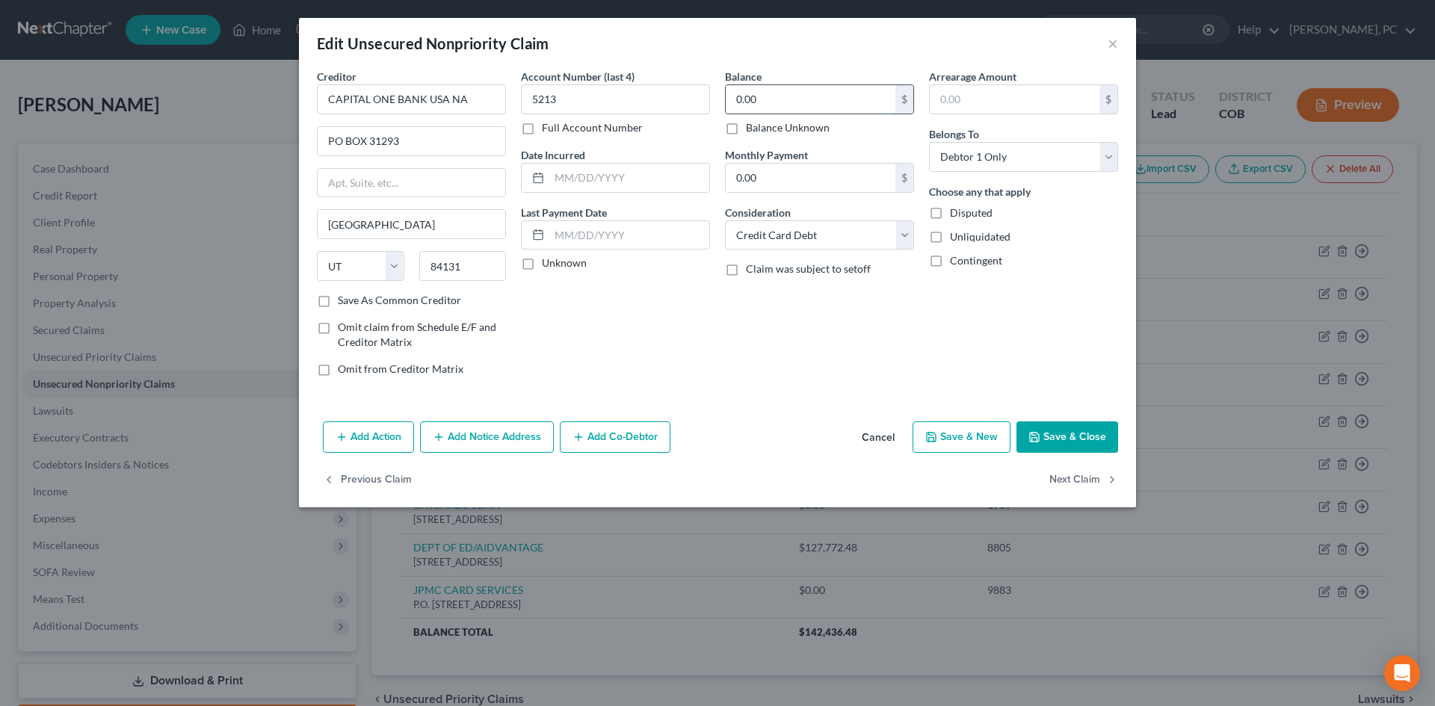
click at [758, 102] on input "0.00" at bounding box center [811, 99] width 170 height 28
click at [1063, 430] on button "Save & Close" at bounding box center [1067, 436] width 102 height 31
type input "9,960.00"
type input "0"
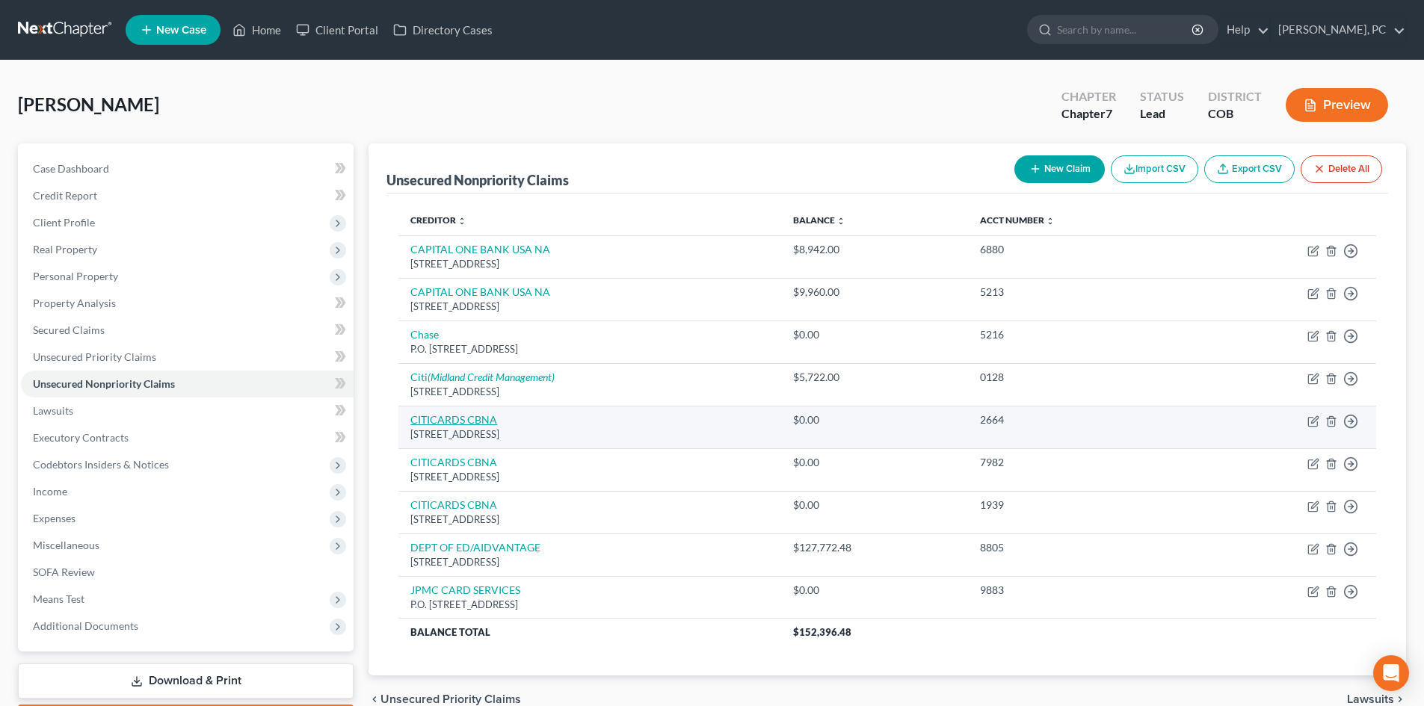
click at [460, 421] on link "CITICARDS CBNA" at bounding box center [453, 419] width 87 height 13
select select "43"
select select "2"
select select "0"
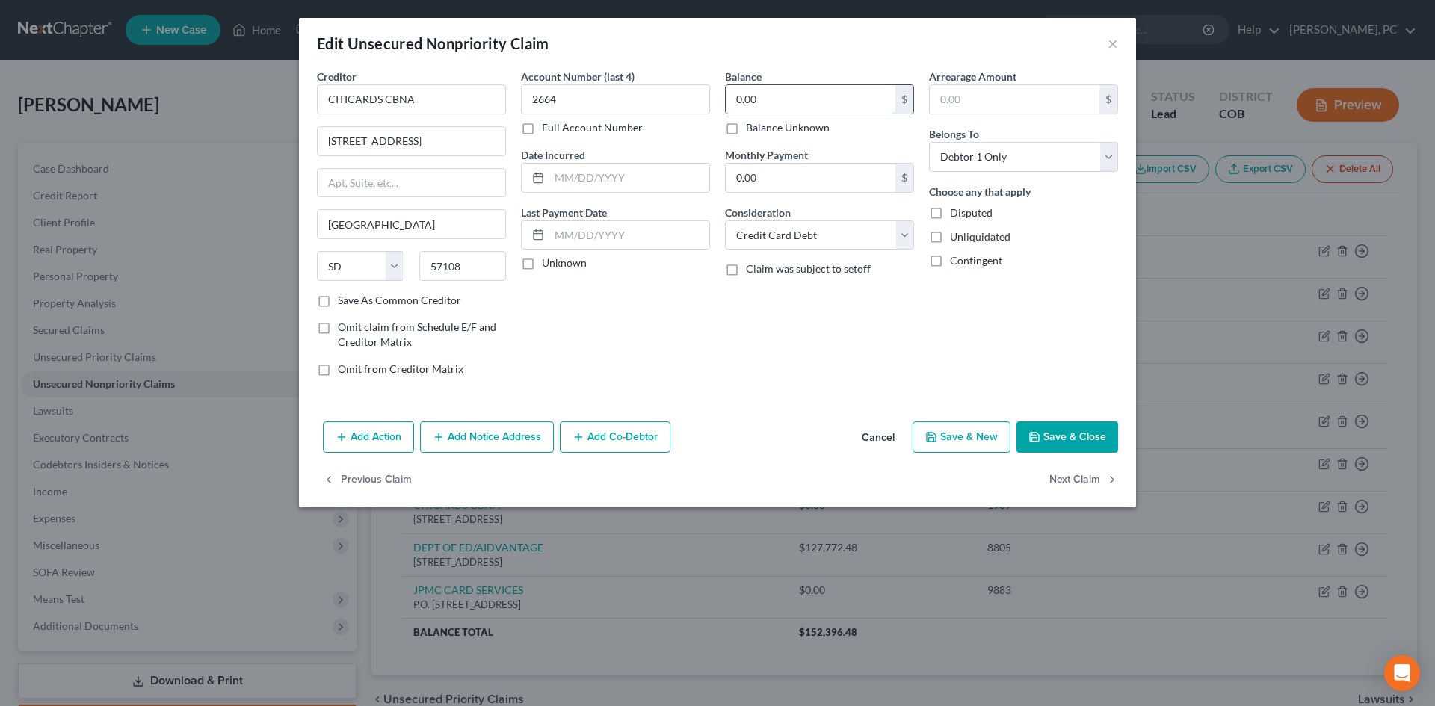
click at [779, 100] on input "0.00" at bounding box center [811, 99] width 170 height 28
type input "1,955"
click at [1063, 440] on button "Save & Close" at bounding box center [1067, 436] width 102 height 31
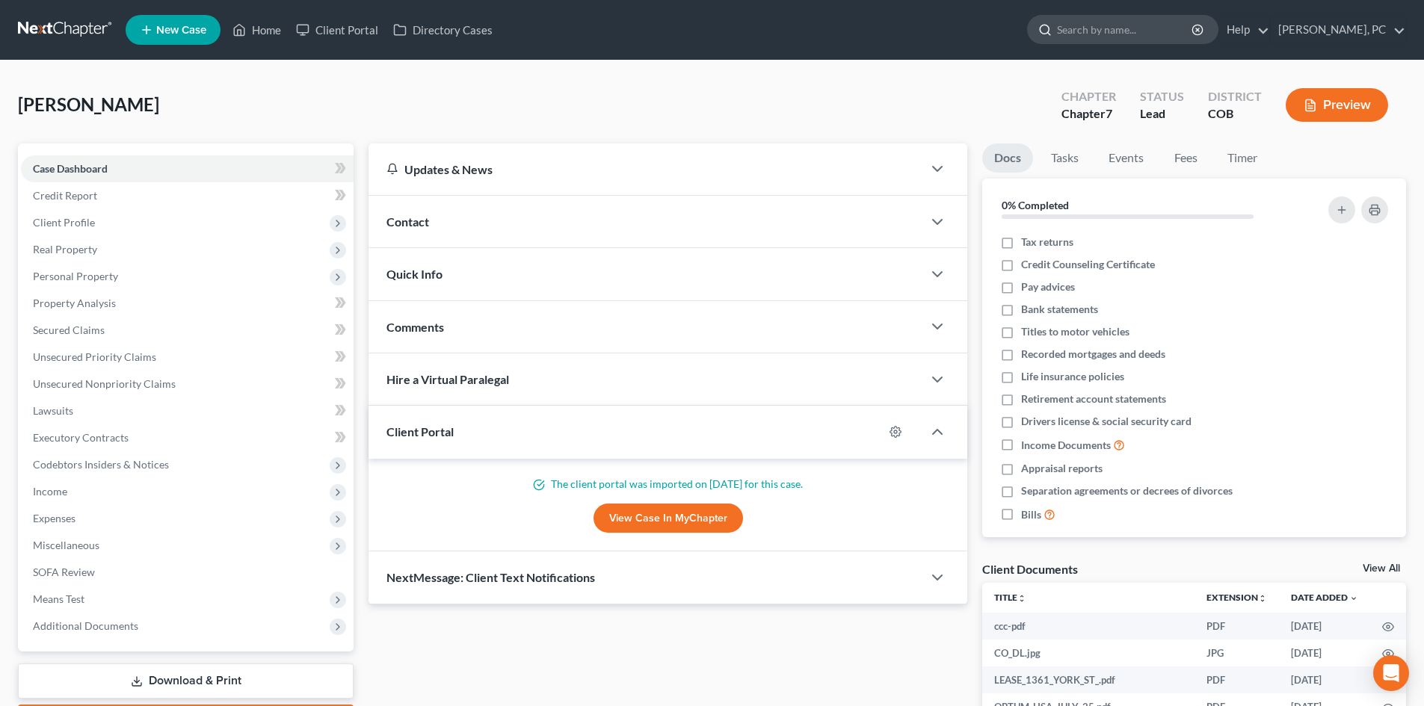
click at [1113, 29] on input "search" at bounding box center [1125, 30] width 137 height 28
type input "olive"
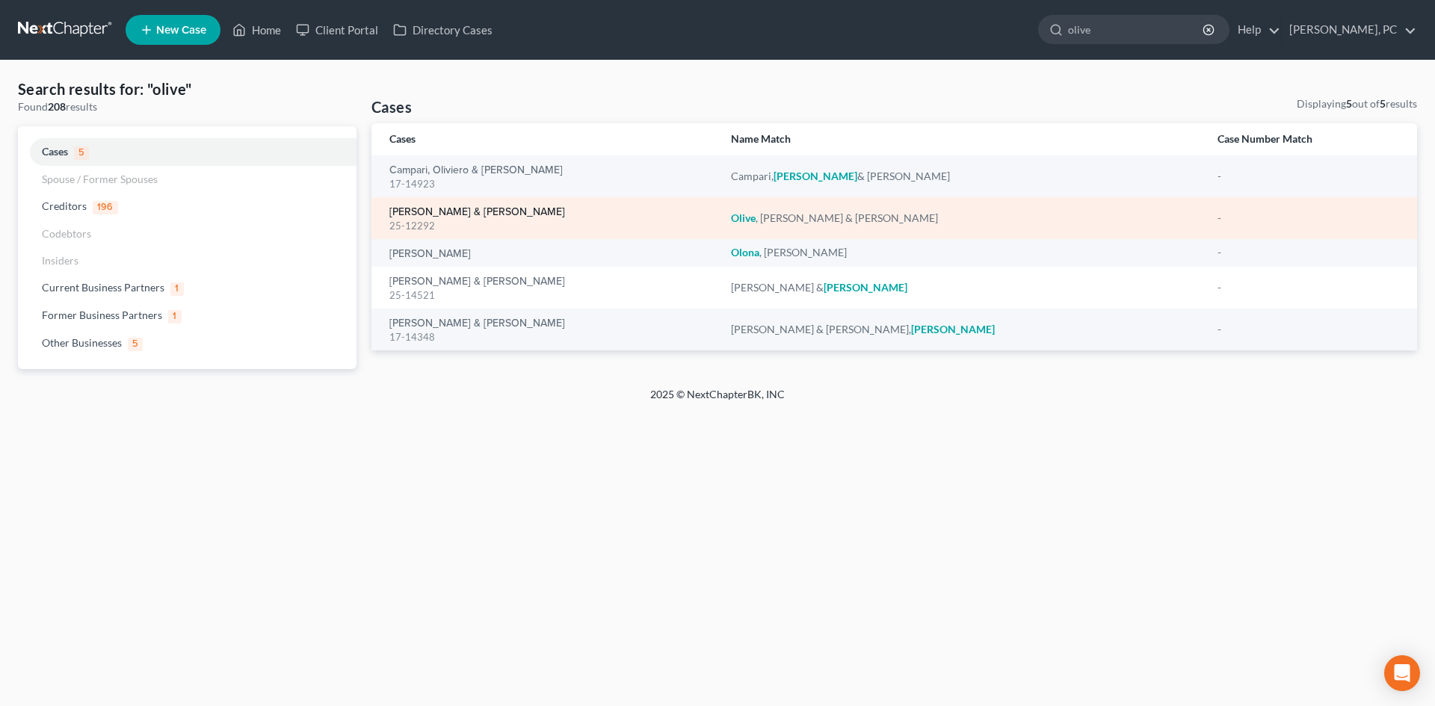
click at [436, 212] on link "Olive, Jeremy & Amy" at bounding box center [477, 212] width 176 height 10
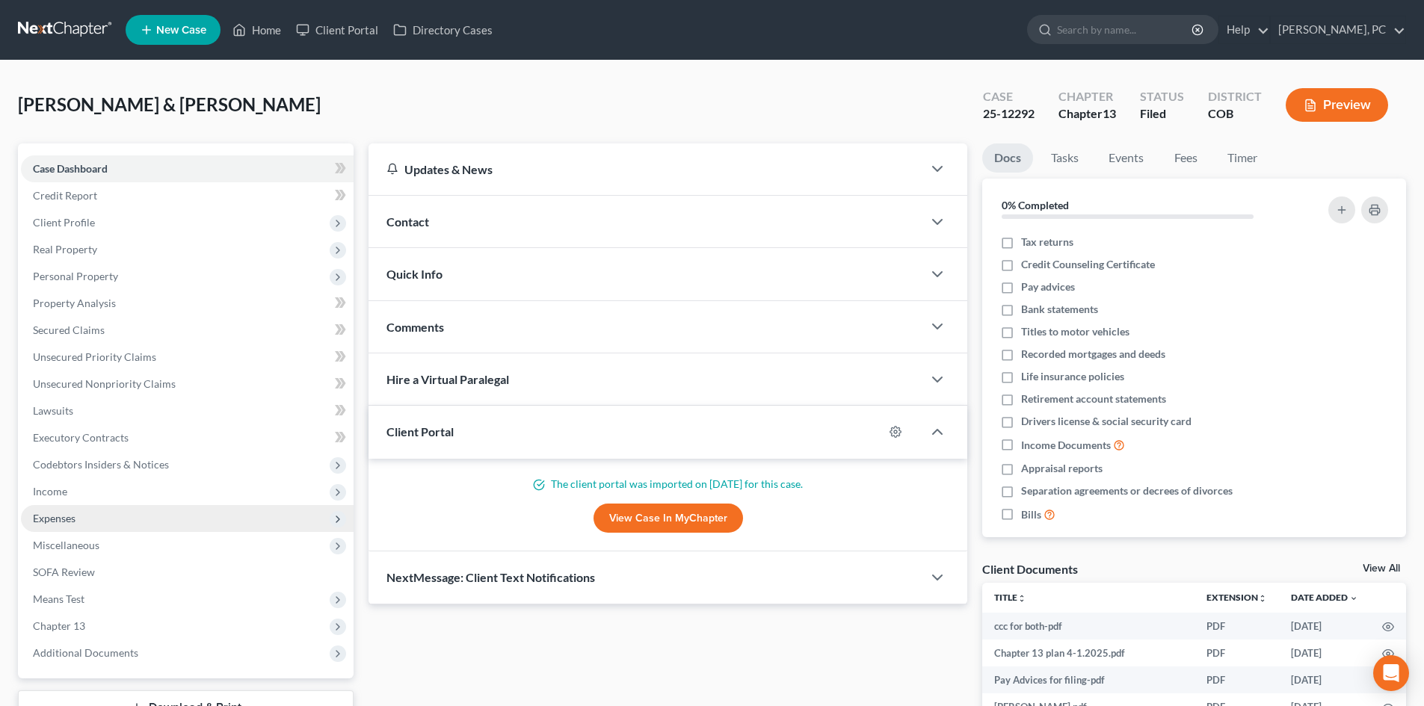
click at [53, 514] on span "Expenses" at bounding box center [54, 518] width 43 height 13
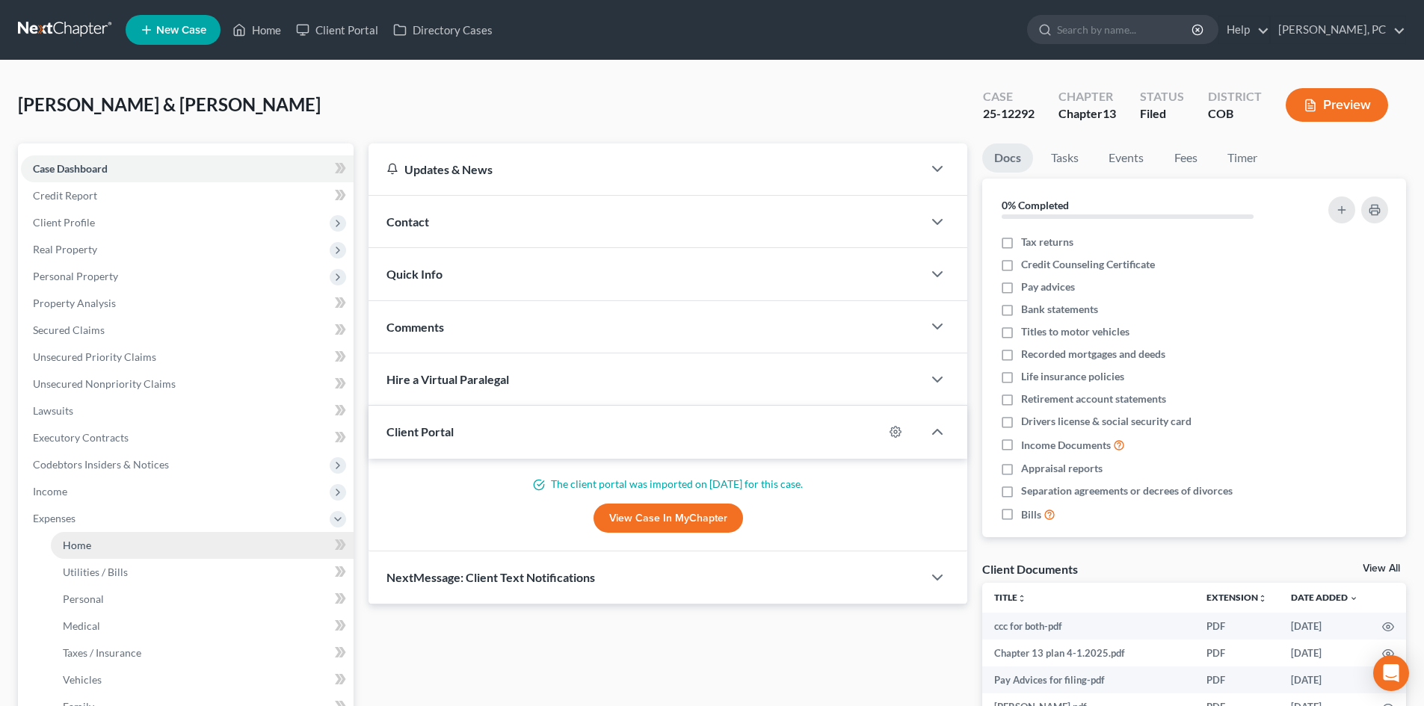
click at [73, 546] on span "Home" at bounding box center [77, 545] width 28 height 13
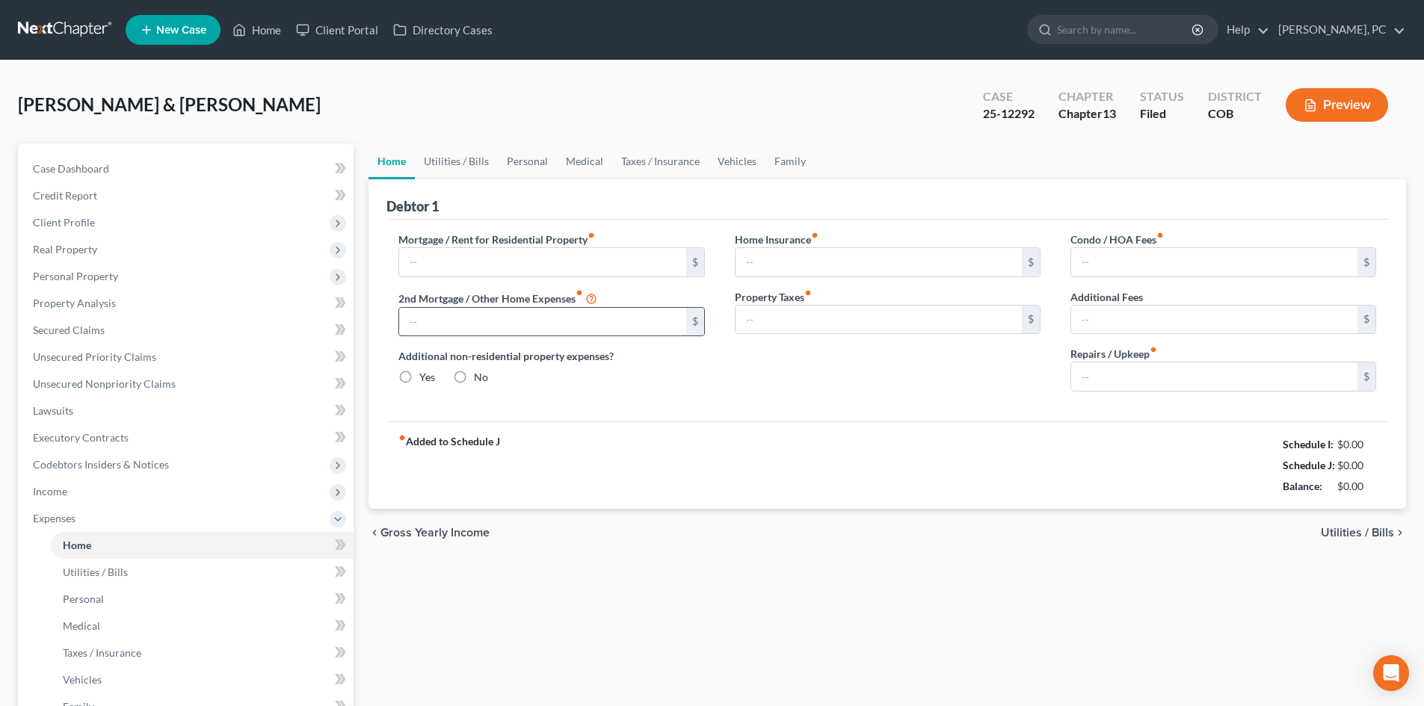
type input "2,245.00"
type input "500.00"
radio input "true"
type input "0.00"
type input "67.00"
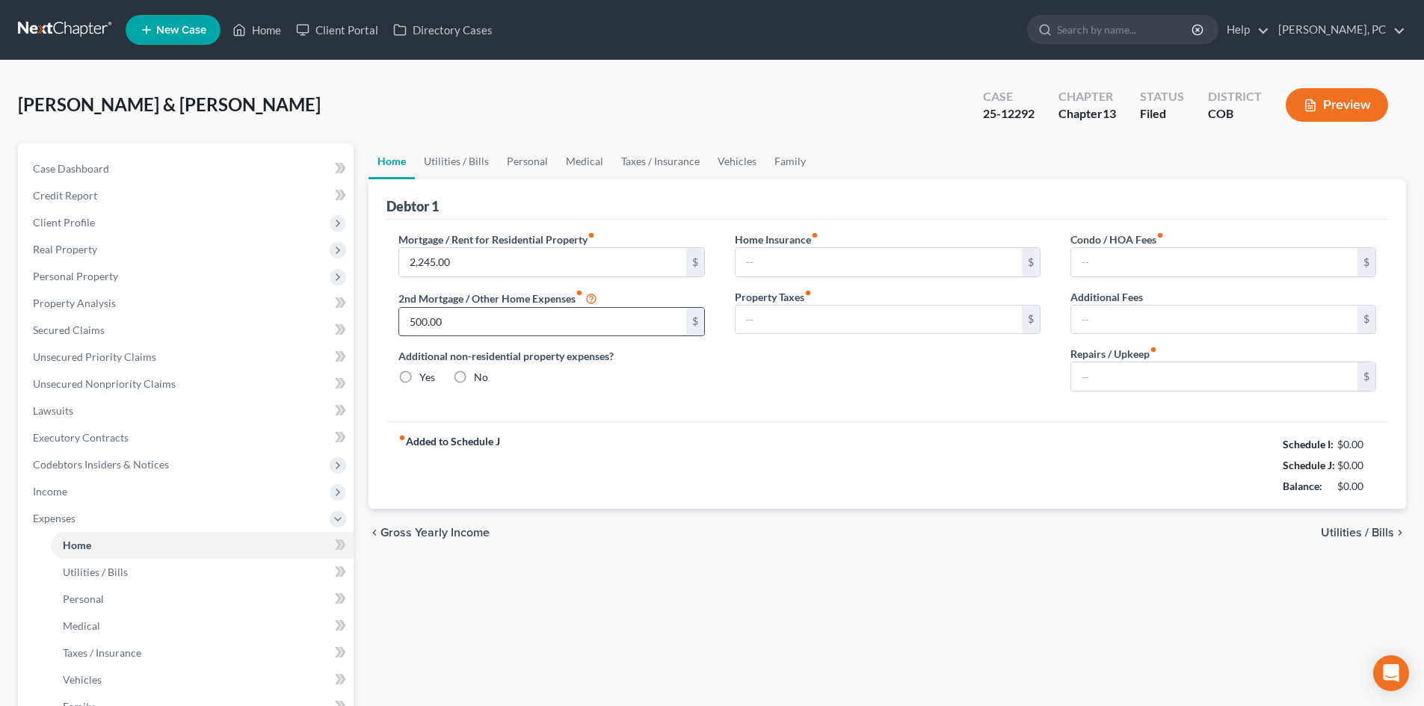
type input "0.00"
type input "100.00"
